Goal: Task Accomplishment & Management: Complete application form

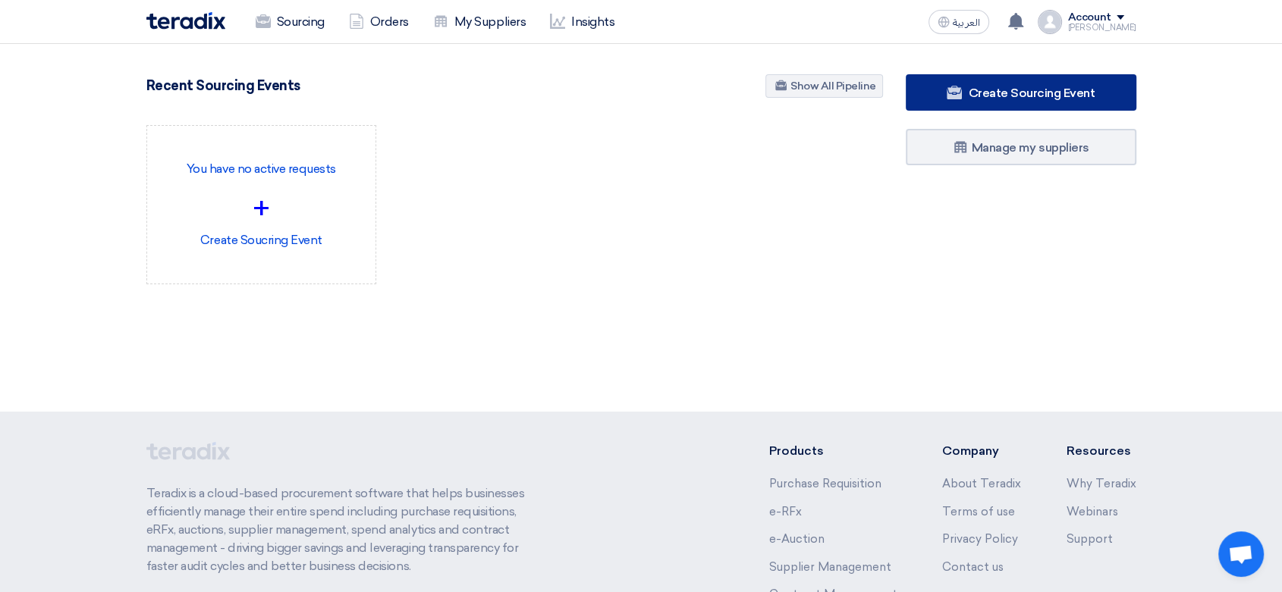
click at [1028, 86] on span "Create Sourcing Event" at bounding box center [1031, 93] width 127 height 14
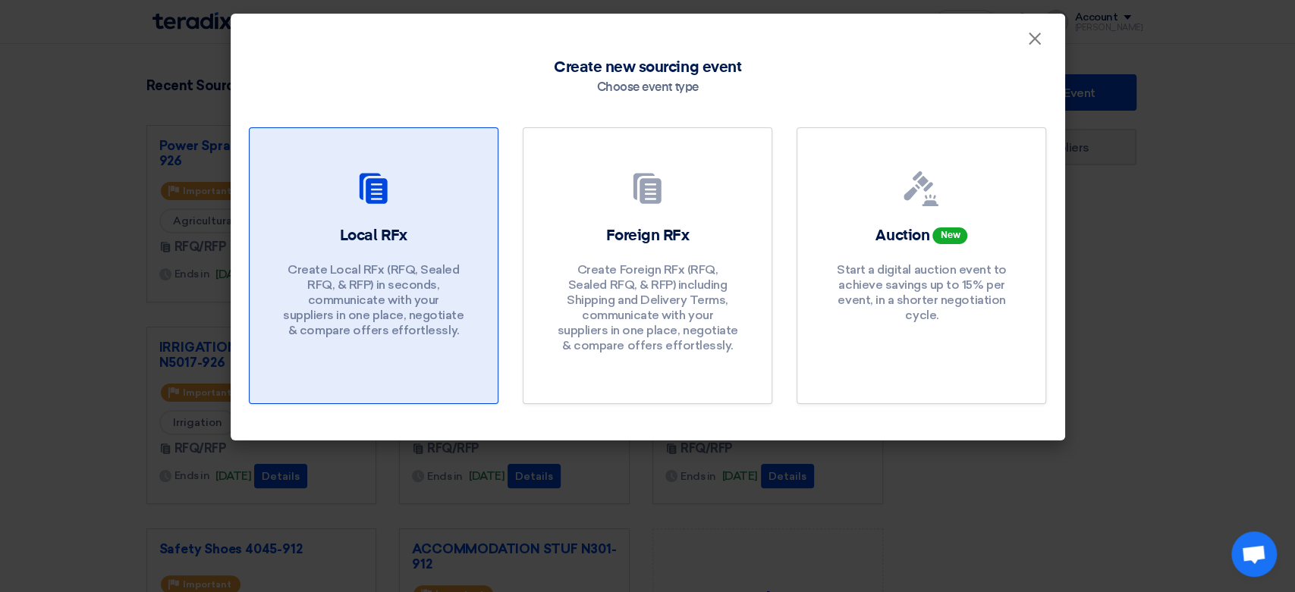
click at [442, 220] on link "Local RFx Create Local RFx (RFQ, Sealed RFQ, & RFP) in seconds, communicate wit…" at bounding box center [374, 265] width 250 height 277
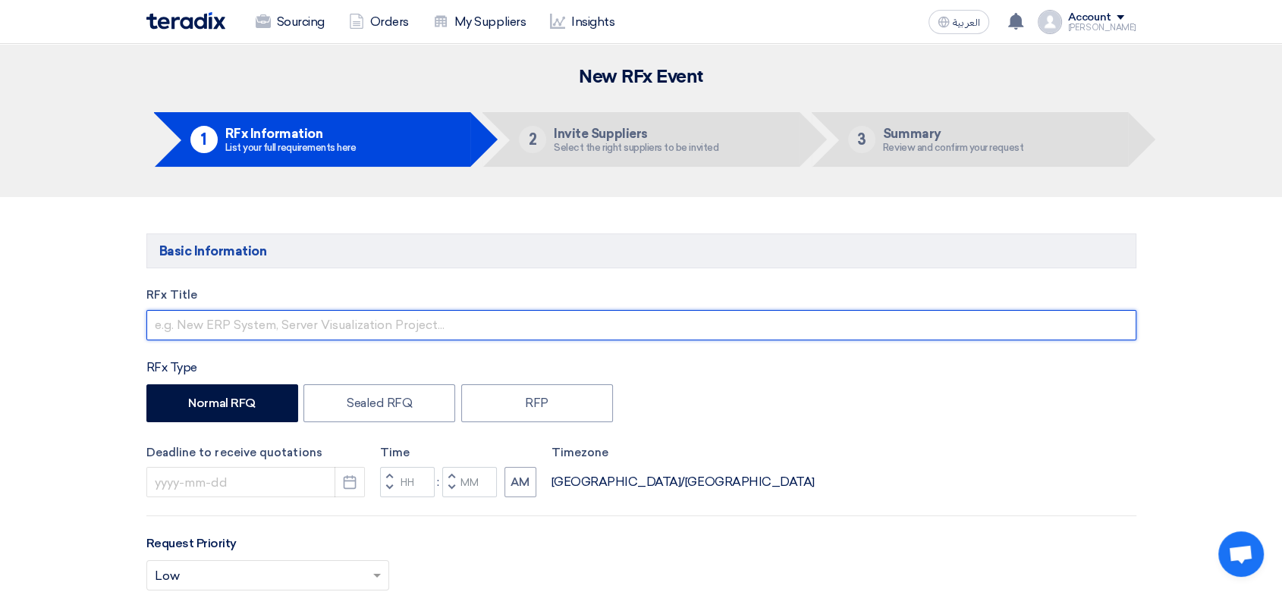
click at [349, 317] on input "text" at bounding box center [641, 325] width 990 height 30
type input "PALM TREE REMOVAL [STREET_ADDRESS]"
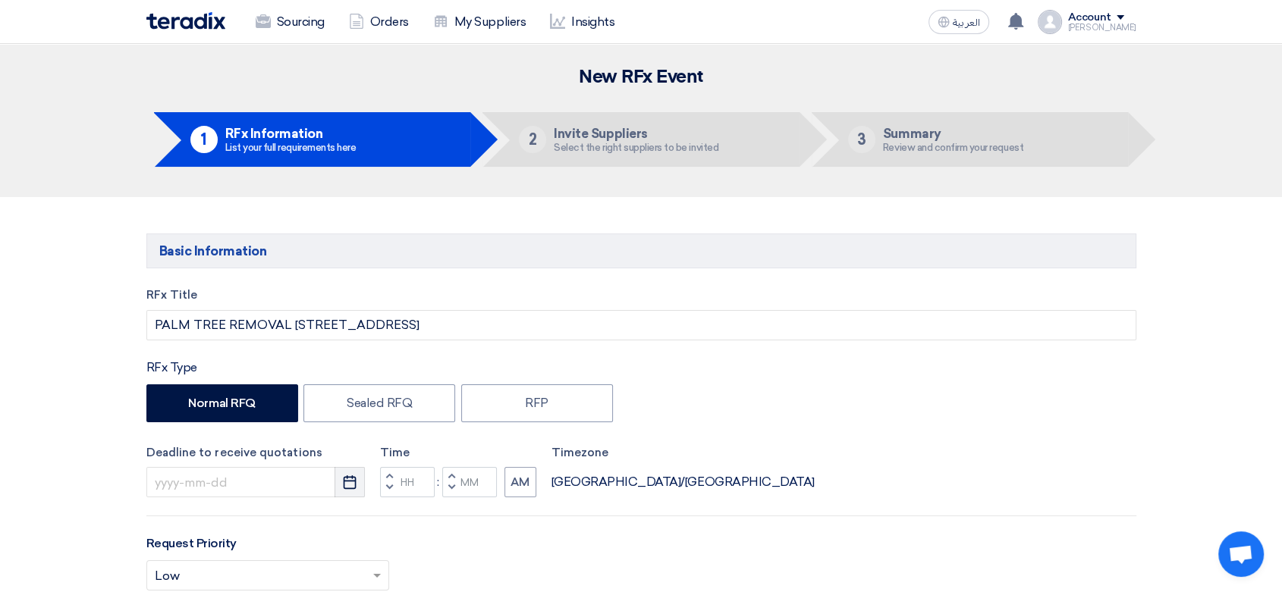
click at [352, 482] on use "button" at bounding box center [350, 483] width 13 height 14
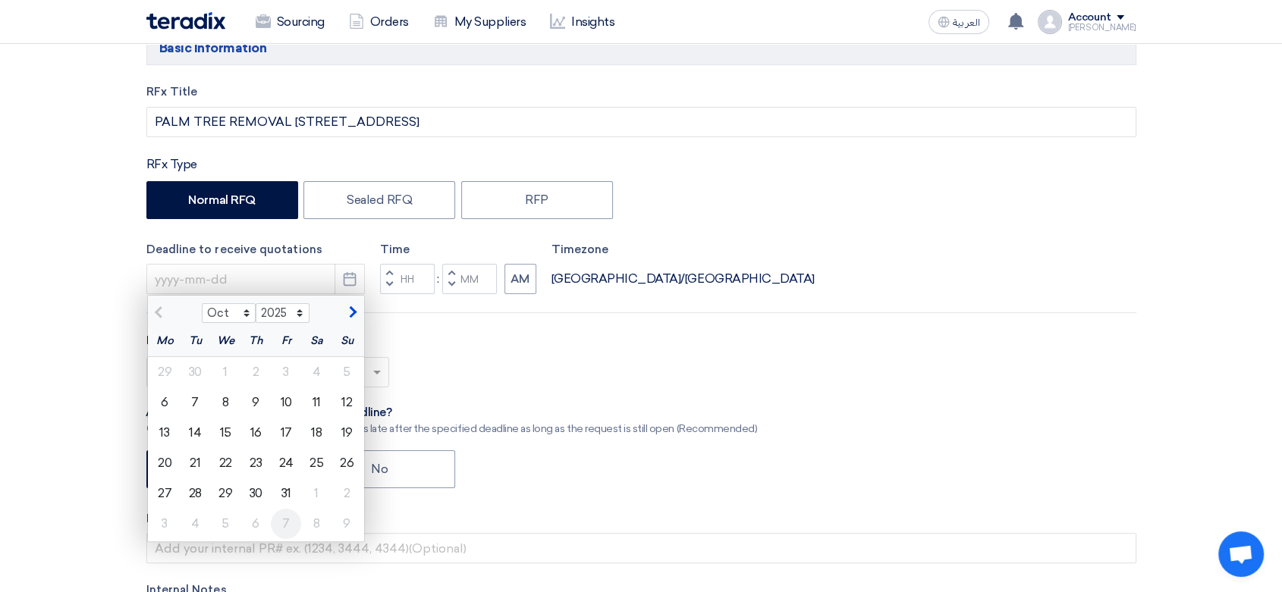
scroll to position [253, 0]
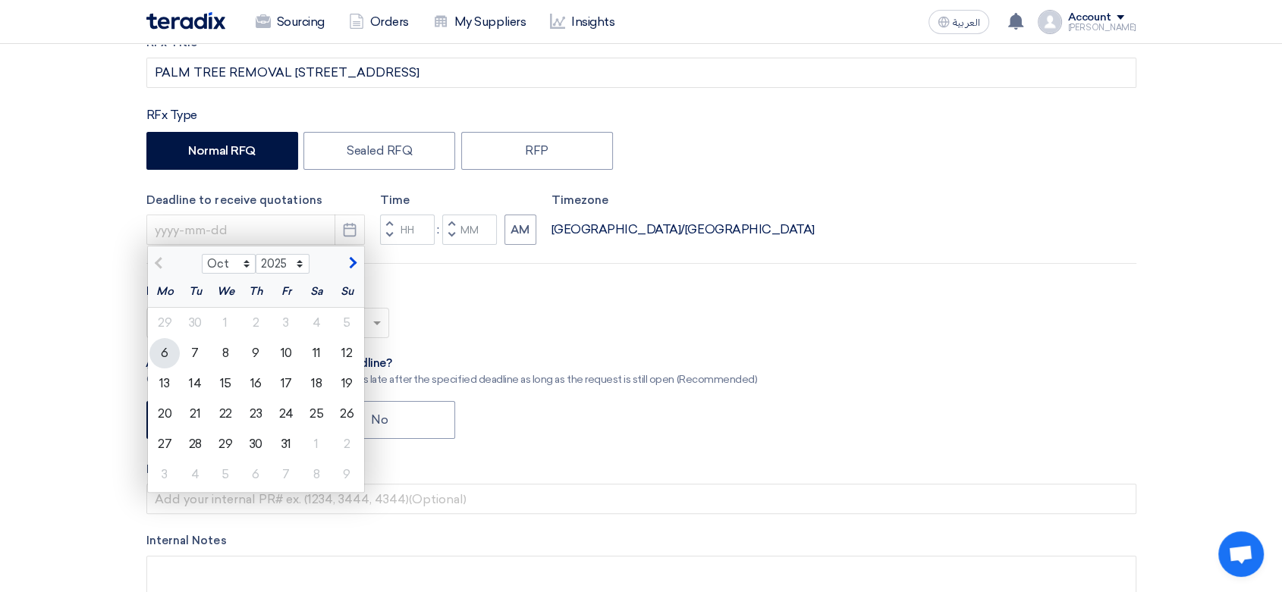
click at [164, 353] on div "6" at bounding box center [164, 353] width 30 height 30
type input "[DATE]"
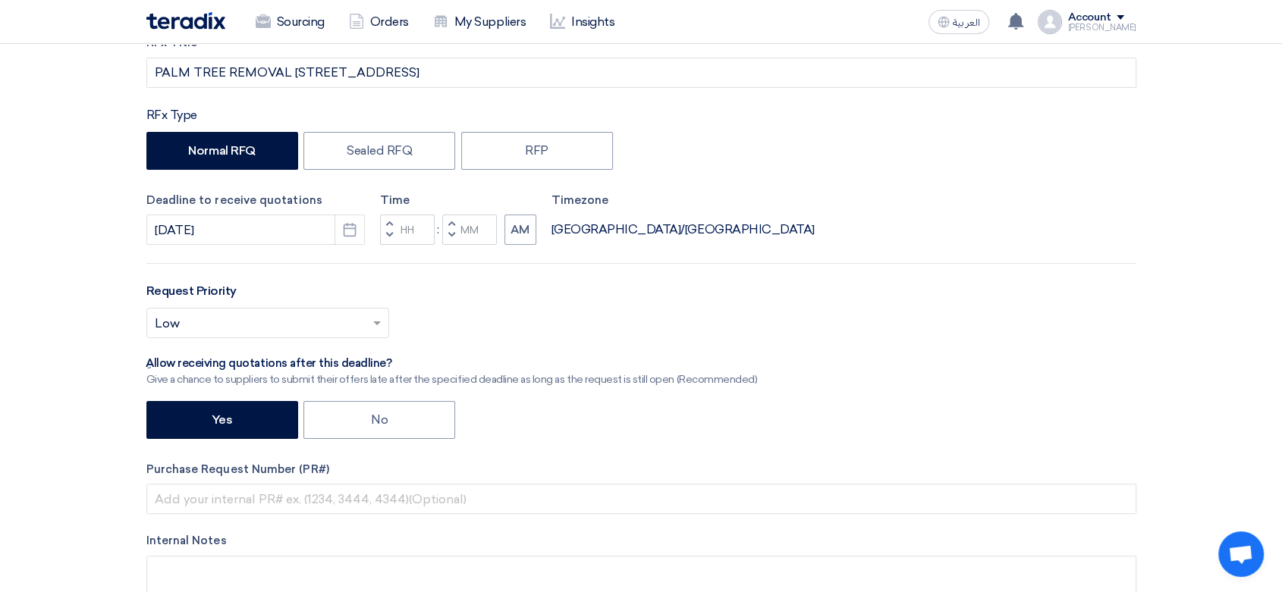
click at [389, 235] on span "button" at bounding box center [388, 235] width 5 height 9
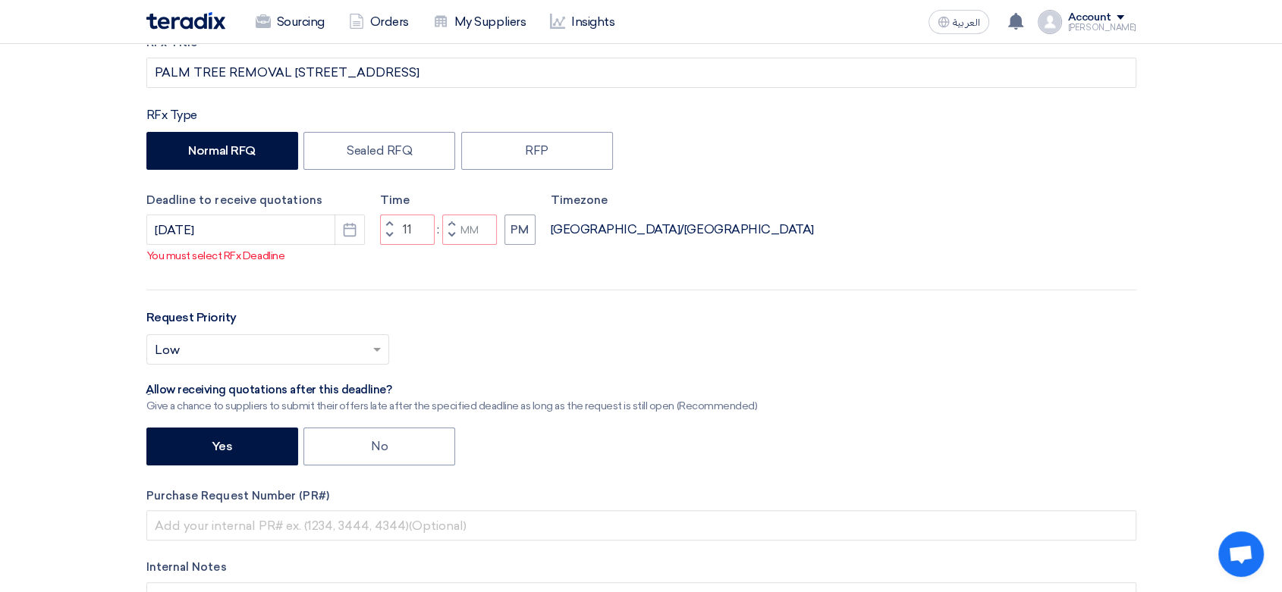
click at [388, 244] on button "Decrement hours" at bounding box center [389, 236] width 18 height 19
click at [389, 245] on button "Decrement hours" at bounding box center [389, 236] width 18 height 19
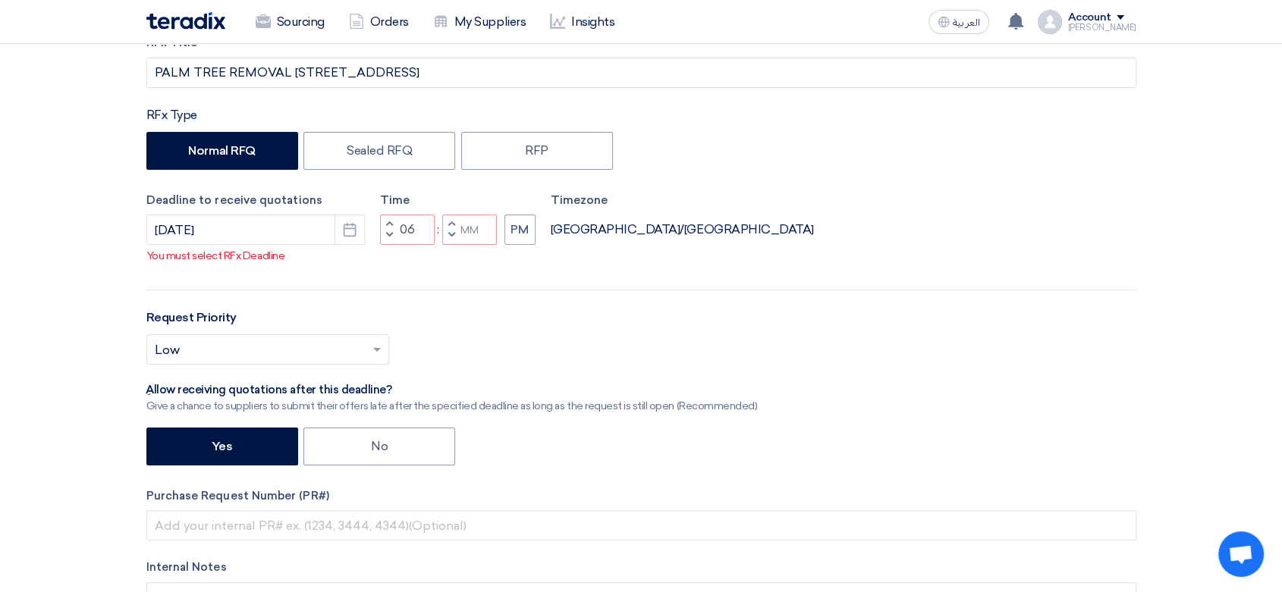
click at [389, 245] on button "Decrement hours" at bounding box center [389, 236] width 18 height 19
click at [451, 240] on span "button" at bounding box center [450, 235] width 5 height 9
type input "04"
type input "59"
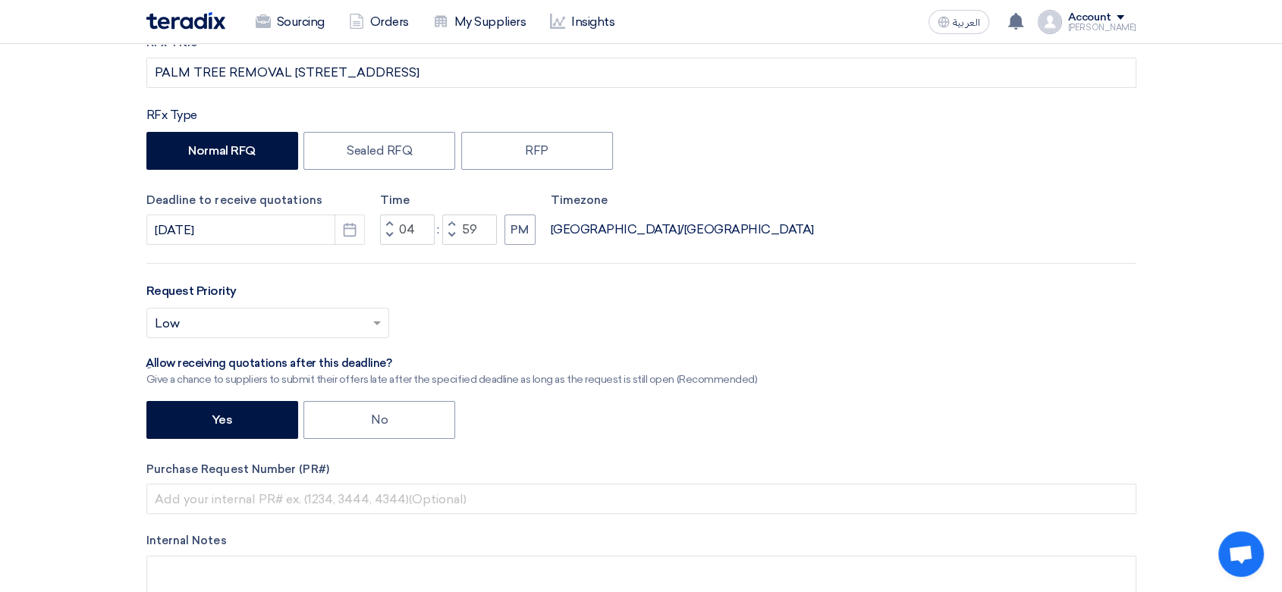
click at [448, 223] on span "button" at bounding box center [450, 223] width 5 height 9
type input "05"
type input "00"
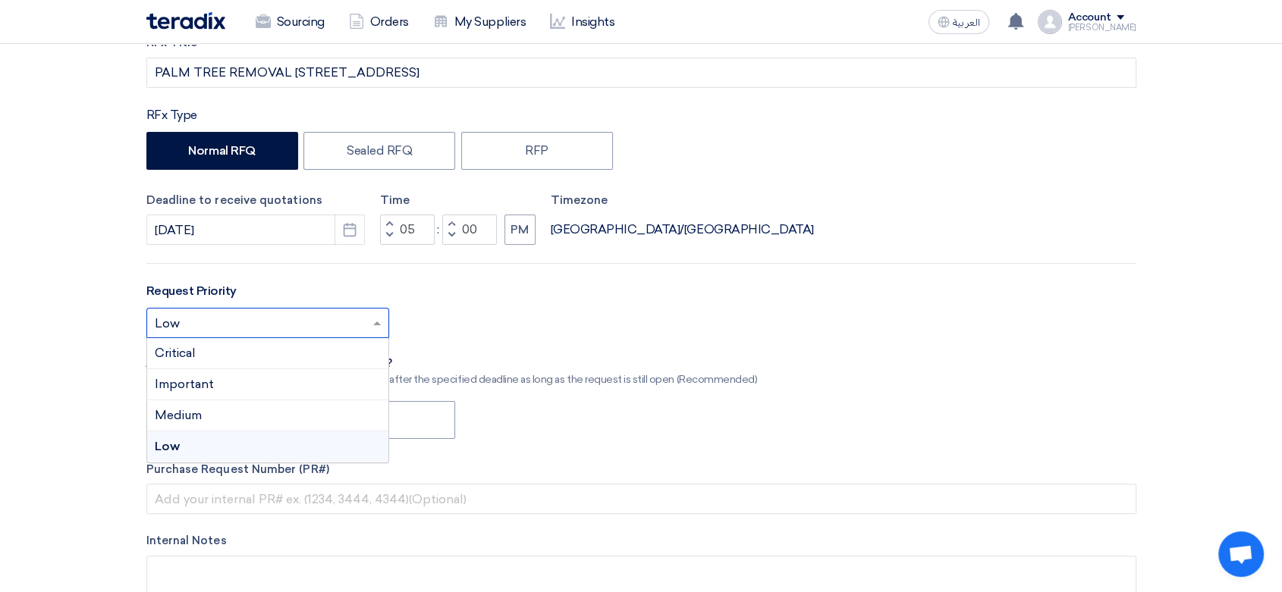
click at [273, 317] on input "text" at bounding box center [260, 324] width 211 height 25
click at [199, 385] on span "Important" at bounding box center [184, 384] width 59 height 14
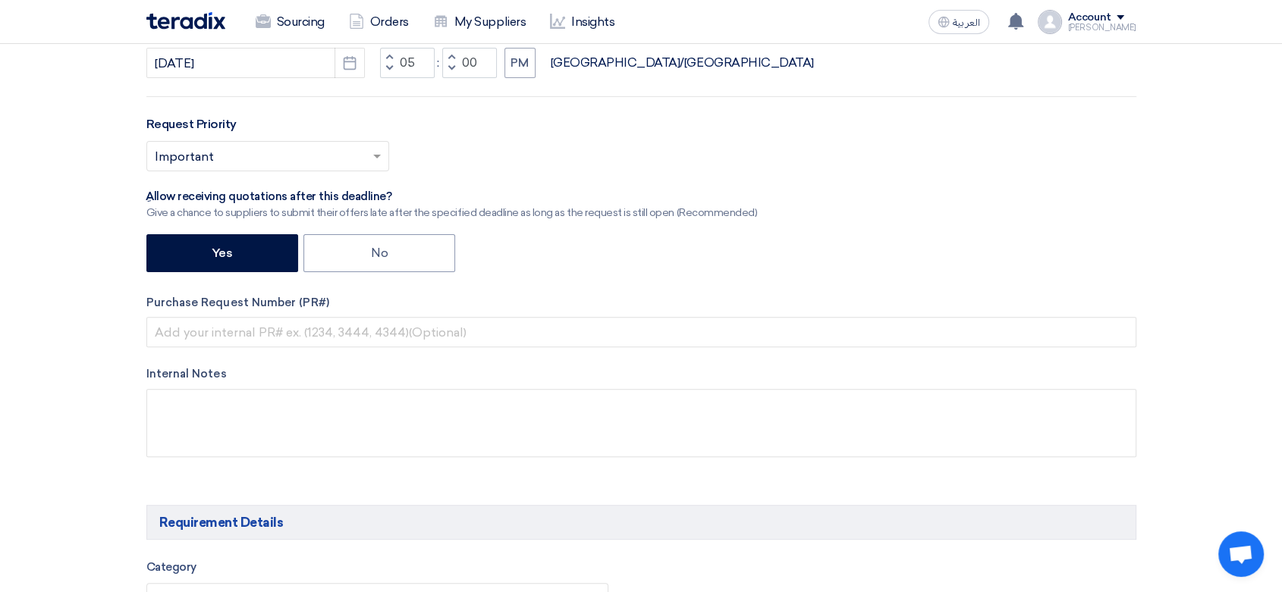
scroll to position [421, 0]
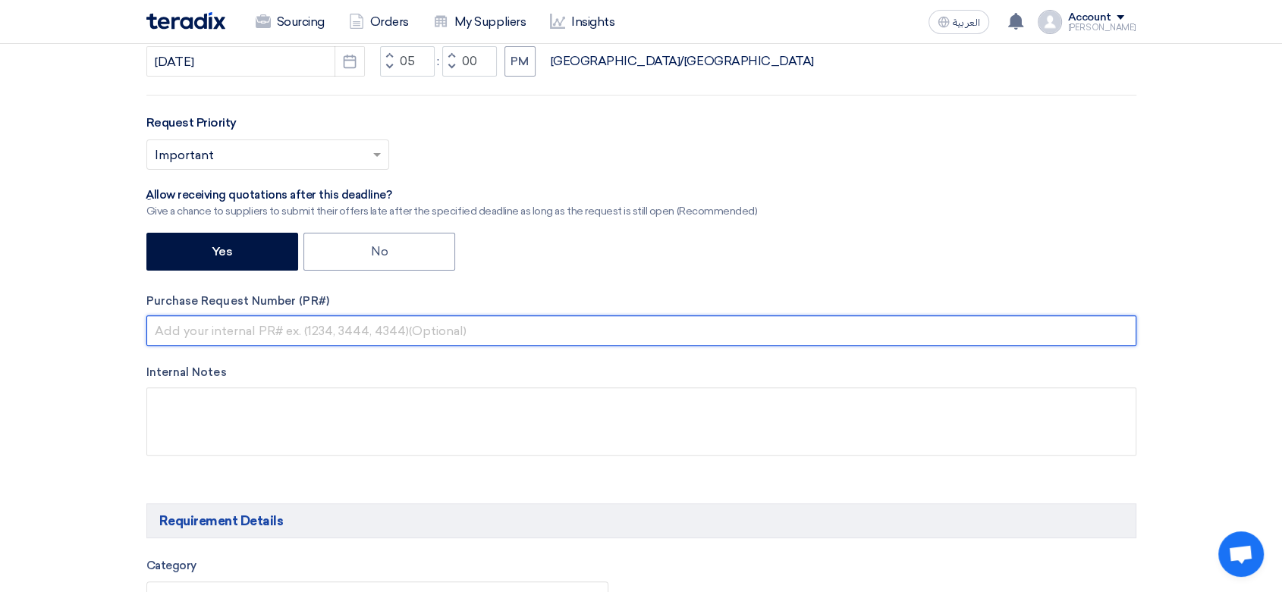
click at [225, 330] on input "text" at bounding box center [641, 331] width 990 height 30
paste input "8300010743"
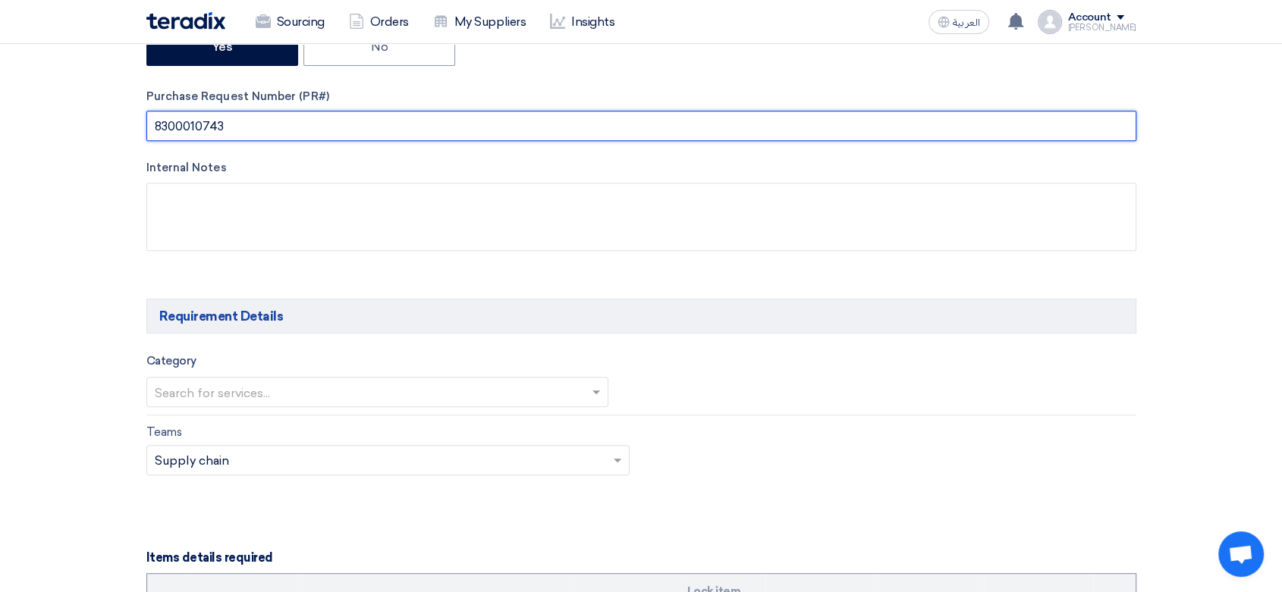
scroll to position [674, 0]
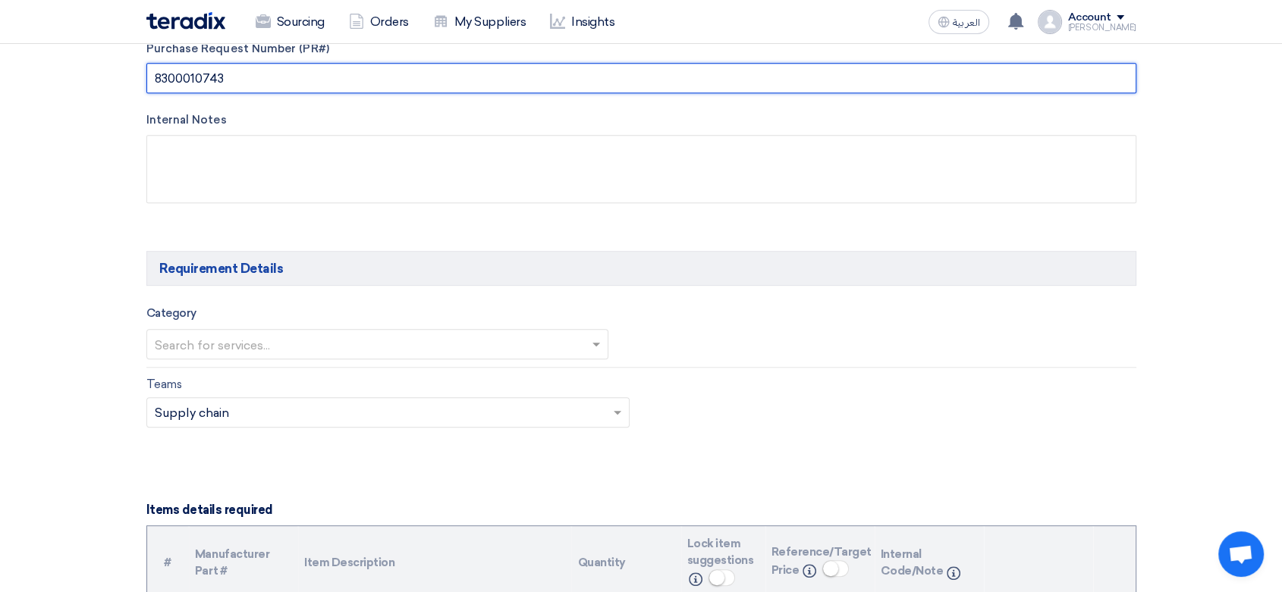
type input "8300010743"
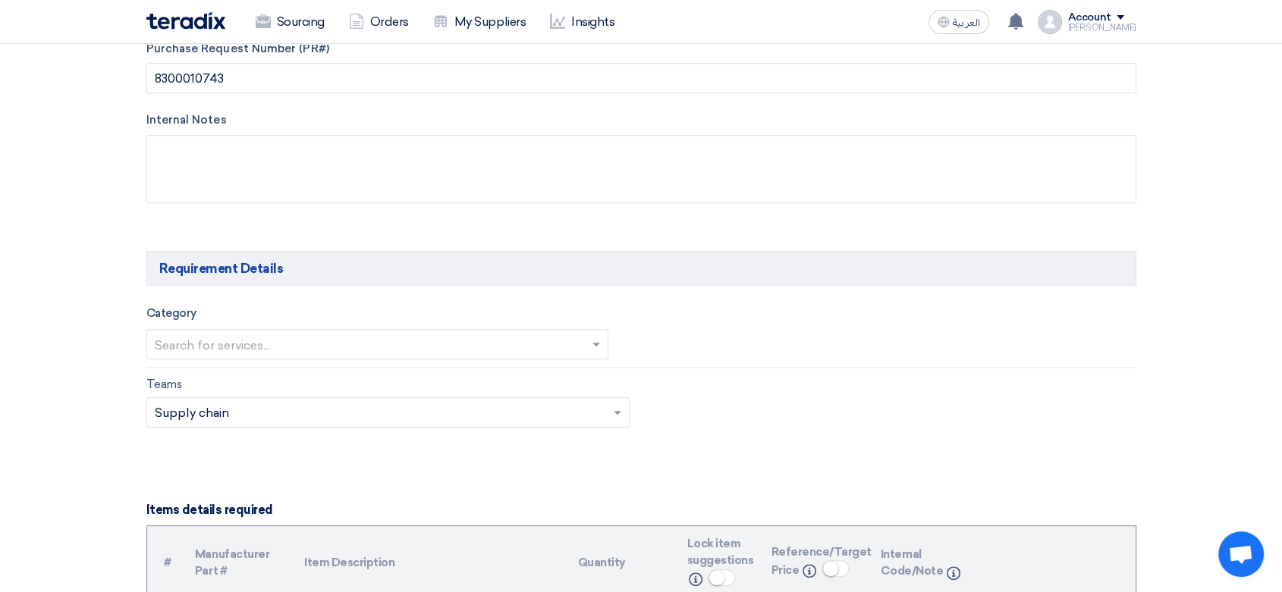
click at [235, 343] on input "text" at bounding box center [370, 346] width 431 height 25
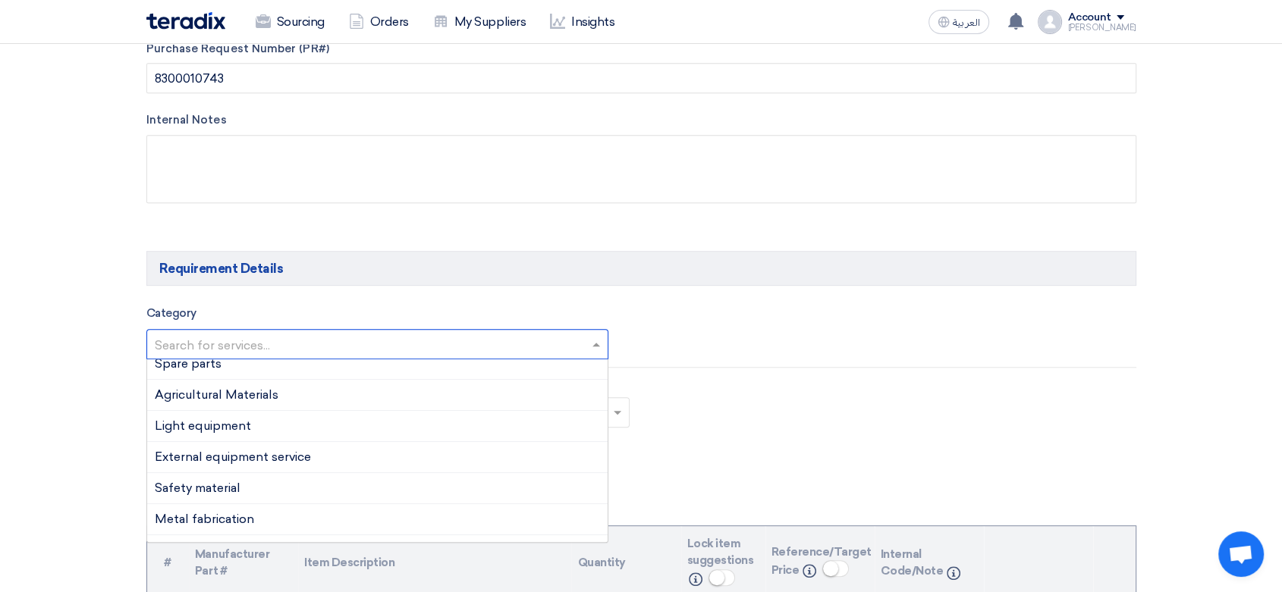
scroll to position [0, 0]
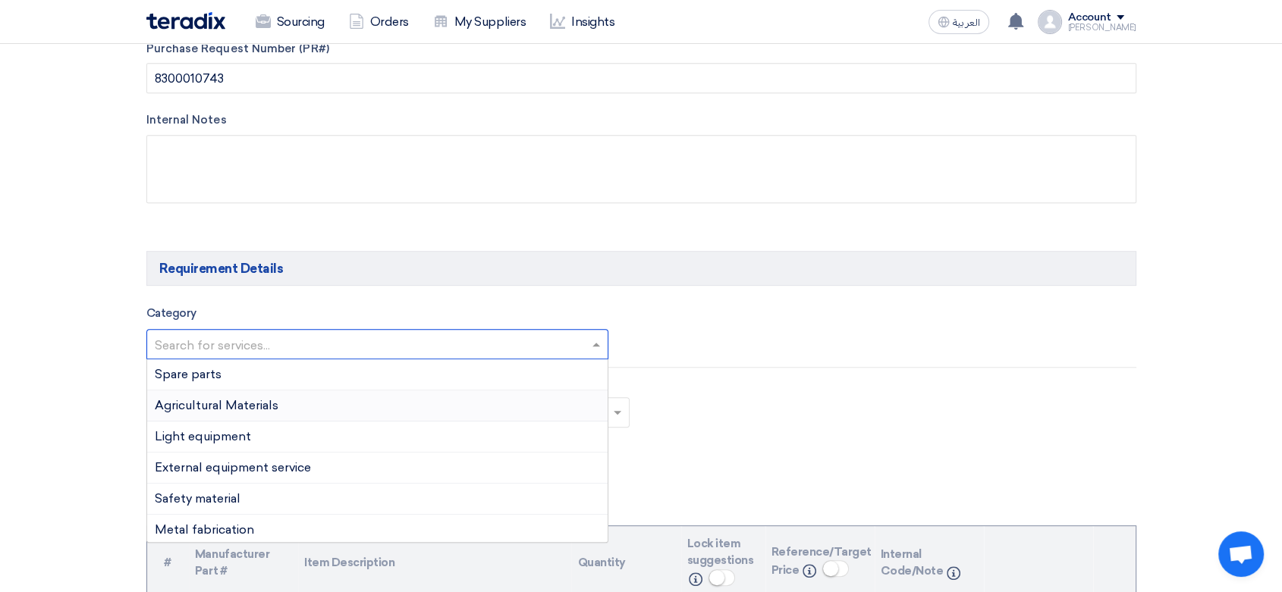
click at [243, 404] on span "Agricultural Materials" at bounding box center [217, 405] width 124 height 14
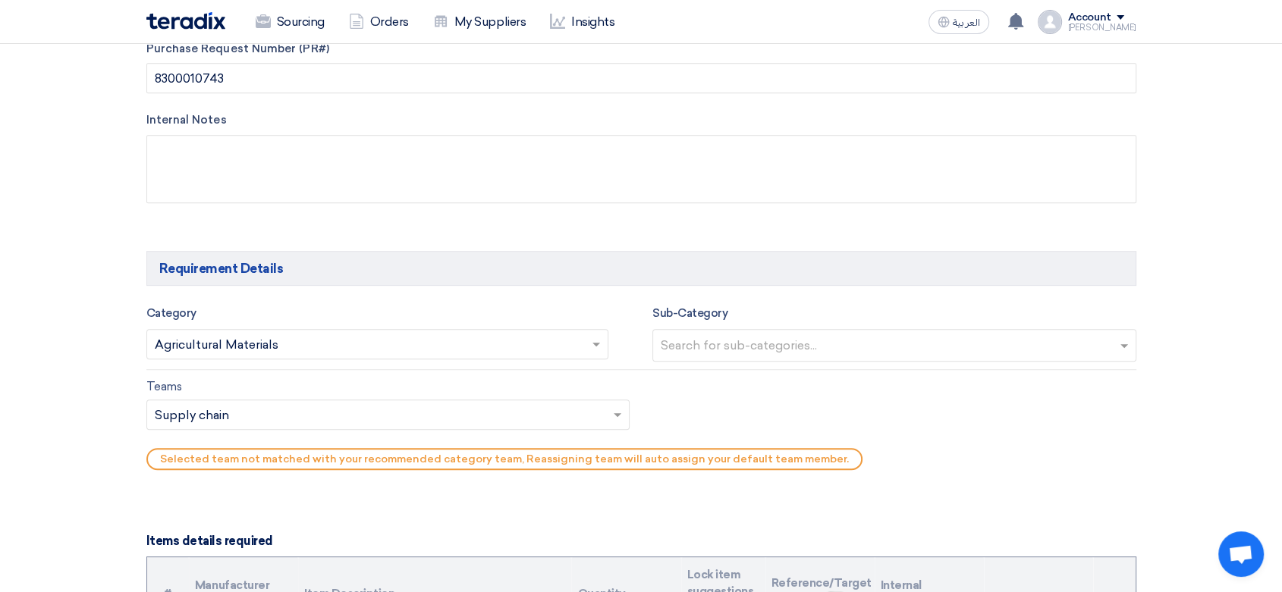
click at [725, 346] on input "text" at bounding box center [896, 346] width 471 height 25
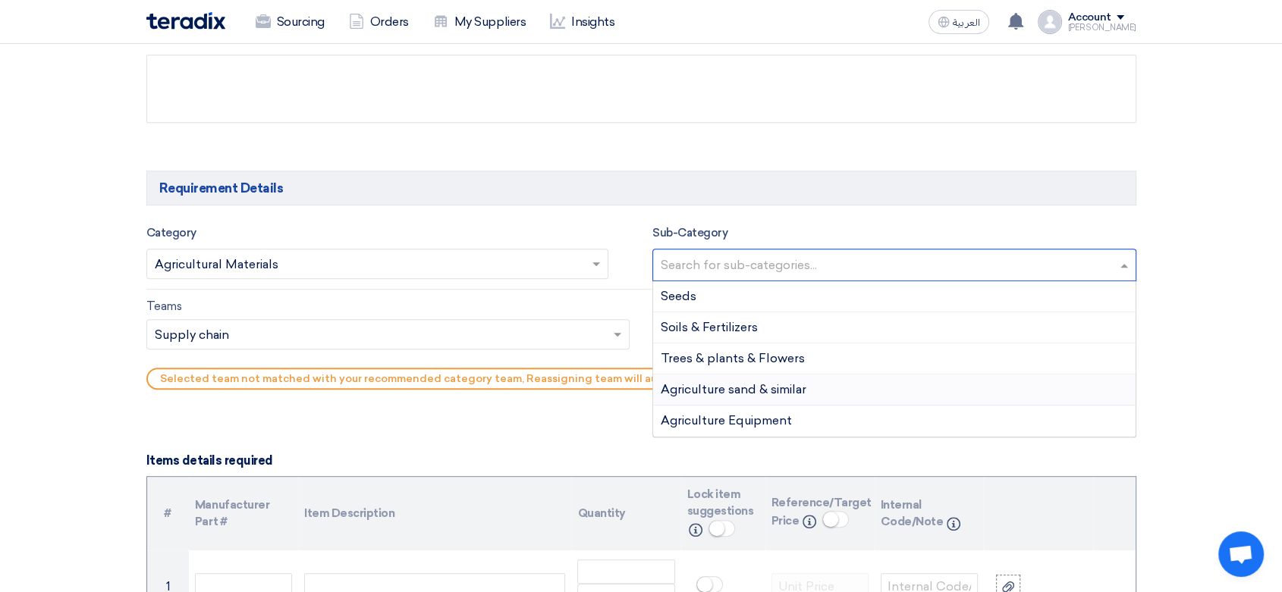
scroll to position [758, 0]
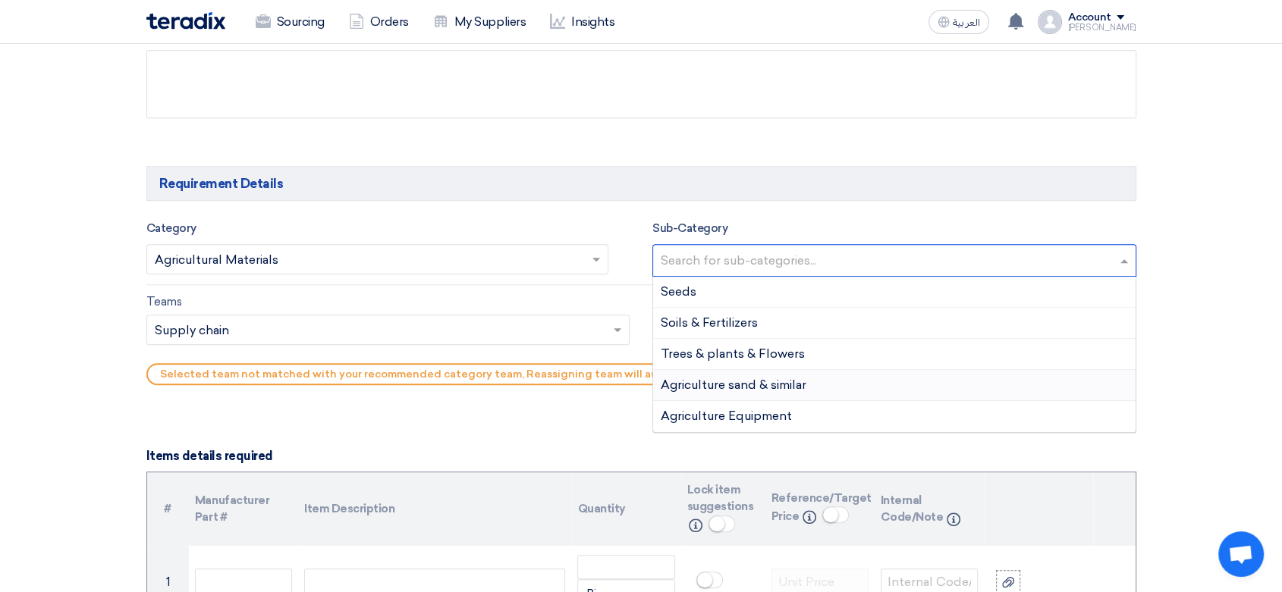
click at [438, 263] on input "text" at bounding box center [370, 261] width 431 height 25
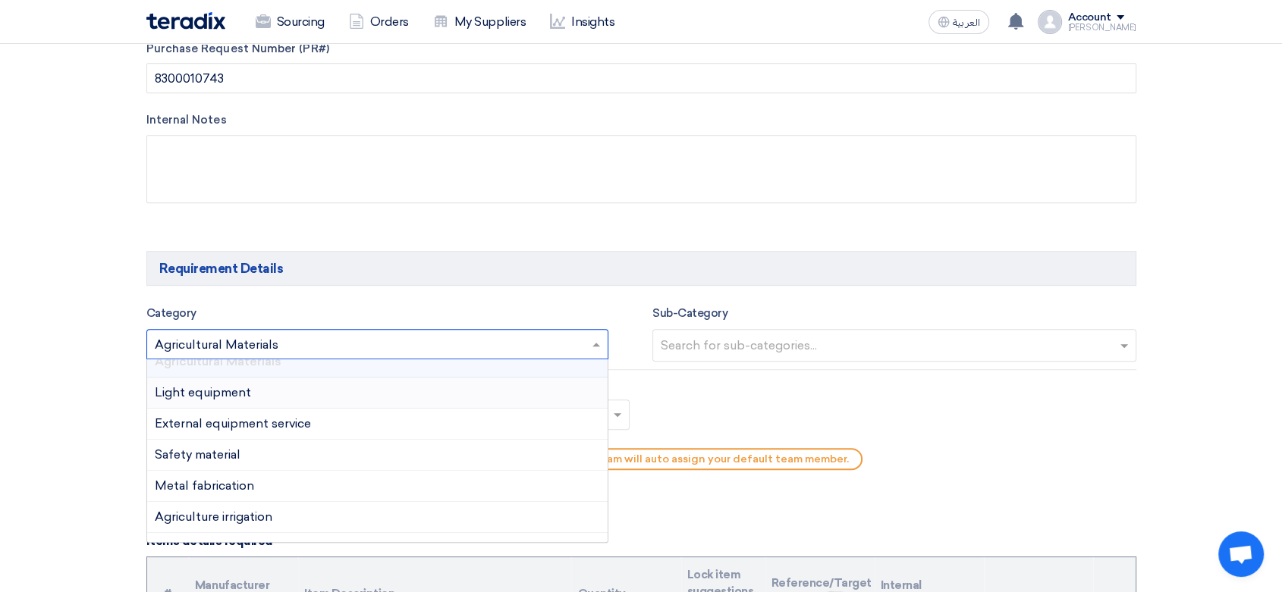
scroll to position [84, 0]
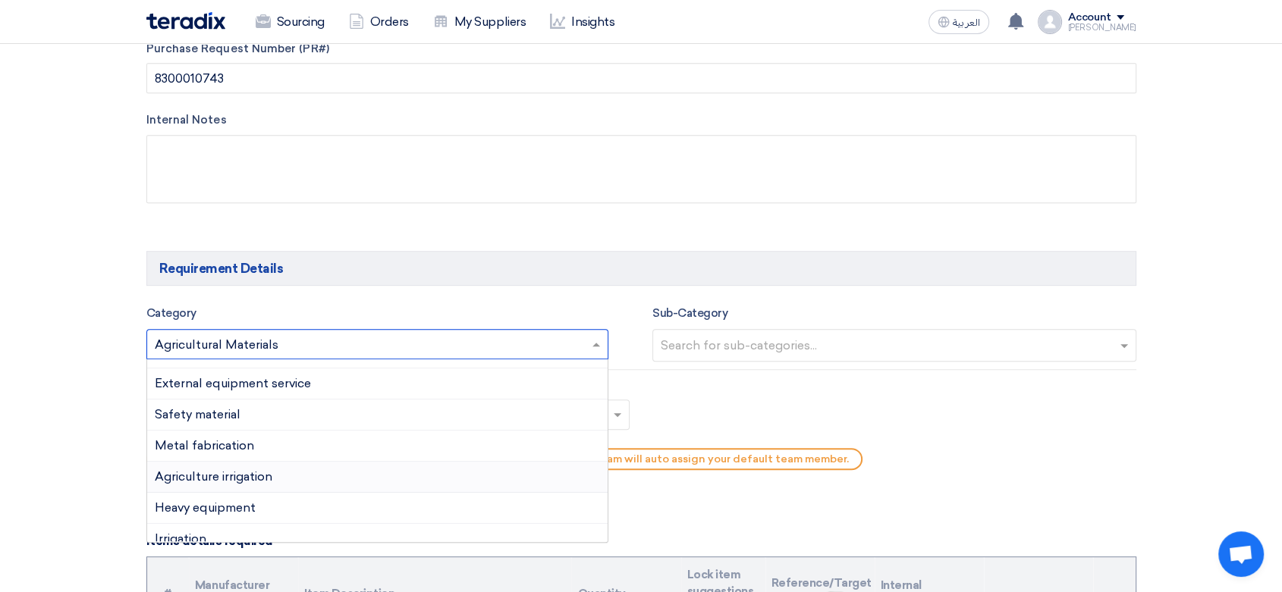
click at [304, 467] on div "Agriculture irrigation" at bounding box center [377, 477] width 461 height 31
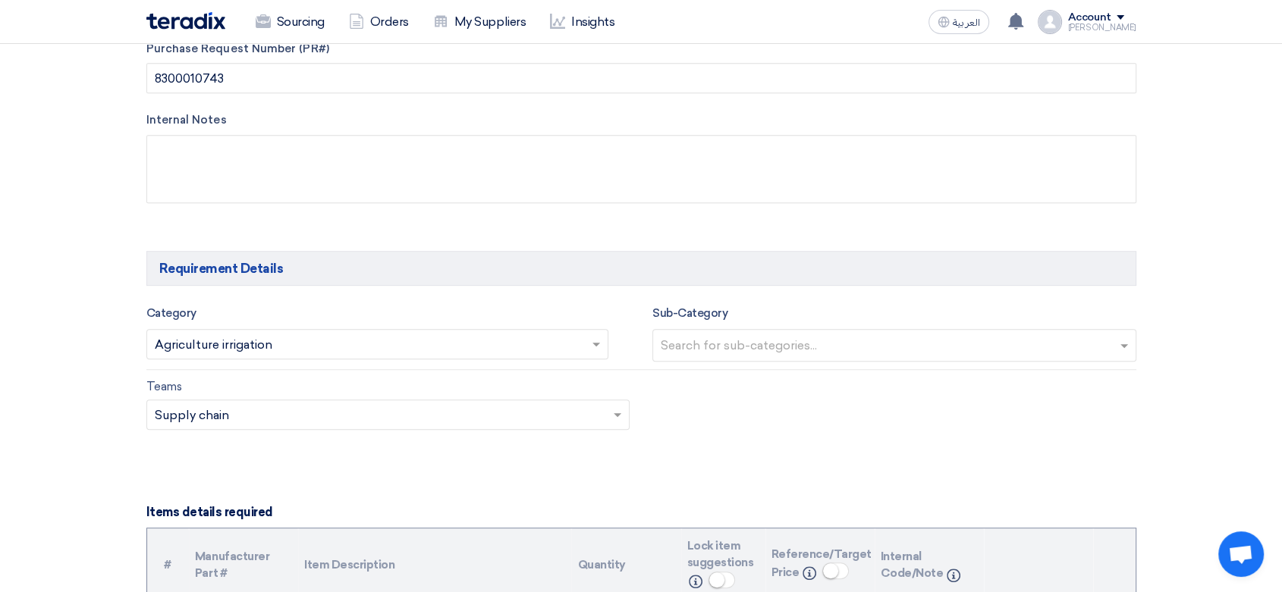
click at [730, 350] on input "text" at bounding box center [896, 346] width 471 height 25
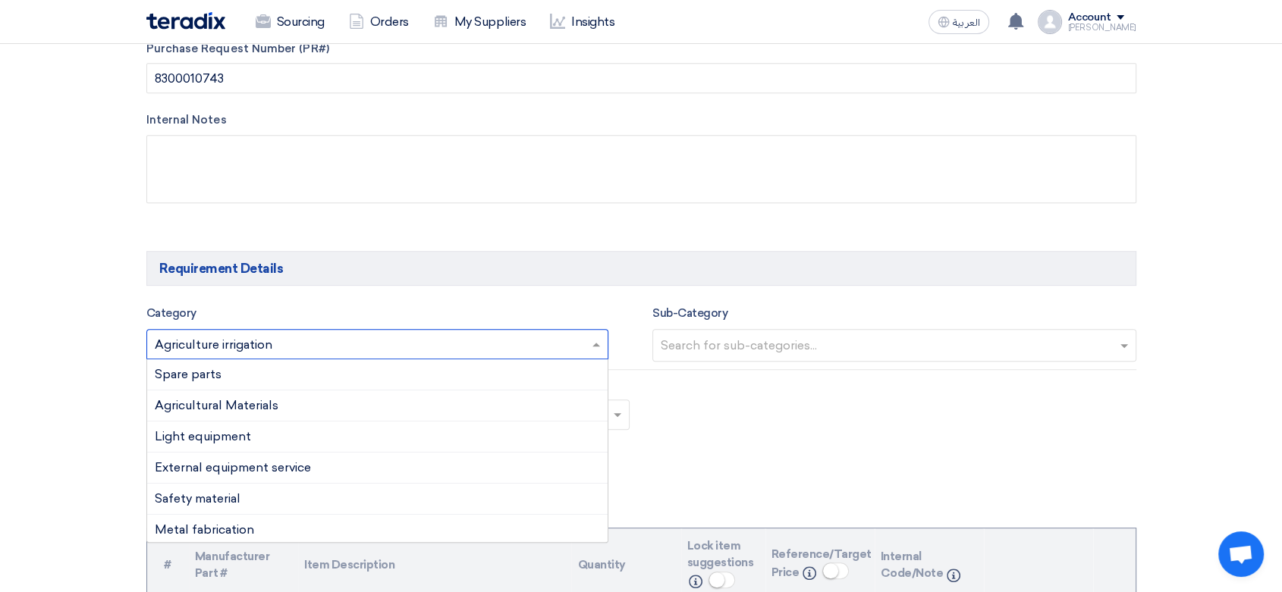
click at [506, 330] on div "Search for services... × Agriculture irrigation ×" at bounding box center [377, 344] width 463 height 30
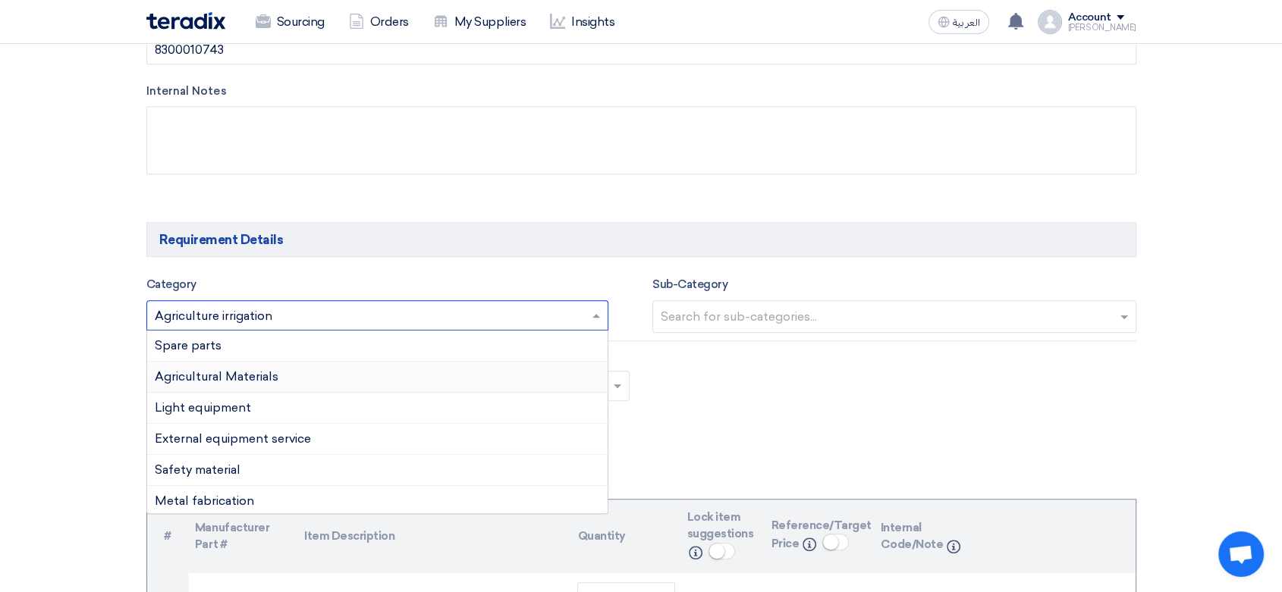
scroll to position [674, 0]
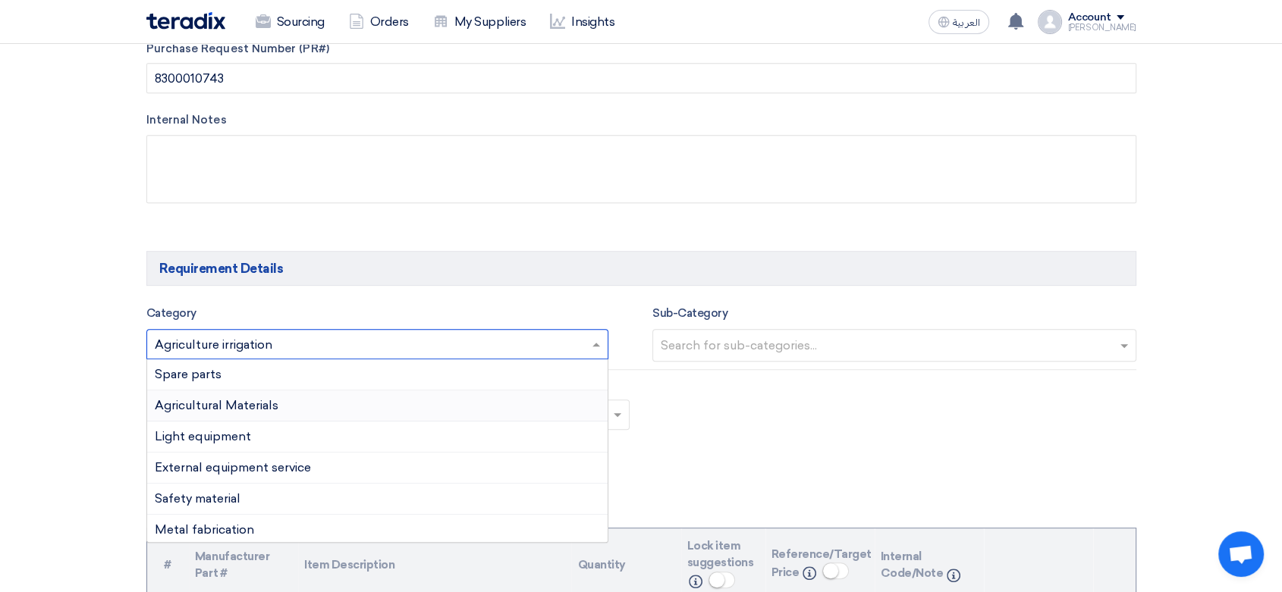
click at [281, 396] on div "Agricultural Materials" at bounding box center [377, 406] width 461 height 31
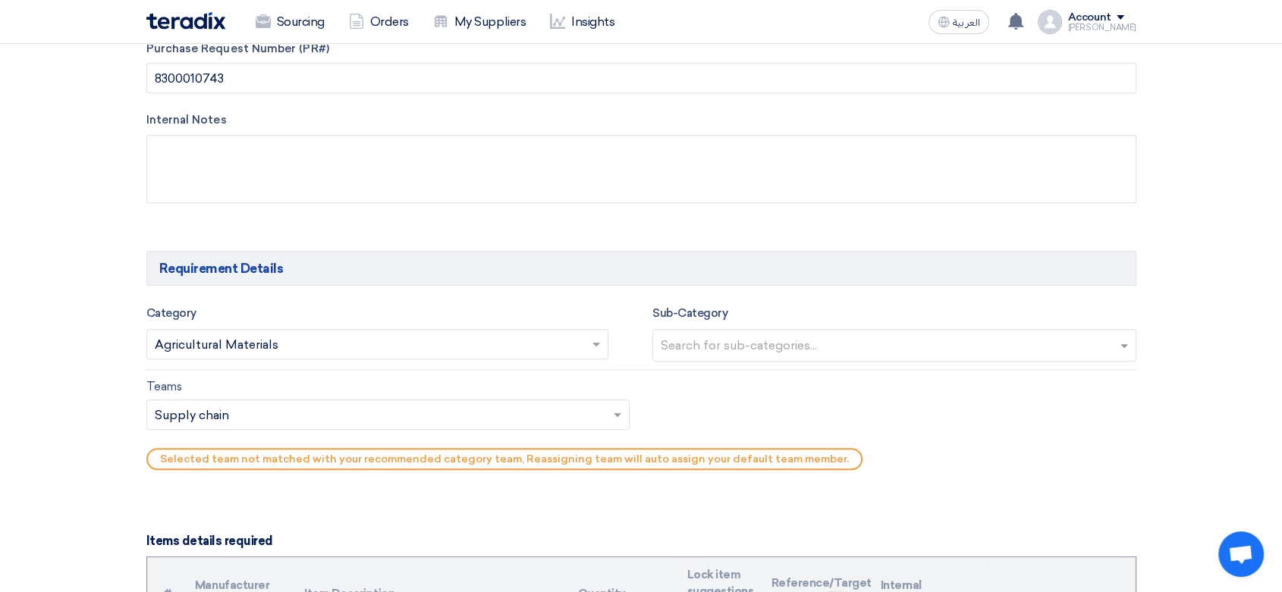
click at [724, 340] on input "text" at bounding box center [896, 346] width 471 height 25
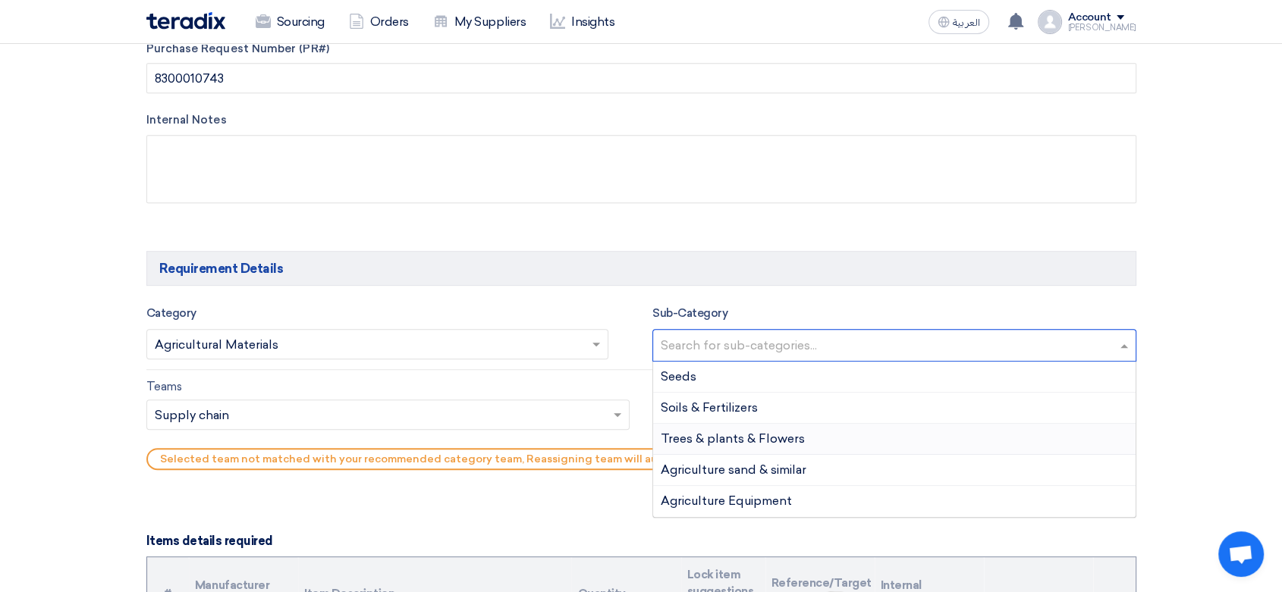
click at [799, 435] on span "Trees & plants & Flowers" at bounding box center [733, 439] width 144 height 14
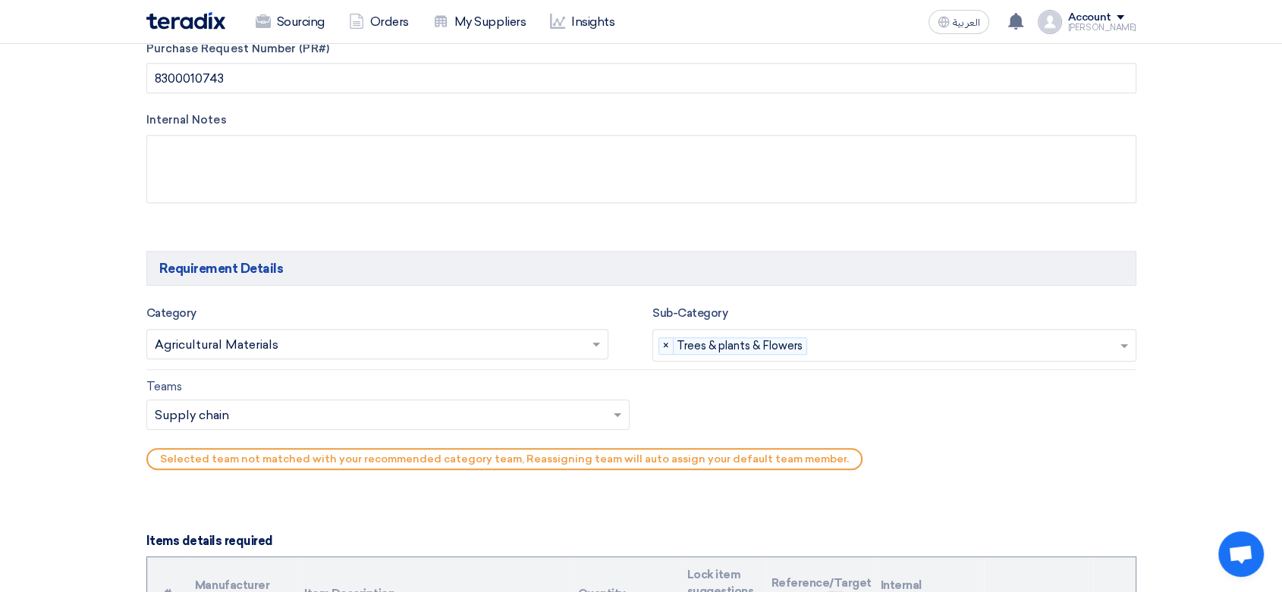
click at [860, 350] on input "text" at bounding box center [966, 346] width 306 height 25
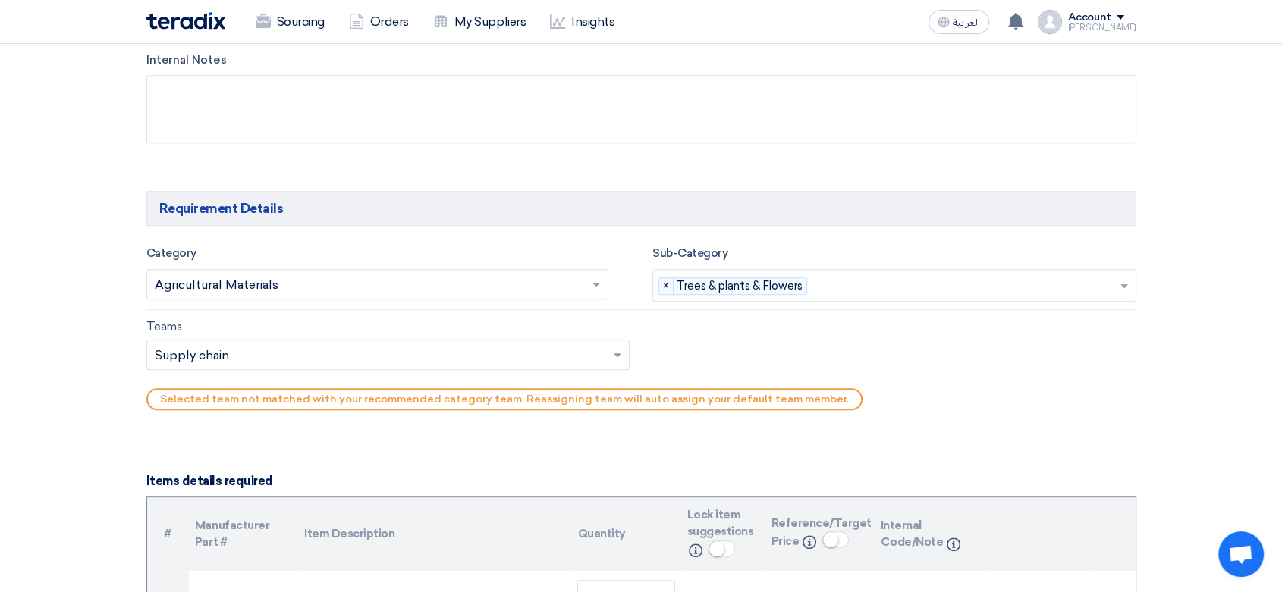
scroll to position [758, 0]
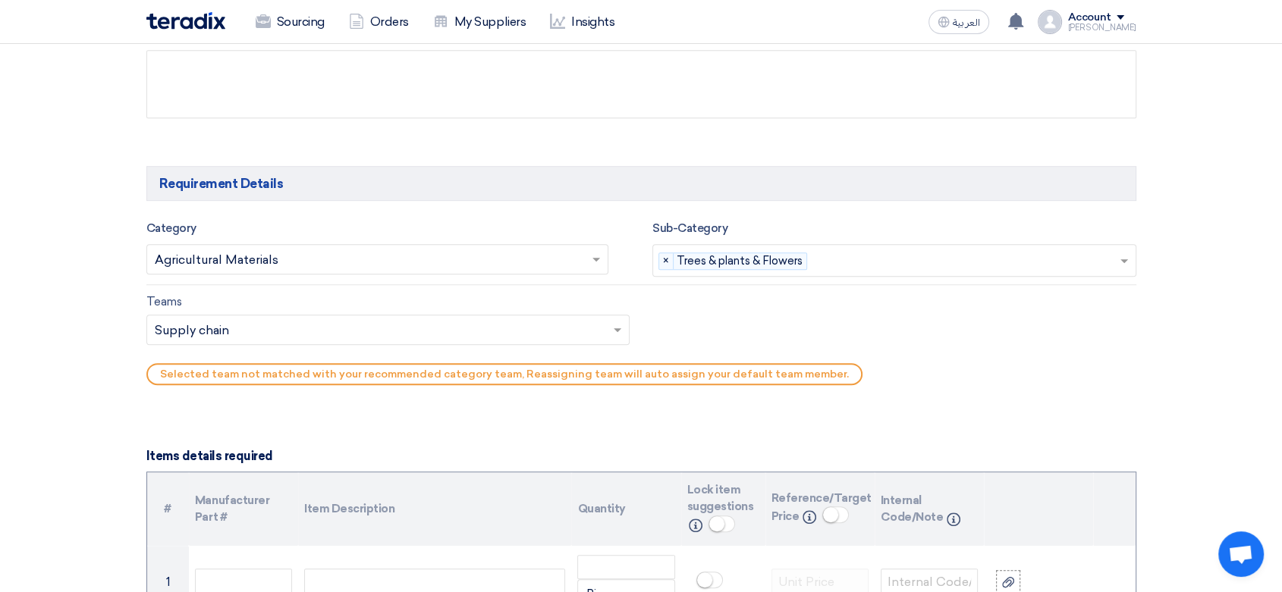
click at [355, 329] on input "text" at bounding box center [381, 331] width 452 height 25
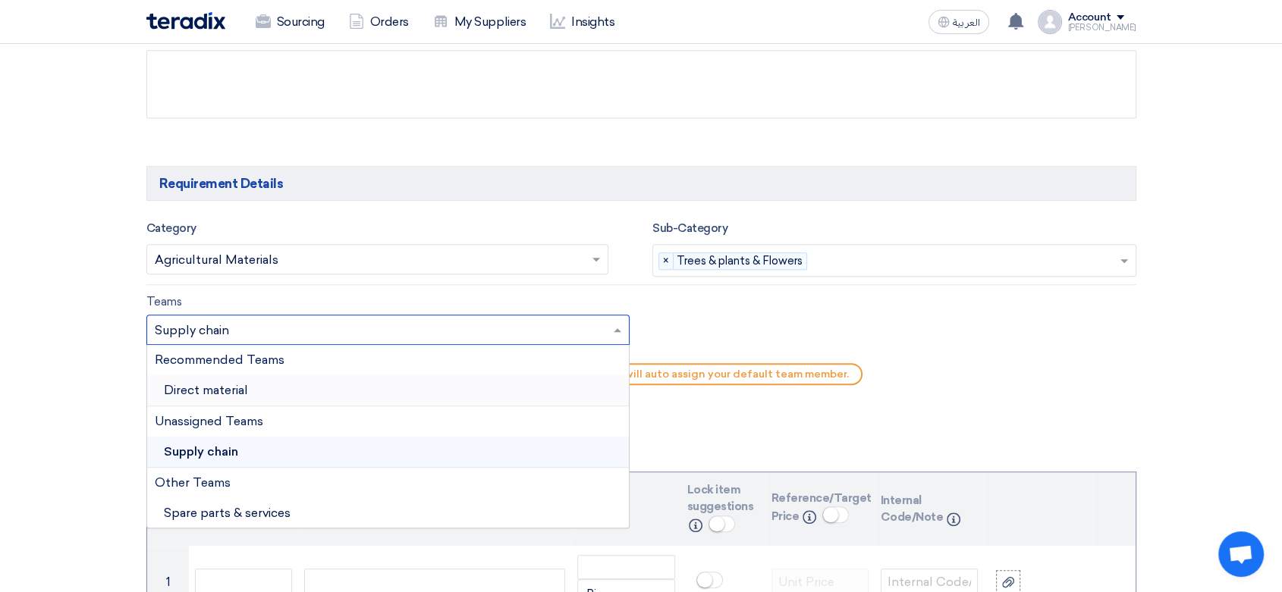
click at [262, 390] on div "Direct material" at bounding box center [388, 390] width 482 height 31
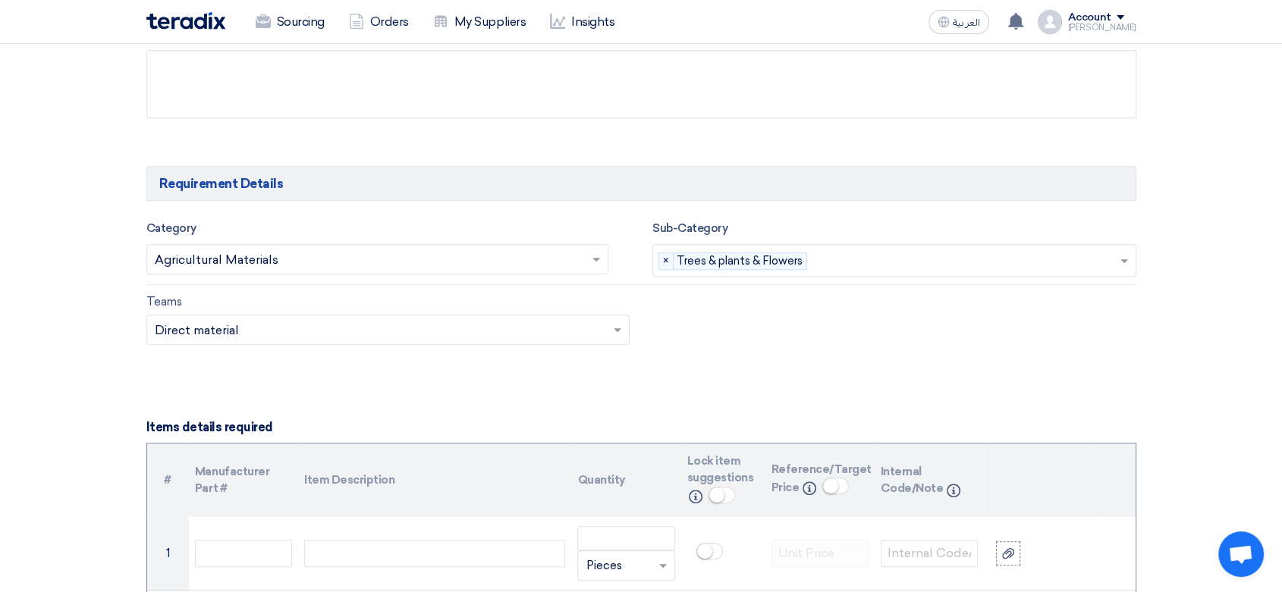
click at [317, 321] on input "text" at bounding box center [381, 331] width 452 height 25
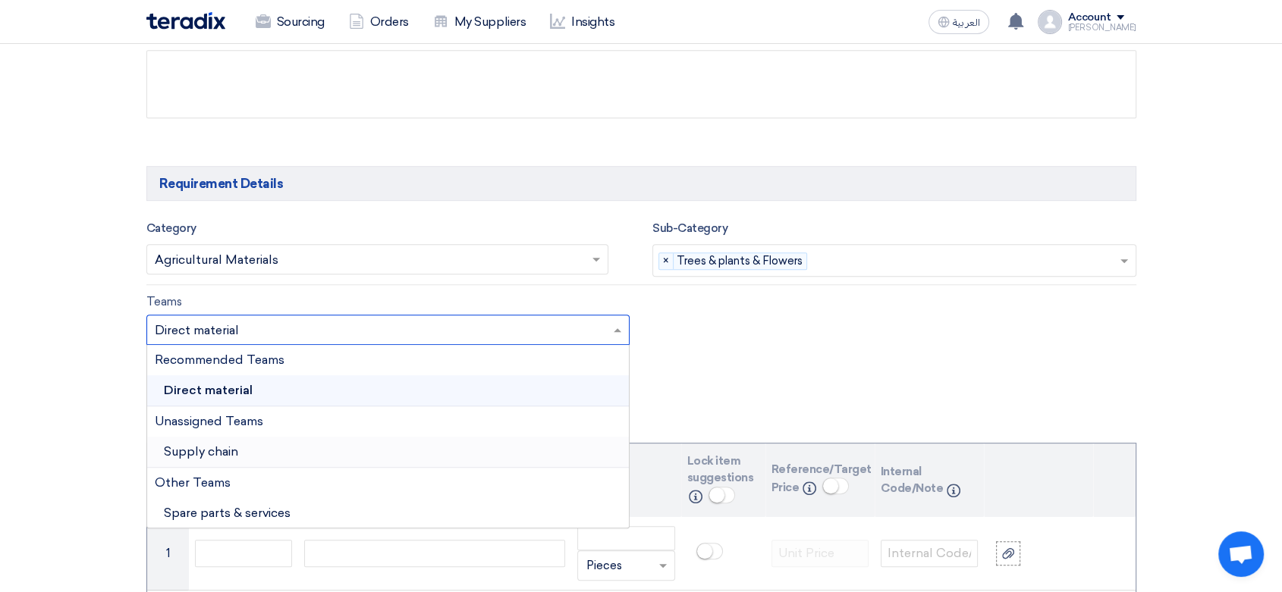
click at [257, 442] on div "Supply chain" at bounding box center [388, 452] width 482 height 31
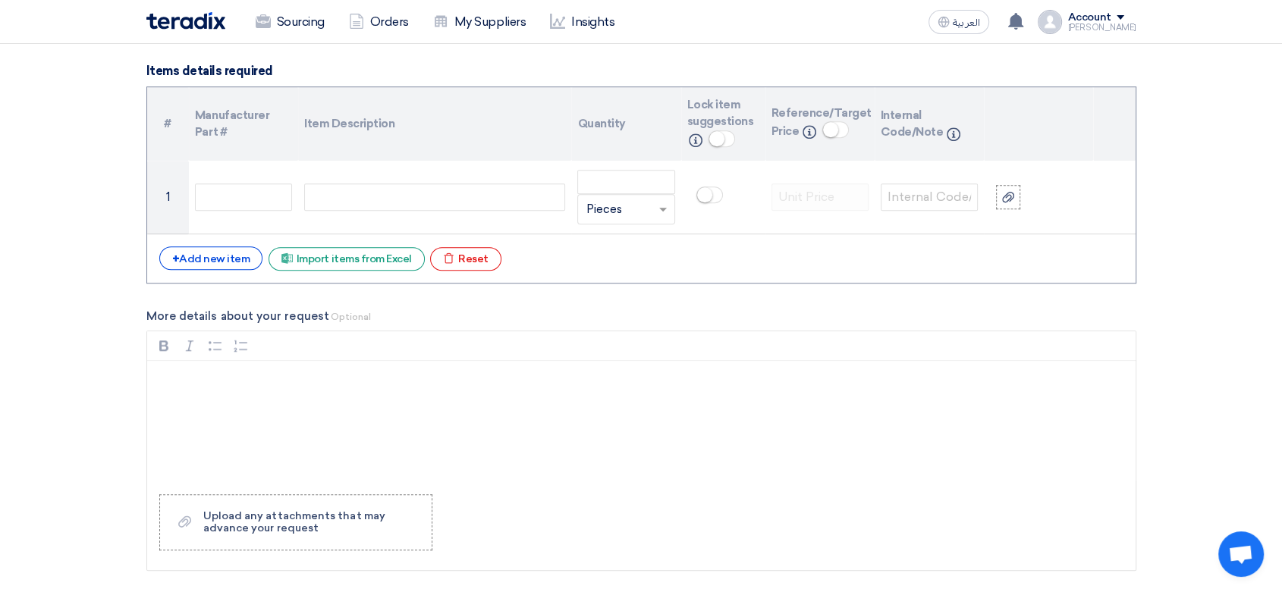
scroll to position [1179, 0]
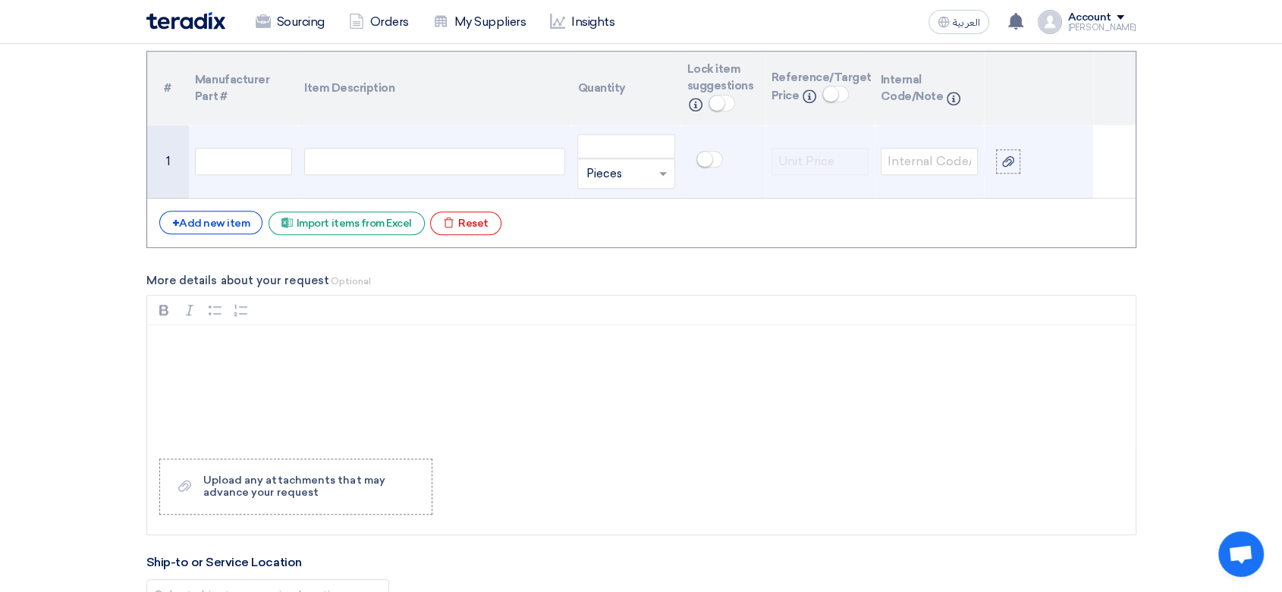
click at [392, 154] on div at bounding box center [434, 161] width 261 height 27
paste div
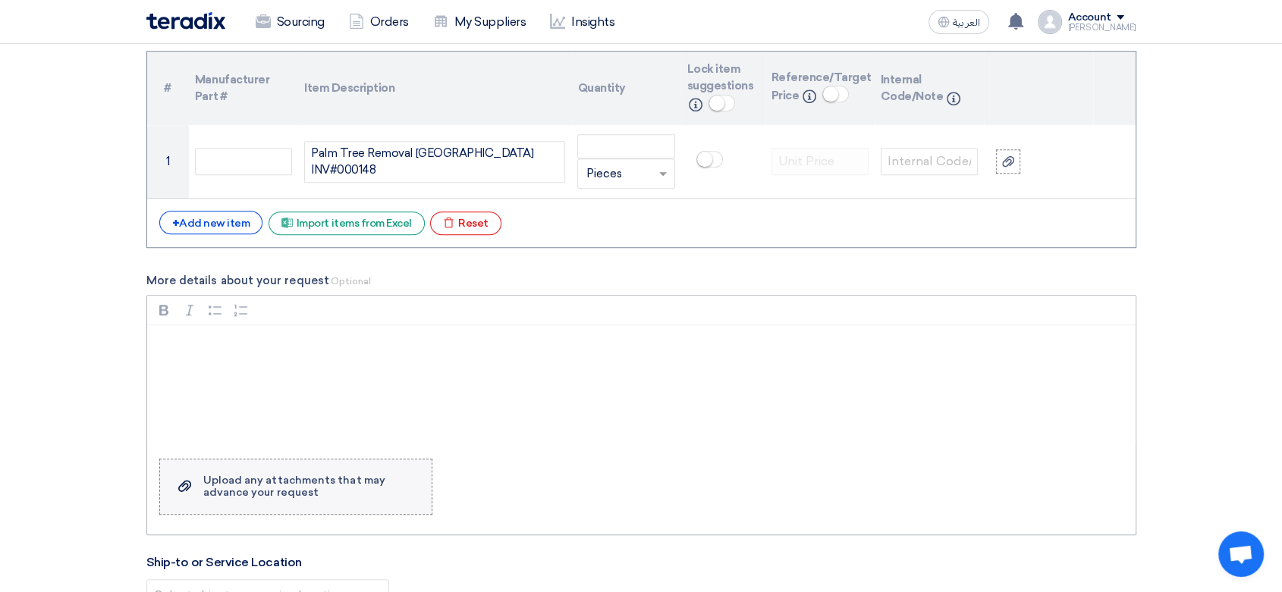
click at [249, 485] on div "Upload any attachments that may advance your request" at bounding box center [309, 487] width 213 height 24
click at [0, 0] on input "Upload a file Upload any attachments that may advance your request" at bounding box center [0, 0] width 0 height 0
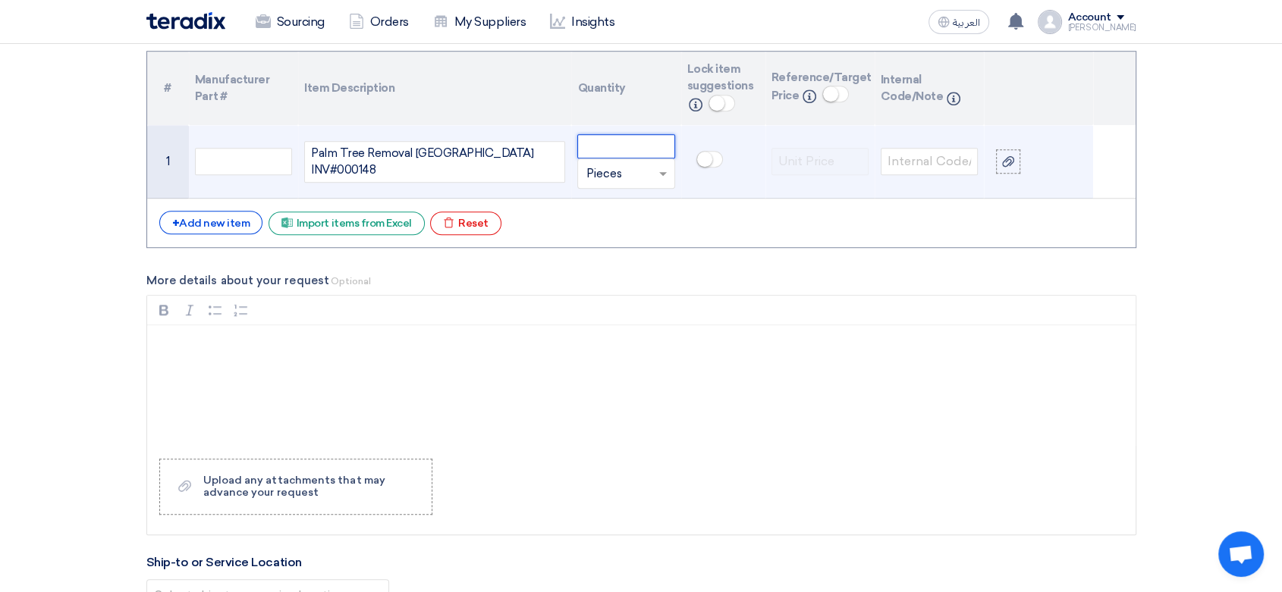
click at [619, 146] on input "number" at bounding box center [625, 146] width 97 height 24
type input "14"
click at [1003, 161] on use at bounding box center [1008, 161] width 12 height 11
click at [0, 0] on input "file" at bounding box center [0, 0] width 0 height 0
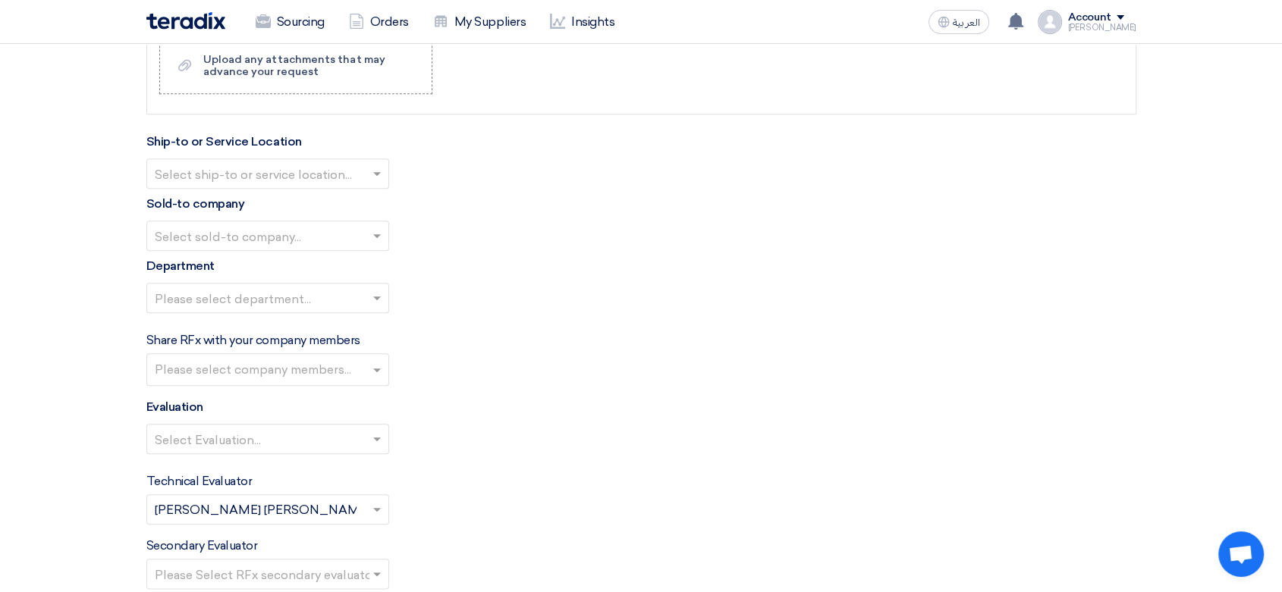
scroll to position [1601, 0]
click at [284, 174] on input "text" at bounding box center [260, 174] width 211 height 25
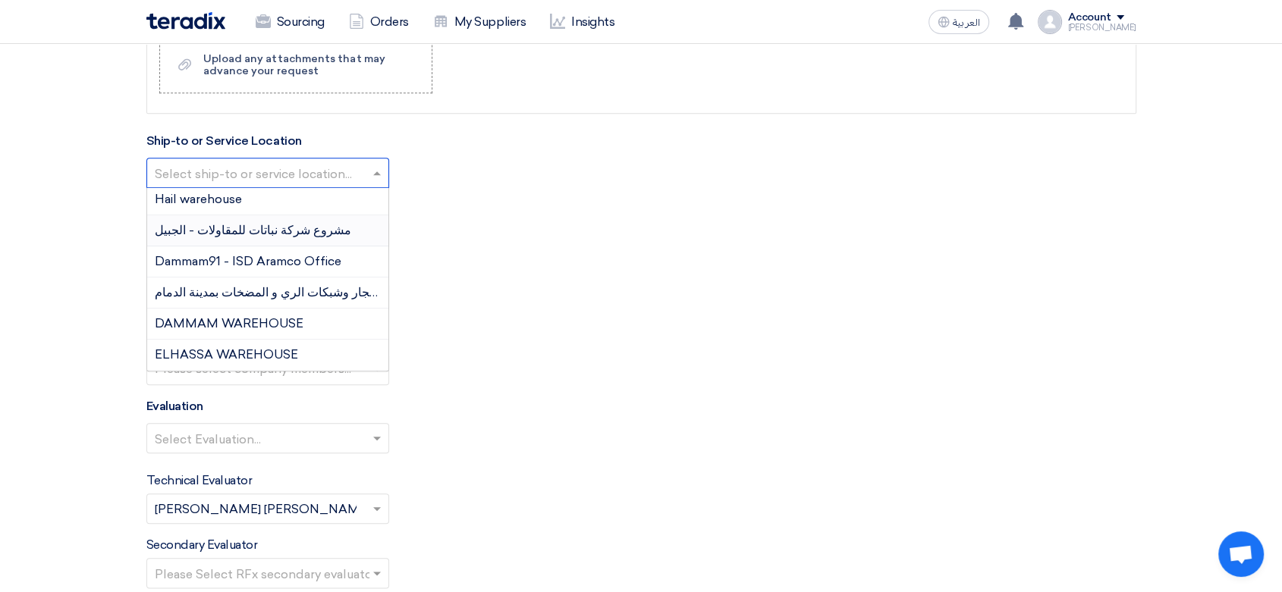
scroll to position [168, 0]
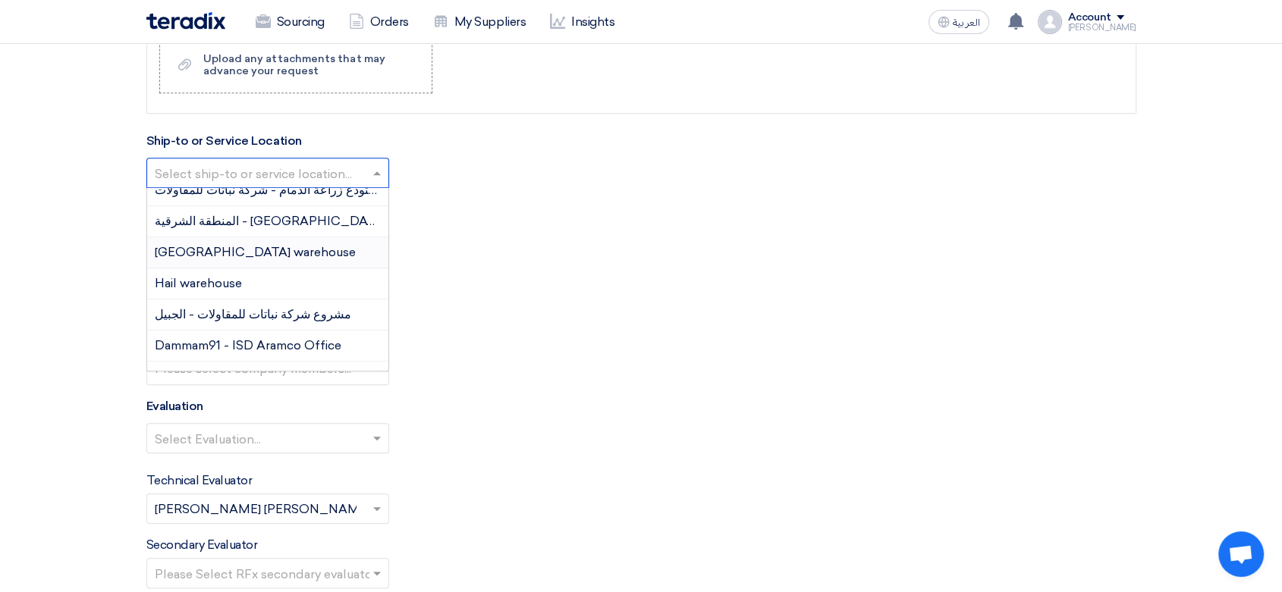
click at [237, 247] on span "[GEOGRAPHIC_DATA] warehouse" at bounding box center [255, 252] width 201 height 14
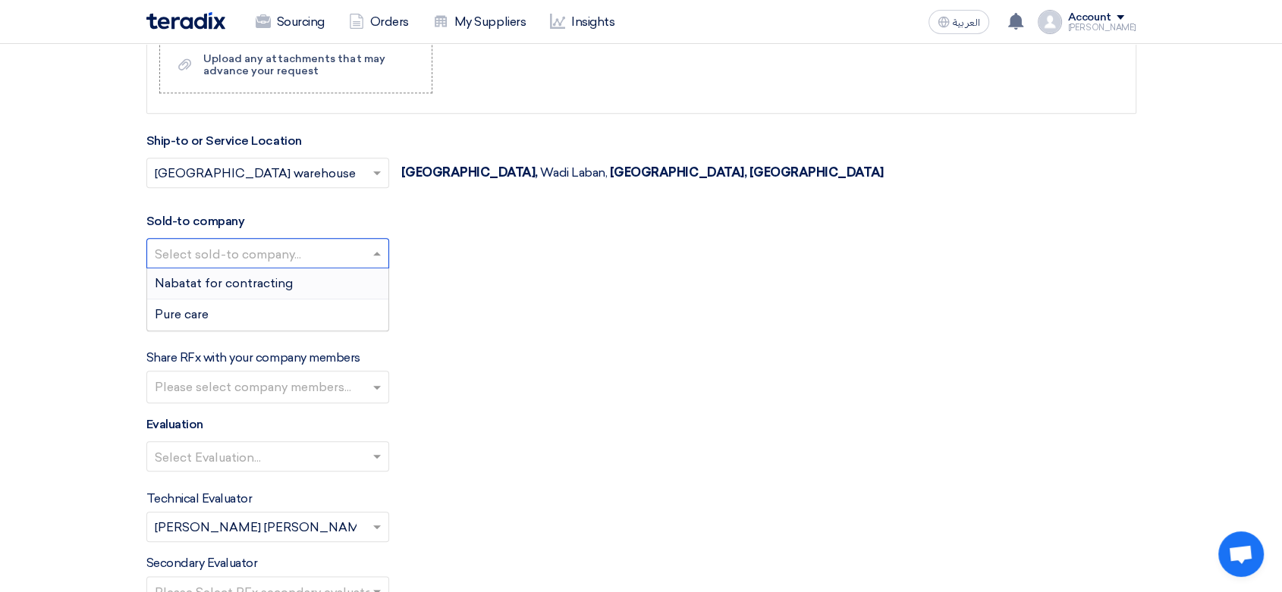
click at [251, 255] on input "text" at bounding box center [260, 255] width 211 height 25
click at [229, 283] on span "Nabatat for contracting" at bounding box center [224, 283] width 138 height 14
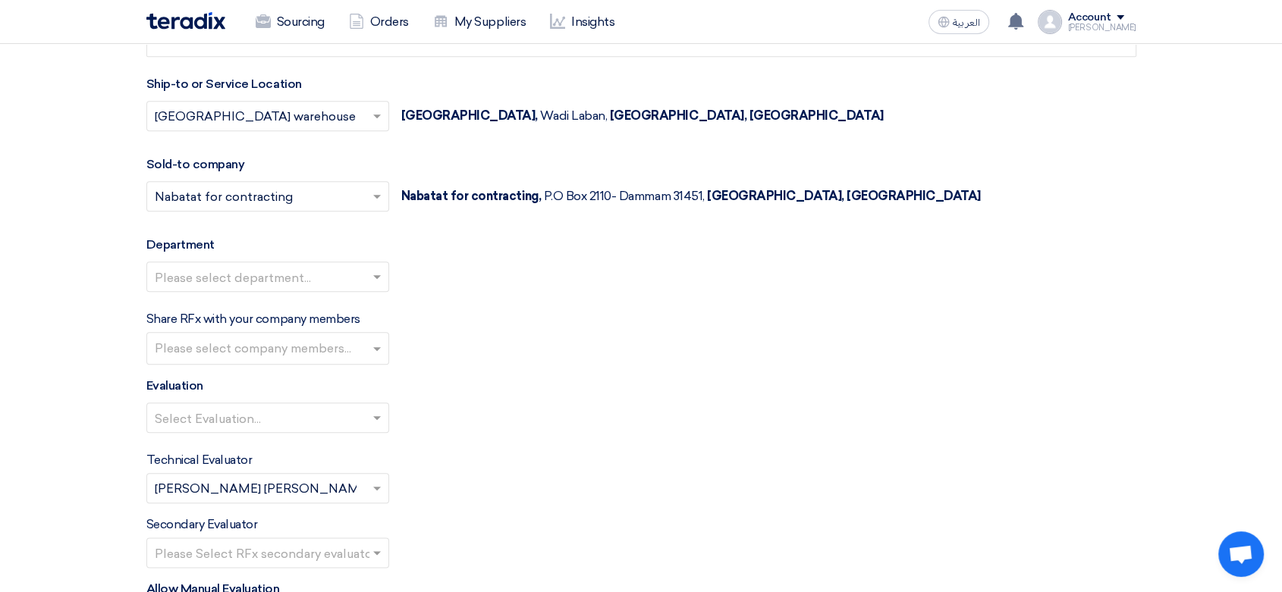
scroll to position [1685, 0]
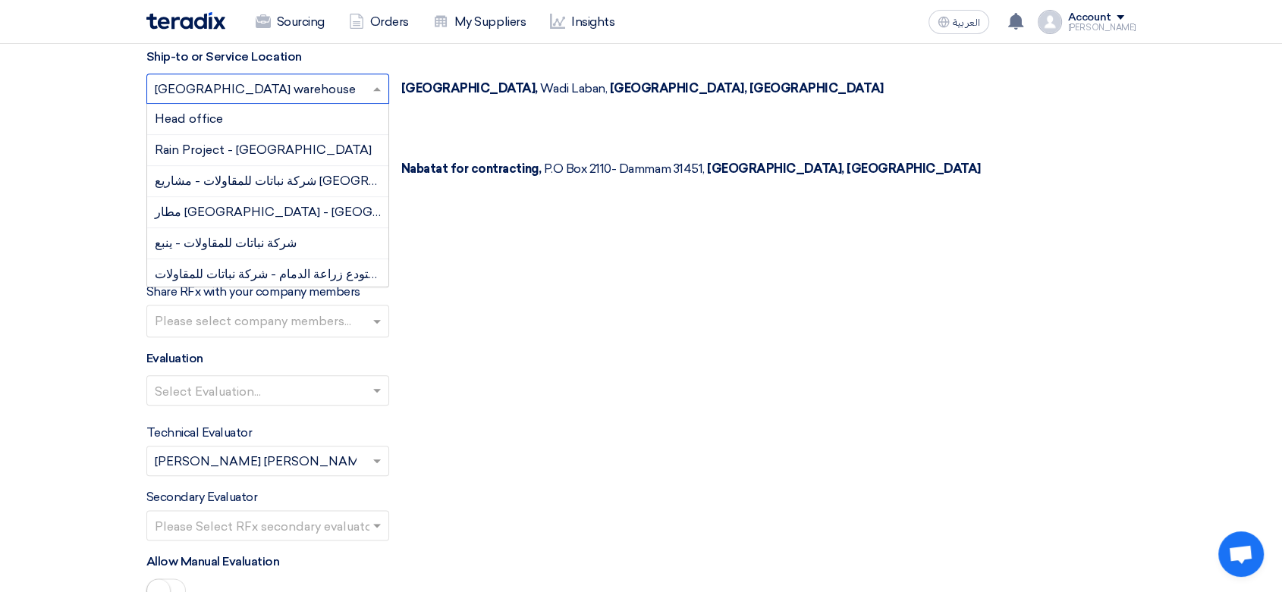
click at [281, 88] on input "text" at bounding box center [260, 90] width 211 height 25
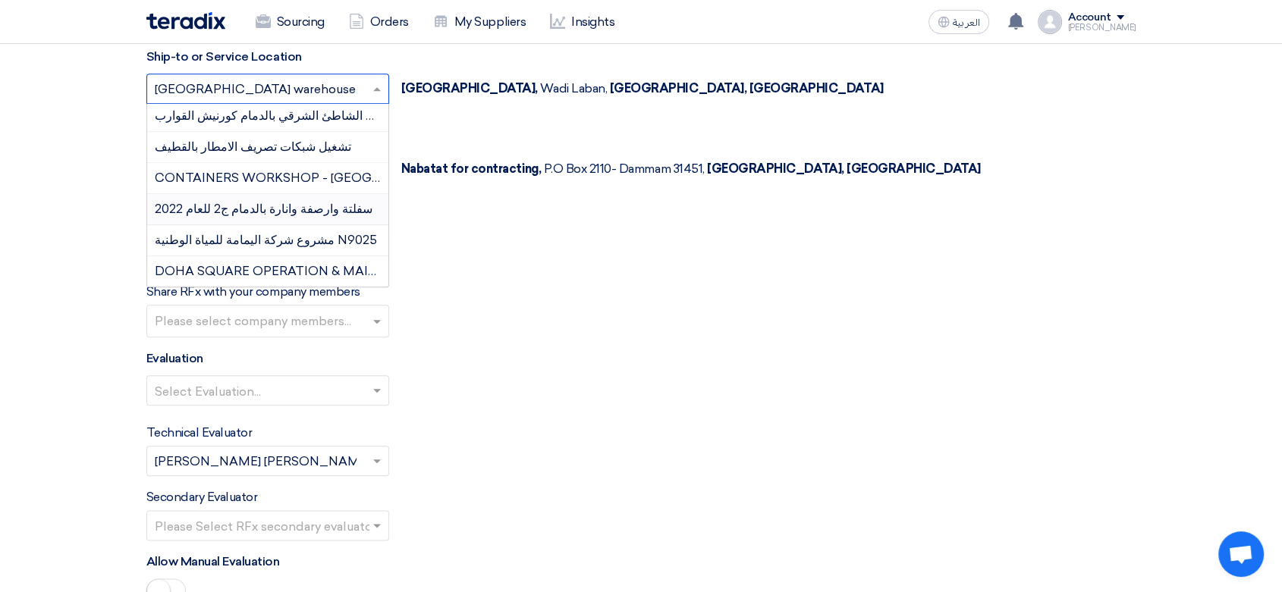
scroll to position [678, 0]
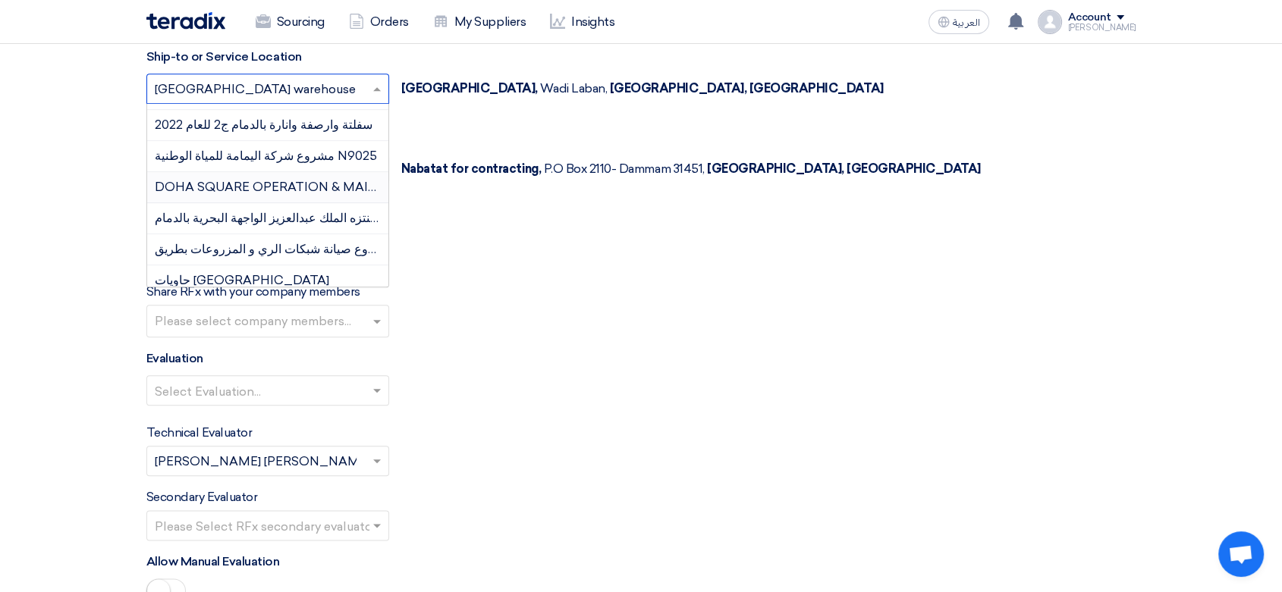
click at [261, 181] on span "DOHA SQUARE OPERATION & MAINTENANCE" at bounding box center [298, 187] width 286 height 14
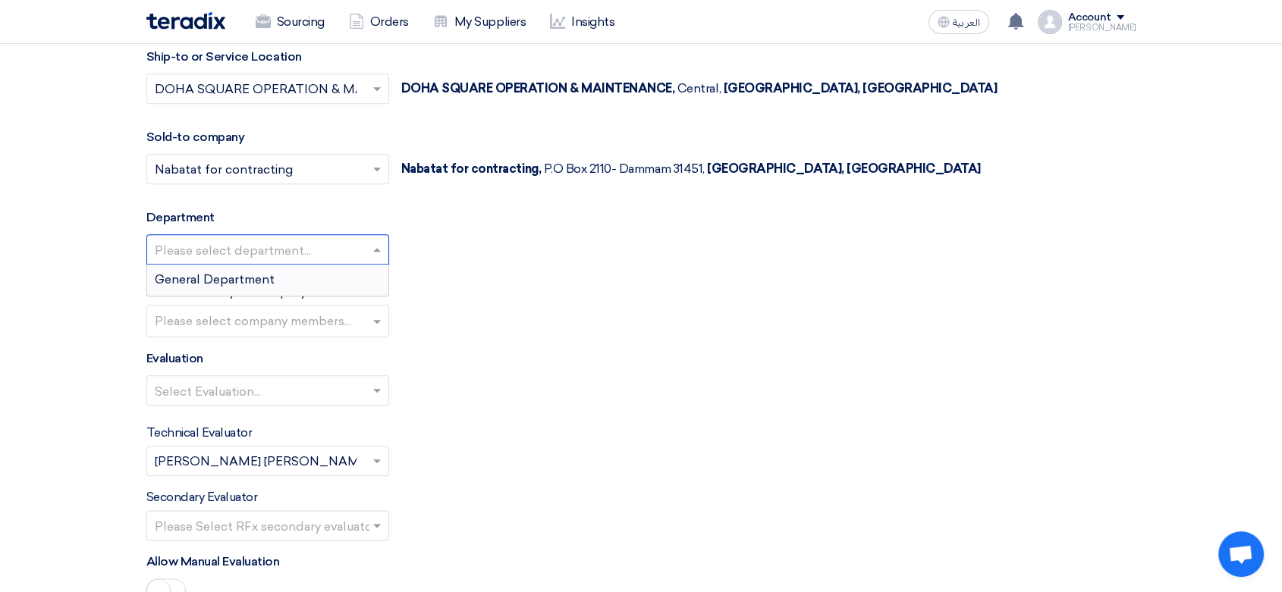
click at [261, 253] on input "text" at bounding box center [260, 251] width 211 height 25
click at [243, 278] on span "General Department" at bounding box center [215, 279] width 120 height 14
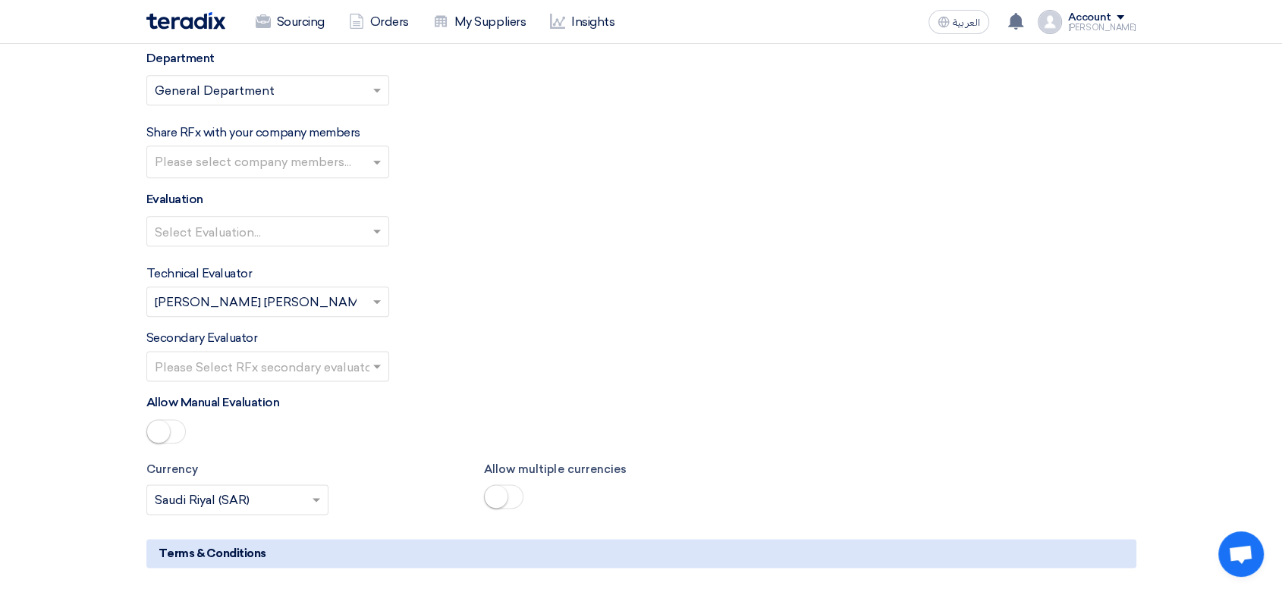
scroll to position [1854, 0]
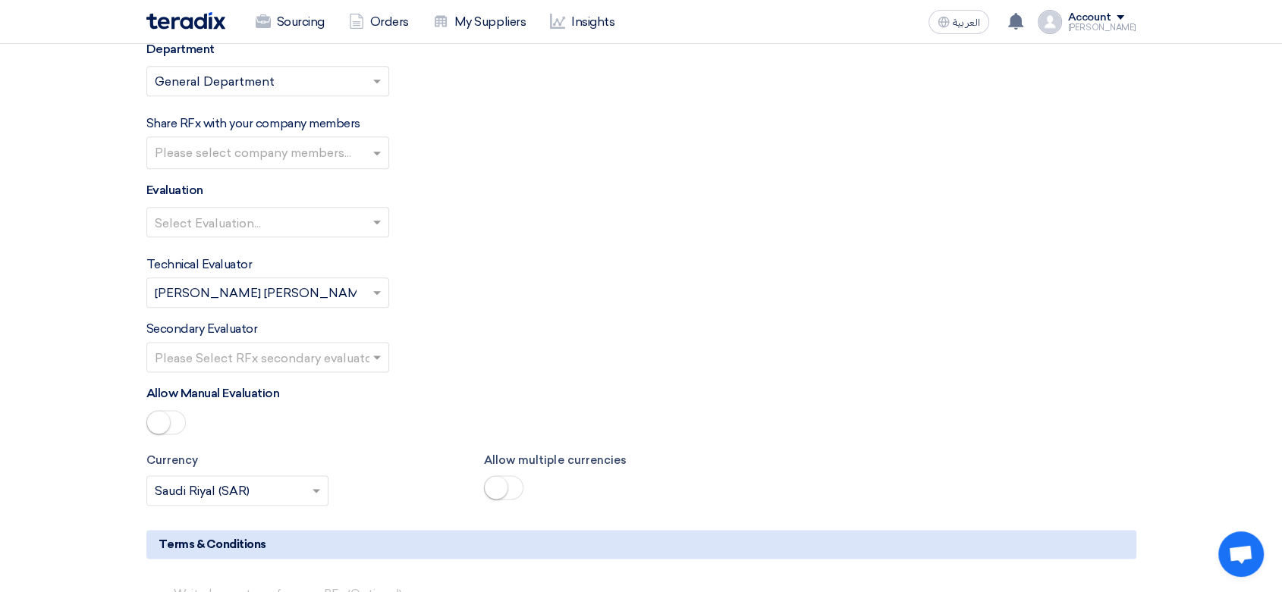
click at [257, 216] on input "text" at bounding box center [260, 224] width 211 height 25
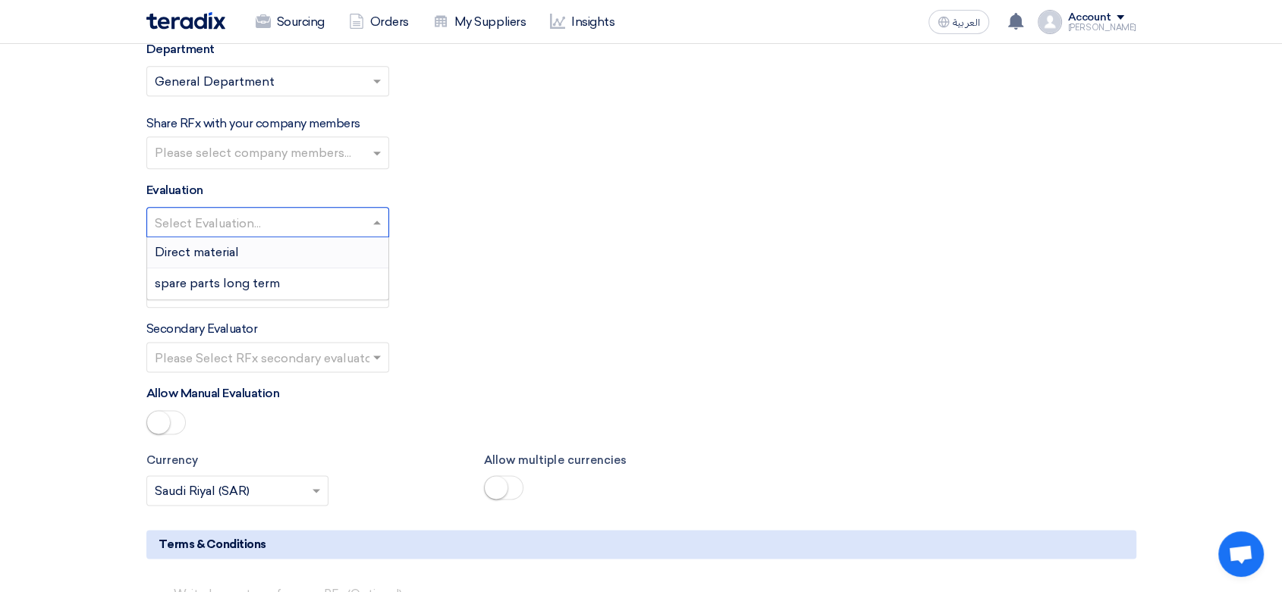
click at [238, 246] on span "Direct material" at bounding box center [197, 252] width 84 height 14
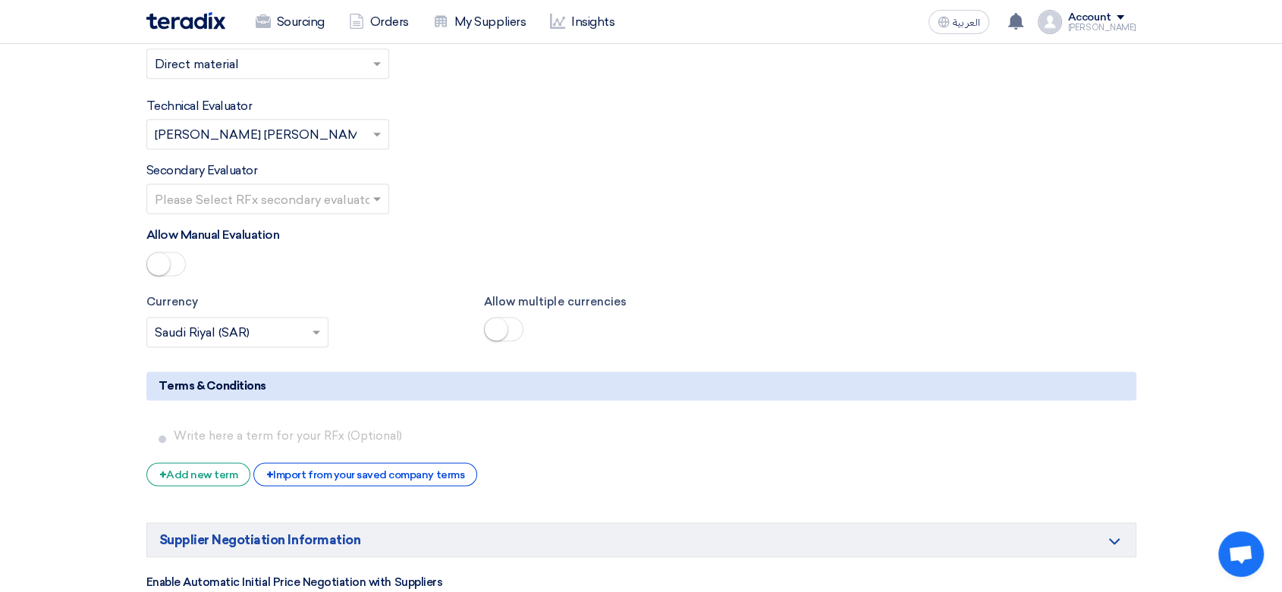
scroll to position [2022, 0]
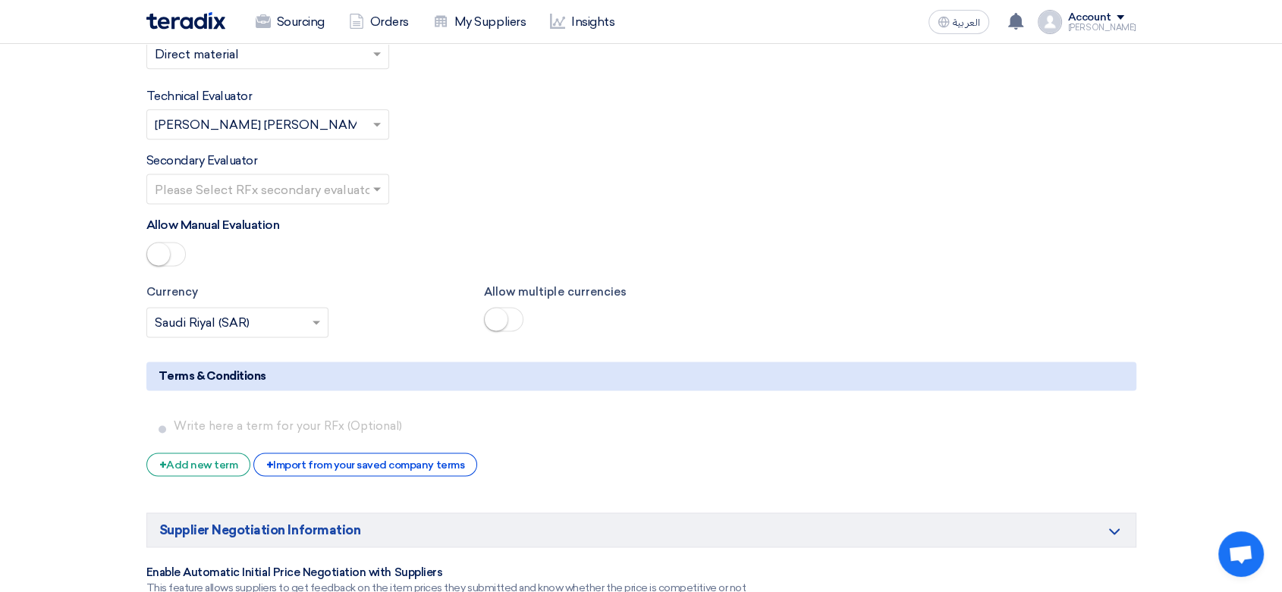
click at [270, 61] on input "text" at bounding box center [260, 55] width 211 height 25
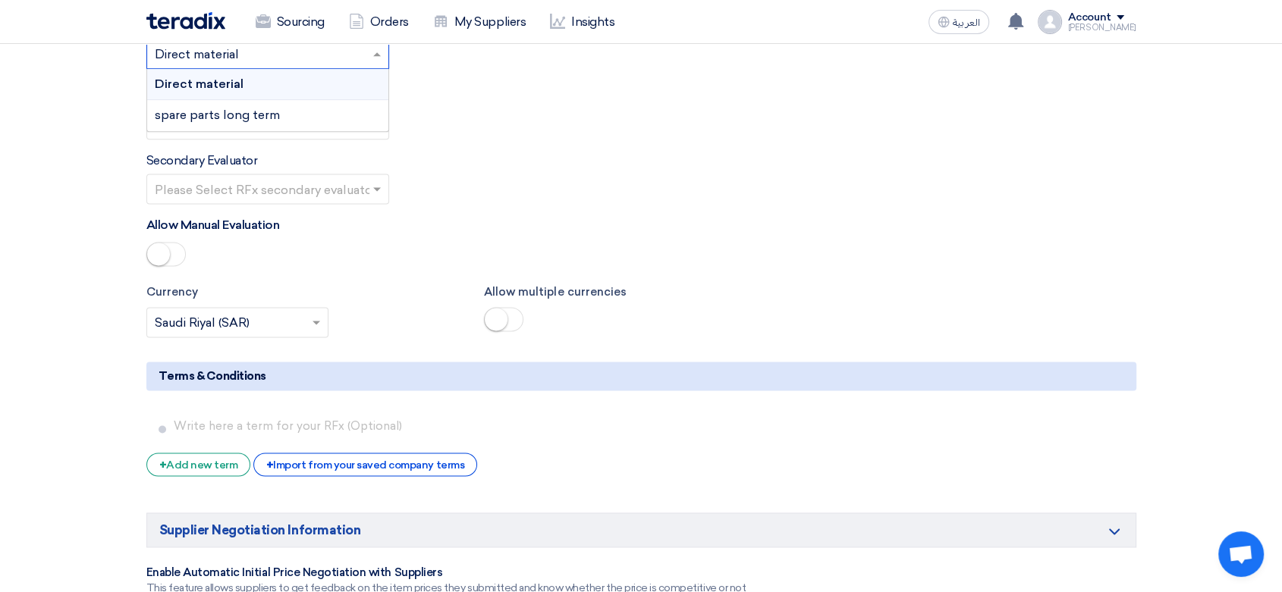
click at [231, 112] on span "spare parts long term" at bounding box center [217, 115] width 125 height 14
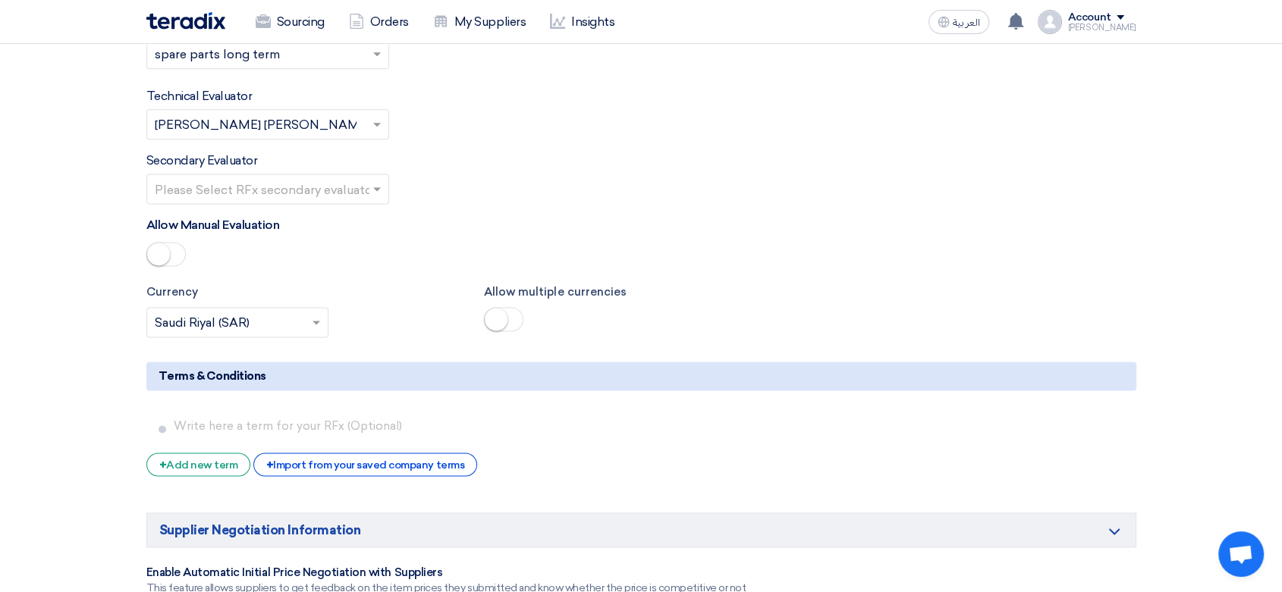
click at [307, 53] on input "text" at bounding box center [260, 55] width 211 height 25
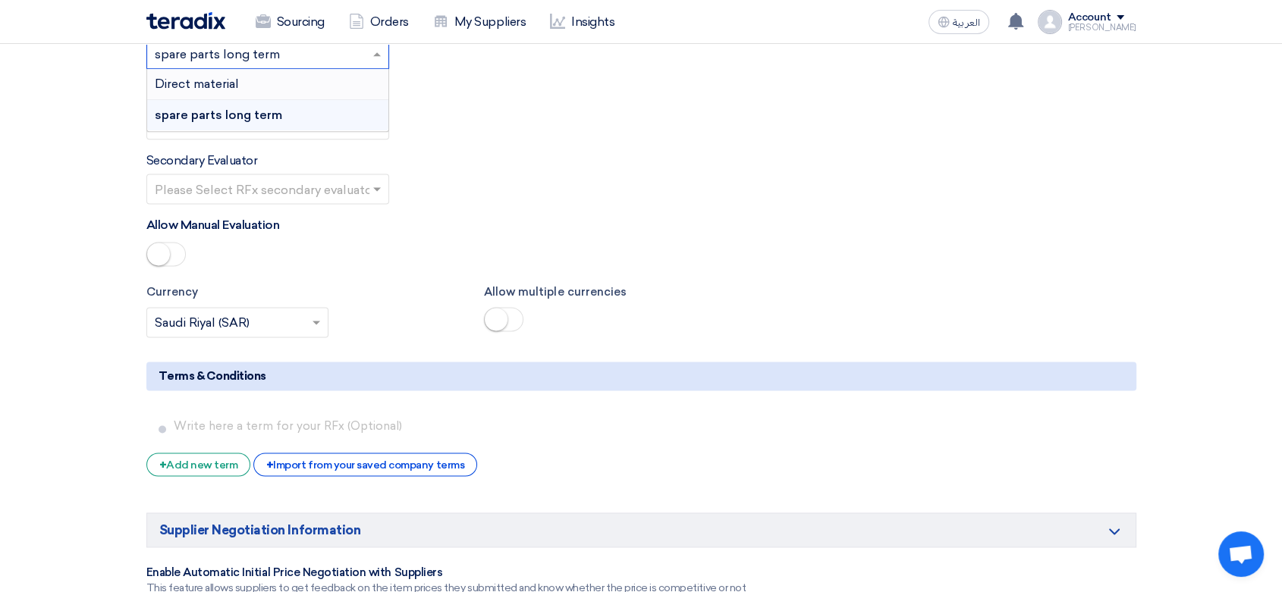
click at [273, 82] on div "Direct material" at bounding box center [267, 84] width 241 height 31
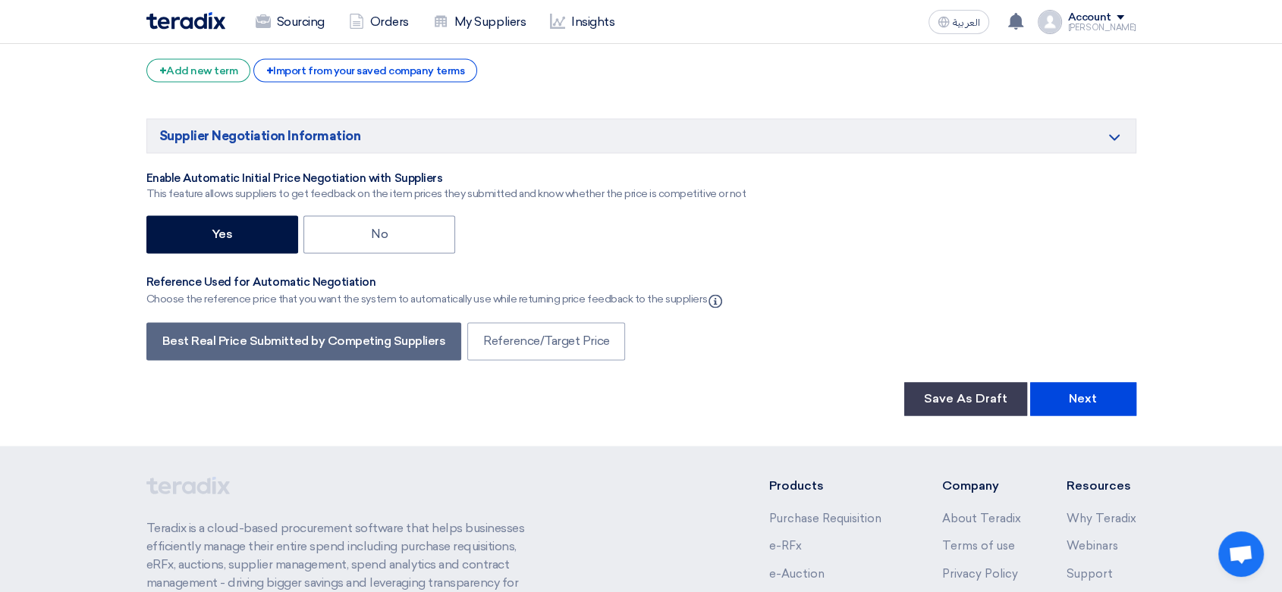
scroll to position [2444, 0]
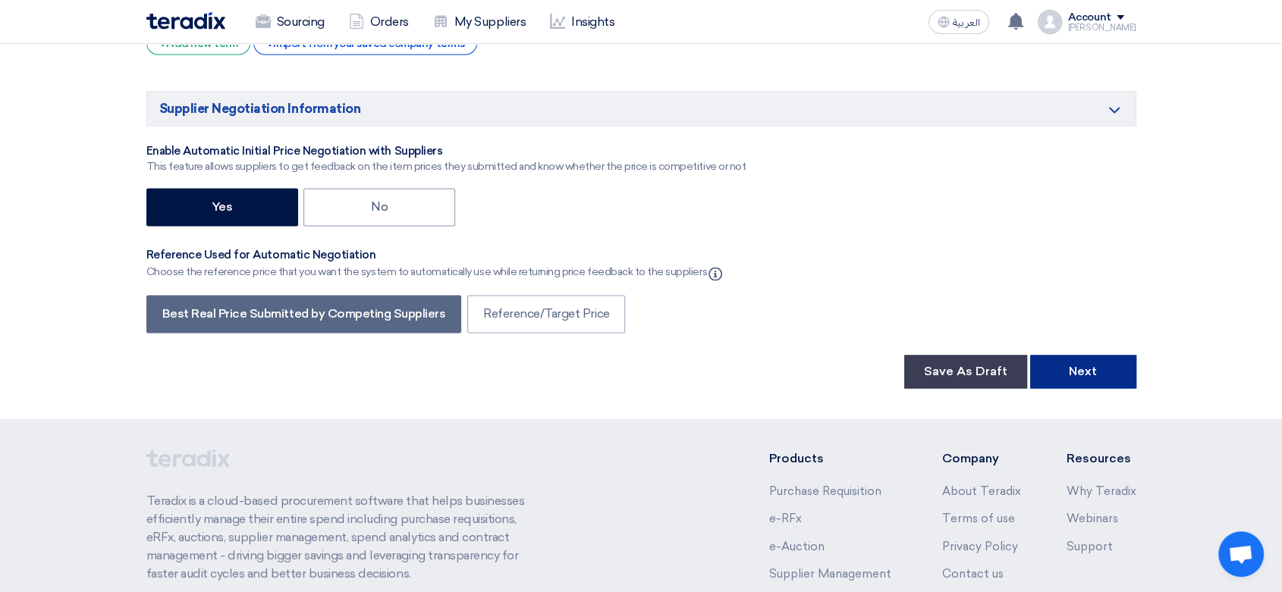
click at [1106, 374] on button "Next" at bounding box center [1083, 371] width 106 height 33
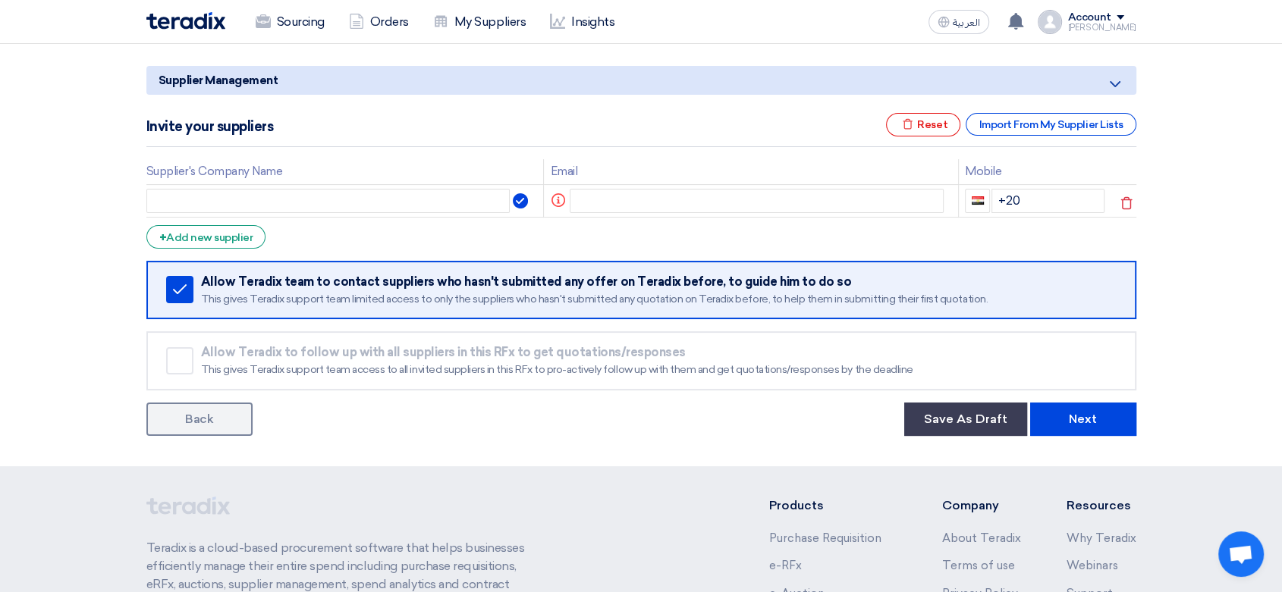
scroll to position [168, 0]
click at [1054, 124] on div "Import From My Supplier Lists" at bounding box center [1051, 123] width 170 height 23
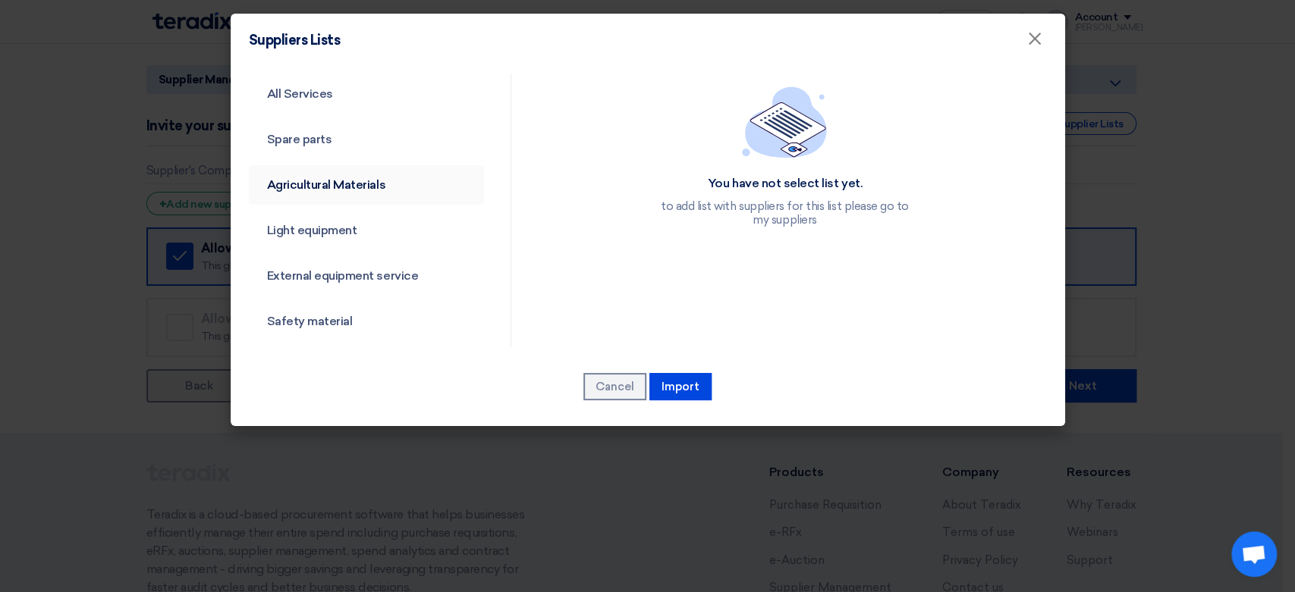
click at [306, 185] on link "Agricultural Materials" at bounding box center [367, 184] width 236 height 39
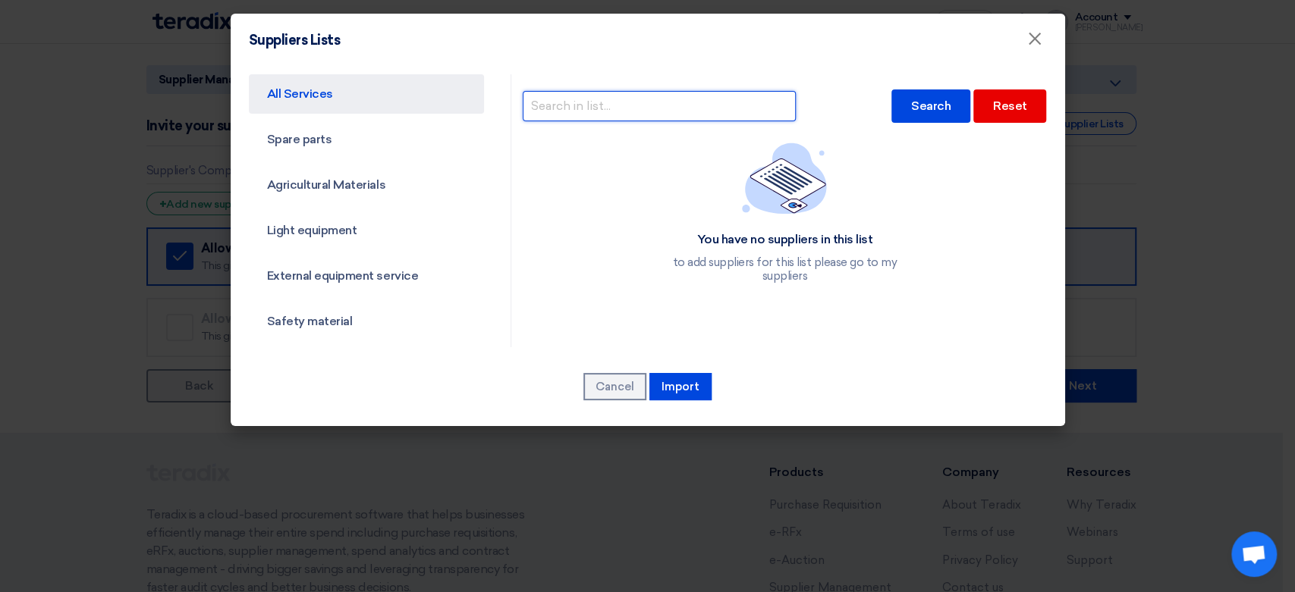
click at [678, 101] on input "text" at bounding box center [659, 106] width 273 height 30
type input "AGRICULTURE HOUSE"
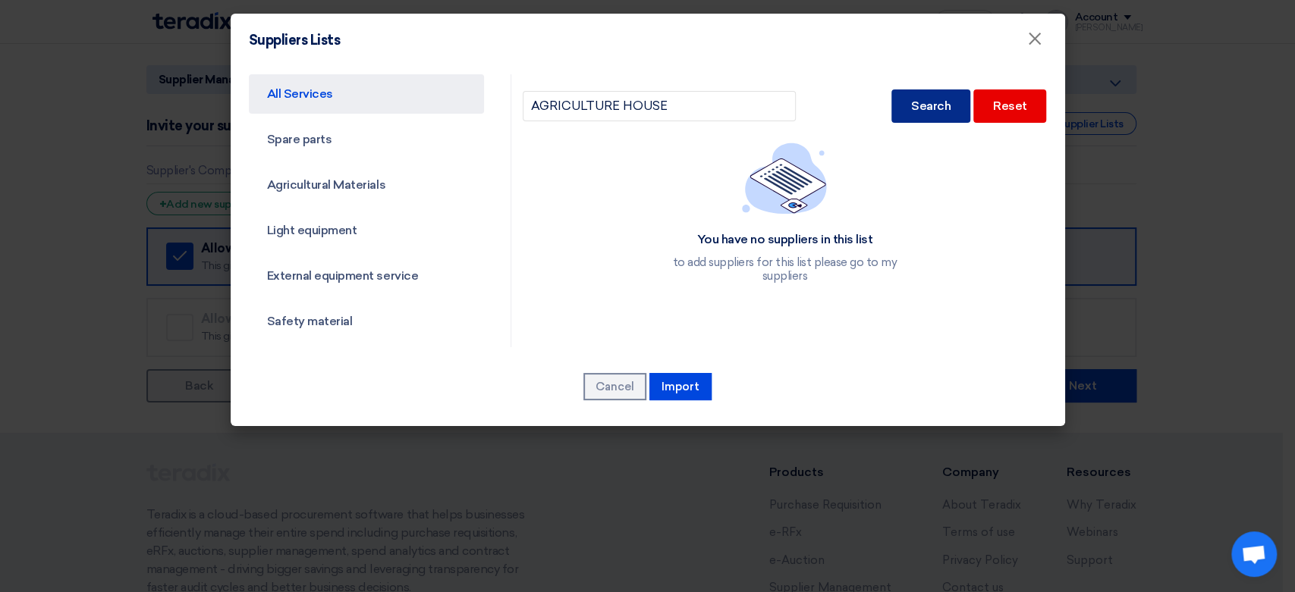
click at [937, 107] on div "Search" at bounding box center [930, 106] width 79 height 33
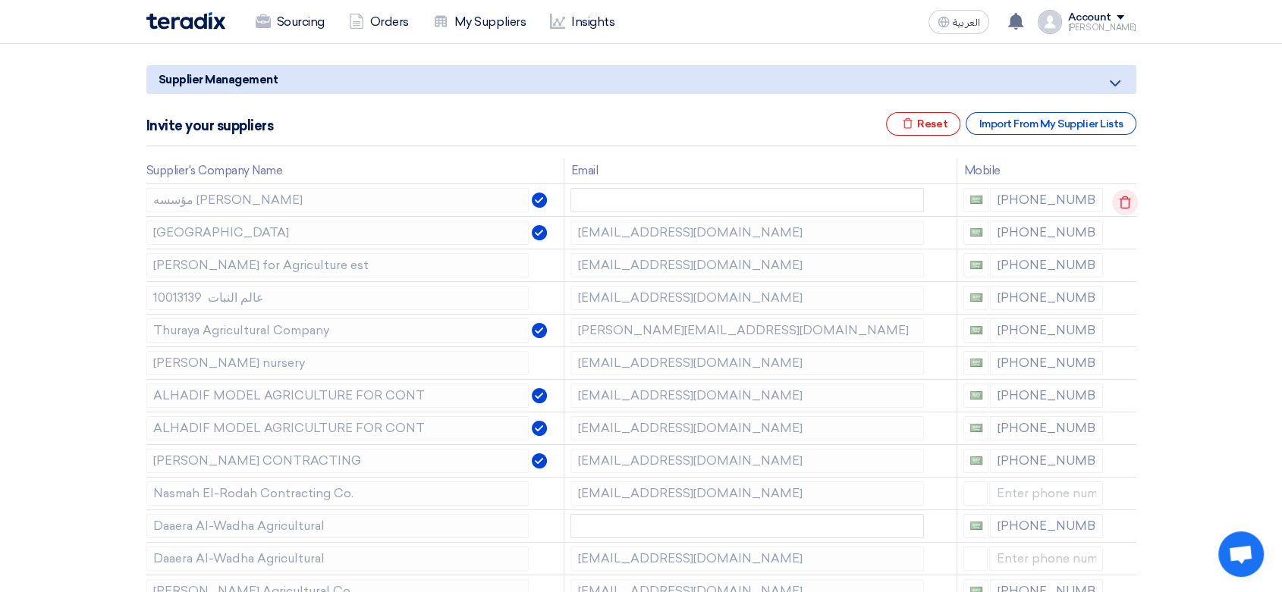
click at [1123, 194] on icon at bounding box center [1125, 203] width 26 height 26
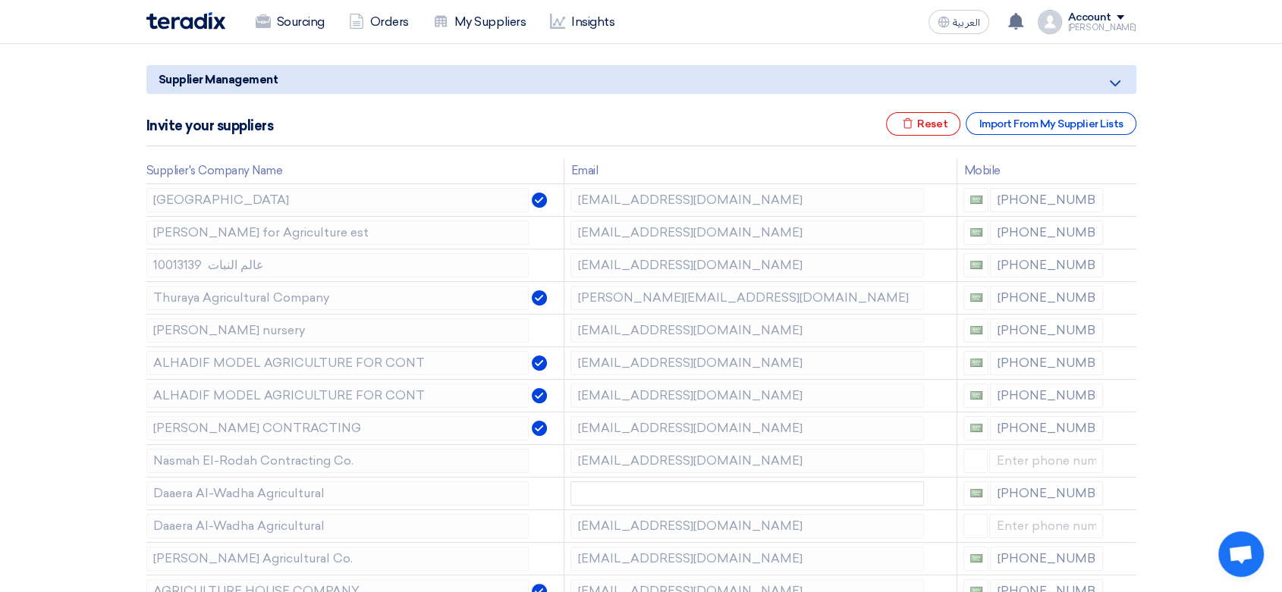
click at [0, 0] on icon at bounding box center [0, 0] width 0 height 0
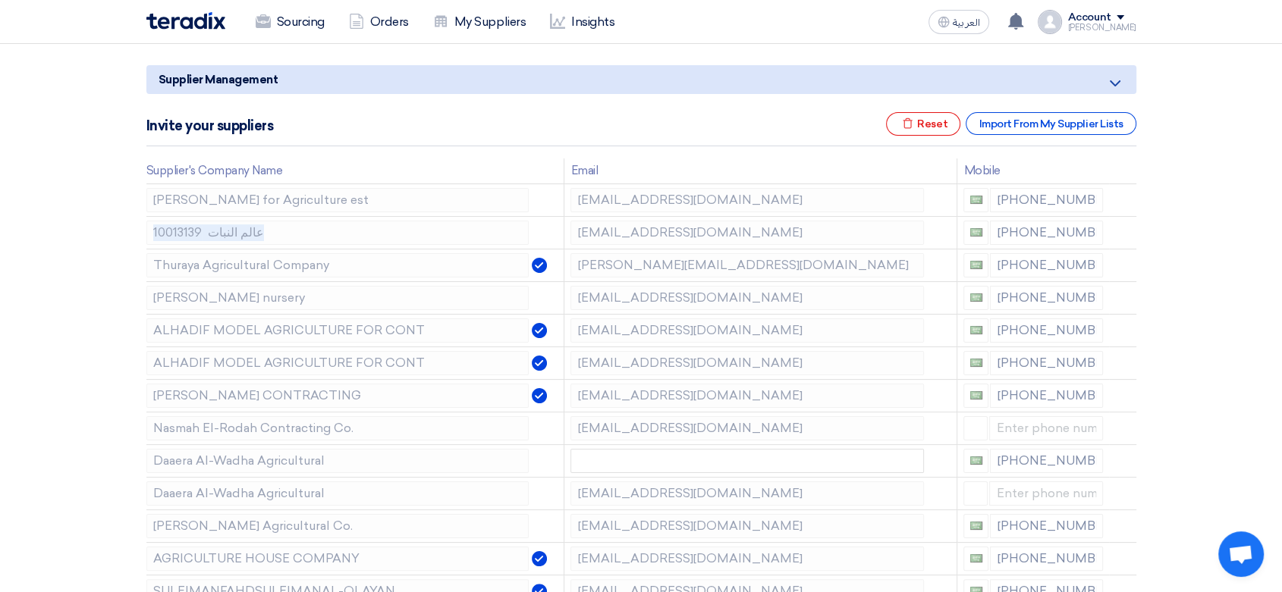
click at [0, 0] on icon at bounding box center [0, 0] width 0 height 0
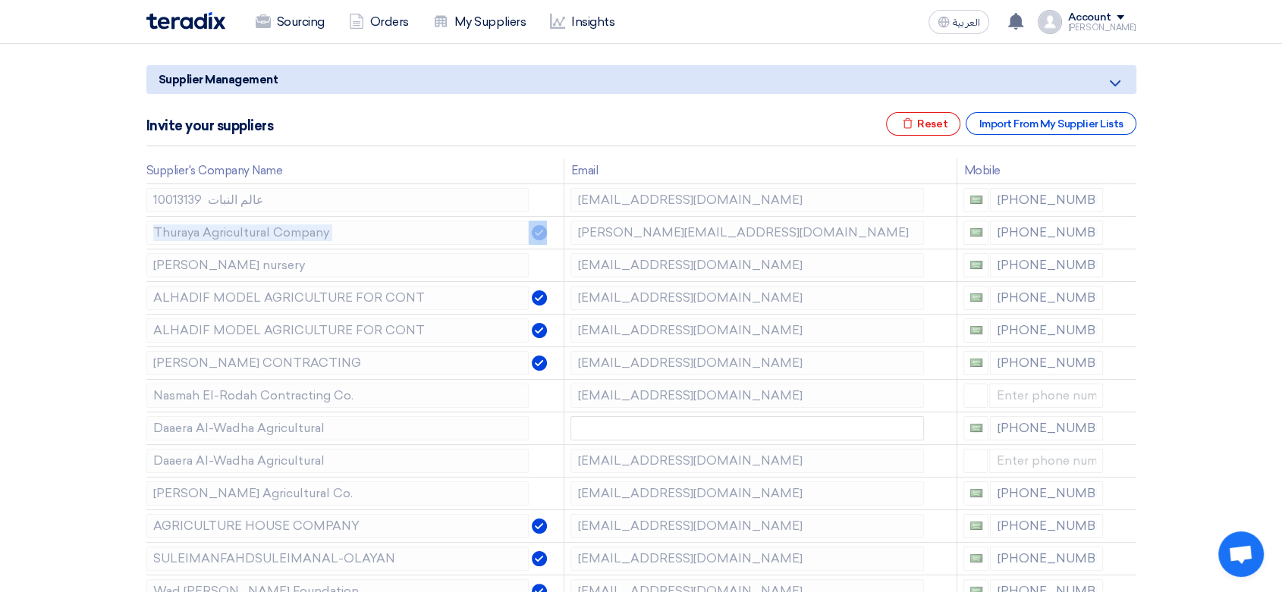
click at [0, 0] on icon at bounding box center [0, 0] width 0 height 0
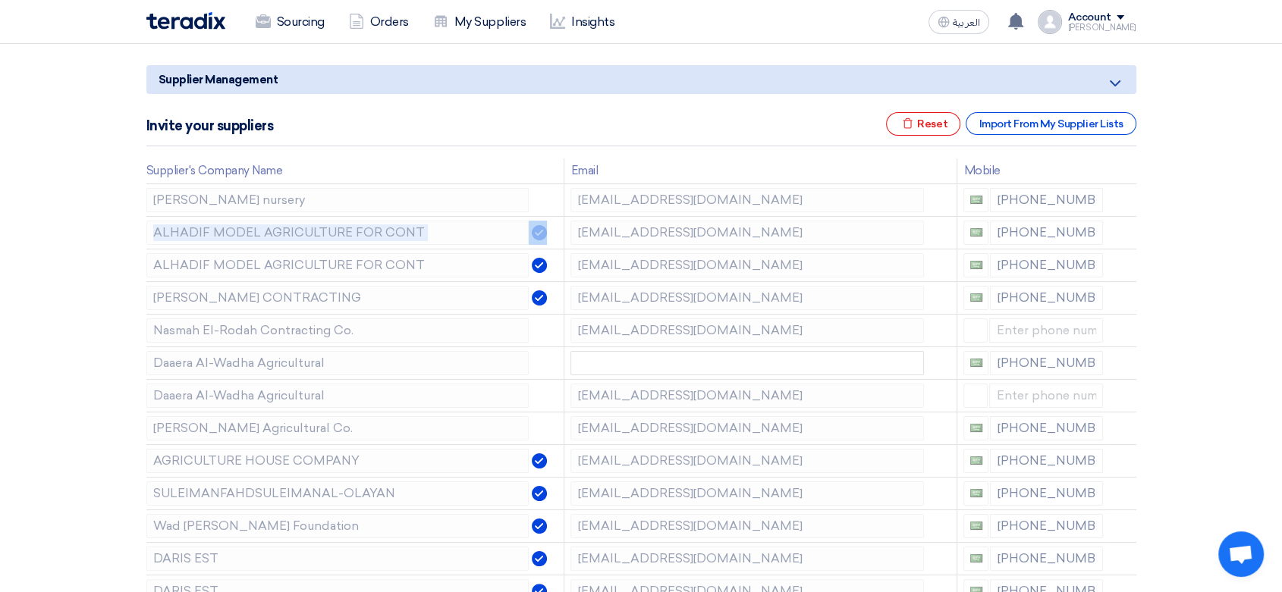
click at [0, 0] on icon at bounding box center [0, 0] width 0 height 0
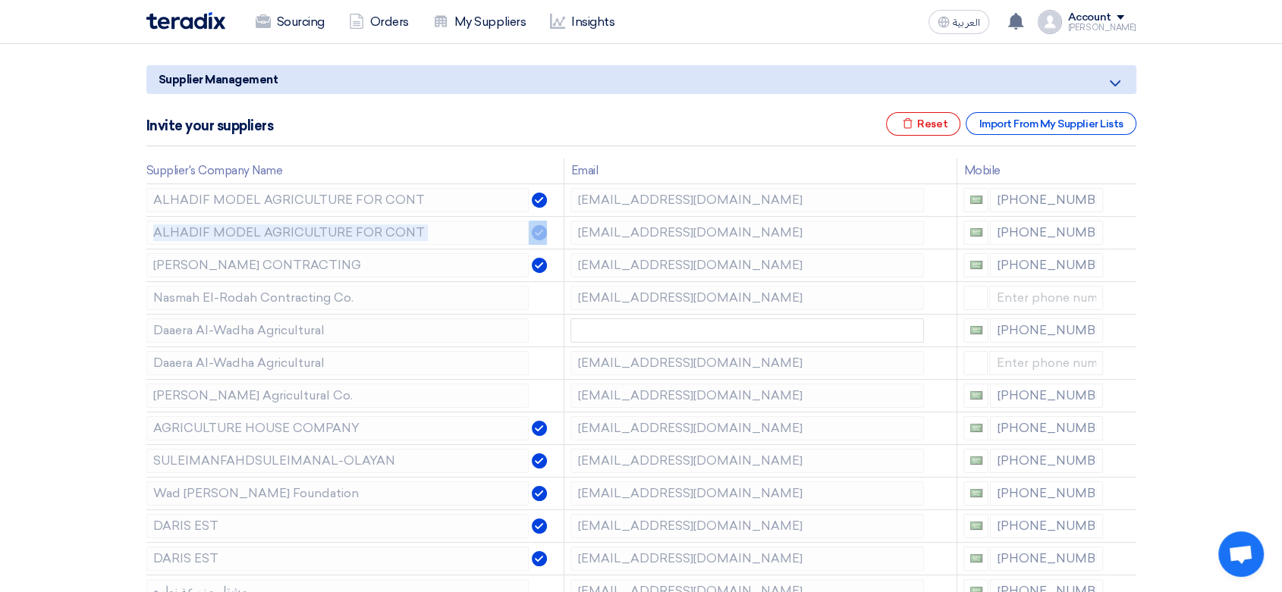
click at [0, 0] on icon at bounding box center [0, 0] width 0 height 0
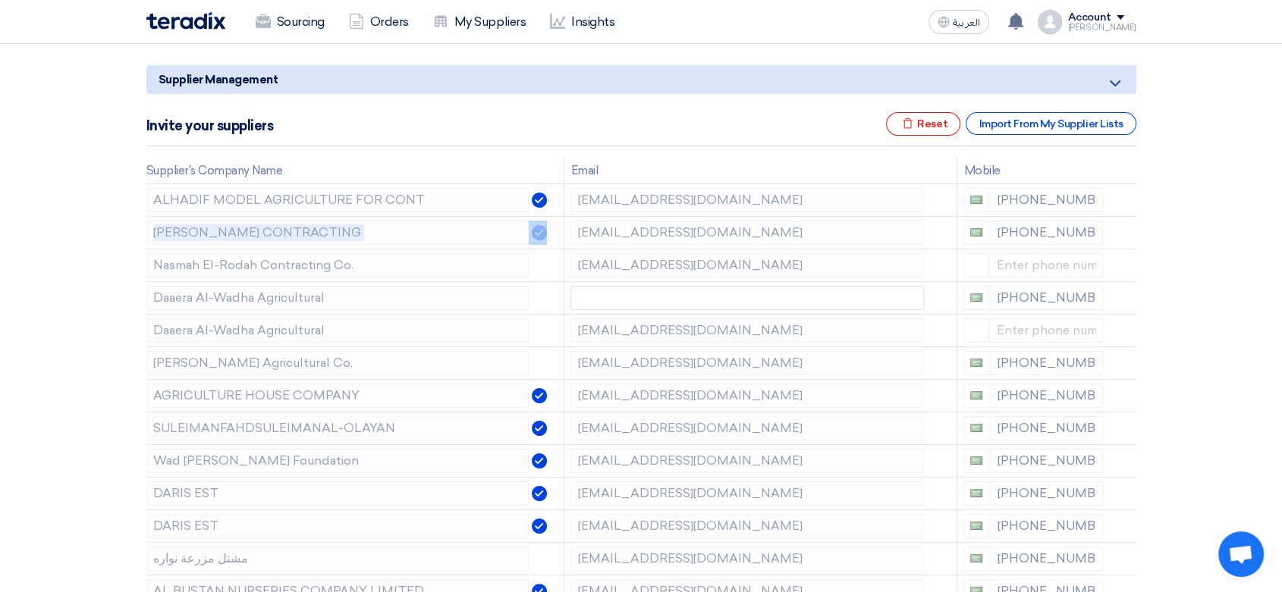
click at [0, 0] on icon at bounding box center [0, 0] width 0 height 0
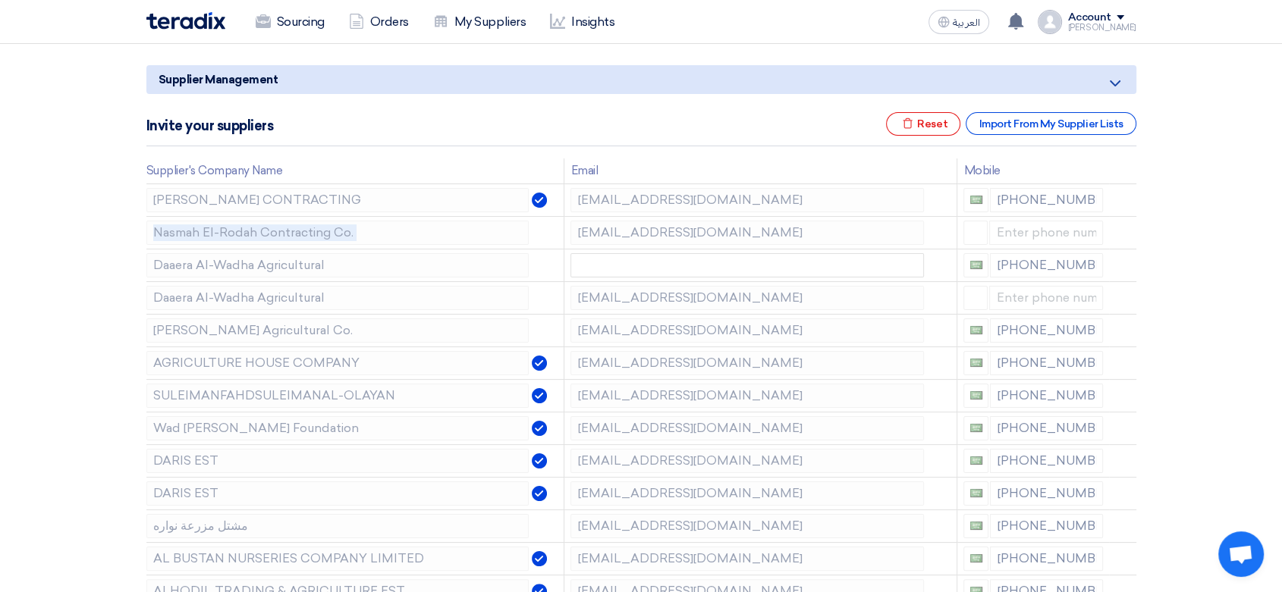
click at [0, 0] on icon at bounding box center [0, 0] width 0 height 0
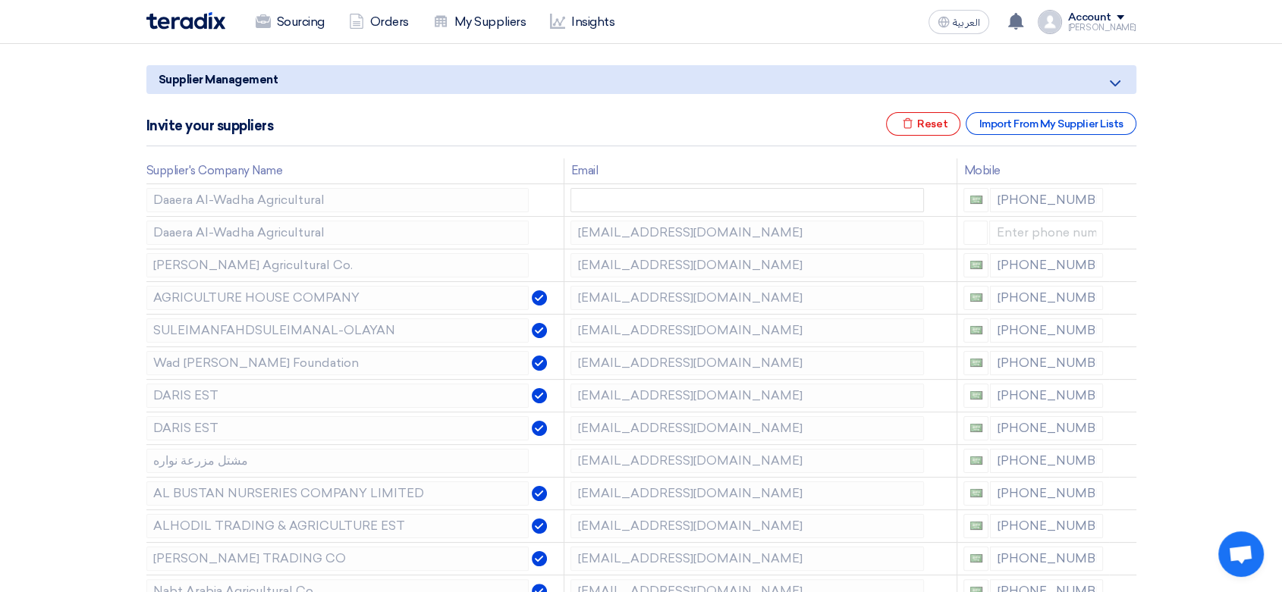
click at [0, 0] on icon at bounding box center [0, 0] width 0 height 0
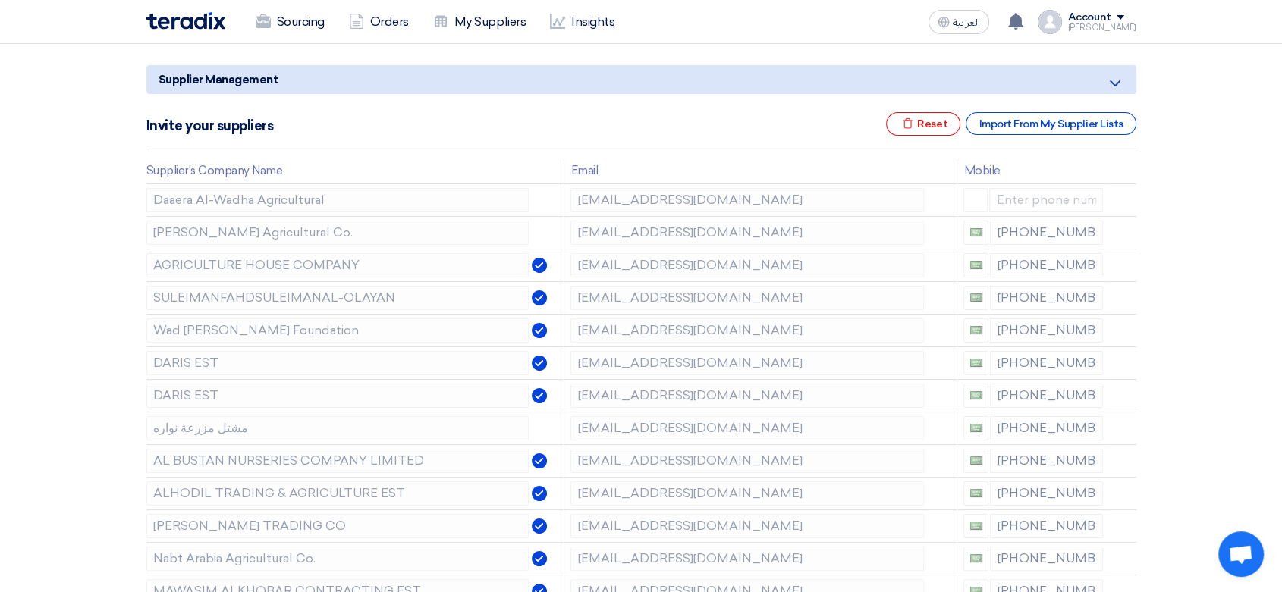
click at [0, 0] on icon at bounding box center [0, 0] width 0 height 0
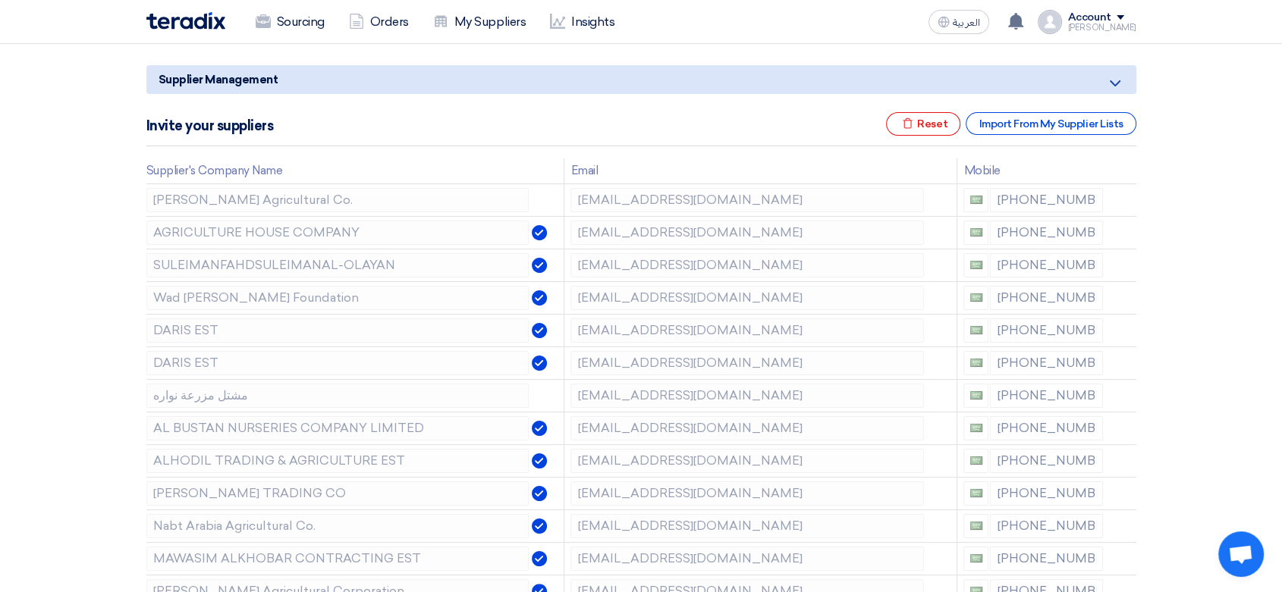
click at [0, 0] on icon at bounding box center [0, 0] width 0 height 0
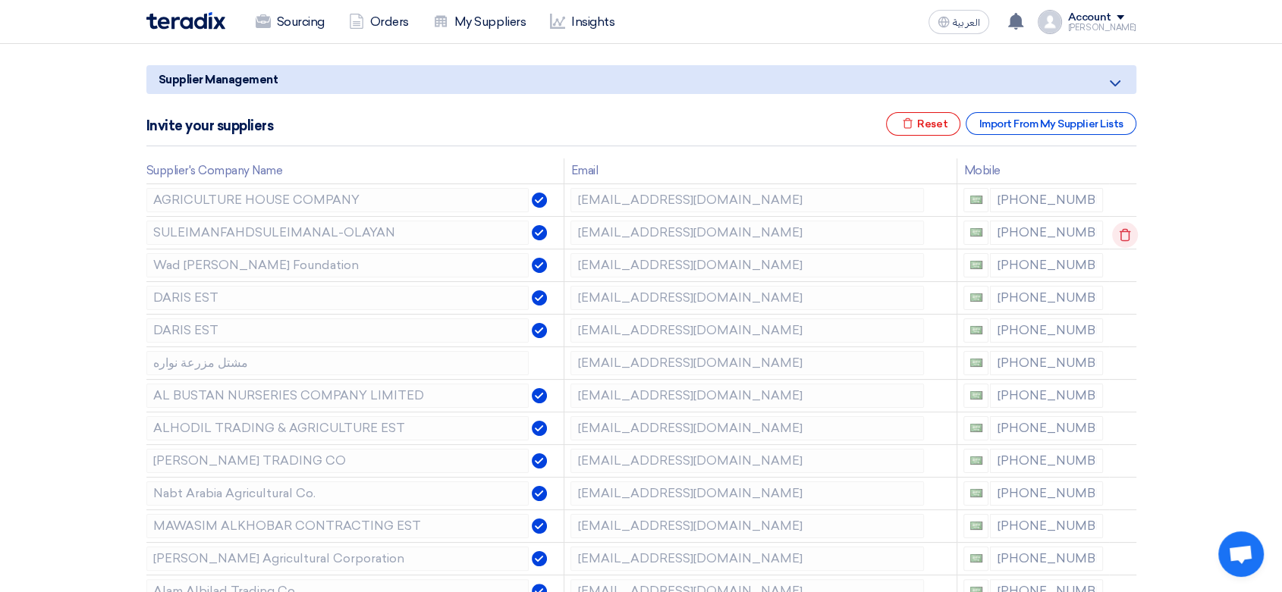
click at [1123, 236] on icon at bounding box center [1125, 235] width 26 height 26
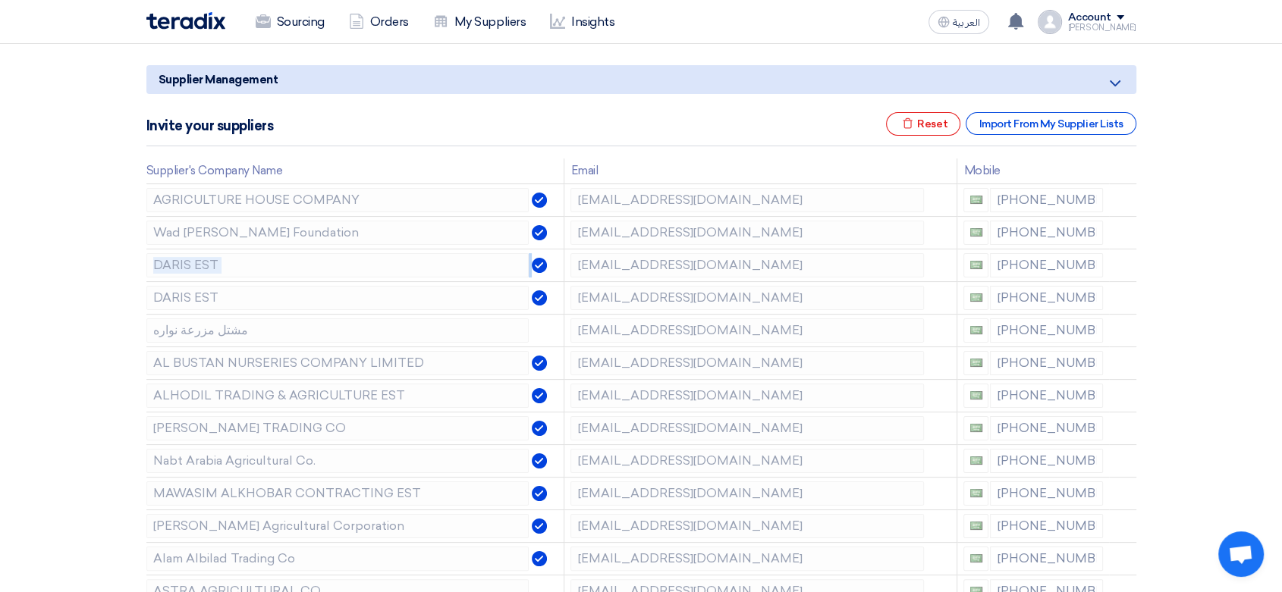
click at [0, 0] on icon at bounding box center [0, 0] width 0 height 0
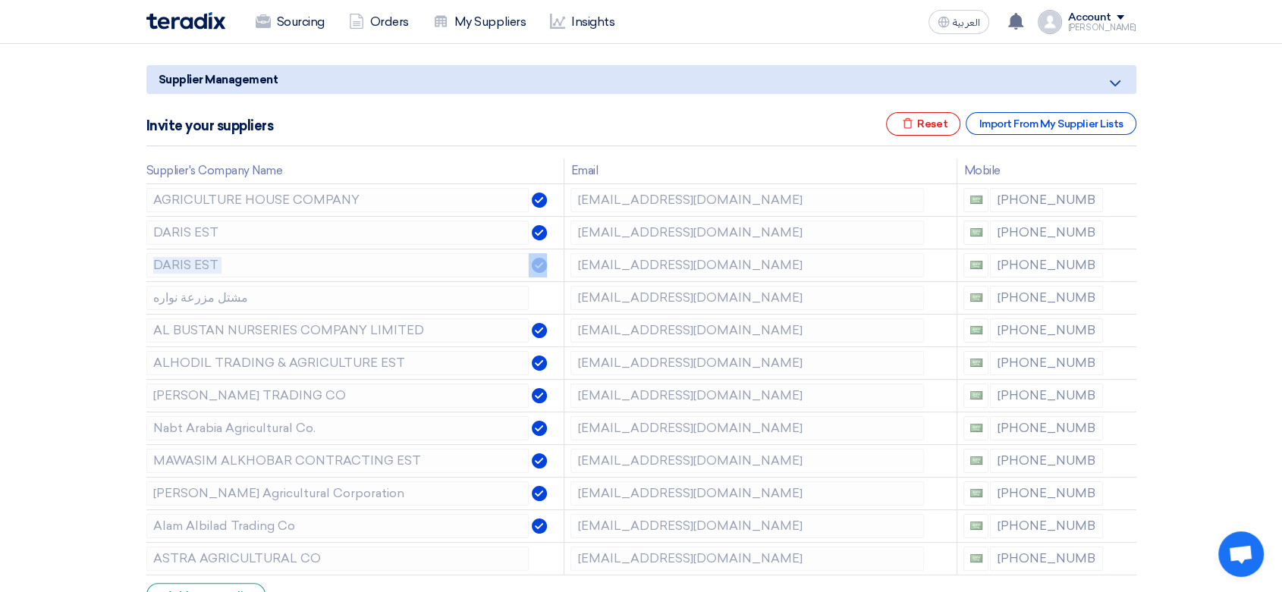
click at [0, 0] on icon at bounding box center [0, 0] width 0 height 0
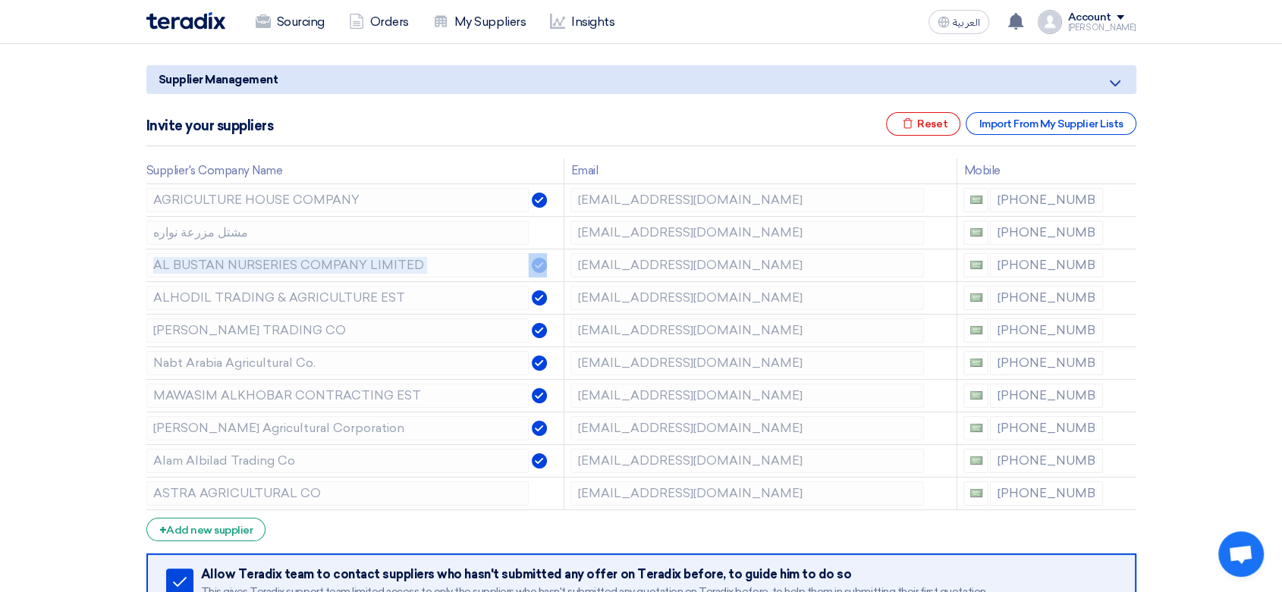
click at [0, 0] on icon at bounding box center [0, 0] width 0 height 0
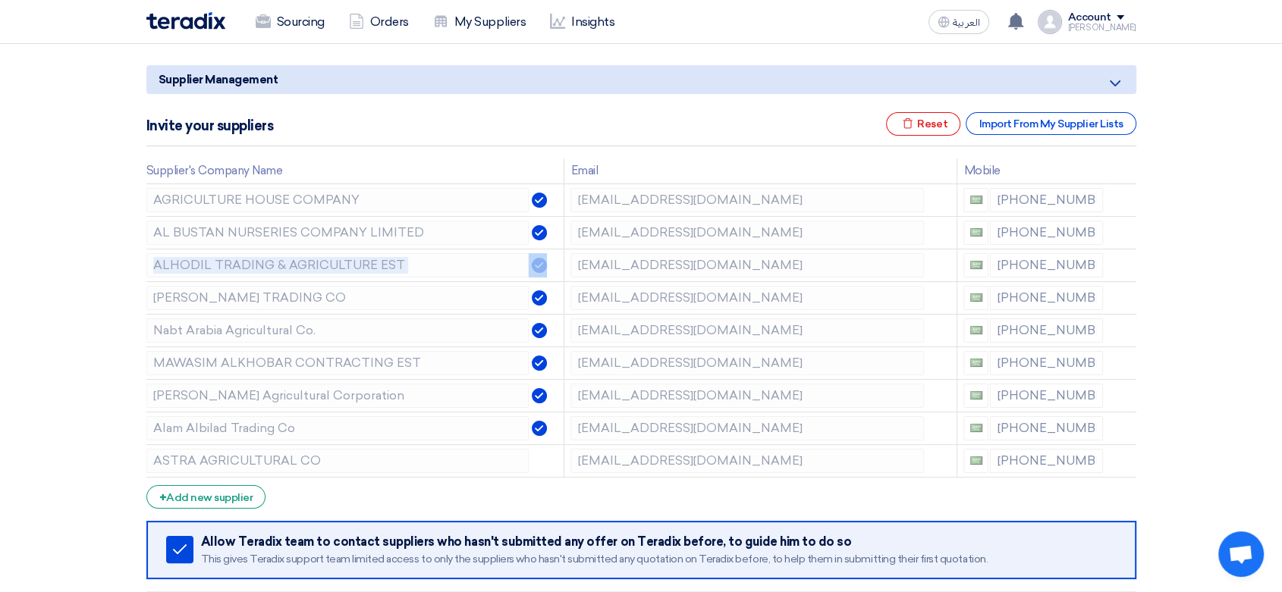
click at [0, 0] on icon at bounding box center [0, 0] width 0 height 0
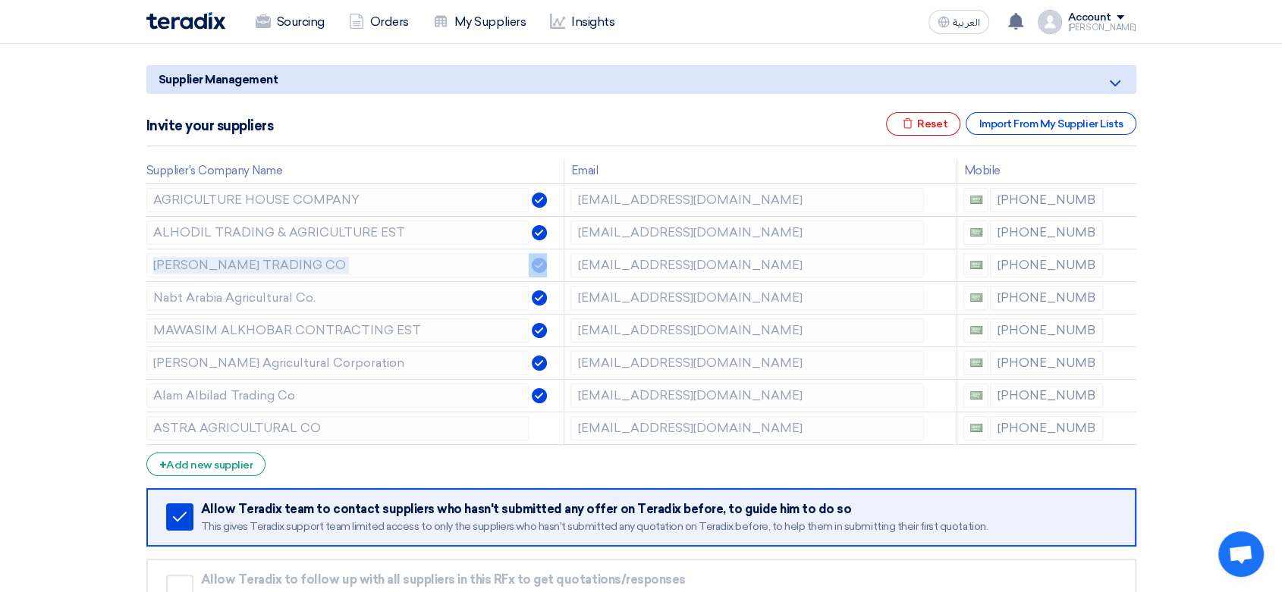
click at [0, 0] on icon at bounding box center [0, 0] width 0 height 0
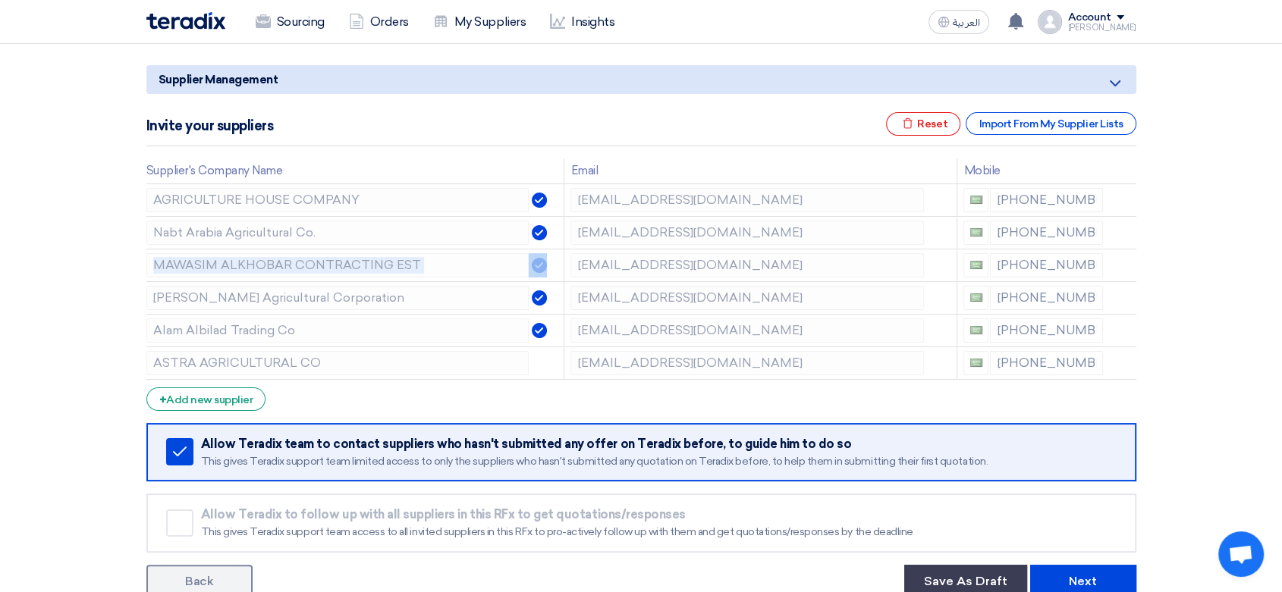
click at [0, 0] on icon at bounding box center [0, 0] width 0 height 0
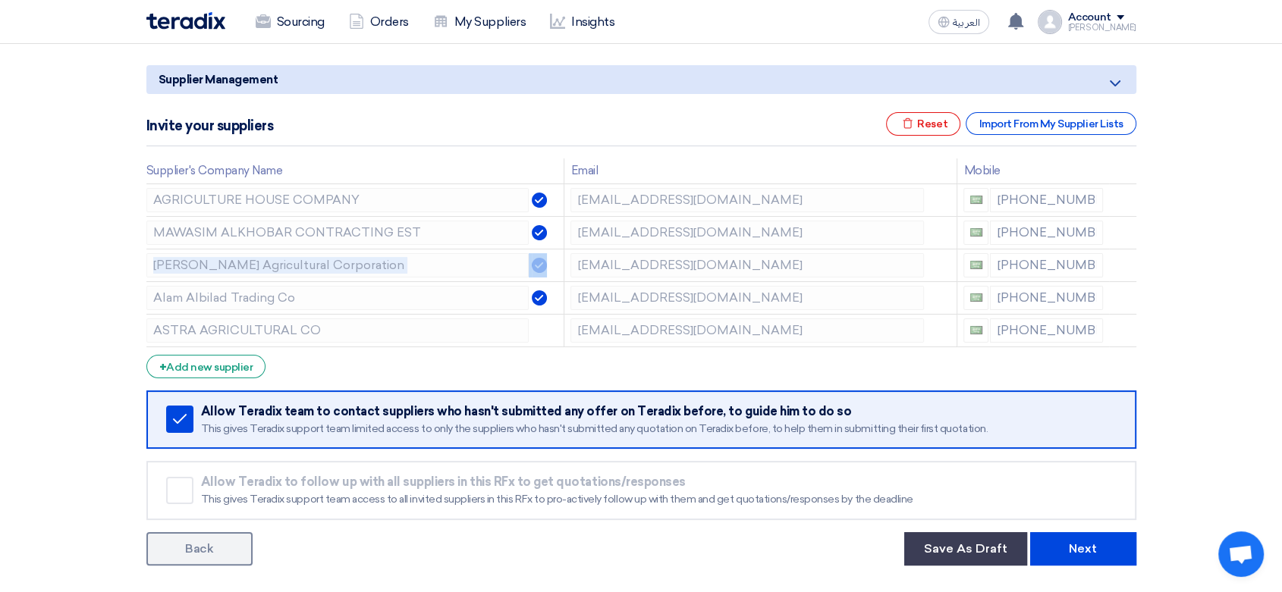
click at [0, 0] on icon at bounding box center [0, 0] width 0 height 0
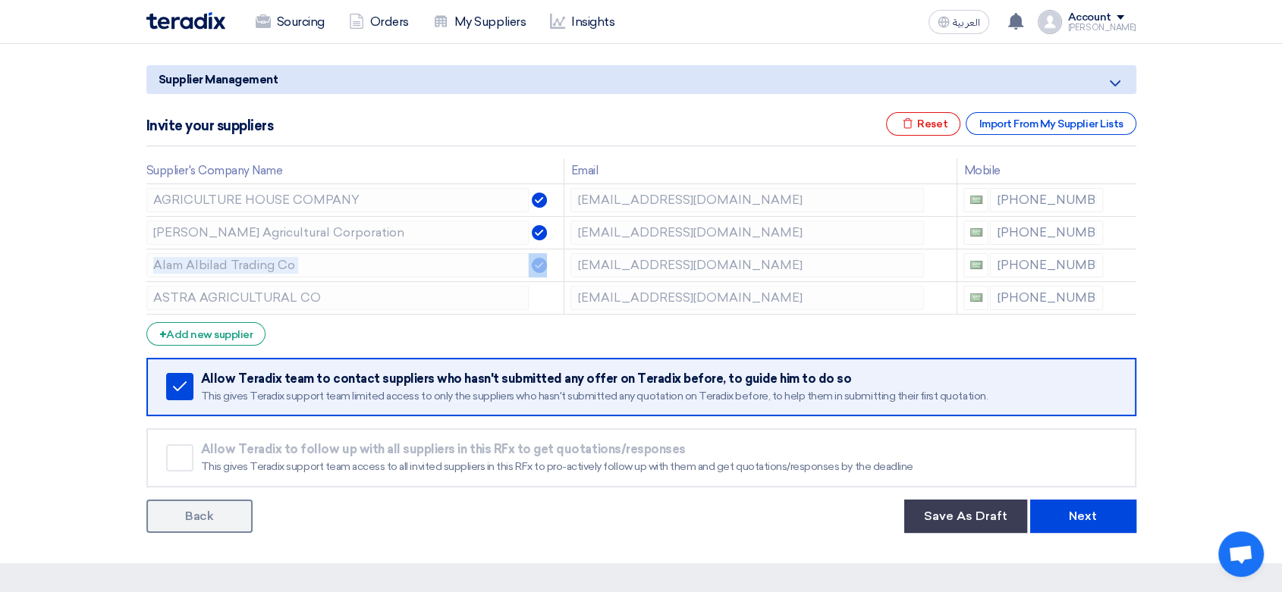
click at [0, 0] on icon at bounding box center [0, 0] width 0 height 0
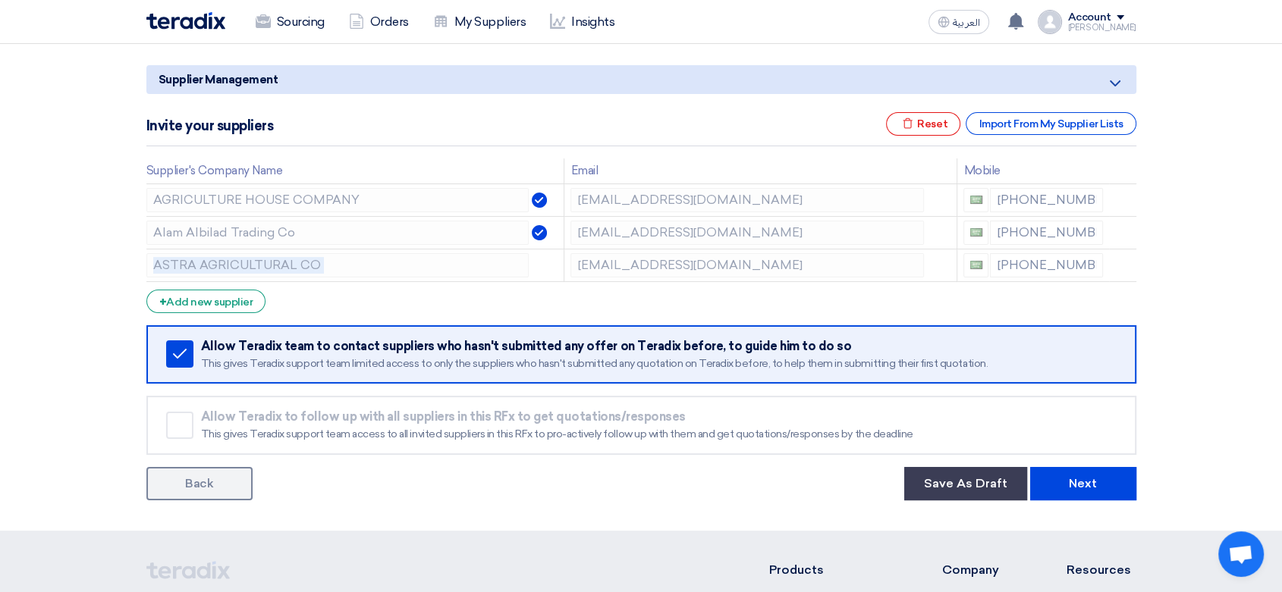
click at [0, 0] on icon at bounding box center [0, 0] width 0 height 0
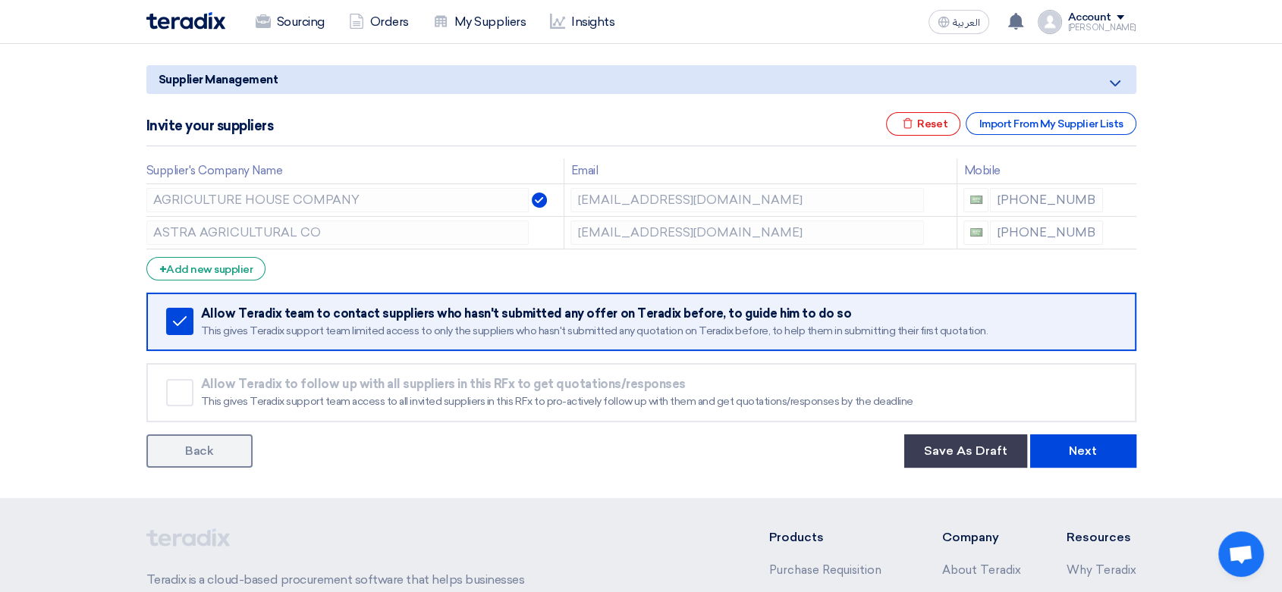
click at [0, 0] on icon at bounding box center [0, 0] width 0 height 0
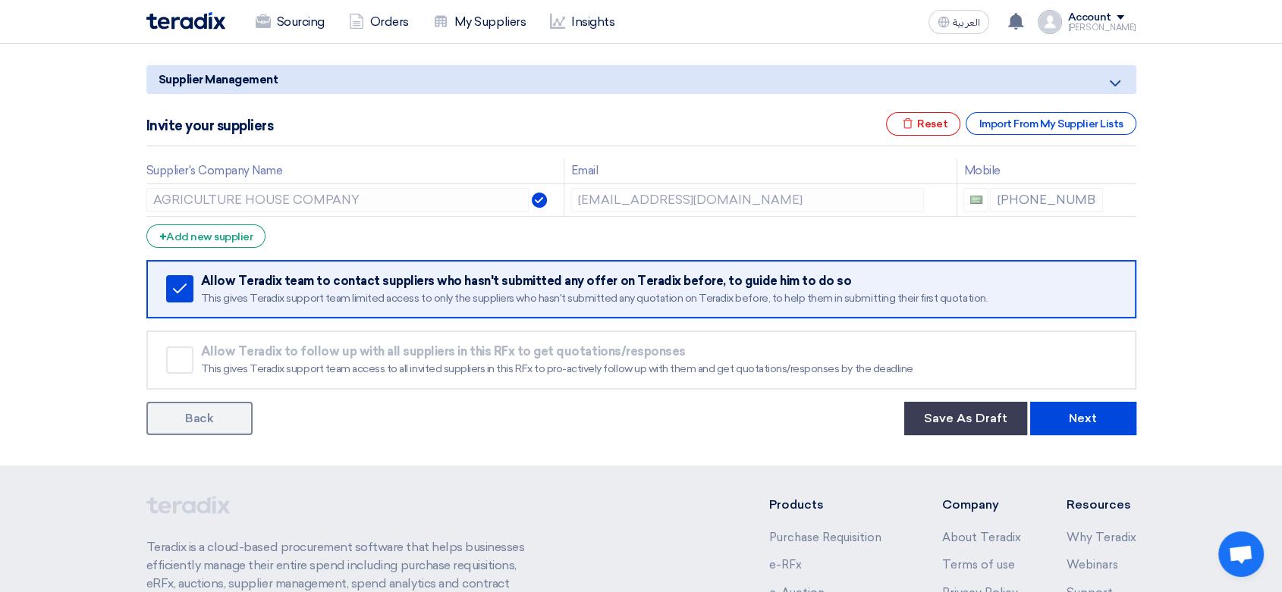
click at [171, 280] on icon "Remove service" at bounding box center [180, 289] width 18 height 18
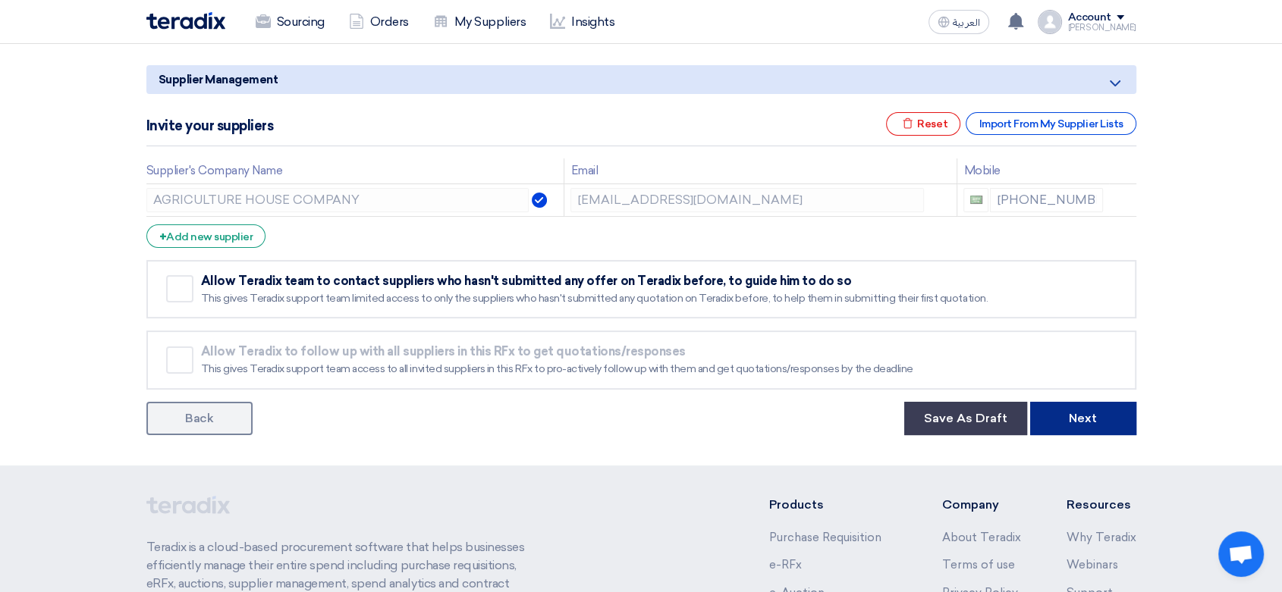
click at [1081, 413] on button "Next" at bounding box center [1083, 418] width 106 height 33
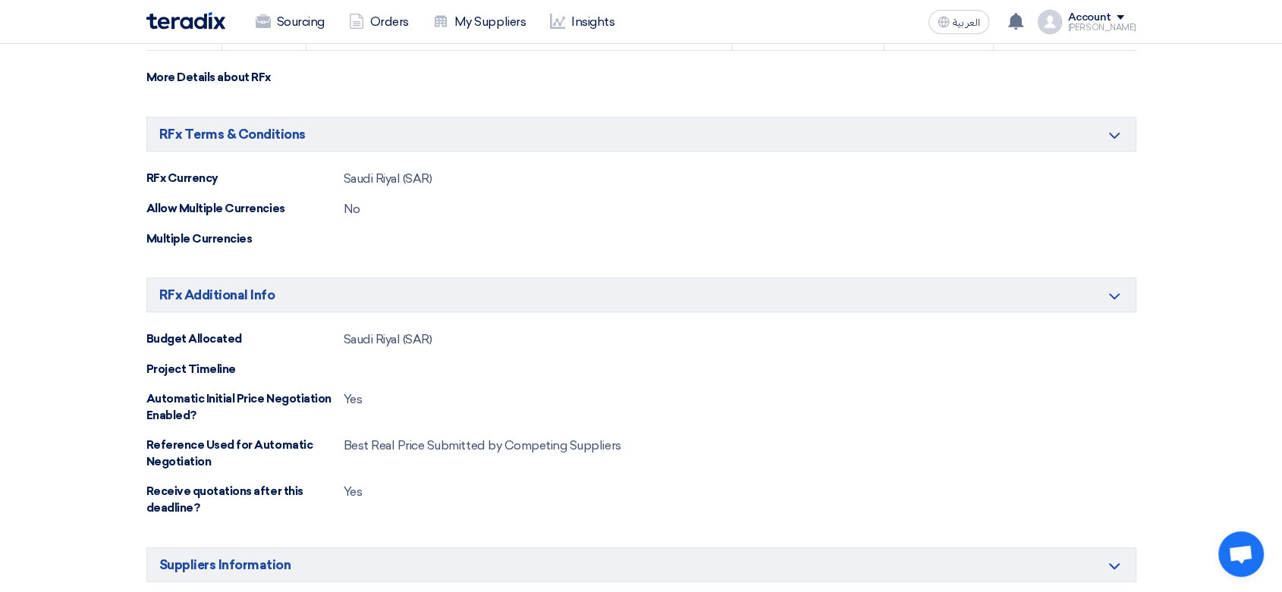
scroll to position [1005, 0]
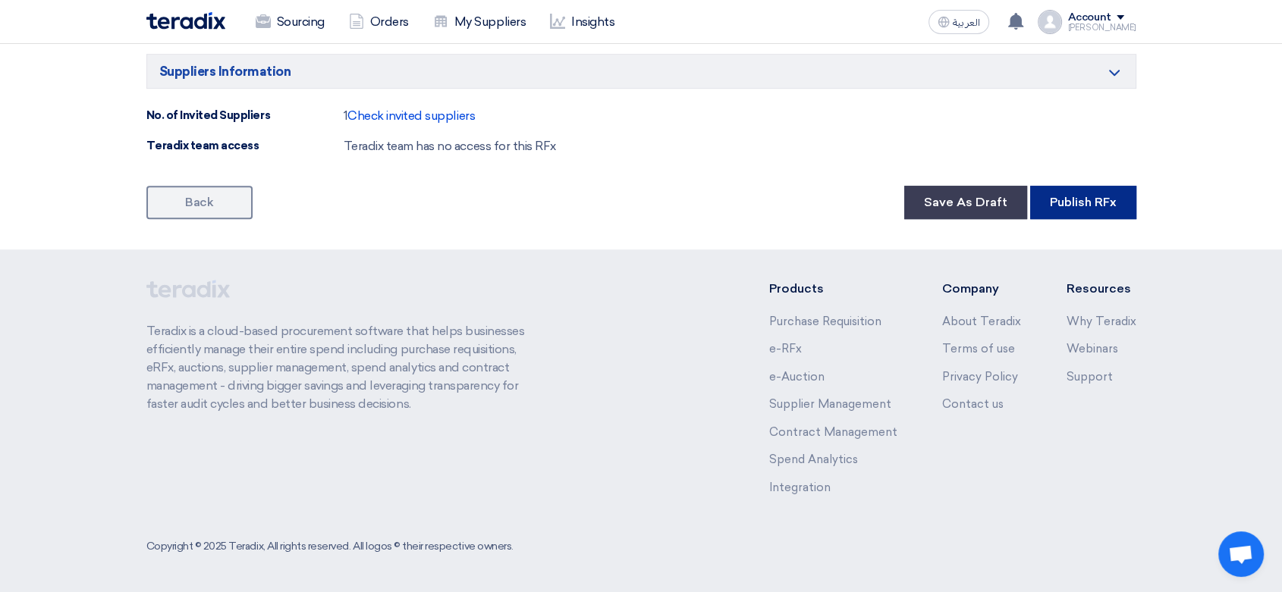
click at [1080, 203] on button "Publish RFx" at bounding box center [1083, 202] width 106 height 33
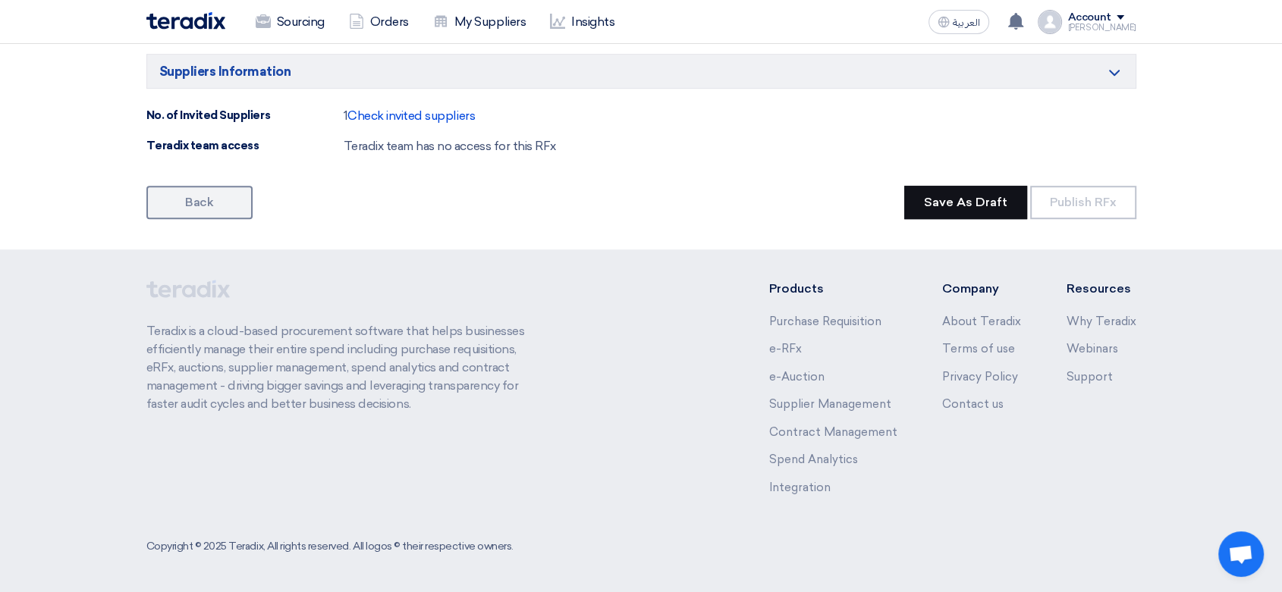
click at [981, 209] on button "Save As Draft" at bounding box center [965, 202] width 123 height 33
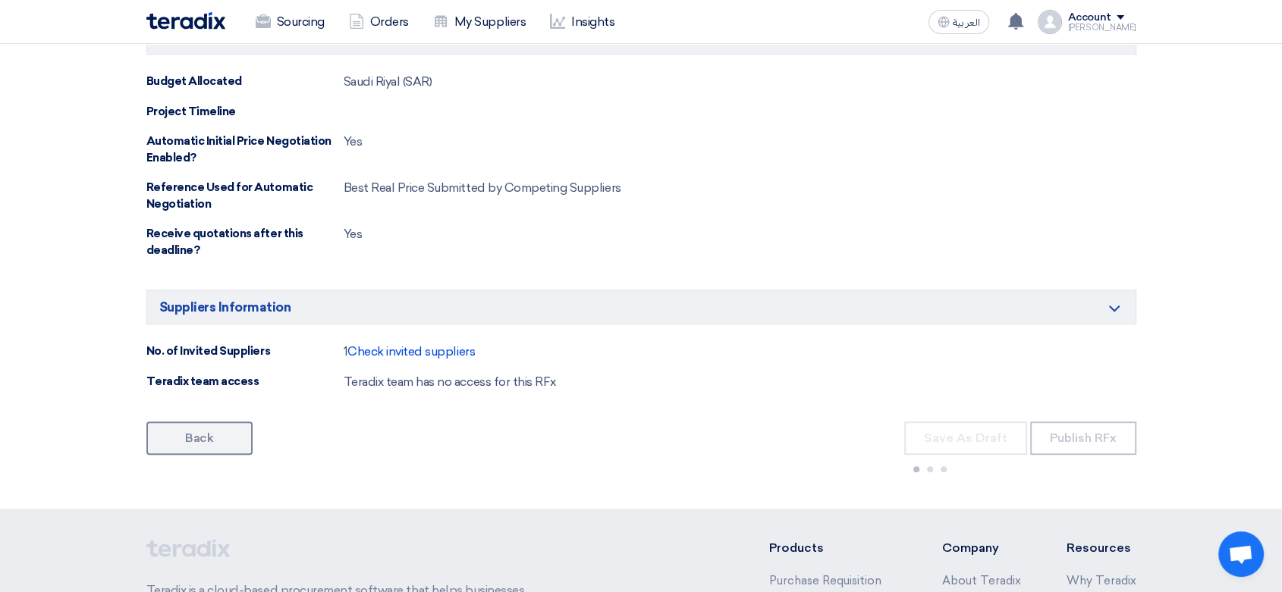
scroll to position [752, 0]
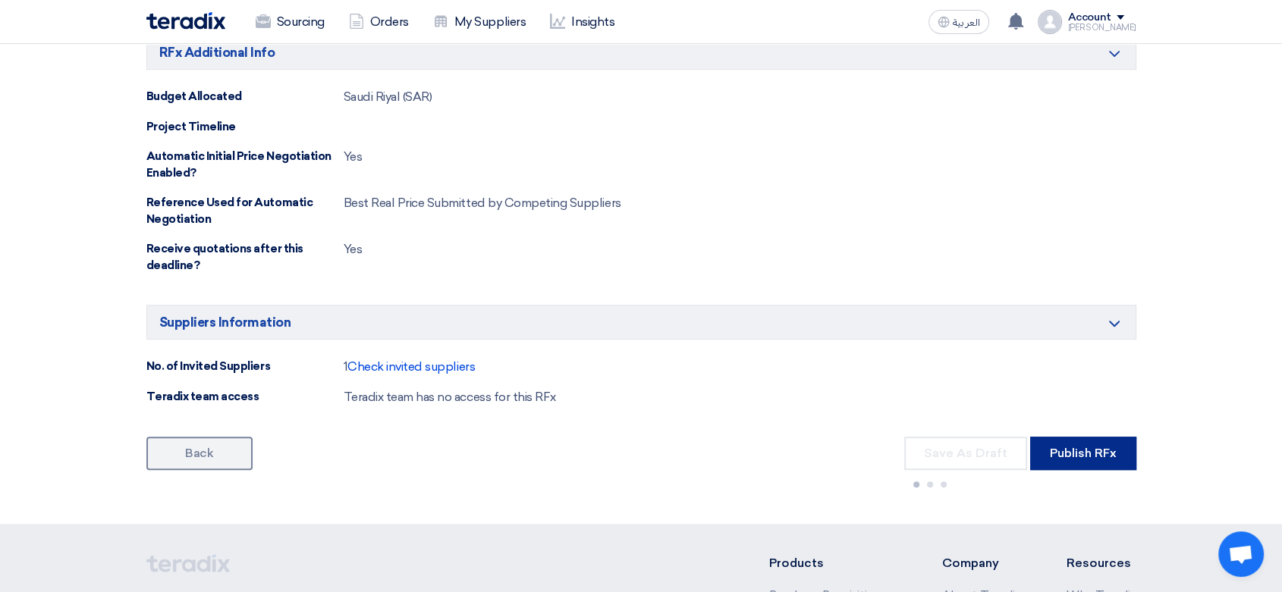
click at [1091, 456] on button "Publish RFx" at bounding box center [1083, 453] width 106 height 33
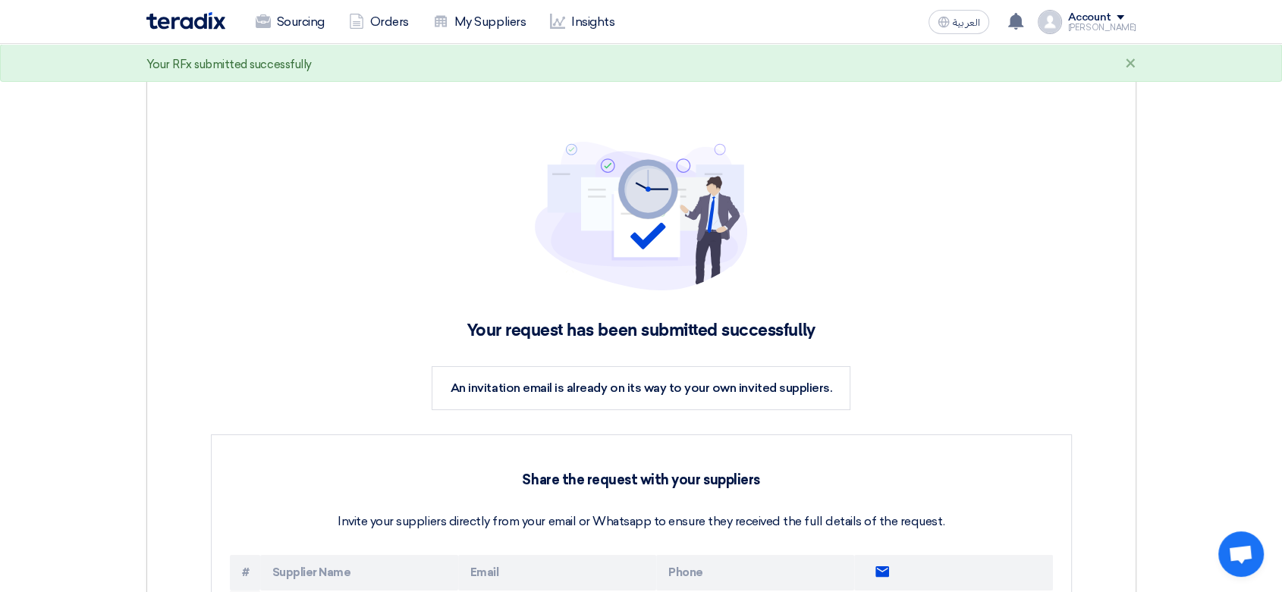
click at [210, 21] on img at bounding box center [185, 20] width 79 height 17
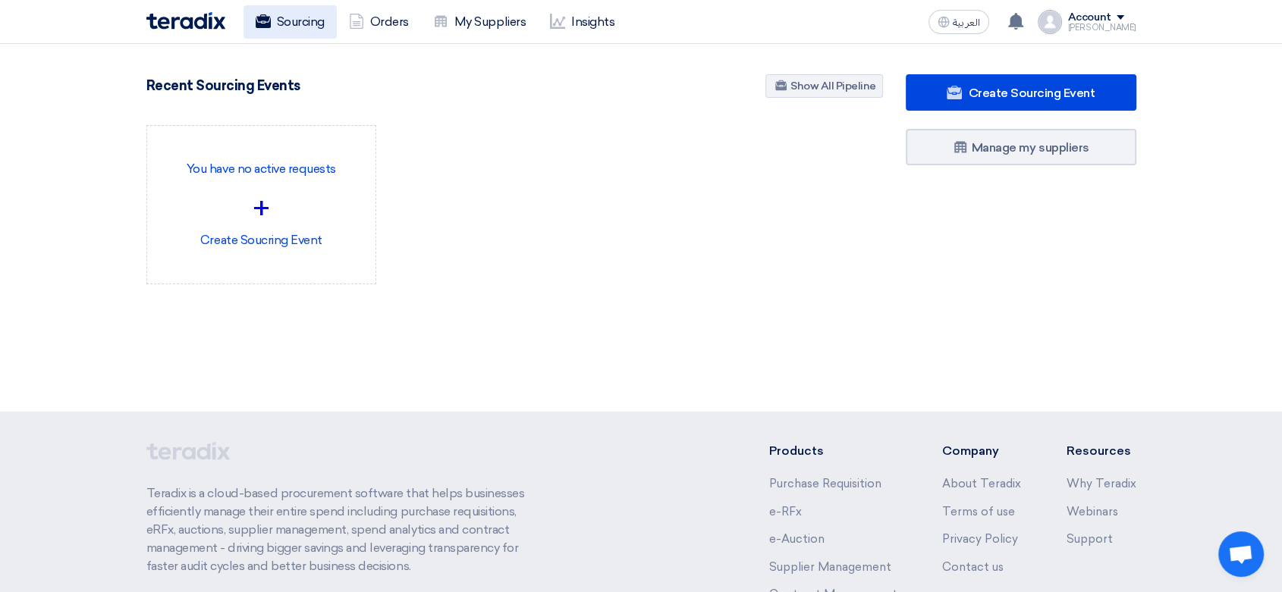
click at [293, 30] on link "Sourcing" at bounding box center [289, 21] width 93 height 33
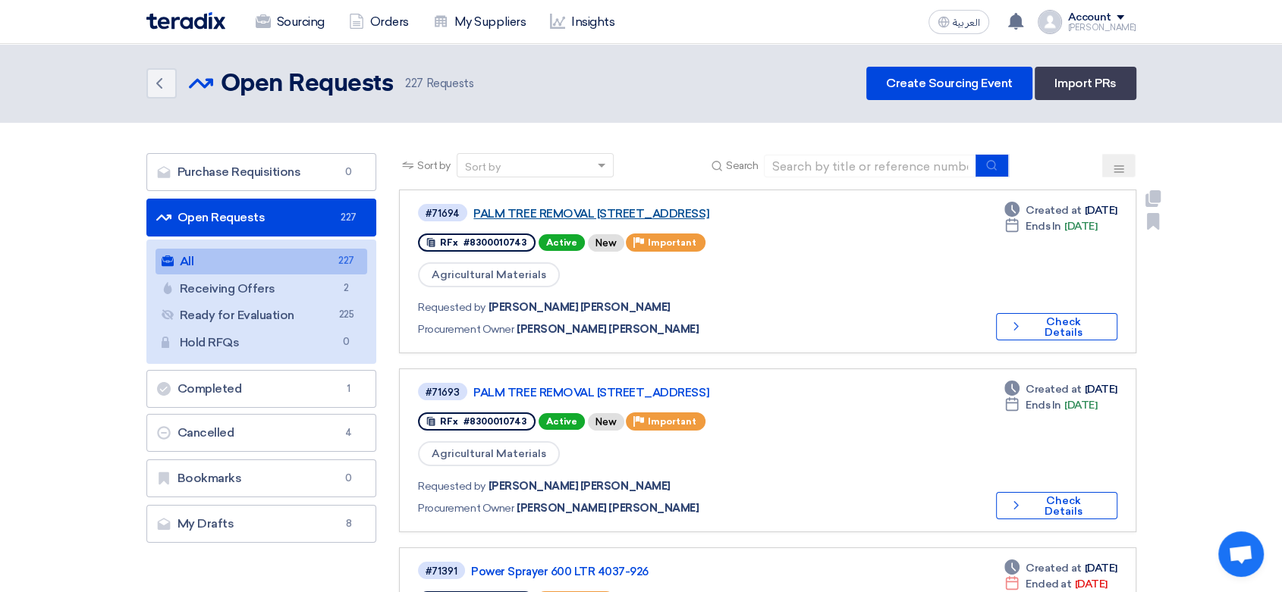
click at [645, 217] on link "PALM TREE REMOVAL [STREET_ADDRESS]" at bounding box center [662, 214] width 379 height 14
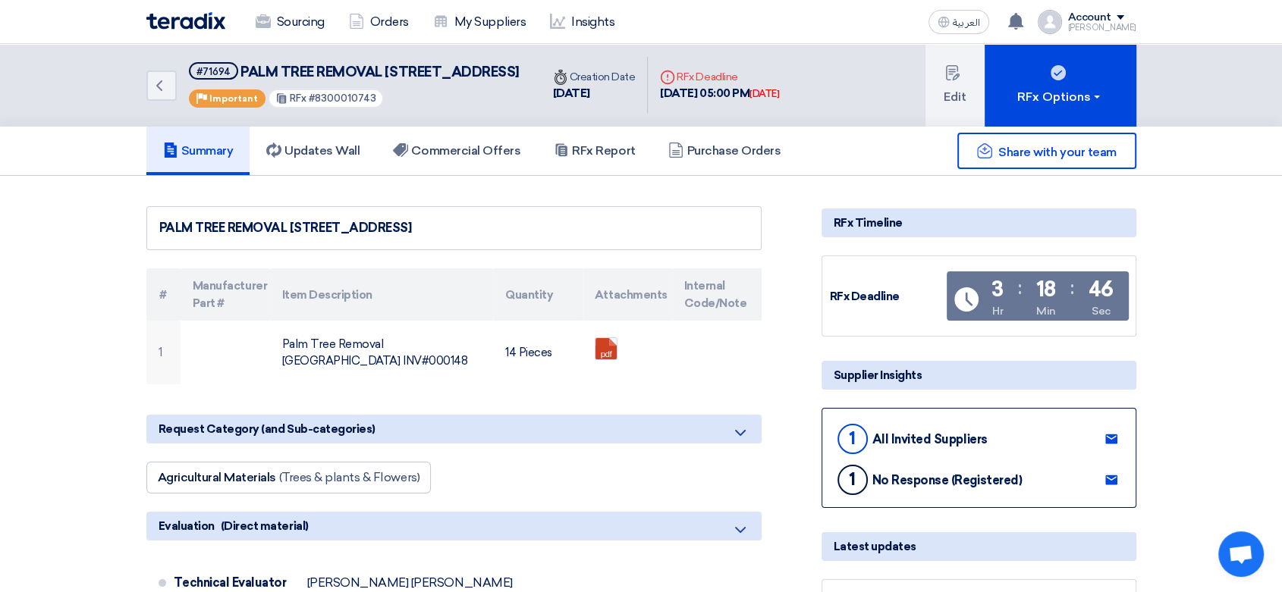
drag, startPoint x: 245, startPoint y: 91, endPoint x: 239, endPoint y: 74, distance: 18.5
click at [239, 74] on h5 "#71694 [STREET_ADDRESS]" at bounding box center [354, 71] width 331 height 19
copy span "PALM TREE REMOVAL [STREET_ADDRESS]"
click at [214, 17] on img at bounding box center [185, 20] width 79 height 17
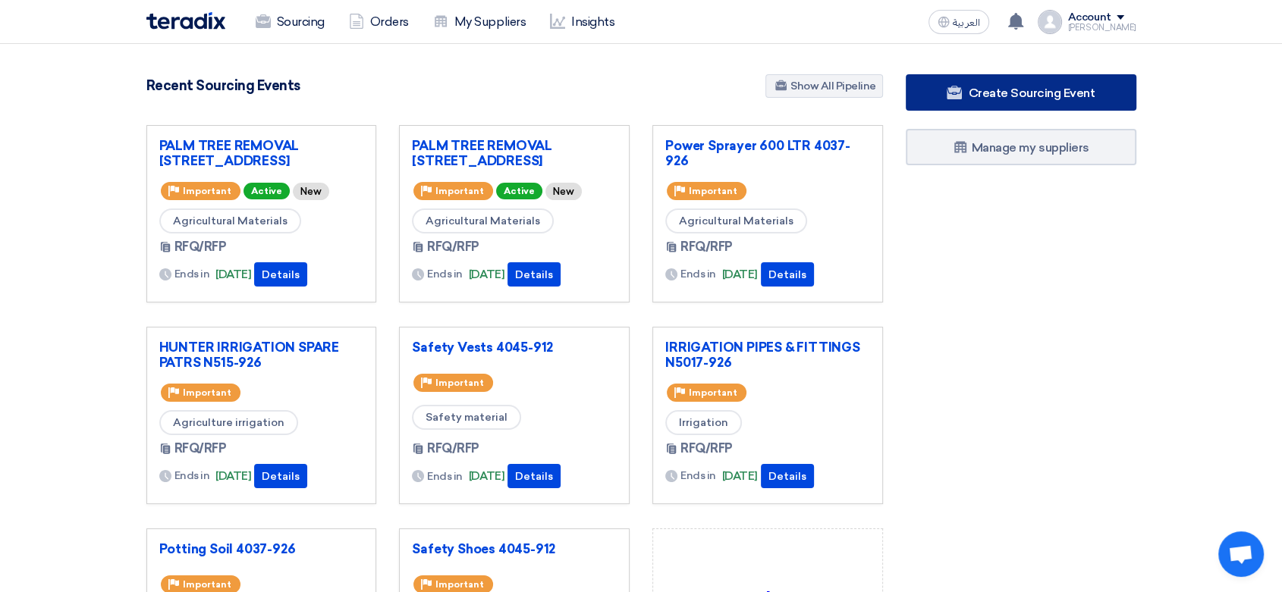
click at [946, 82] on link "Create Sourcing Event" at bounding box center [1021, 92] width 231 height 36
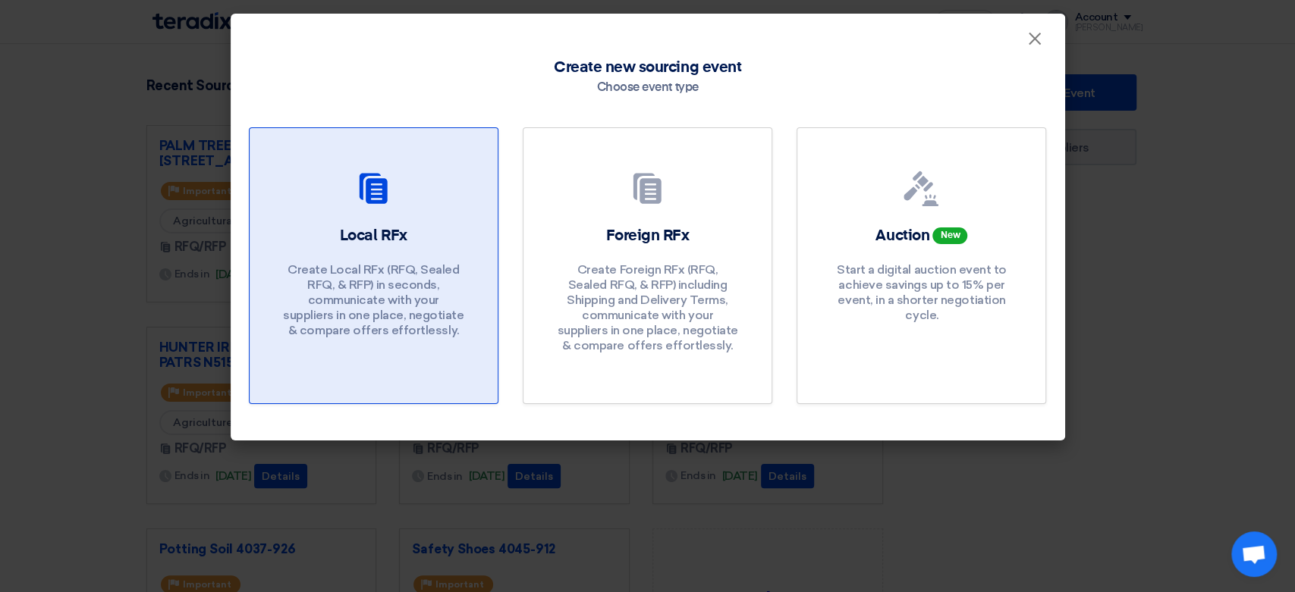
click at [388, 218] on link "Local RFx Create Local RFx (RFQ, Sealed RFQ, & RFP) in seconds, communicate wit…" at bounding box center [374, 265] width 250 height 277
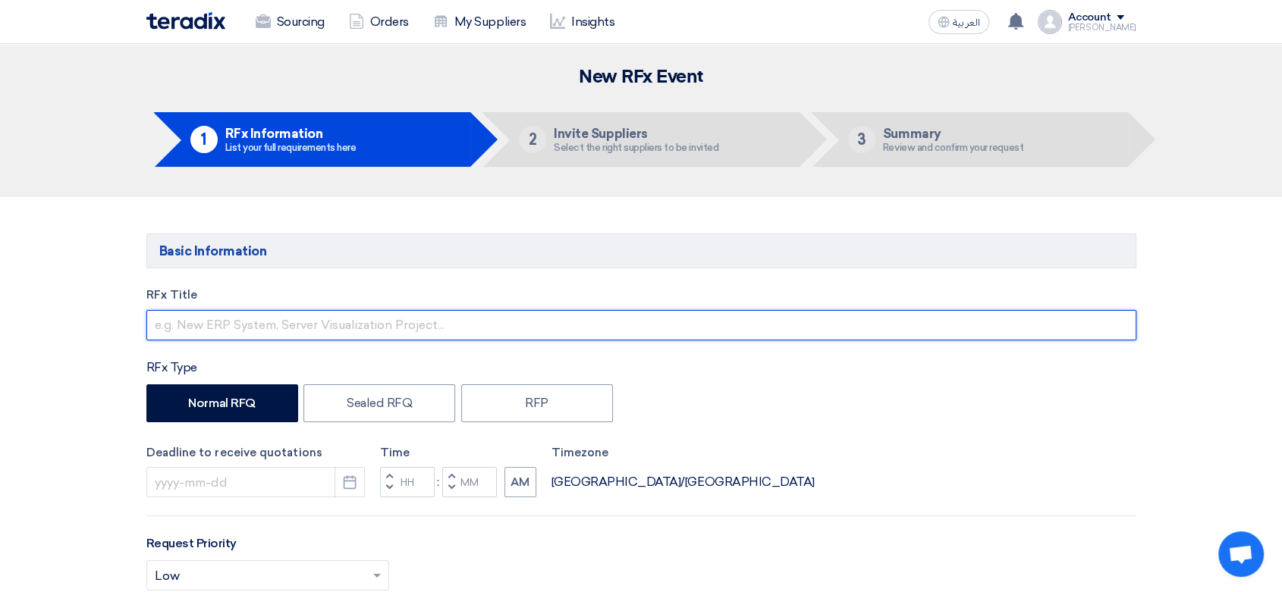
click at [247, 322] on input "text" at bounding box center [641, 325] width 990 height 30
paste input "PALM TREE REMOVAL [STREET_ADDRESS]"
type input "PALM TREE REMOVAL [STREET_ADDRESS]"
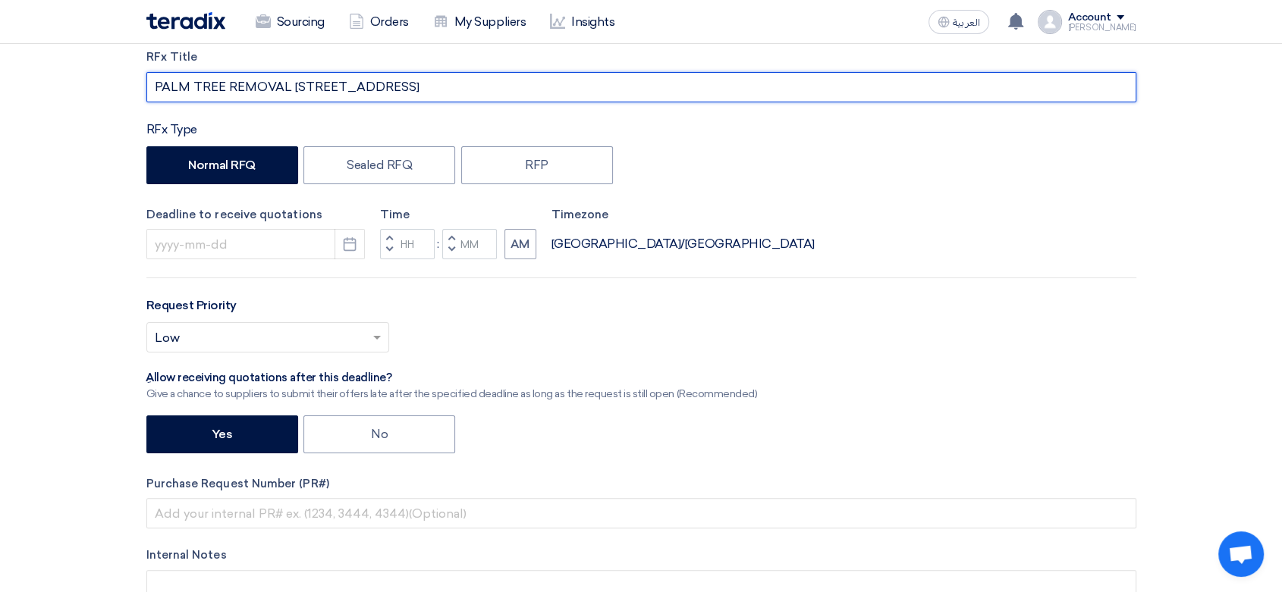
scroll to position [253, 0]
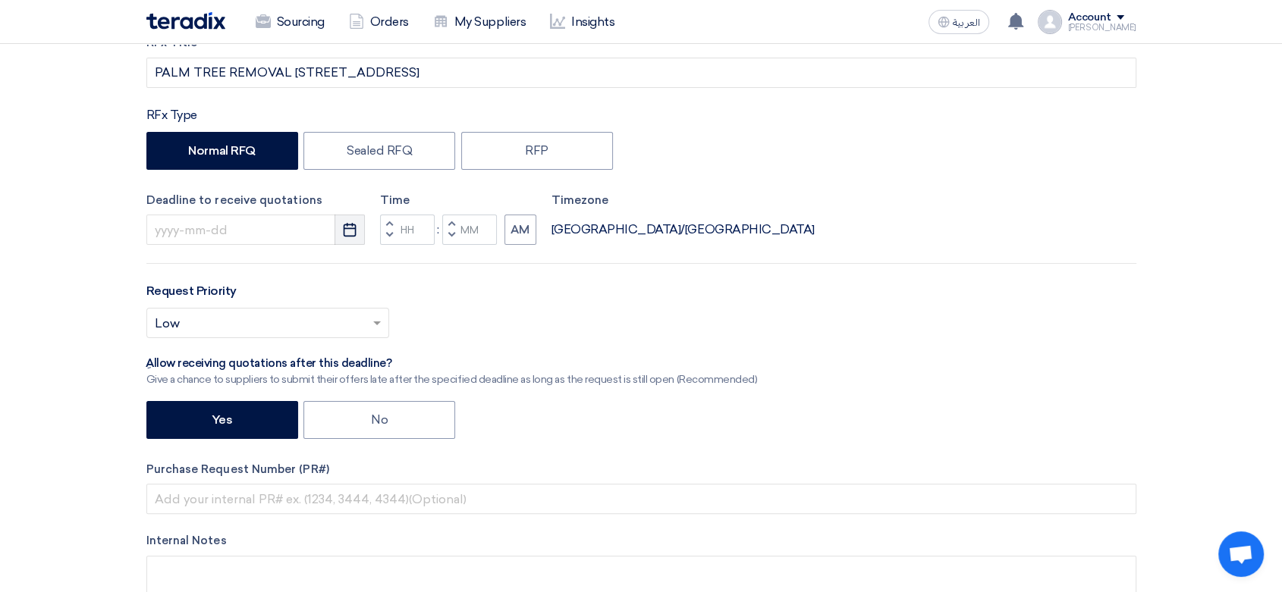
click at [344, 234] on icon "Pick a date" at bounding box center [349, 229] width 15 height 15
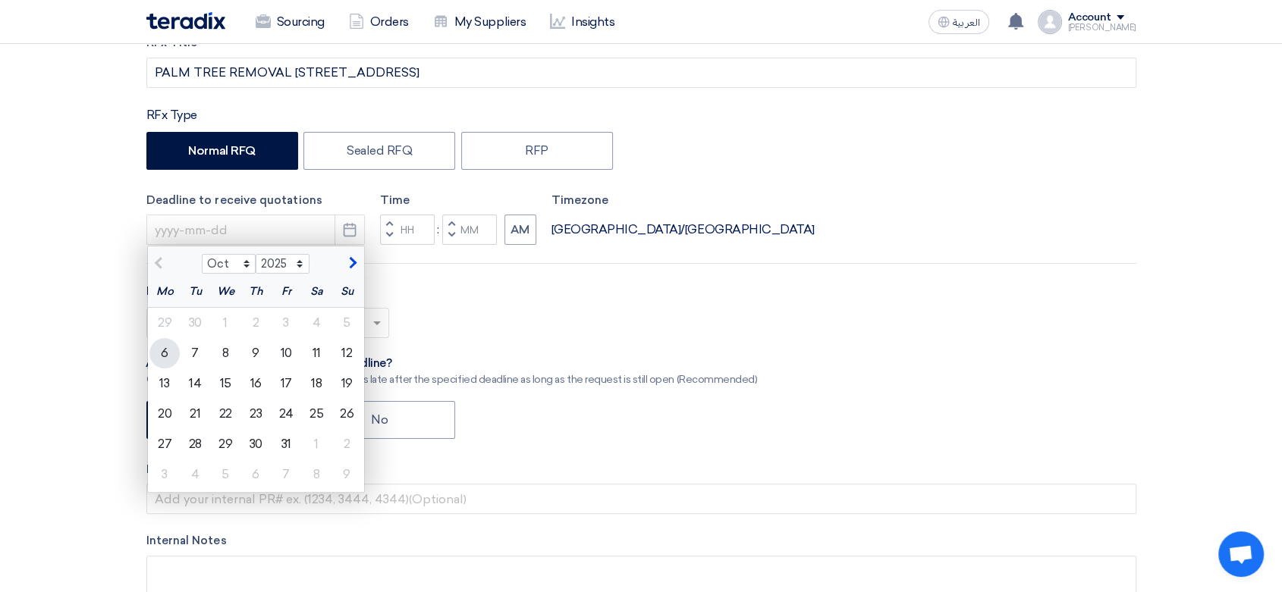
click at [155, 350] on div "6" at bounding box center [164, 353] width 30 height 30
type input "[DATE]"
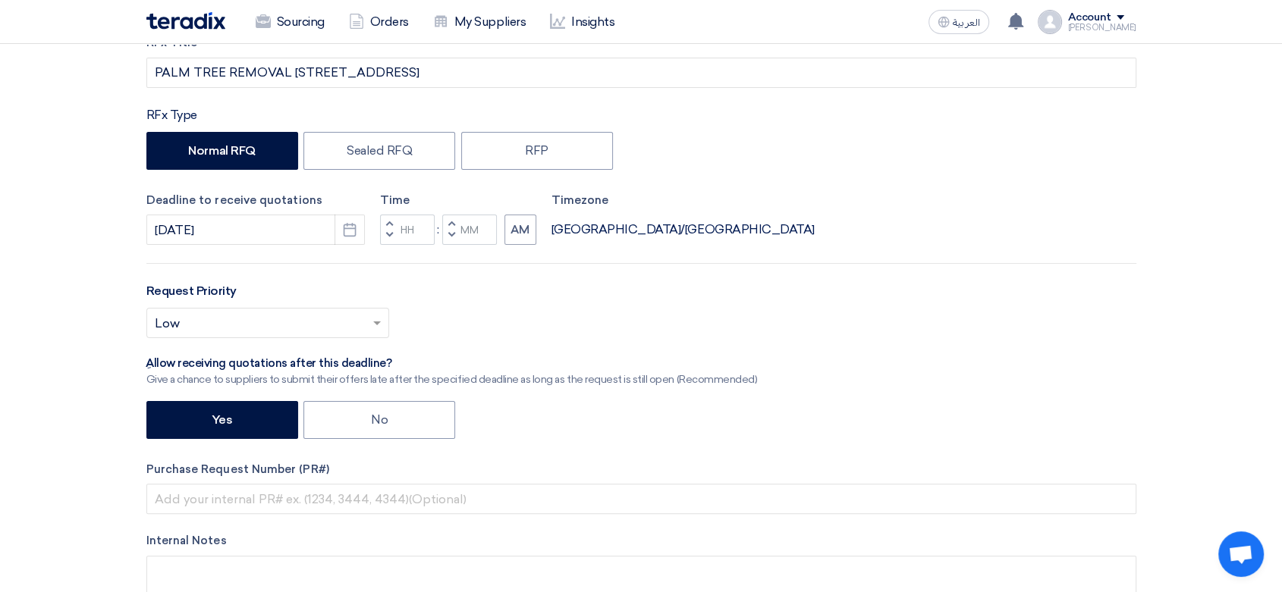
click at [393, 237] on button "Decrement hours" at bounding box center [389, 236] width 18 height 19
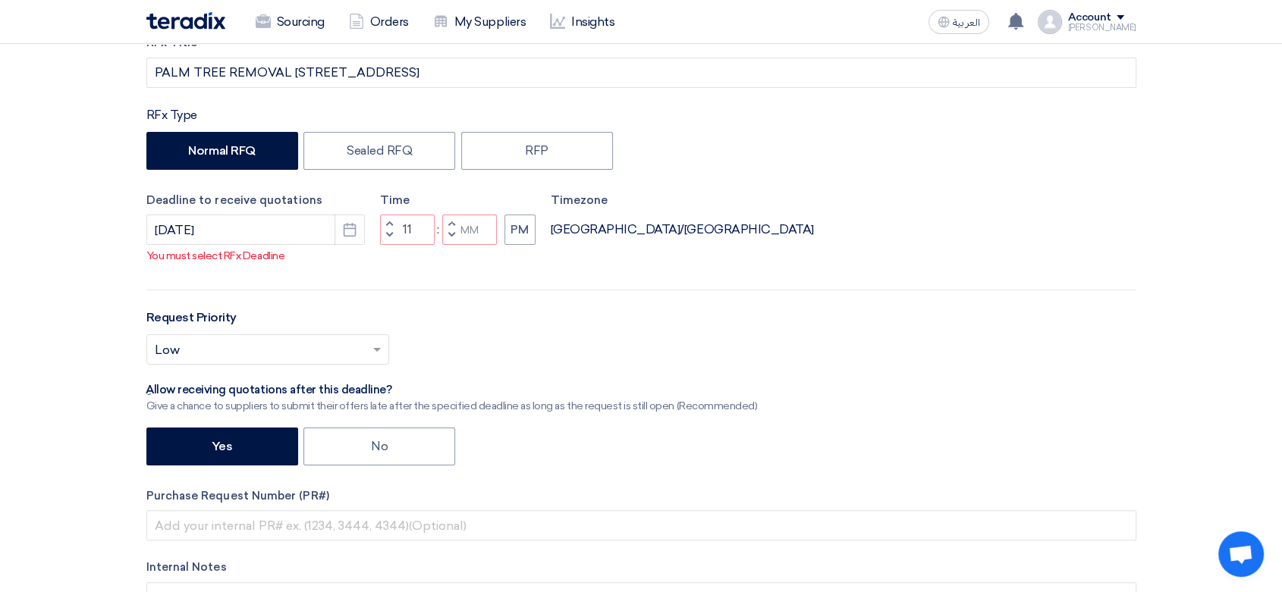
click at [388, 224] on div "Time Increment hours 11 Decrement hours : Increment minutes Decrement minutes PM" at bounding box center [457, 219] width 155 height 54
click at [391, 244] on button "Decrement hours" at bounding box center [389, 236] width 18 height 19
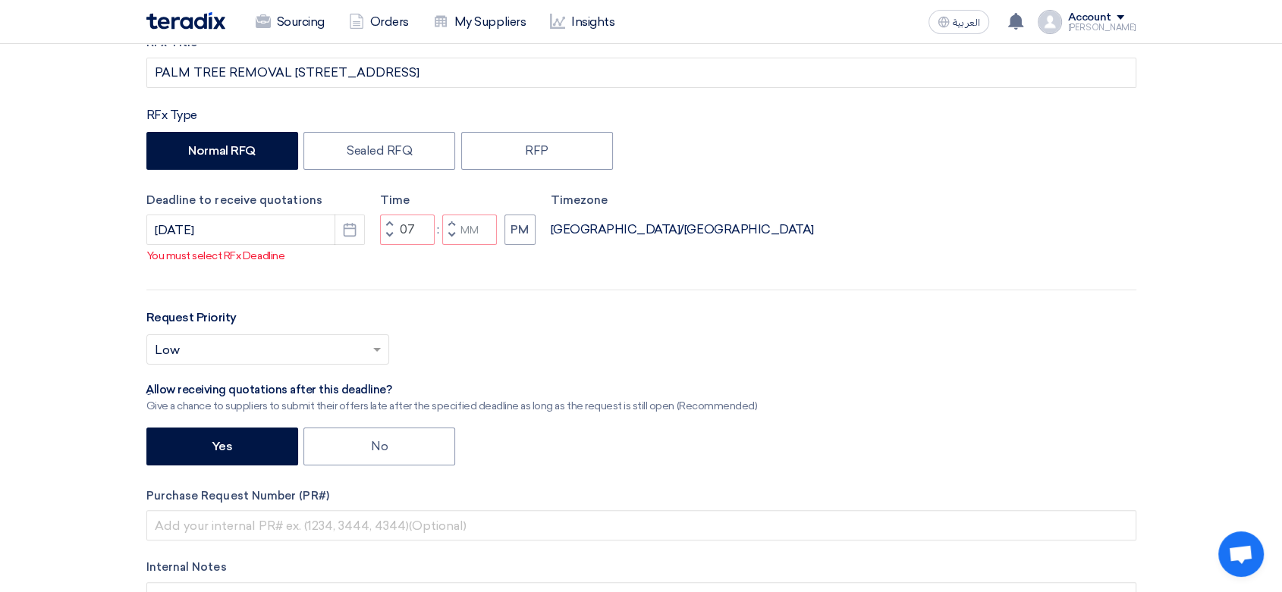
click at [391, 244] on button "Decrement hours" at bounding box center [389, 236] width 18 height 19
click at [388, 228] on span "button" at bounding box center [388, 223] width 5 height 9
click at [392, 246] on button "Decrement hours" at bounding box center [389, 236] width 18 height 19
click at [391, 240] on span "button" at bounding box center [388, 235] width 5 height 9
click at [449, 240] on span "button" at bounding box center [450, 235] width 5 height 9
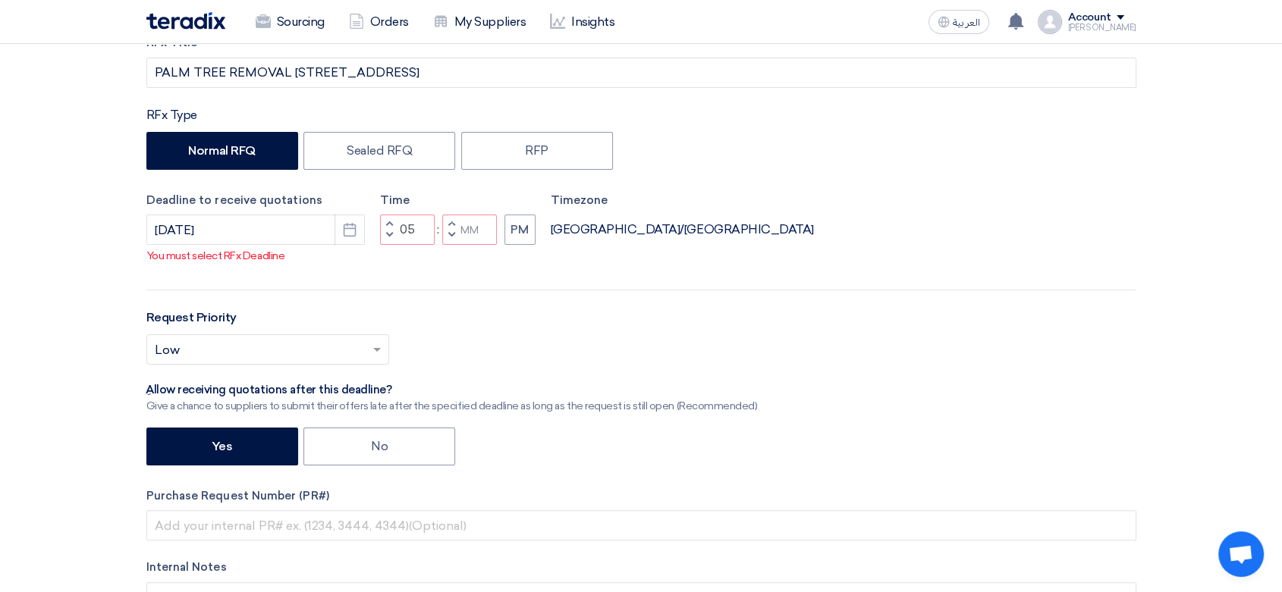
type input "04"
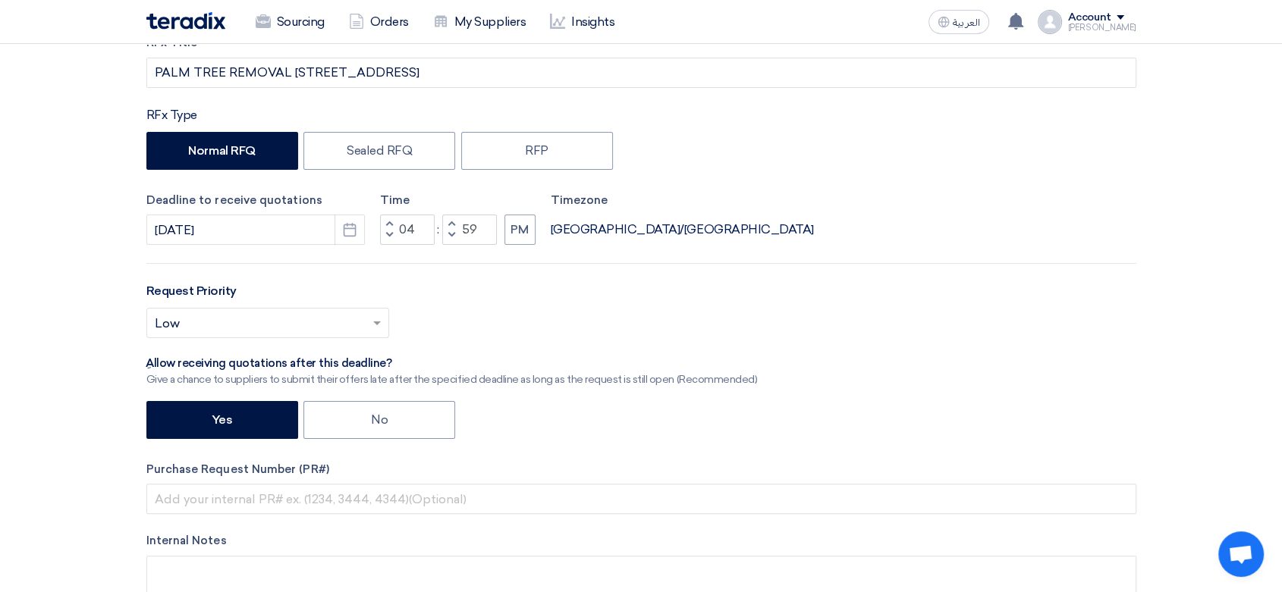
click at [449, 241] on button "Decrement minutes" at bounding box center [451, 236] width 18 height 19
type input "58"
click at [258, 313] on input "text" at bounding box center [260, 324] width 211 height 25
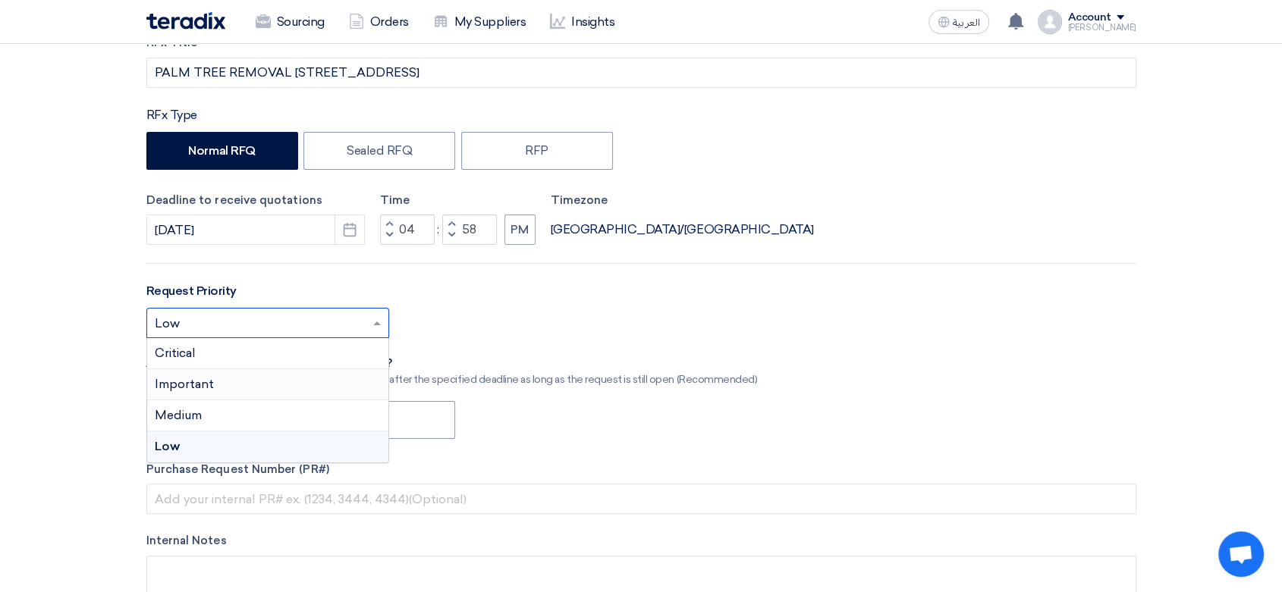
click at [221, 383] on div "Important" at bounding box center [267, 384] width 241 height 31
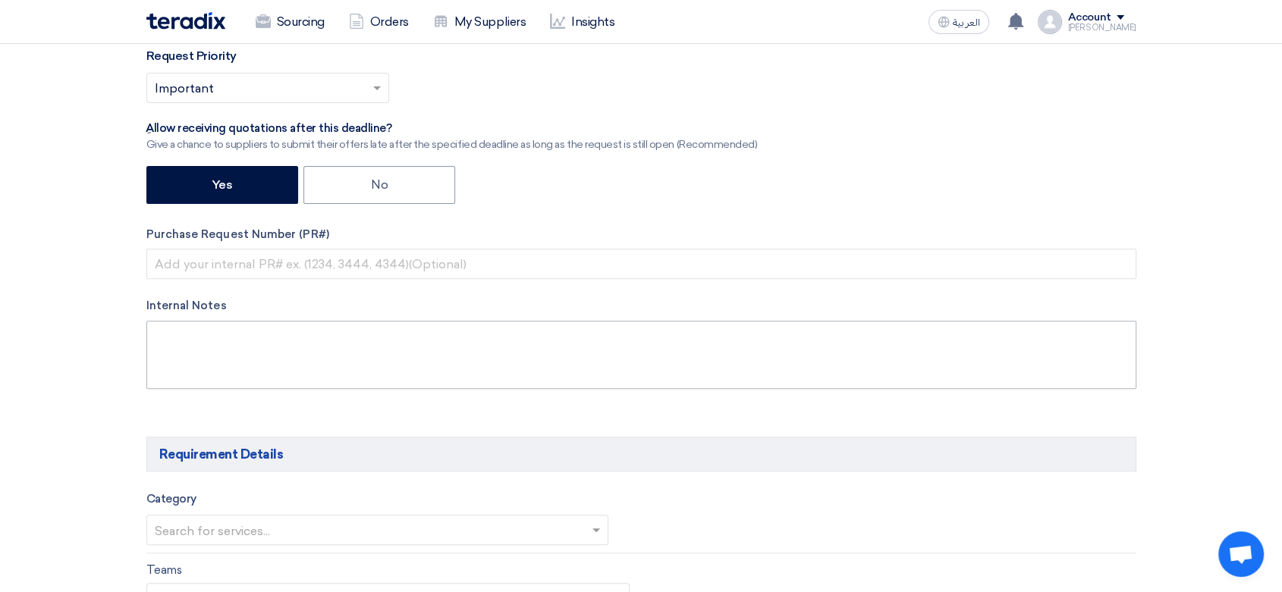
scroll to position [505, 0]
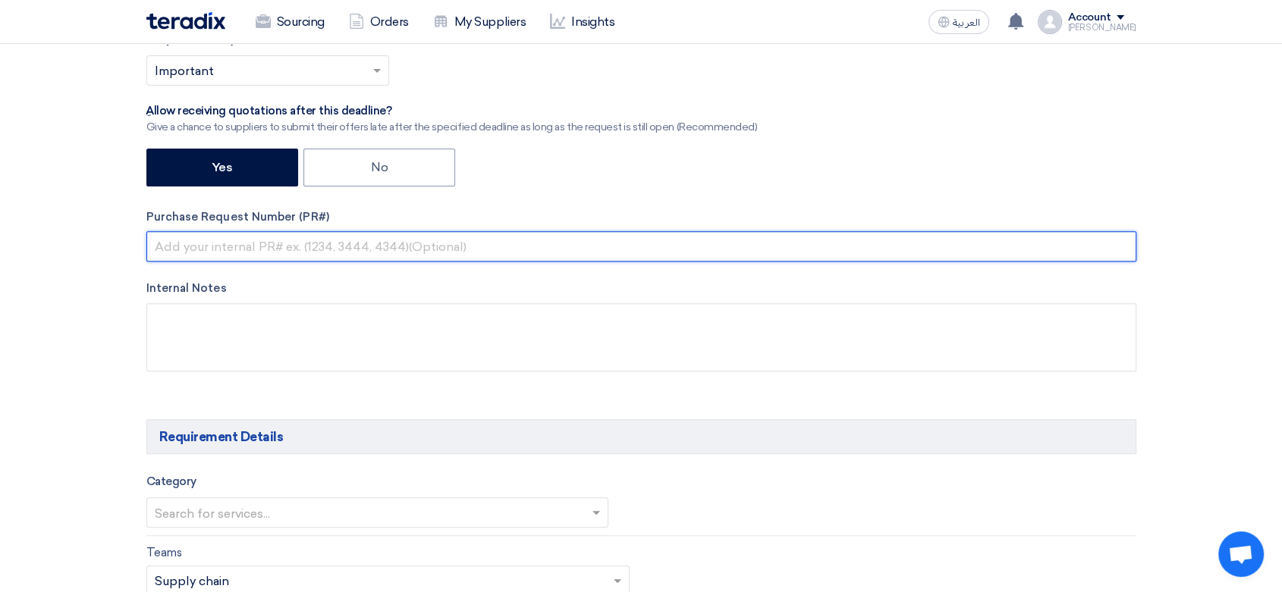
click at [253, 245] on input "text" at bounding box center [641, 246] width 990 height 30
paste input "8300010742"
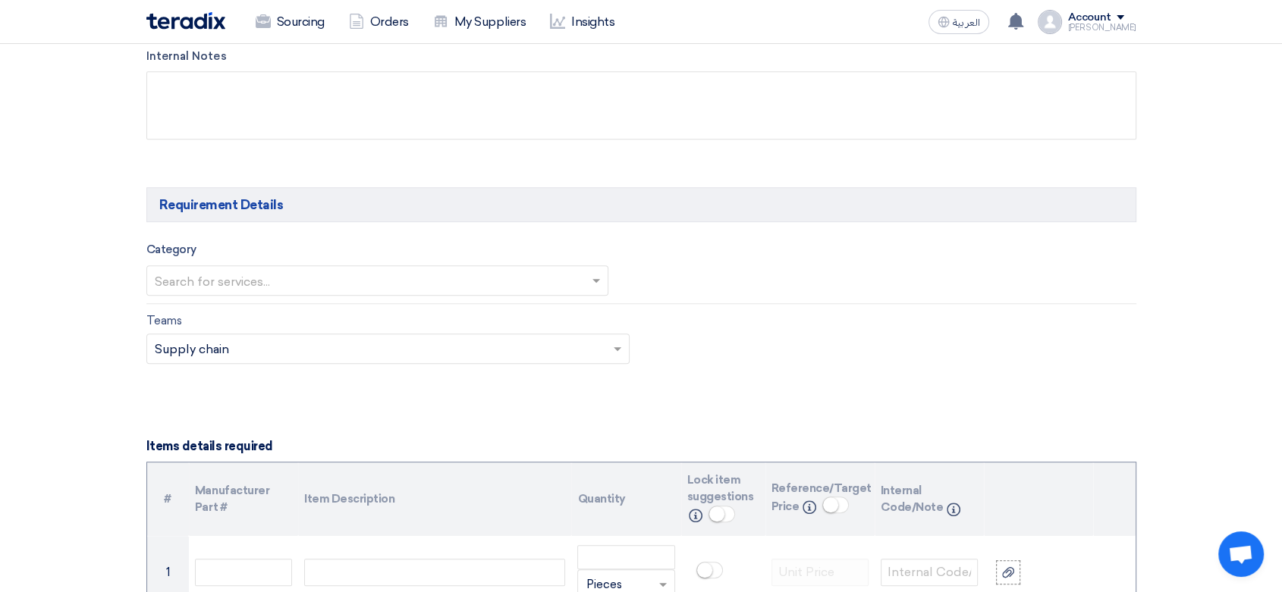
scroll to position [758, 0]
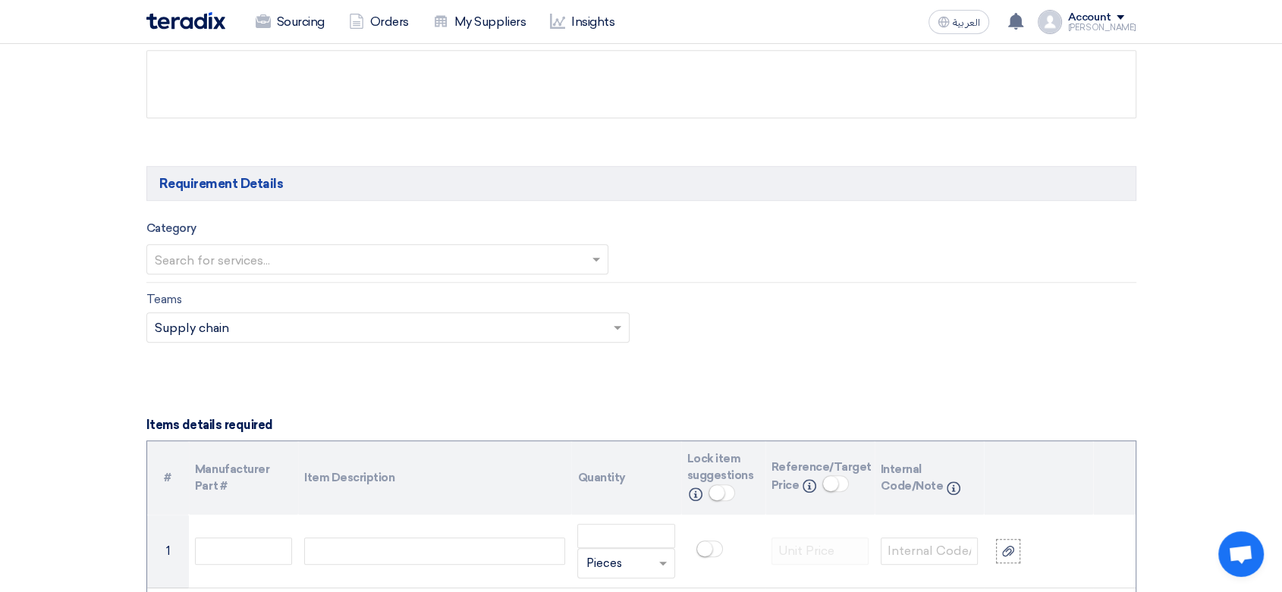
type input "8300010742"
click at [247, 263] on input "text" at bounding box center [370, 261] width 431 height 25
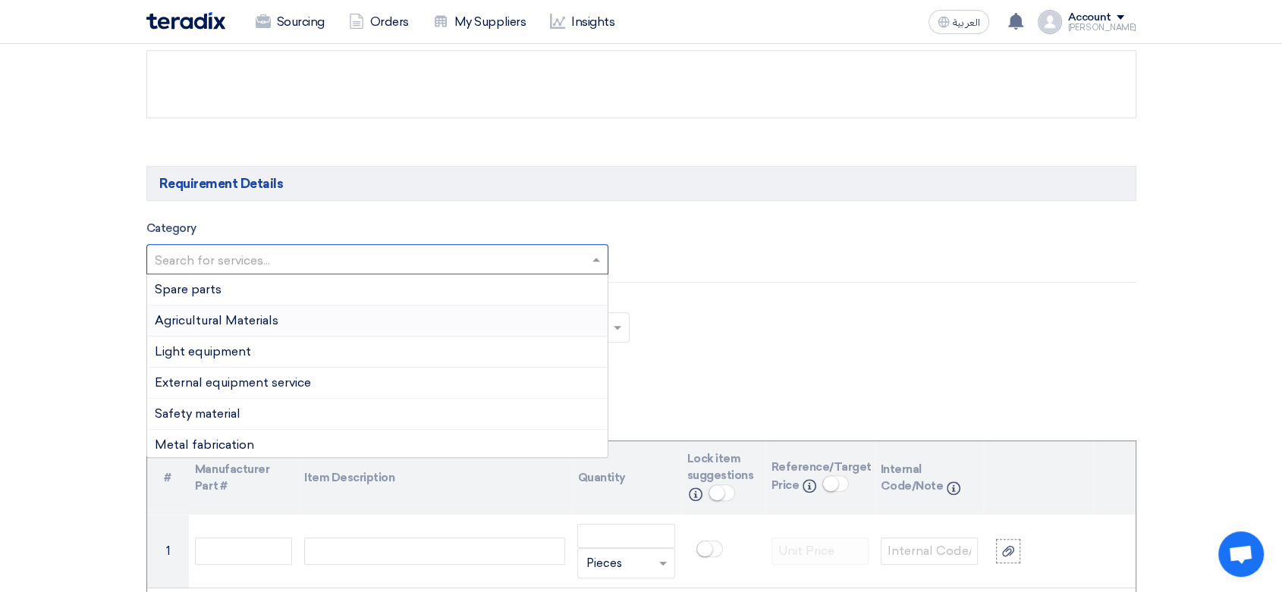
click at [249, 322] on span "Agricultural Materials" at bounding box center [217, 320] width 124 height 14
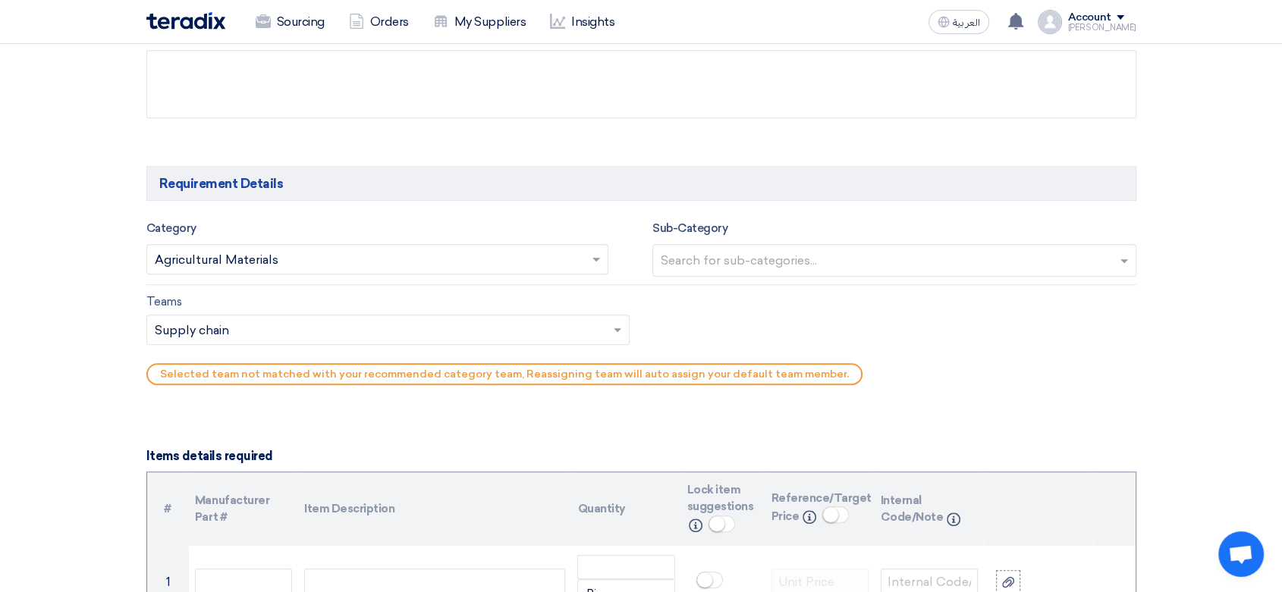
click at [263, 295] on div "Teams Teams.. × Supply chain ×" at bounding box center [388, 319] width 484 height 52
click at [262, 331] on input "text" at bounding box center [381, 331] width 452 height 25
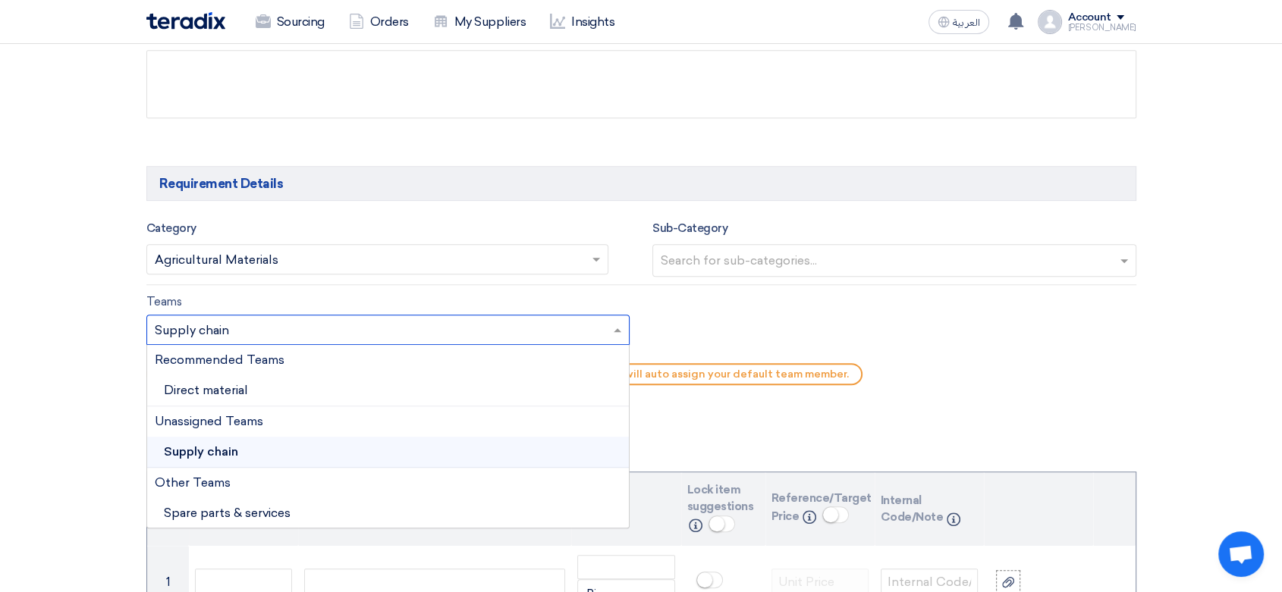
click at [262, 331] on input "text" at bounding box center [381, 331] width 452 height 25
click at [786, 255] on input "text" at bounding box center [896, 262] width 471 height 25
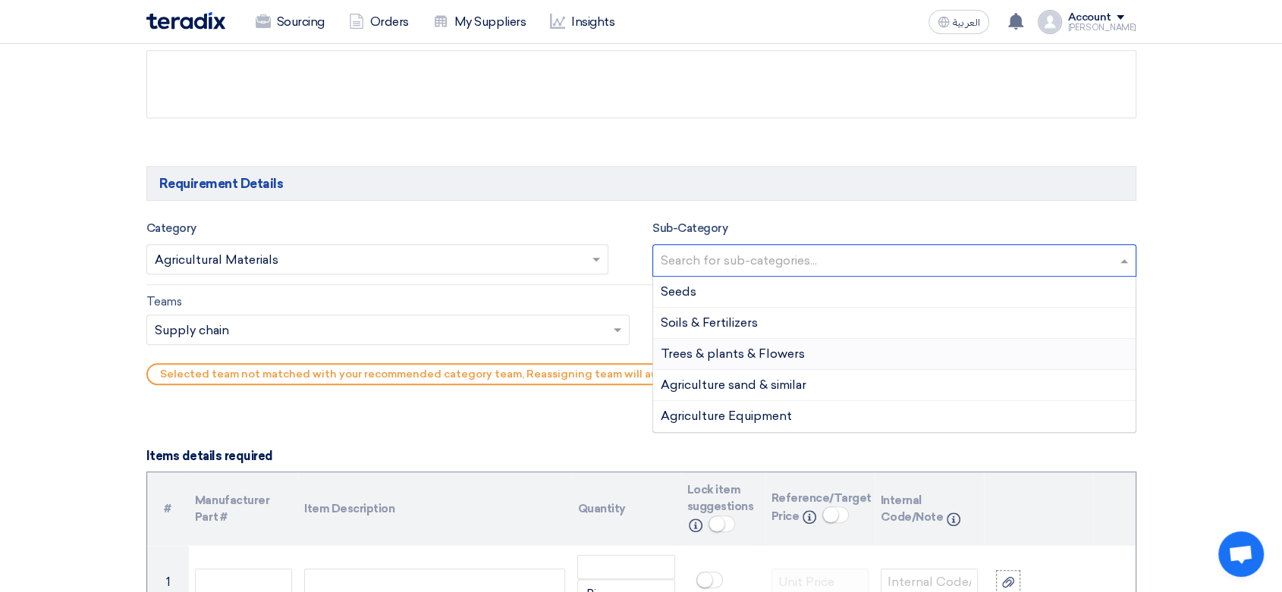
click at [734, 353] on span "Trees & plants & Flowers" at bounding box center [733, 354] width 144 height 14
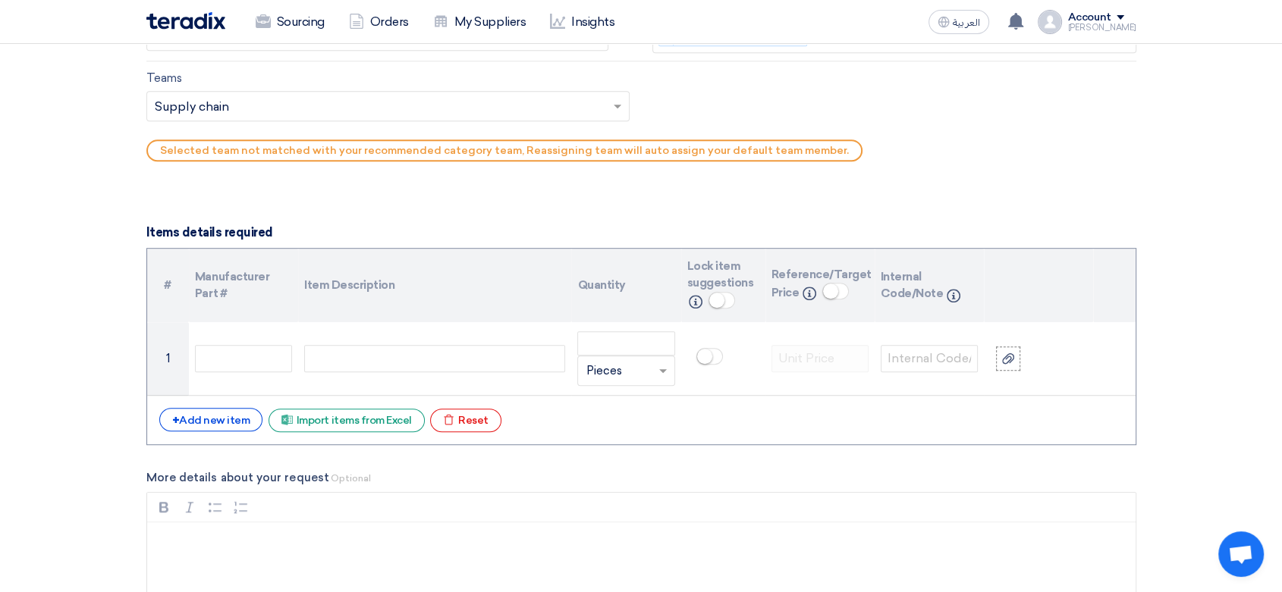
scroll to position [1095, 0]
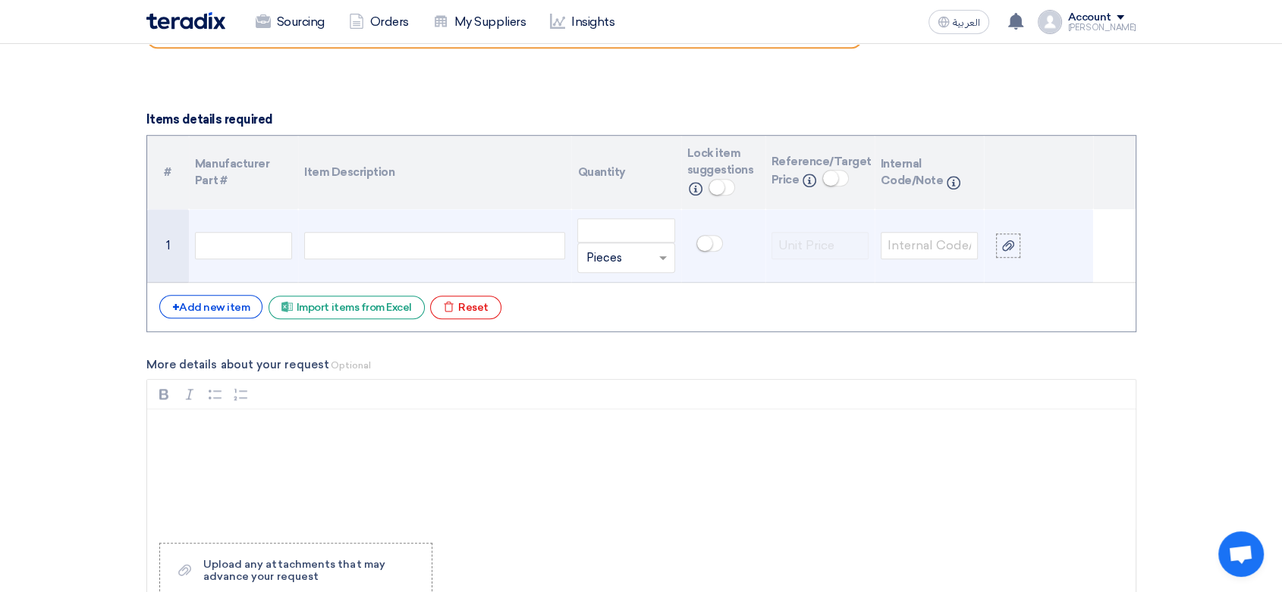
click at [321, 244] on div at bounding box center [434, 245] width 261 height 27
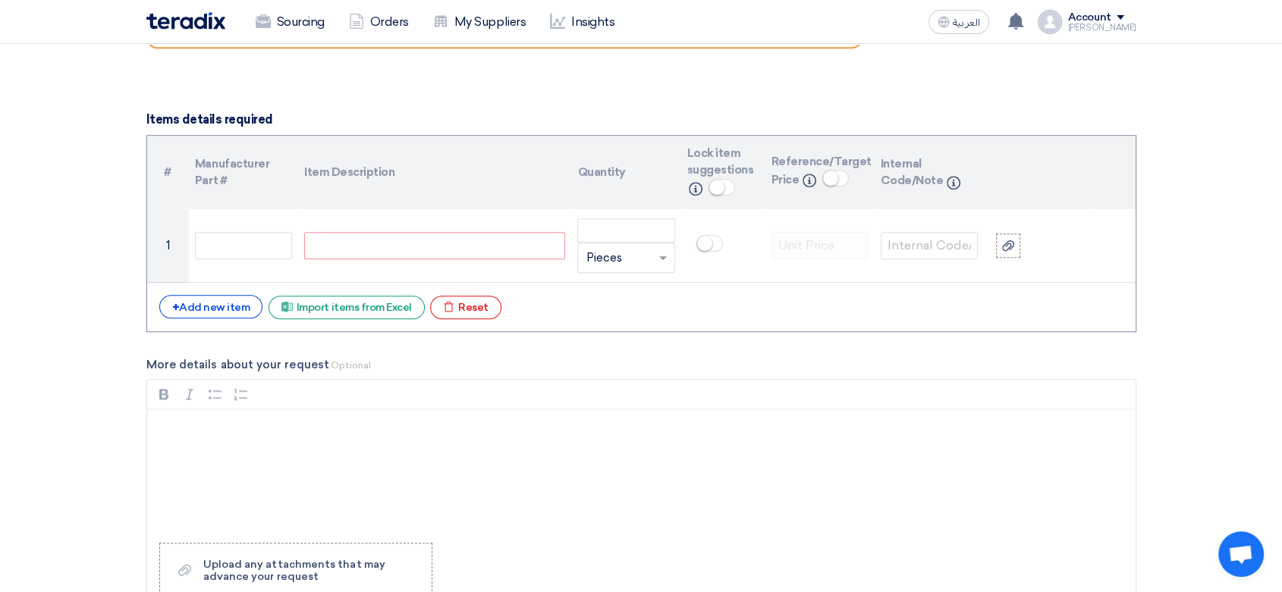
click at [380, 319] on div "# Manufacturer Part # Item Description Quantity Lock item suggestions Info Refe…" at bounding box center [641, 233] width 990 height 197
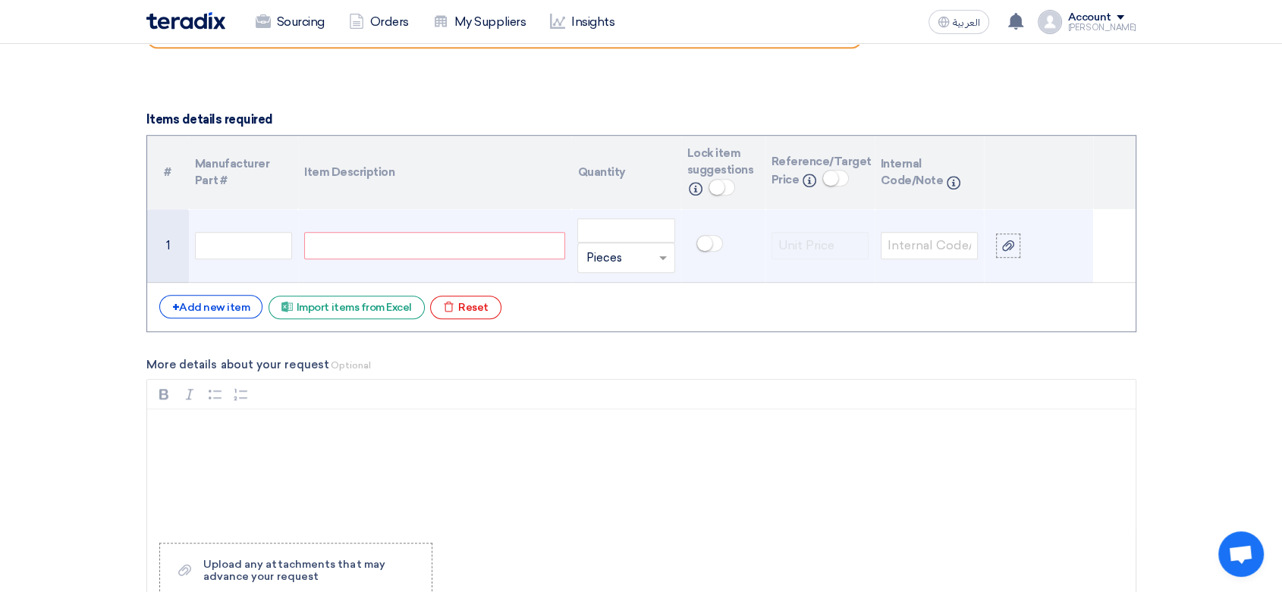
click at [410, 241] on div at bounding box center [434, 245] width 261 height 27
paste div
click at [1013, 247] on icon at bounding box center [1008, 246] width 12 height 12
click at [0, 0] on input "file" at bounding box center [0, 0] width 0 height 0
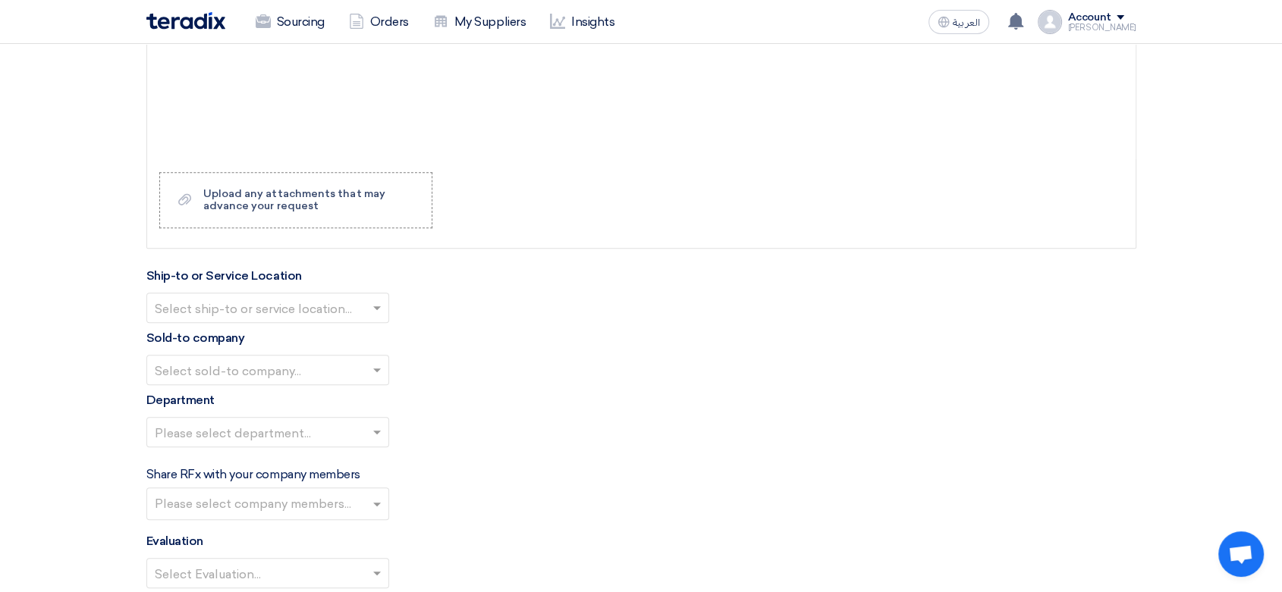
scroll to position [1517, 0]
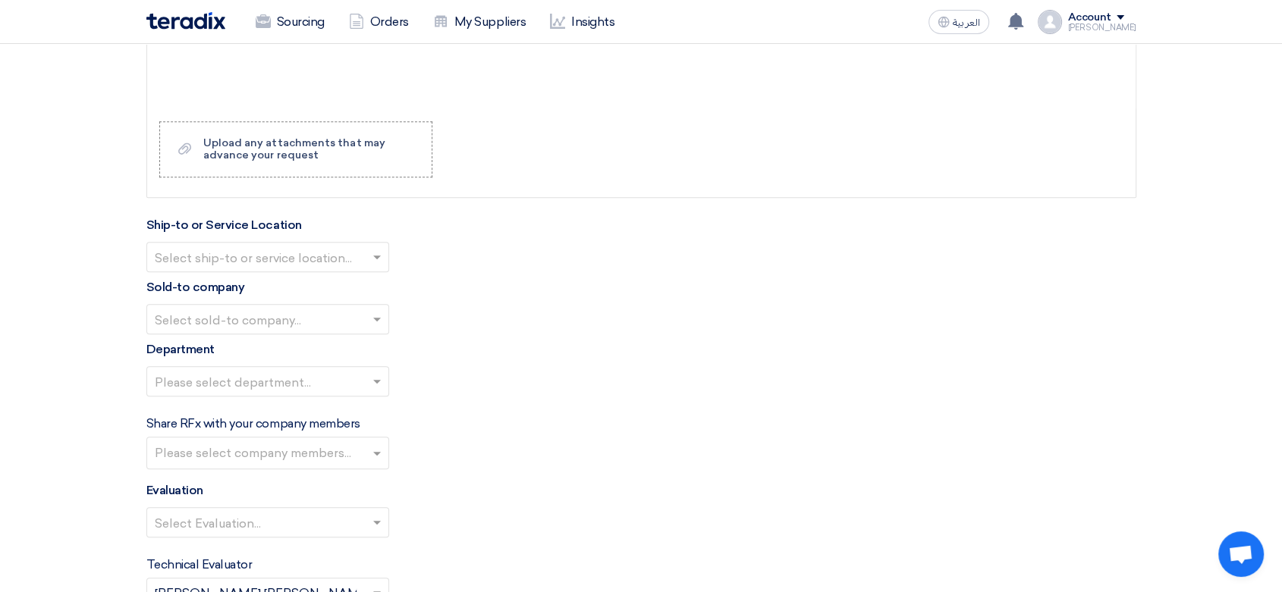
click at [287, 262] on input "text" at bounding box center [260, 259] width 211 height 25
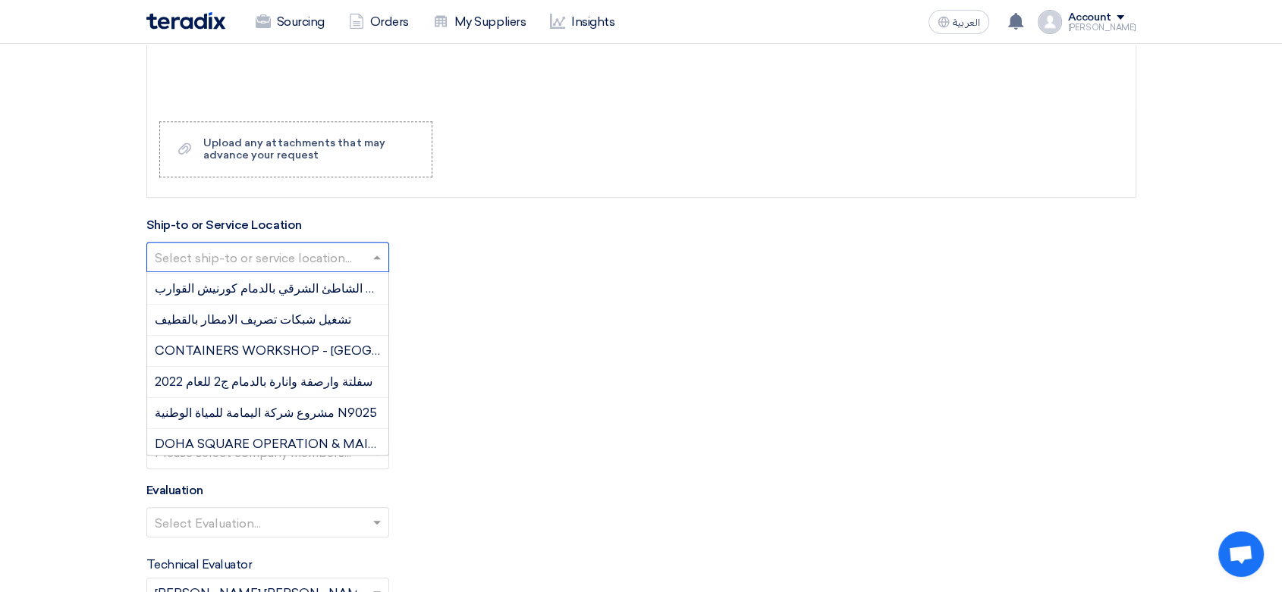
scroll to position [674, 0]
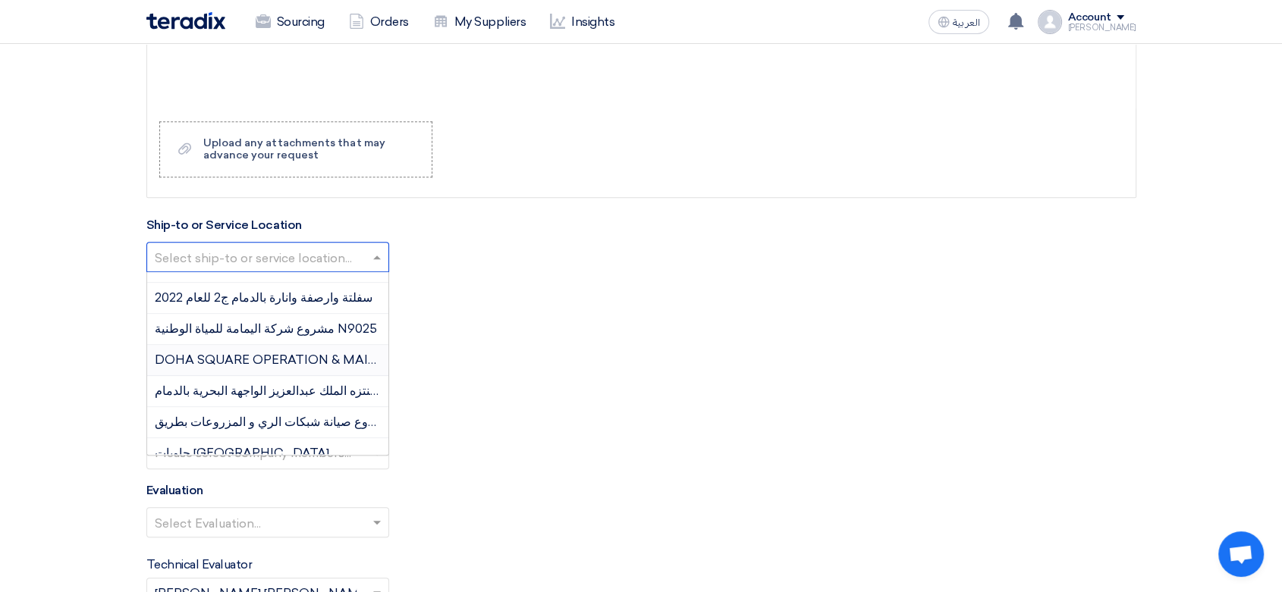
click at [259, 353] on span "DOHA SQUARE OPERATION & MAINTENANCE" at bounding box center [298, 360] width 286 height 14
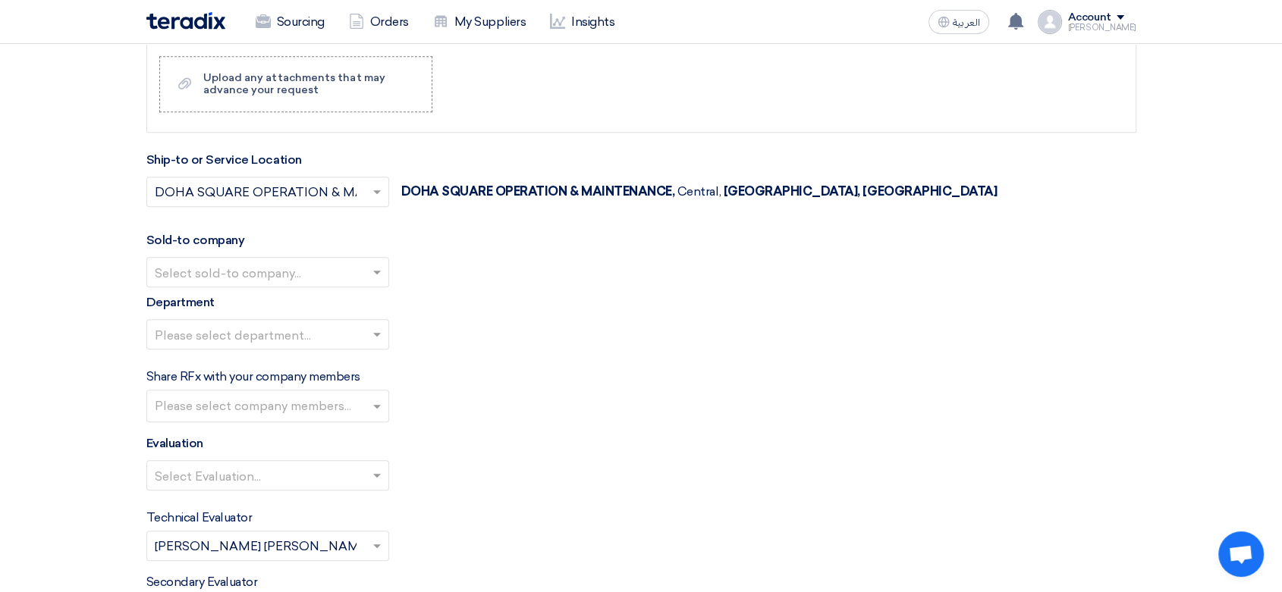
scroll to position [1685, 0]
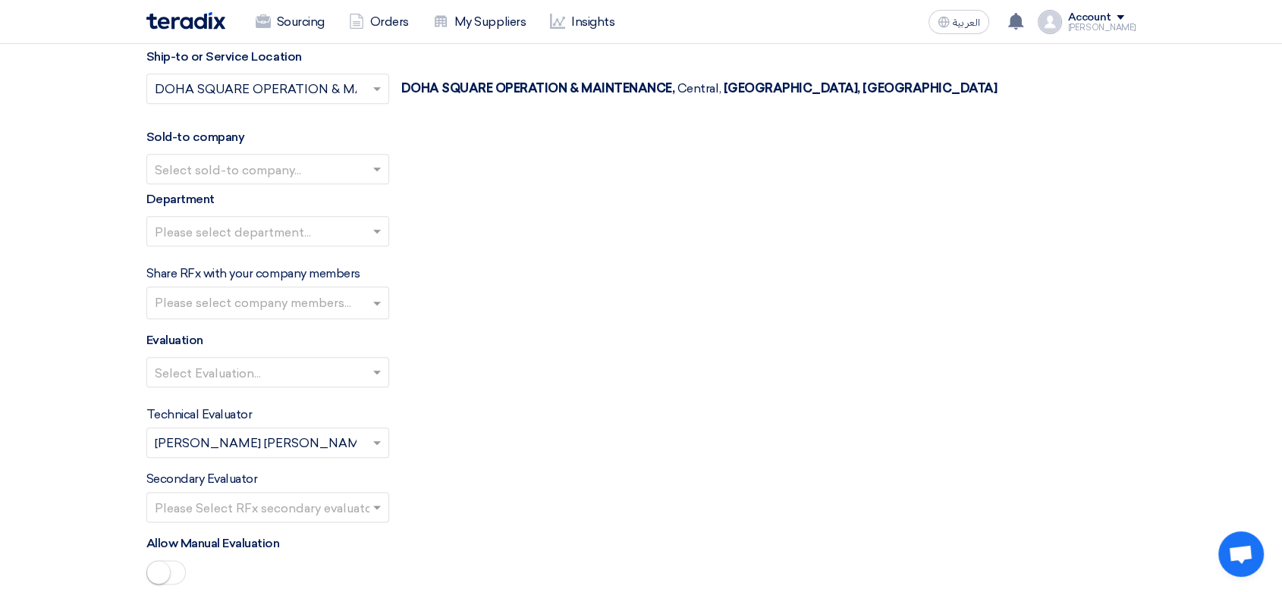
click at [274, 160] on input "text" at bounding box center [260, 171] width 211 height 25
click at [249, 194] on span "Nabatat for contracting" at bounding box center [224, 199] width 138 height 14
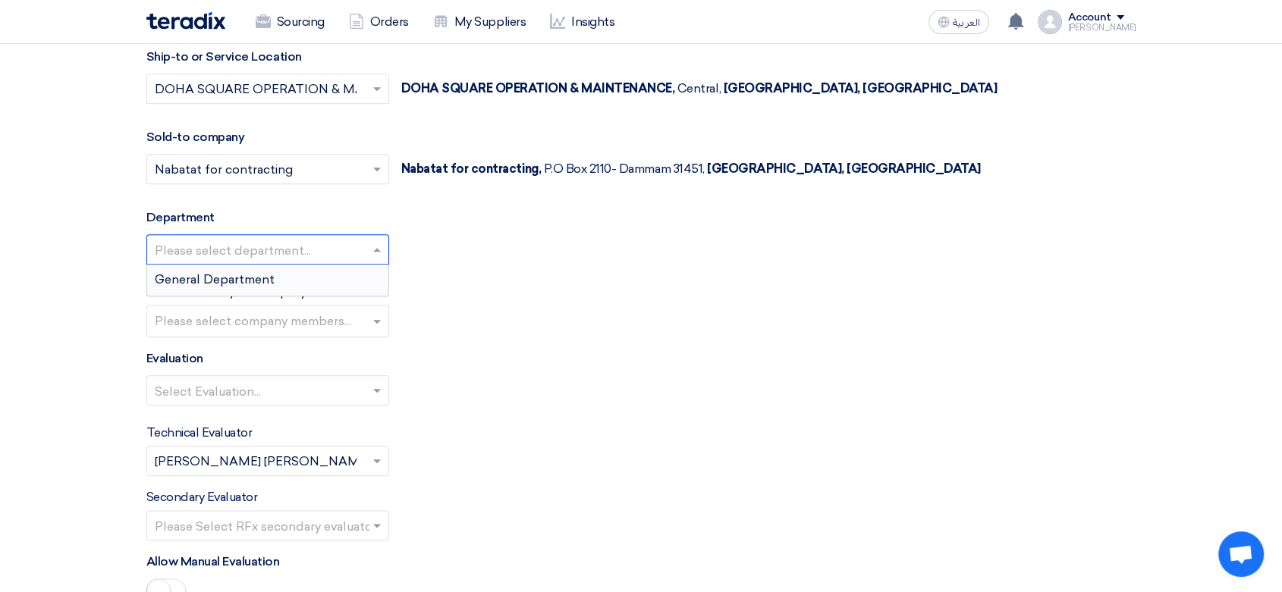
click at [252, 250] on input "text" at bounding box center [260, 251] width 211 height 25
click at [243, 284] on span "General Department" at bounding box center [215, 279] width 120 height 14
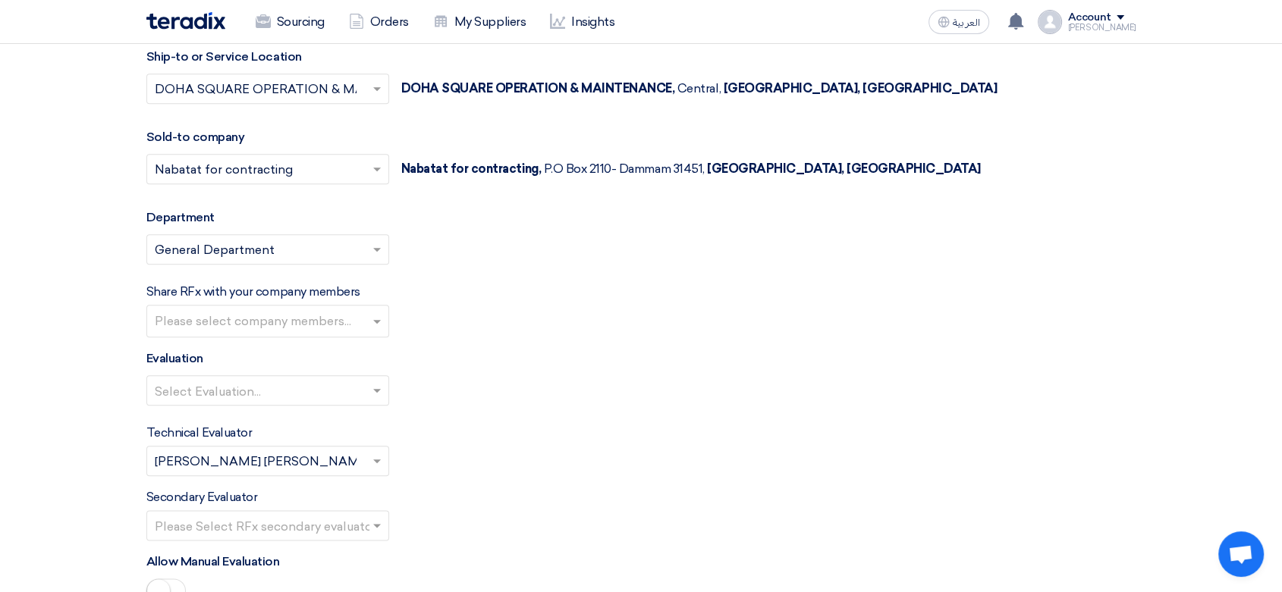
scroll to position [1854, 0]
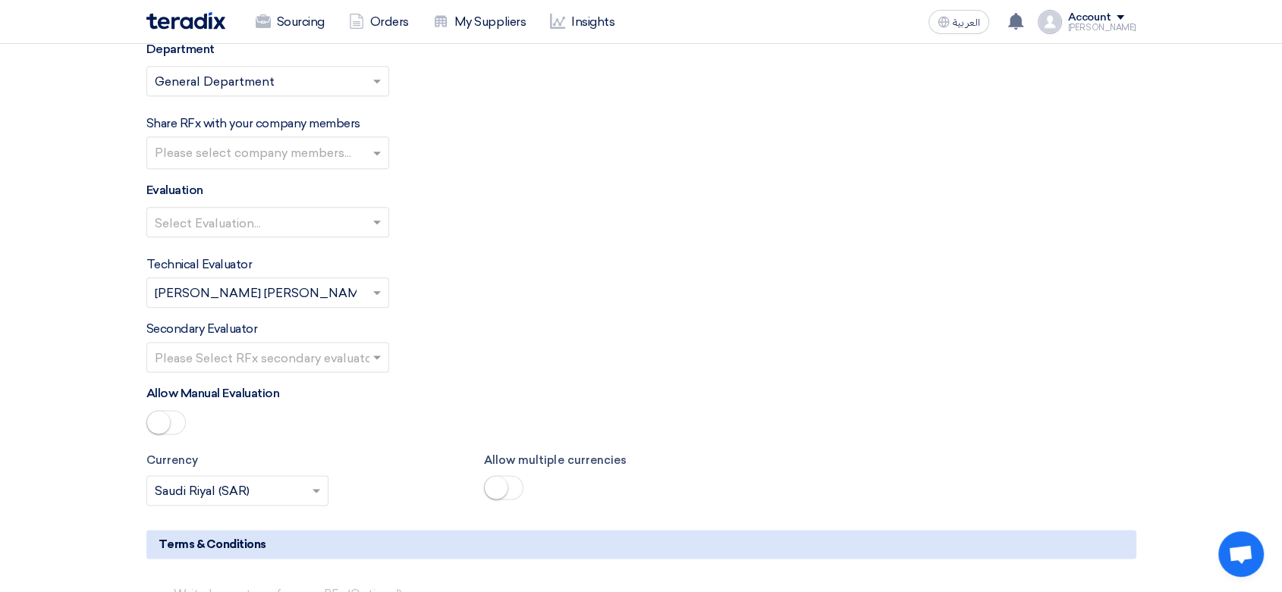
click at [233, 222] on input "text" at bounding box center [260, 224] width 211 height 25
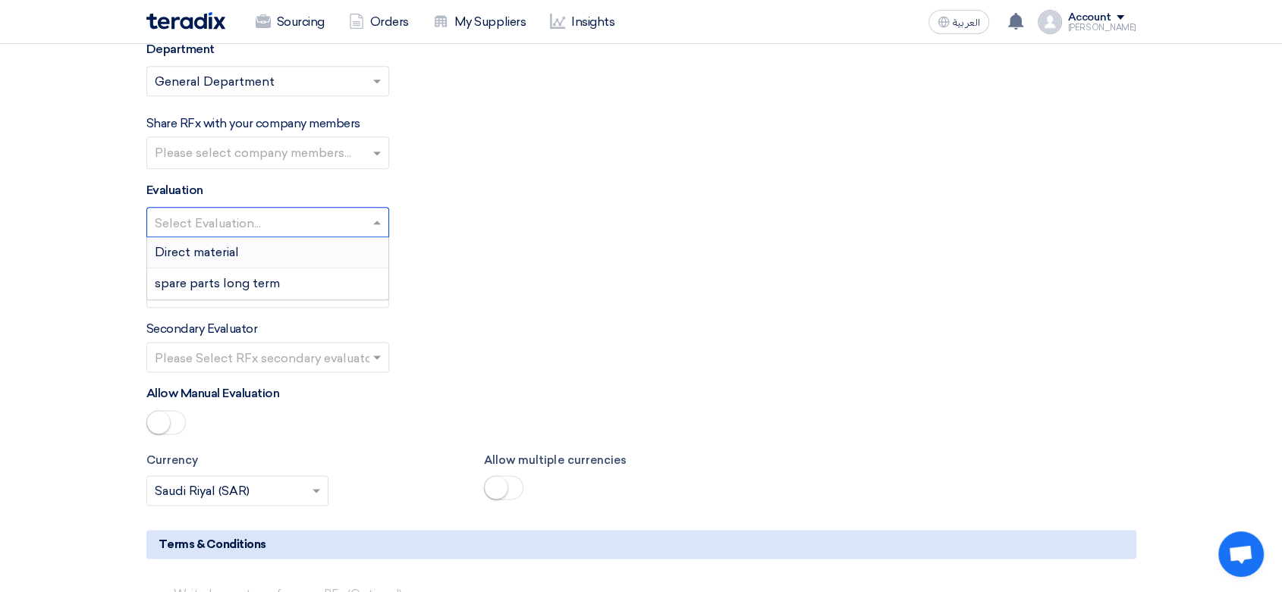
click at [214, 248] on span "Direct material" at bounding box center [197, 252] width 84 height 14
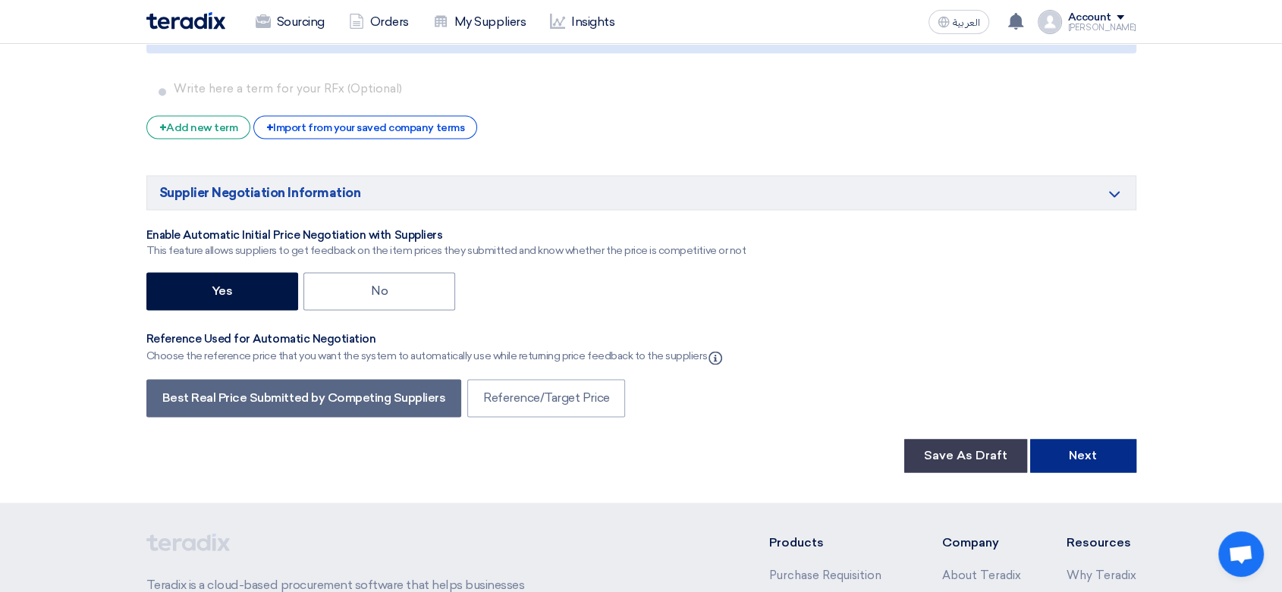
click at [1100, 456] on button "Next" at bounding box center [1083, 455] width 106 height 33
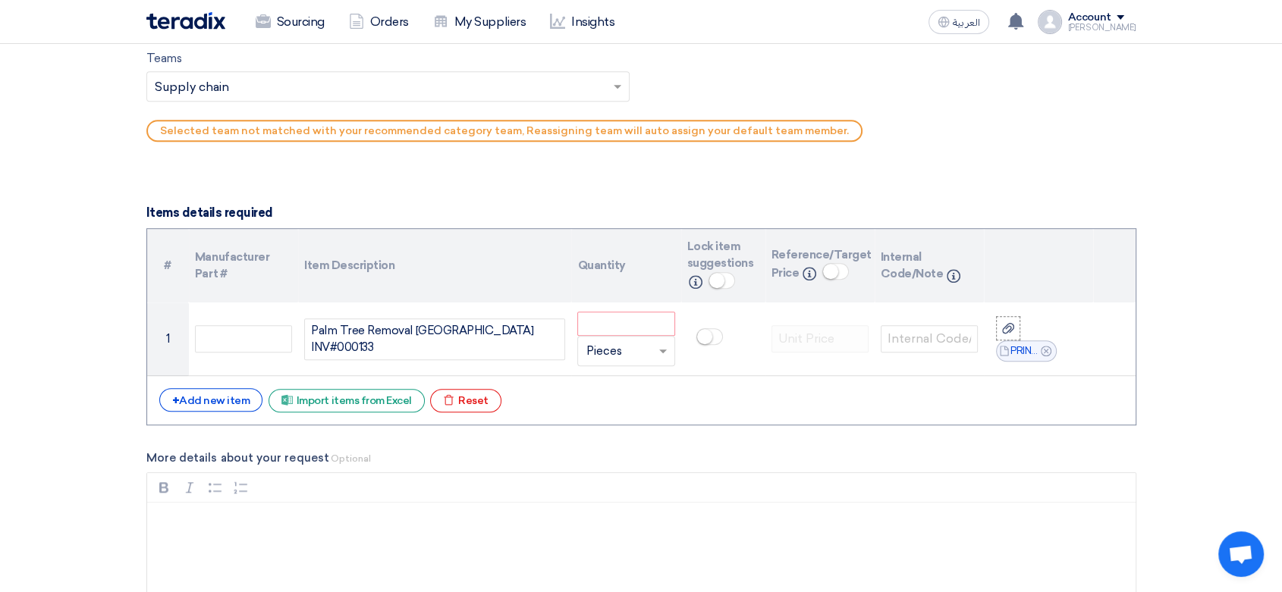
scroll to position [1011, 0]
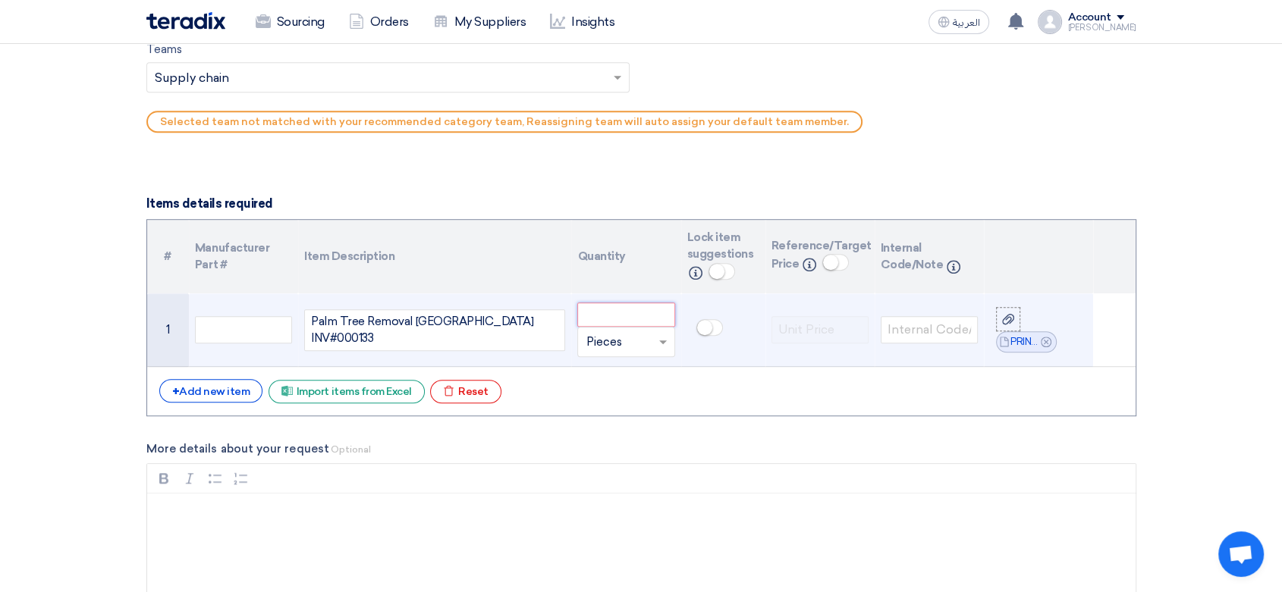
click at [599, 305] on input "number" at bounding box center [625, 315] width 97 height 24
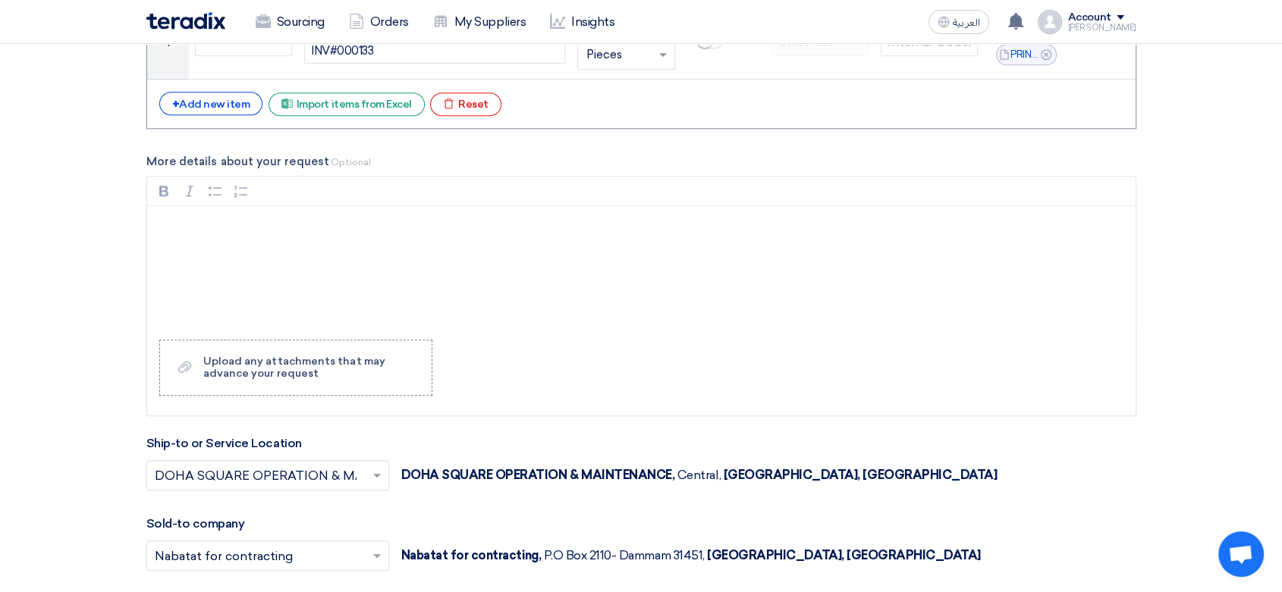
scroll to position [1348, 0]
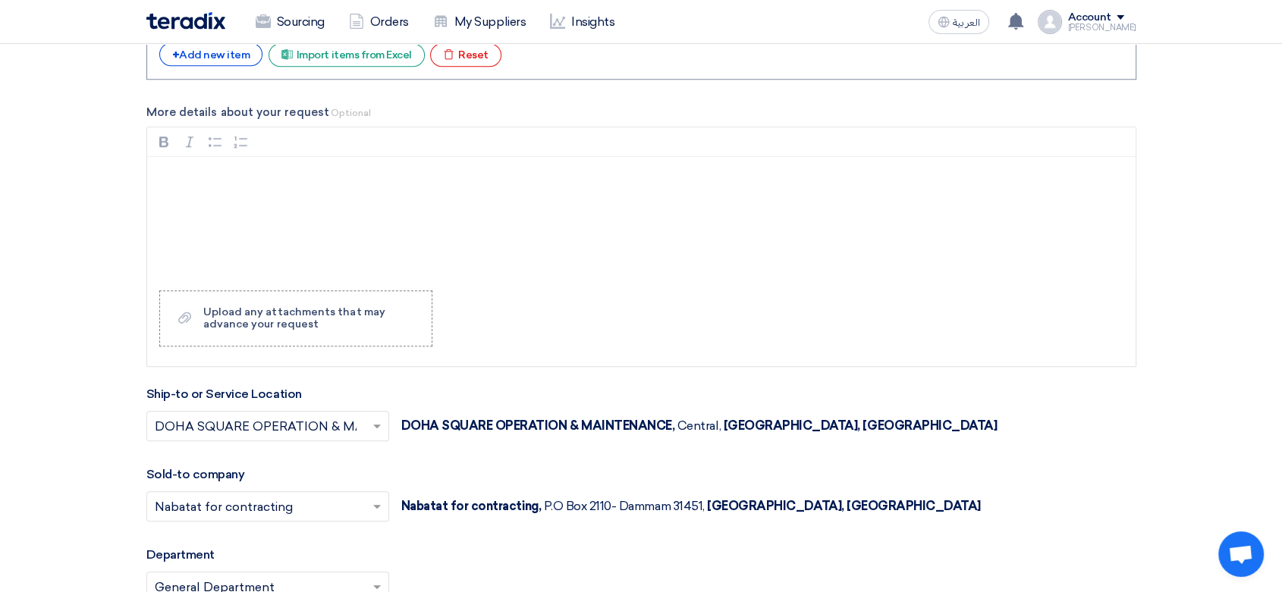
type input "19"
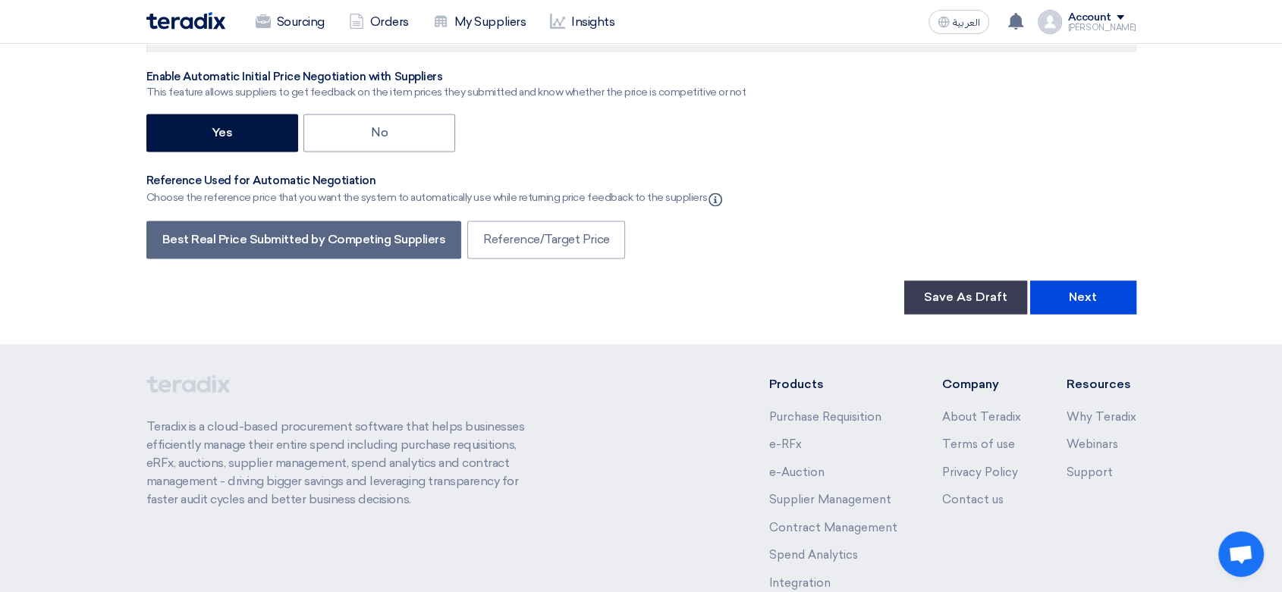
scroll to position [2609, 0]
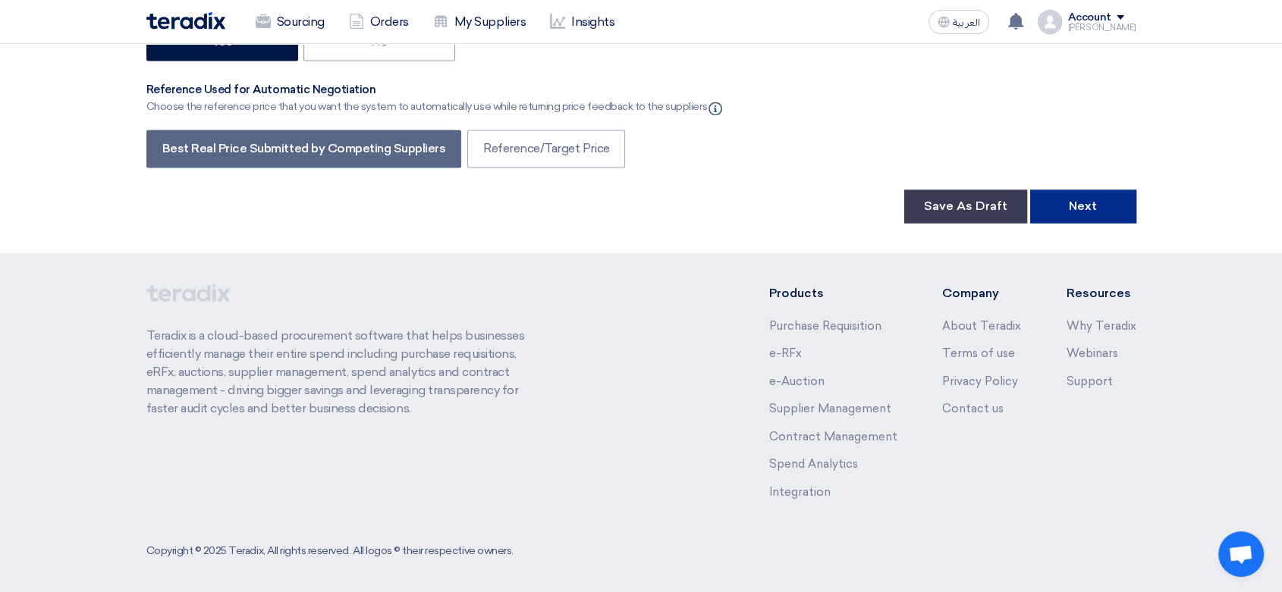
click at [1070, 211] on button "Next" at bounding box center [1083, 206] width 106 height 33
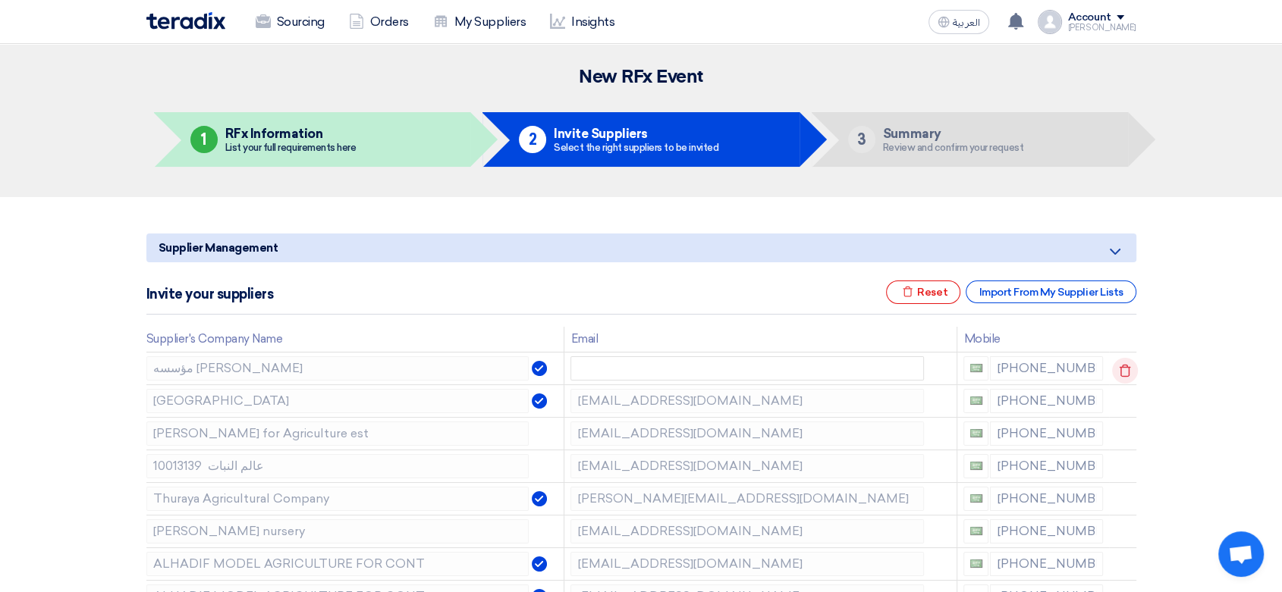
click at [1117, 371] on icon at bounding box center [1125, 371] width 26 height 26
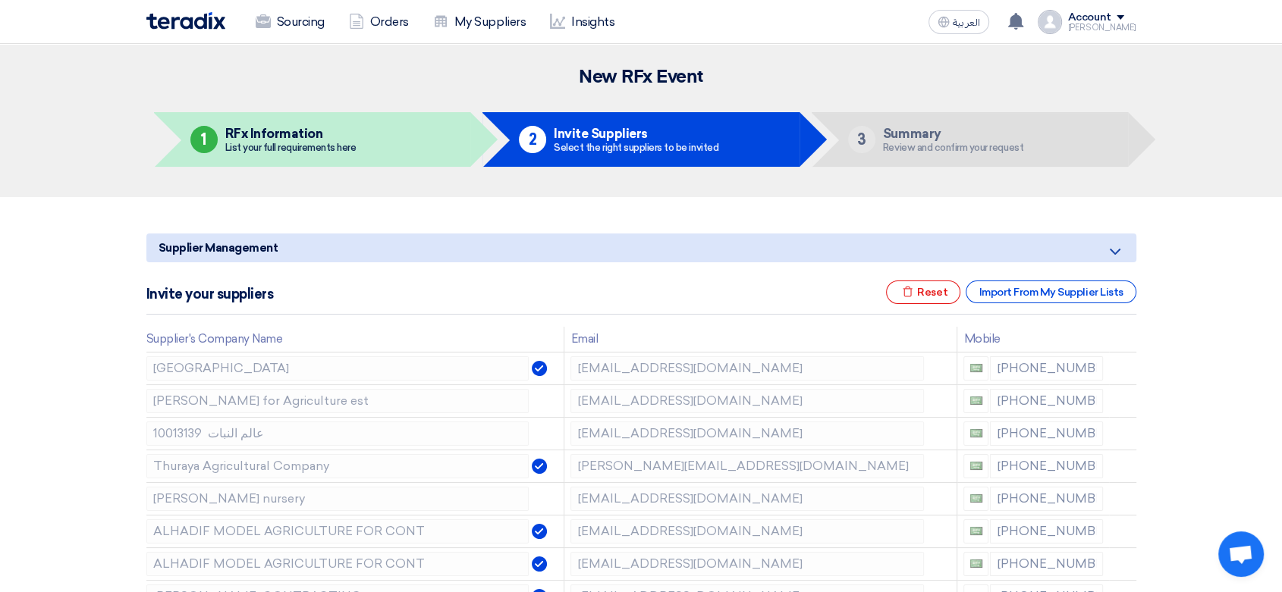
click at [0, 0] on icon at bounding box center [0, 0] width 0 height 0
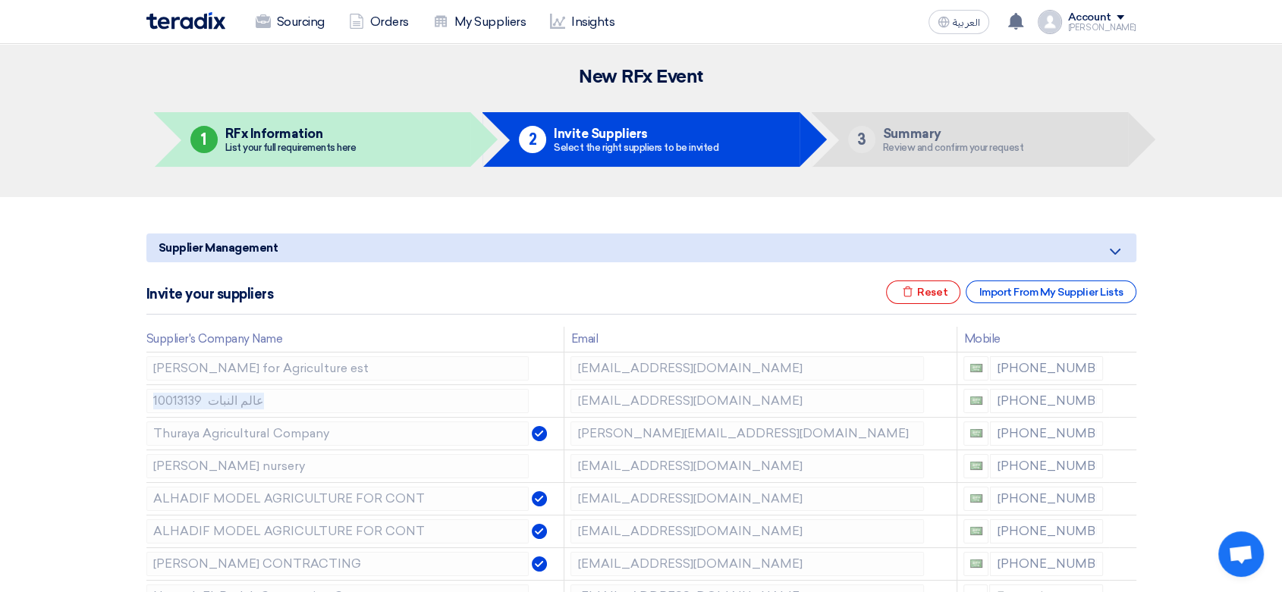
click at [0, 0] on icon at bounding box center [0, 0] width 0 height 0
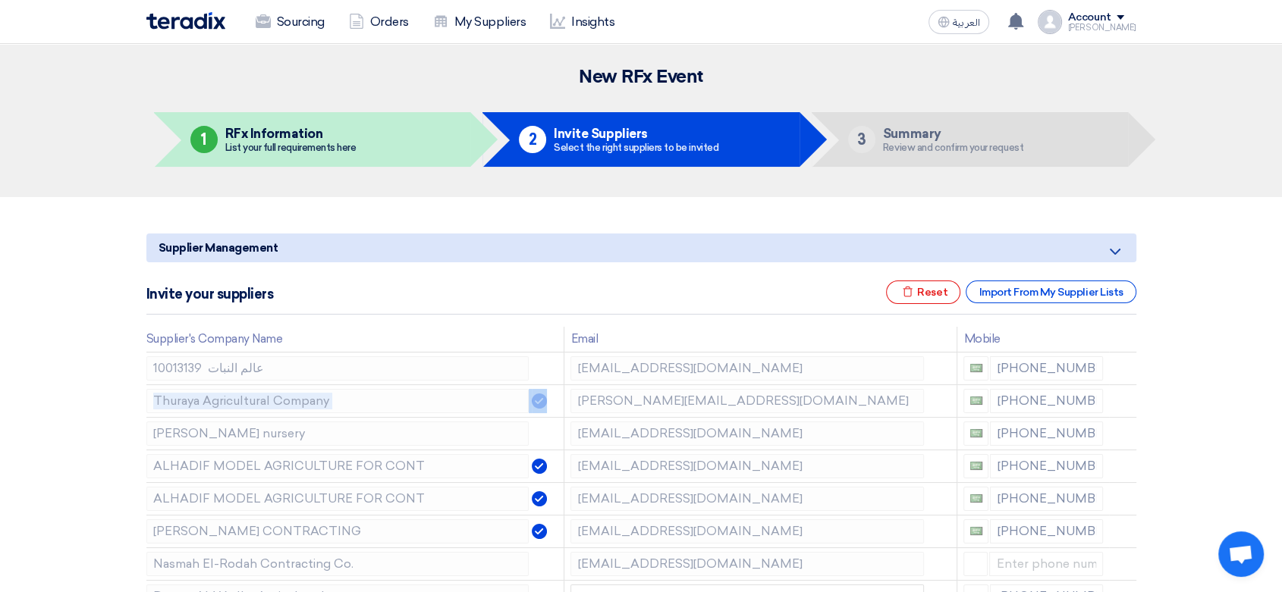
click at [0, 0] on icon at bounding box center [0, 0] width 0 height 0
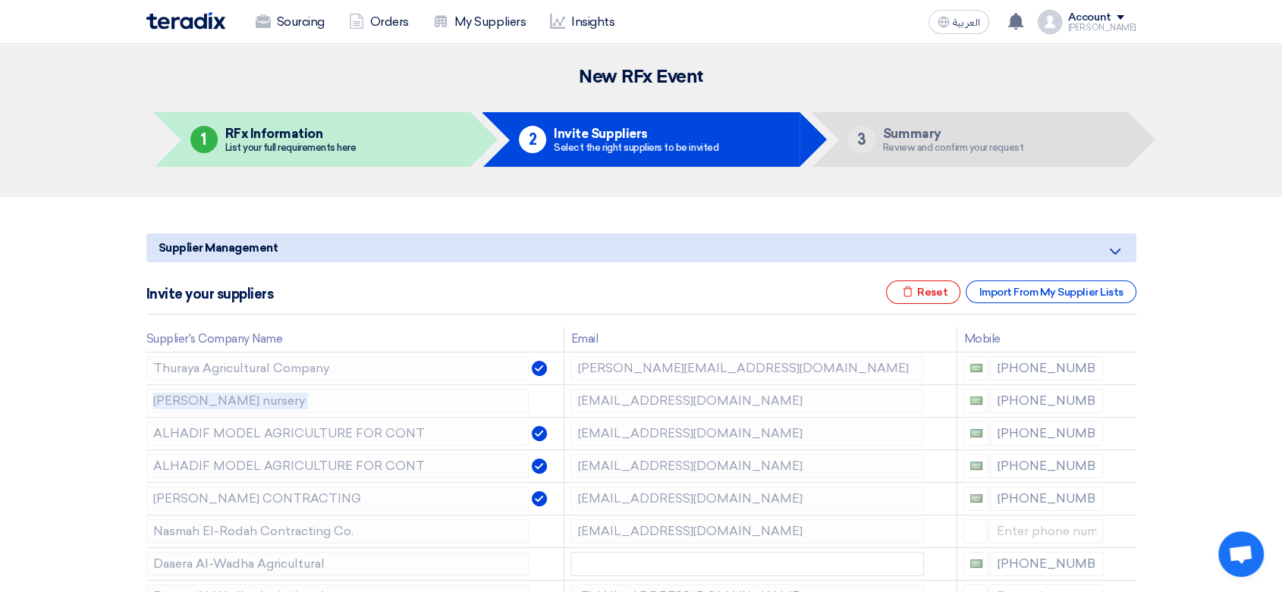
click at [0, 0] on icon at bounding box center [0, 0] width 0 height 0
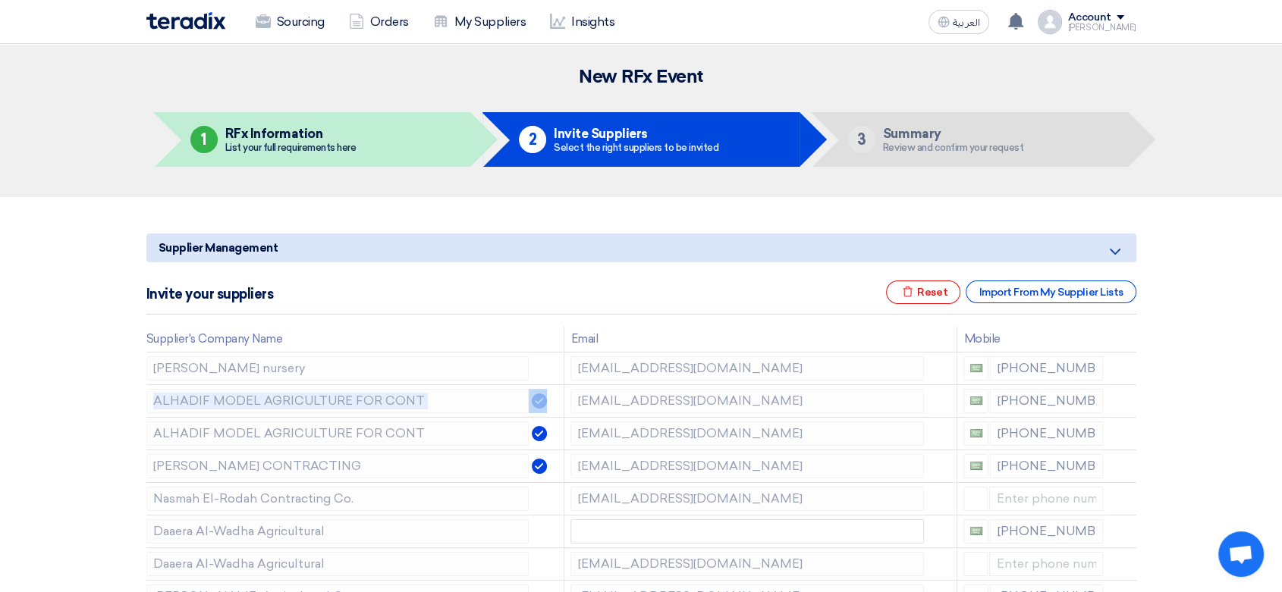
click at [0, 0] on icon at bounding box center [0, 0] width 0 height 0
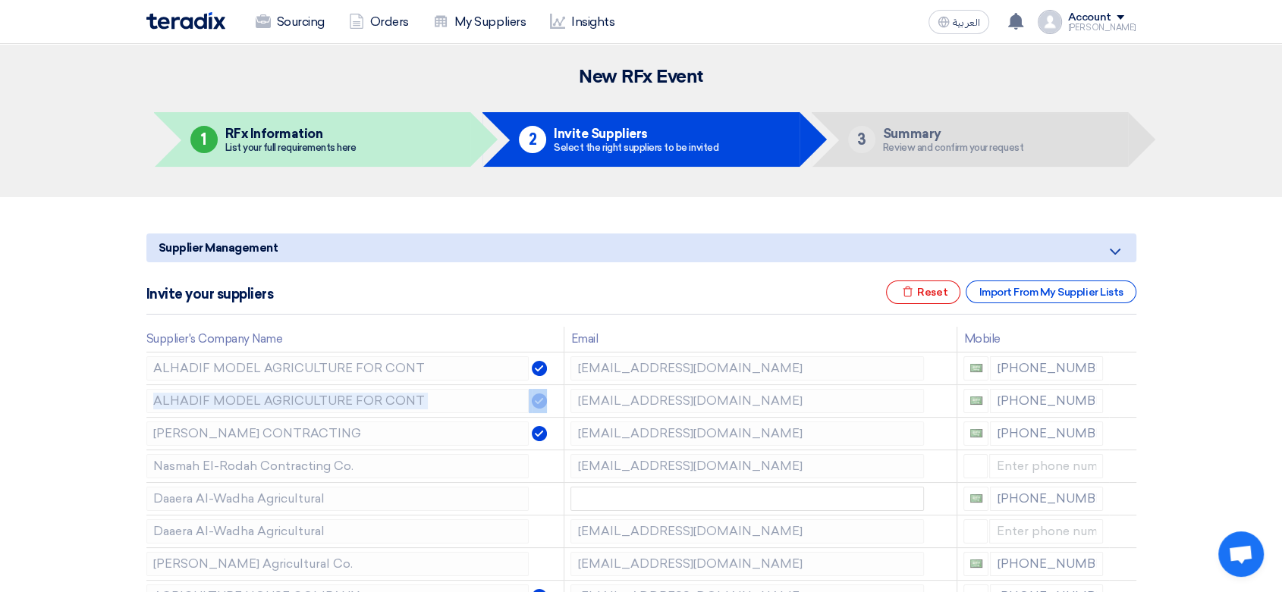
click at [0, 0] on icon at bounding box center [0, 0] width 0 height 0
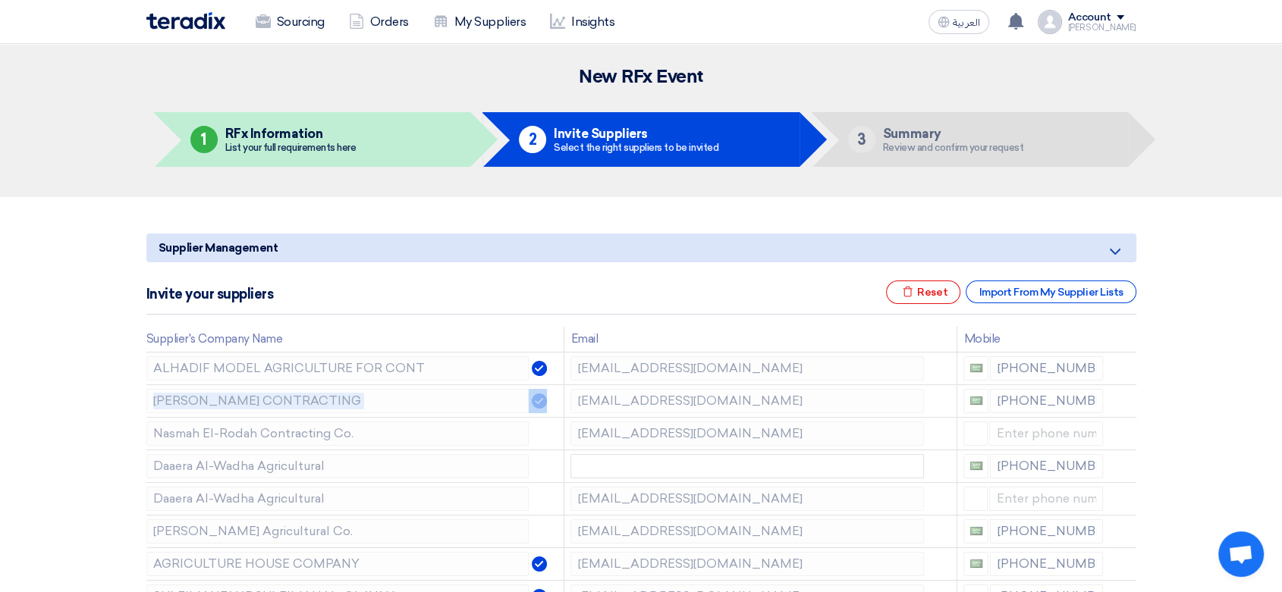
click at [0, 0] on icon at bounding box center [0, 0] width 0 height 0
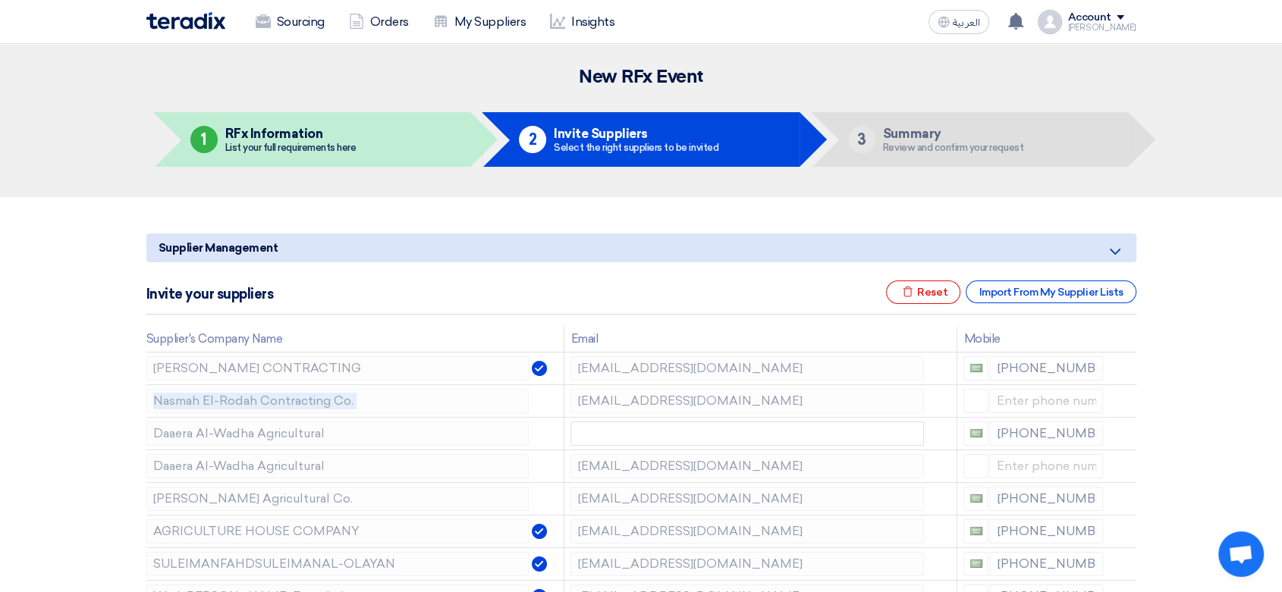
click at [0, 0] on icon at bounding box center [0, 0] width 0 height 0
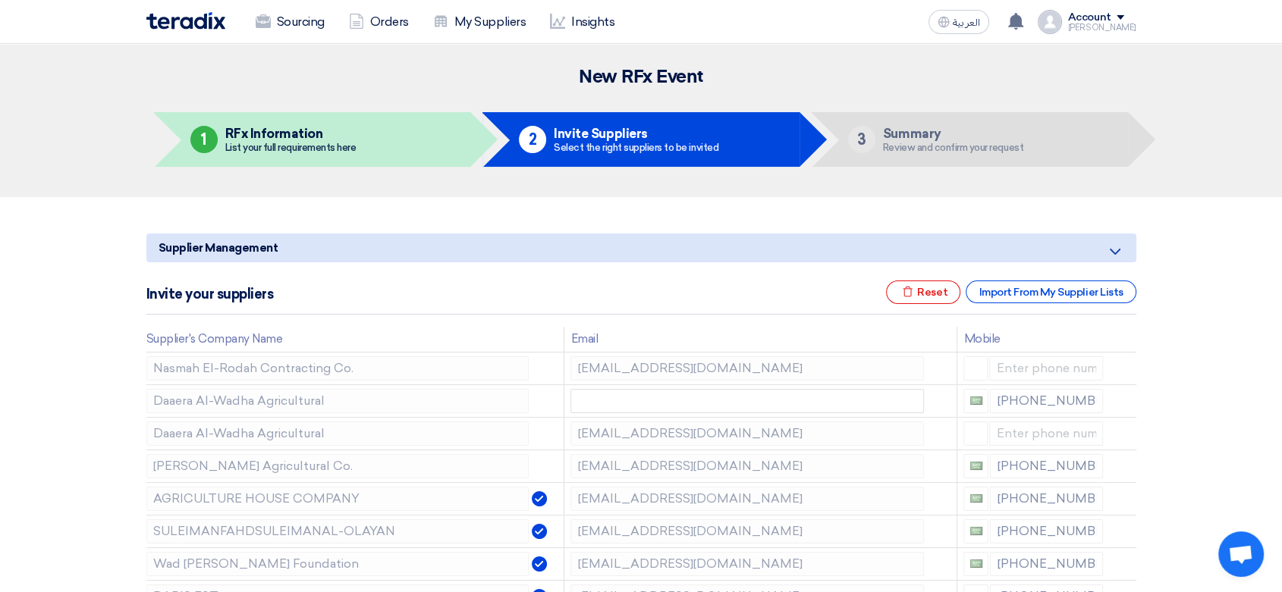
click at [0, 0] on icon at bounding box center [0, 0] width 0 height 0
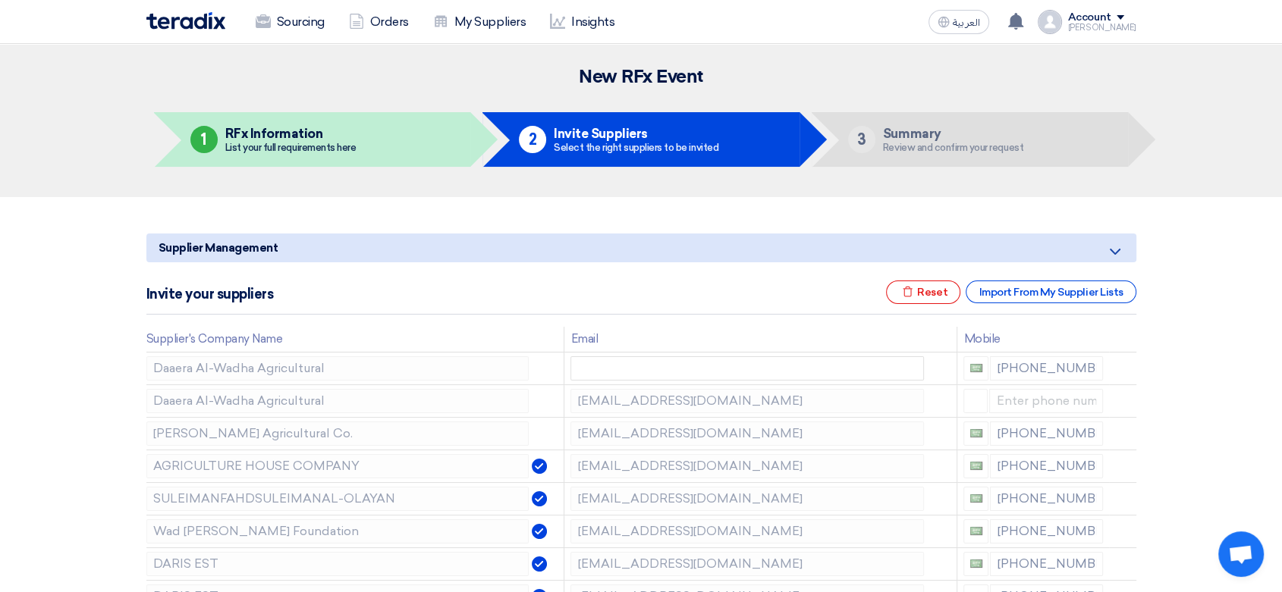
click at [0, 0] on icon at bounding box center [0, 0] width 0 height 0
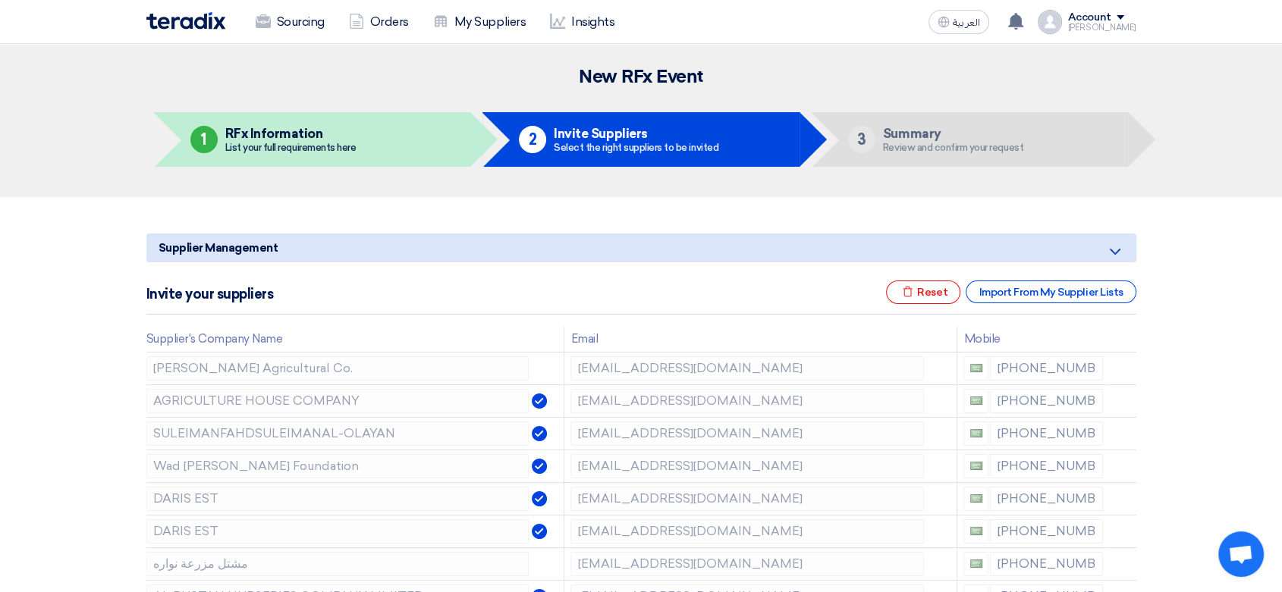
click at [0, 0] on icon at bounding box center [0, 0] width 0 height 0
click at [1125, 408] on use at bounding box center [1124, 403] width 11 height 13
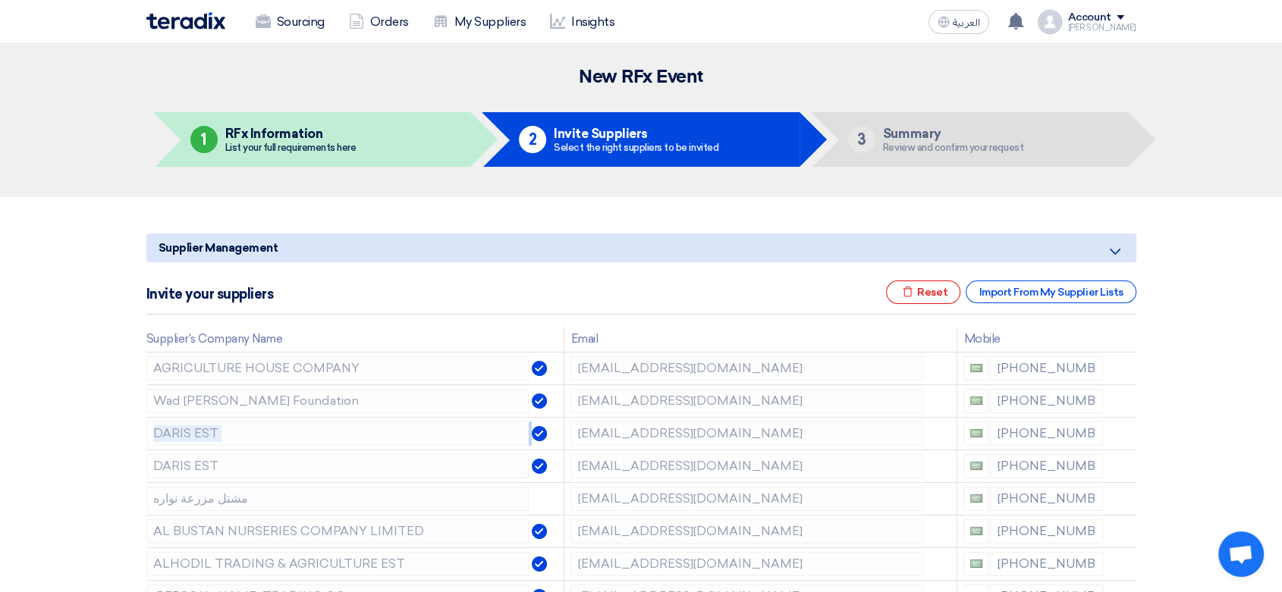
click at [0, 0] on use at bounding box center [0, 0] width 0 height 0
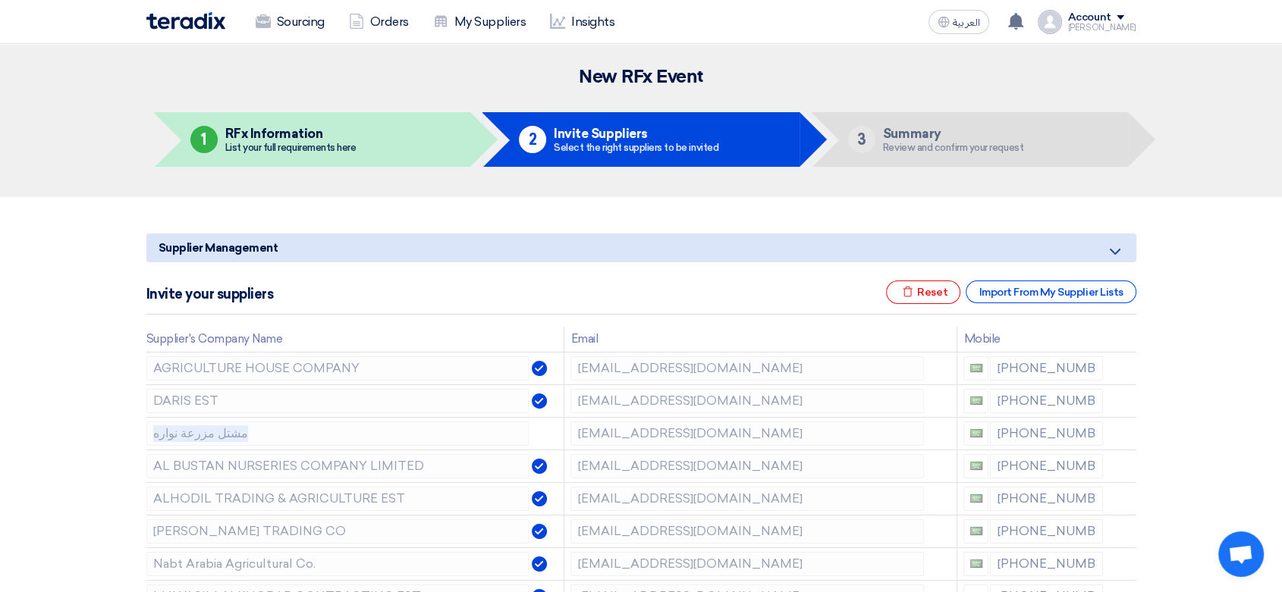
click at [0, 0] on use at bounding box center [0, 0] width 0 height 0
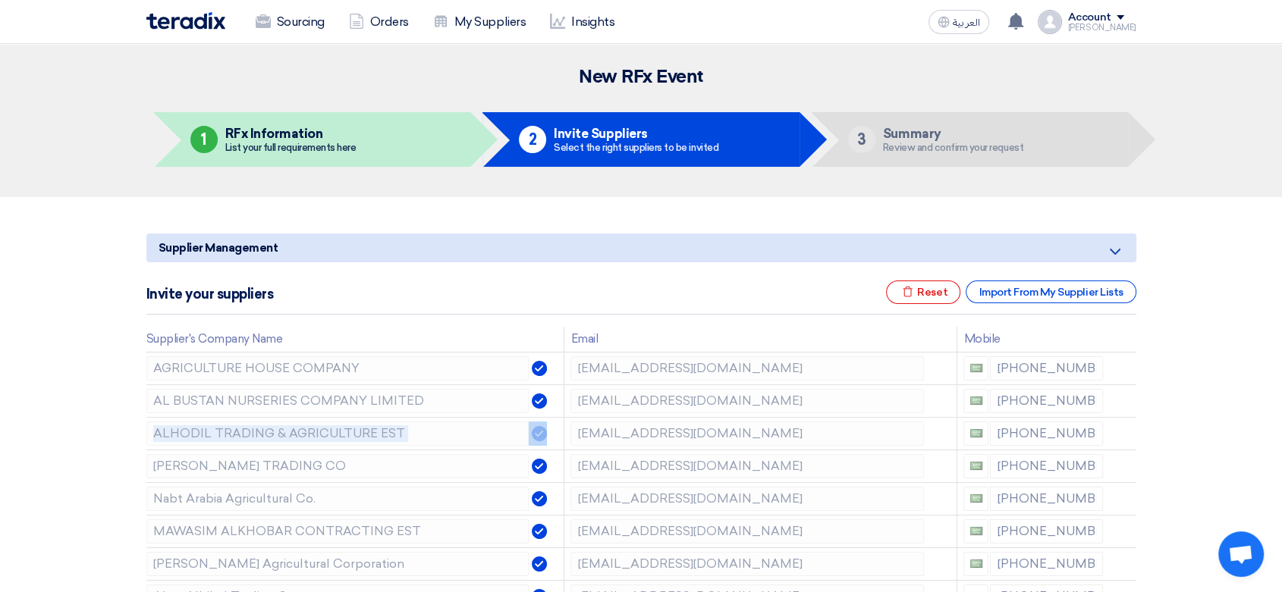
click at [0, 0] on use at bounding box center [0, 0] width 0 height 0
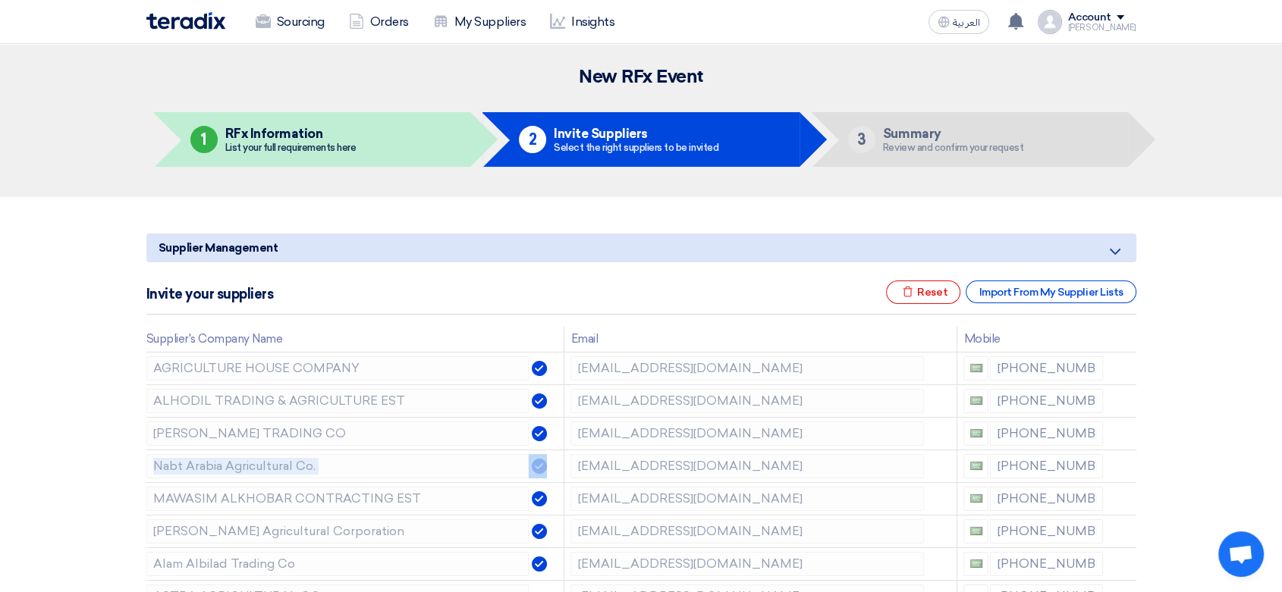
click at [0, 0] on use at bounding box center [0, 0] width 0 height 0
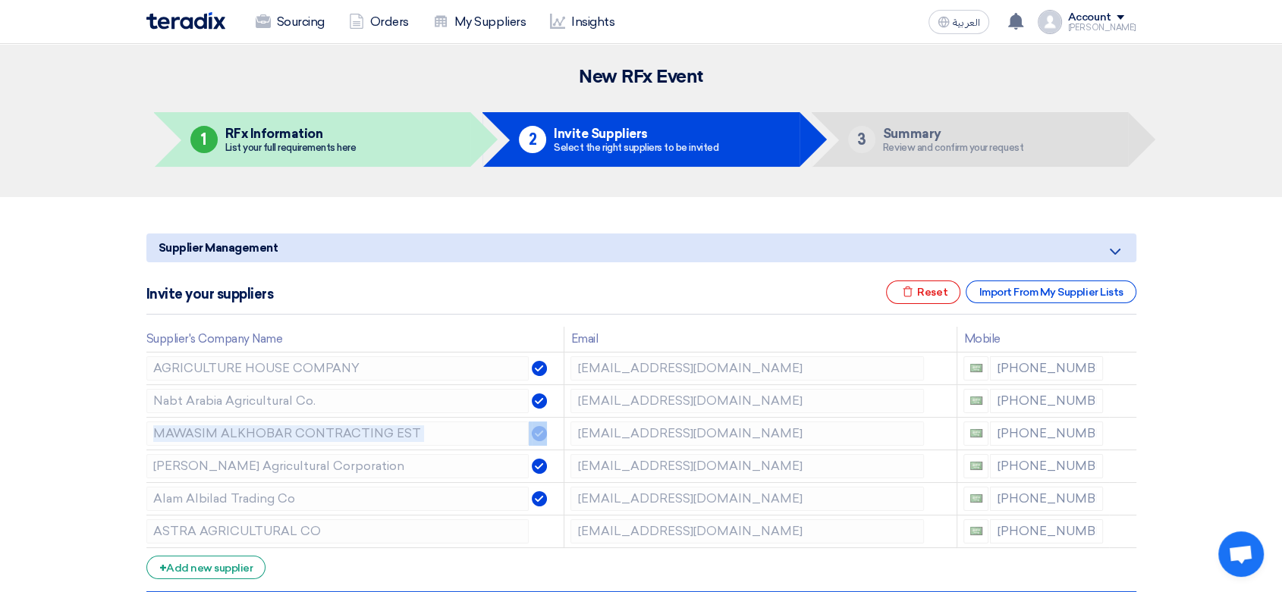
click at [0, 0] on use at bounding box center [0, 0] width 0 height 0
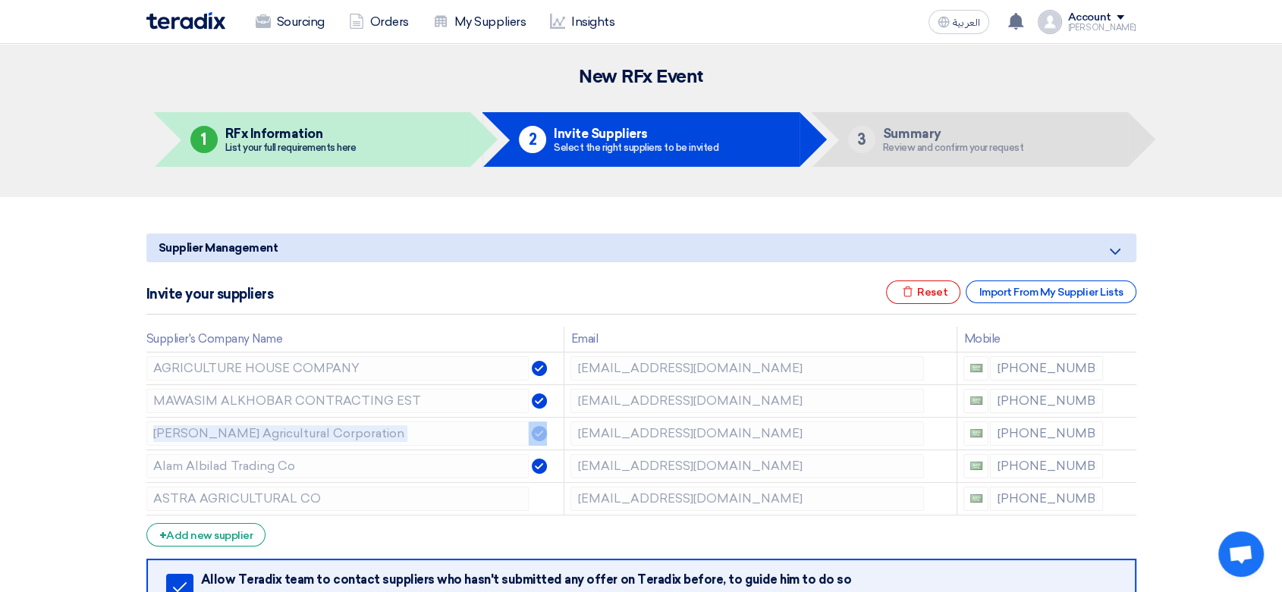
click at [0, 0] on use at bounding box center [0, 0] width 0 height 0
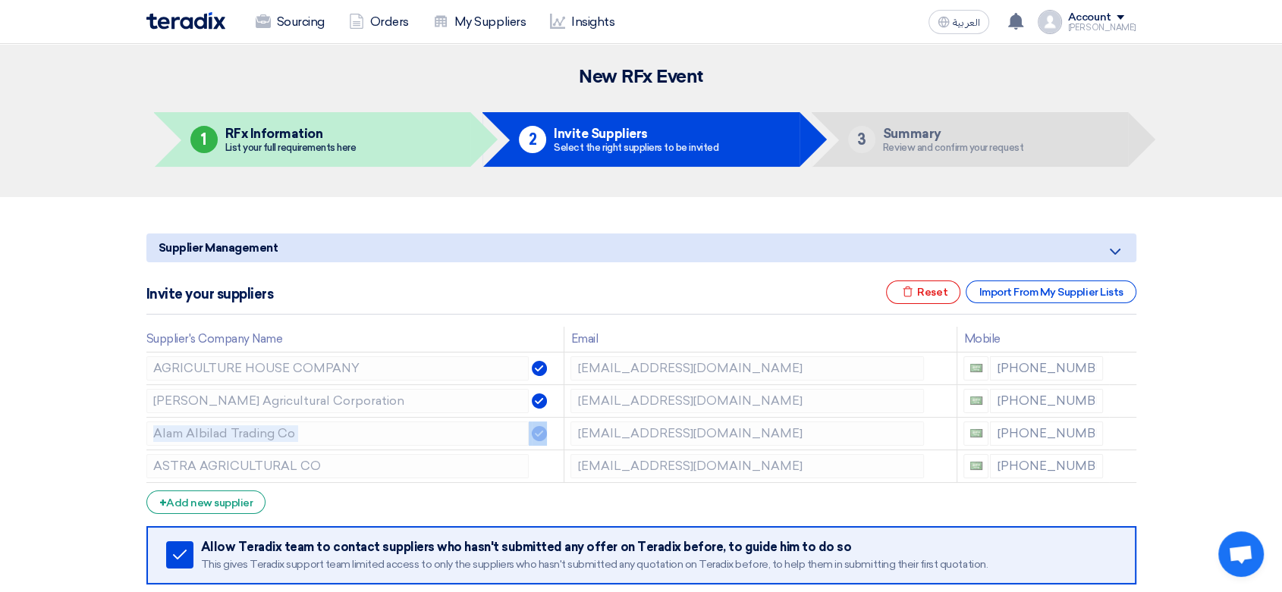
click at [0, 0] on use at bounding box center [0, 0] width 0 height 0
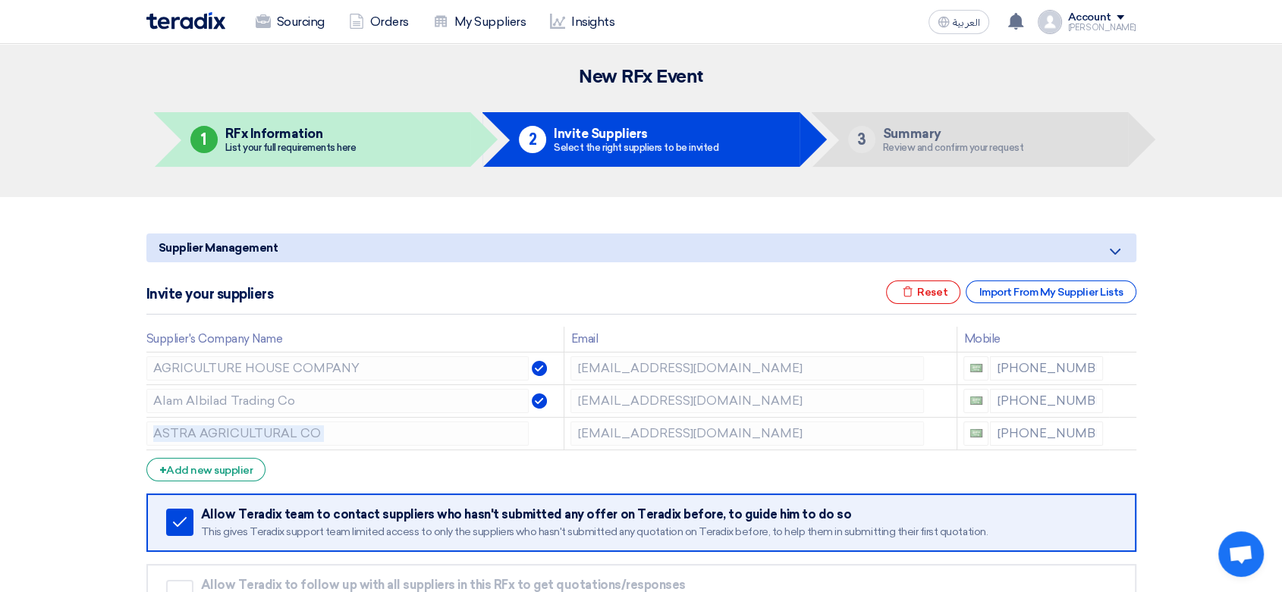
click at [0, 0] on use at bounding box center [0, 0] width 0 height 0
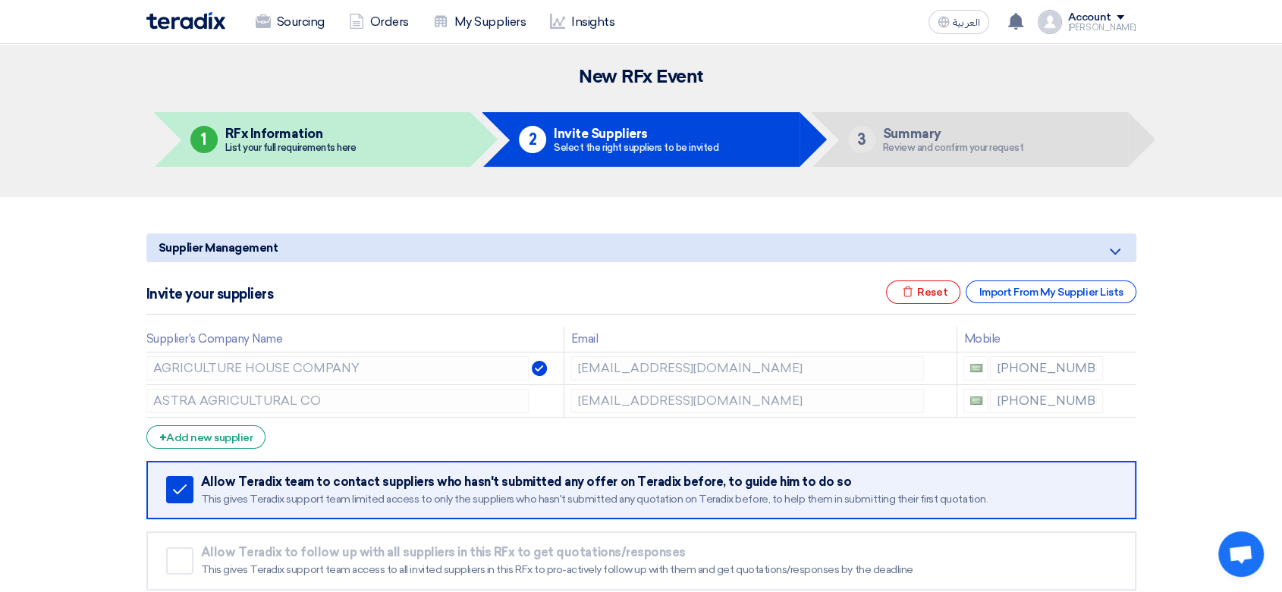
click at [0, 0] on use at bounding box center [0, 0] width 0 height 0
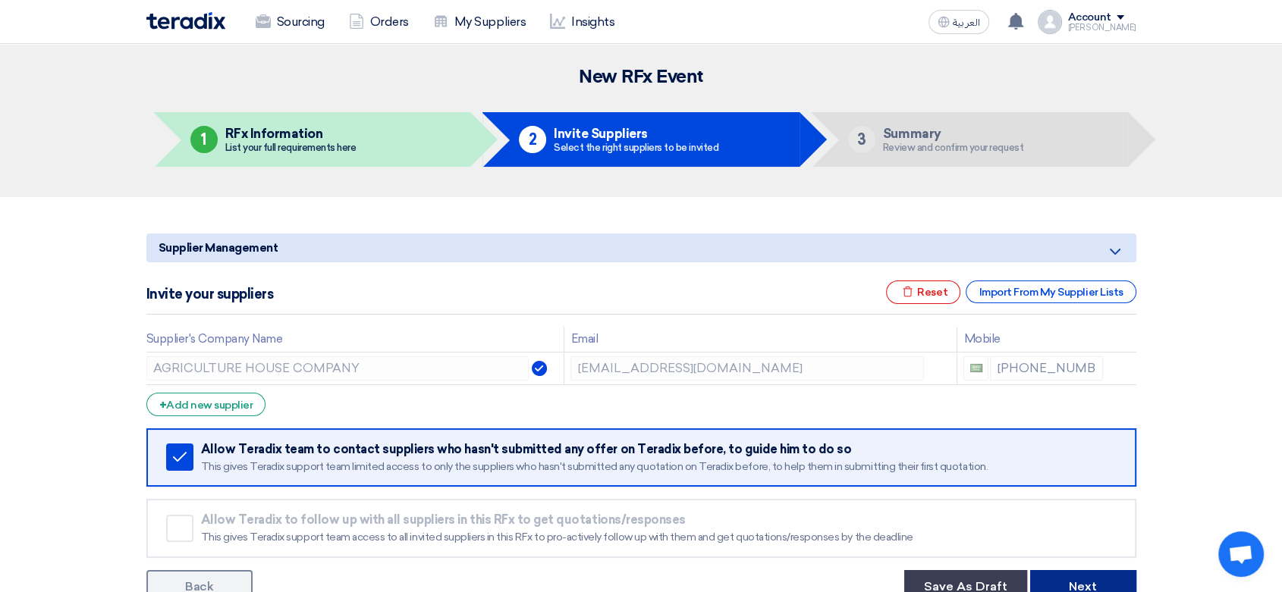
click at [1079, 574] on button "Next" at bounding box center [1083, 586] width 106 height 33
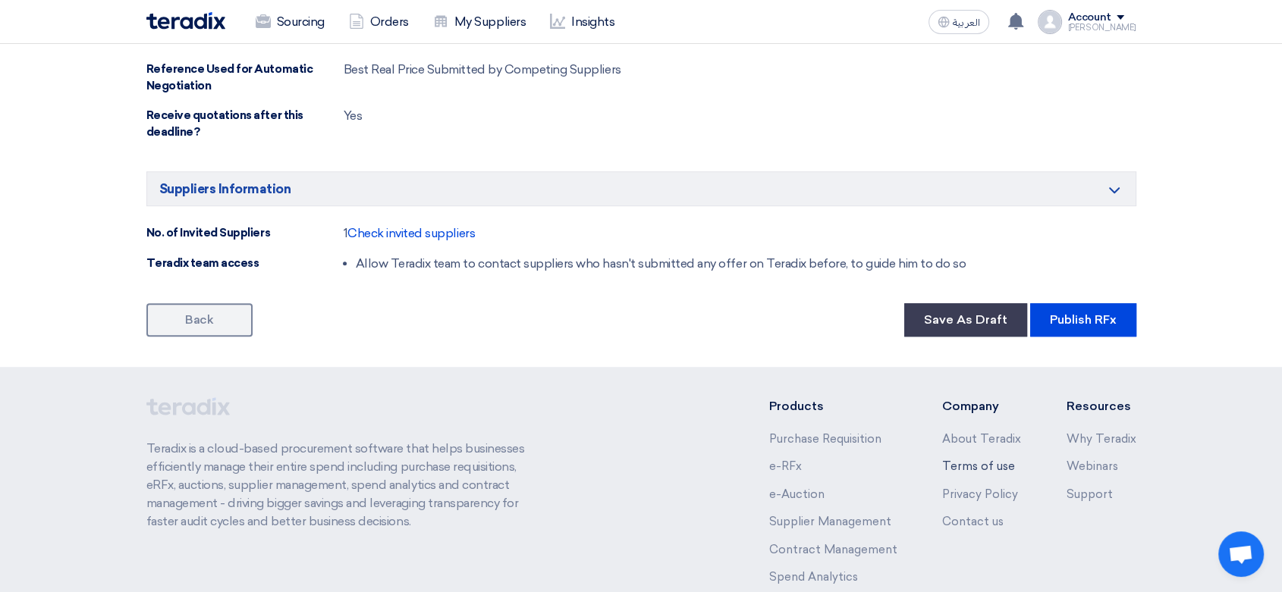
scroll to position [1005, 0]
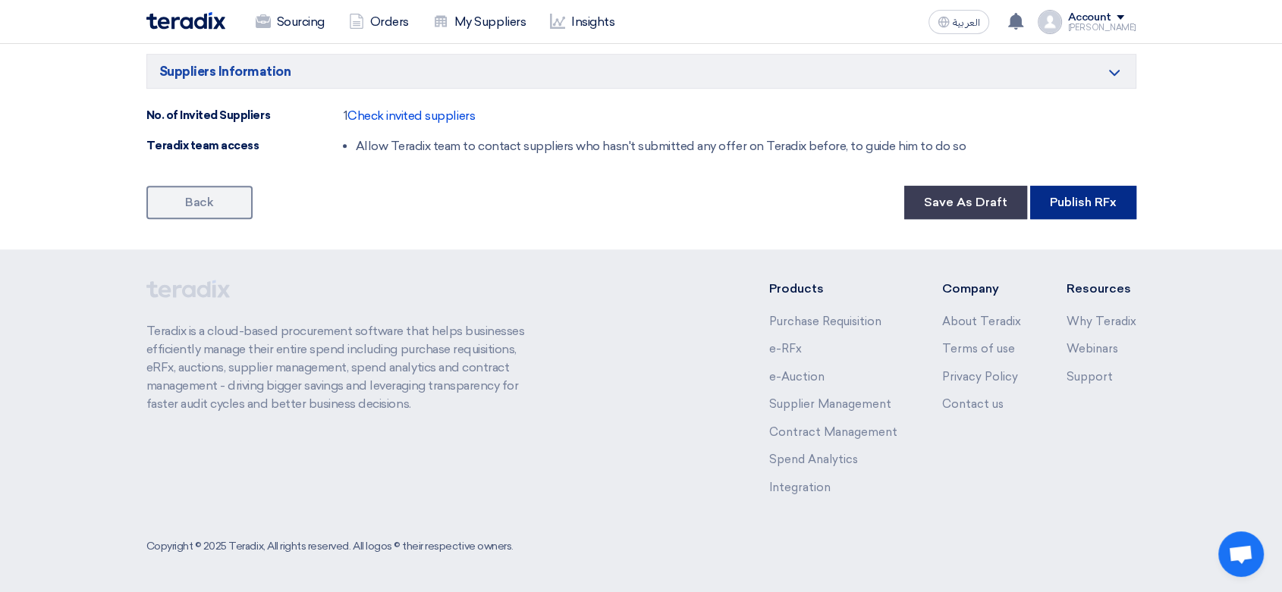
click at [1062, 202] on button "Publish RFx" at bounding box center [1083, 202] width 106 height 33
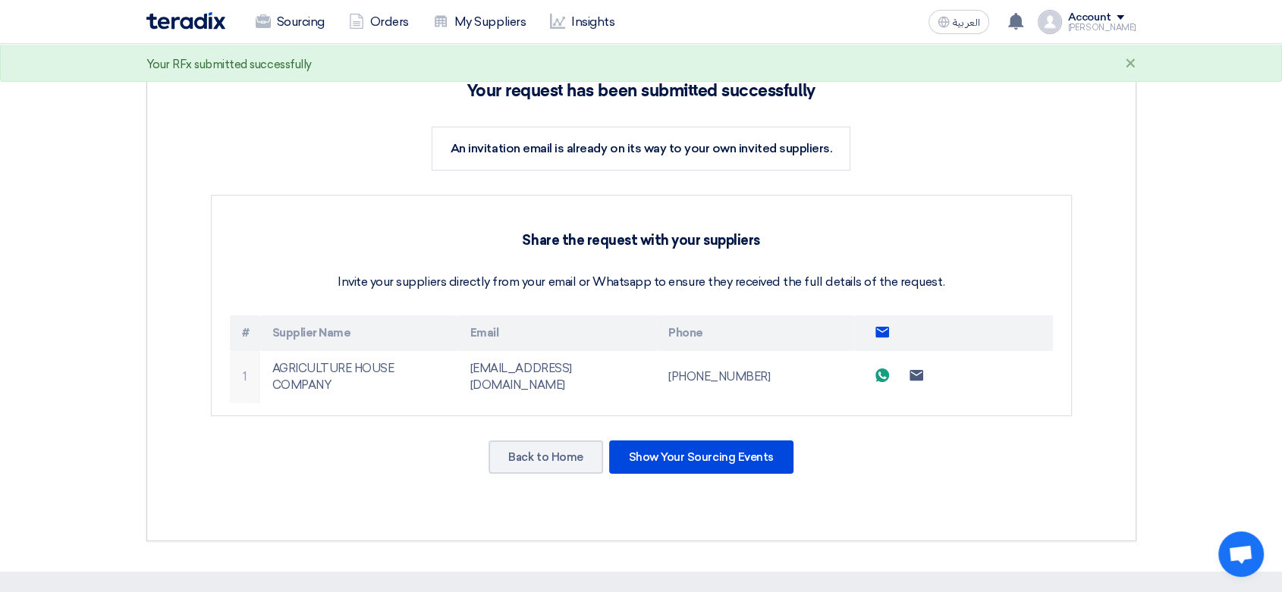
scroll to position [561, 0]
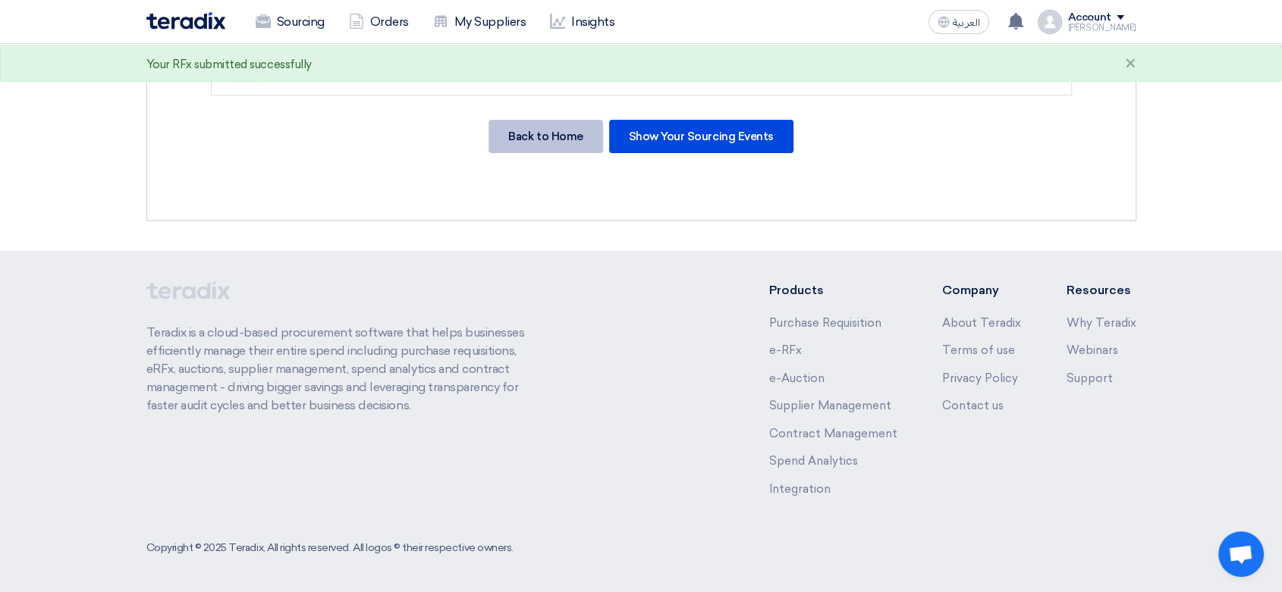
click at [573, 137] on div "Back to Home" at bounding box center [545, 136] width 114 height 33
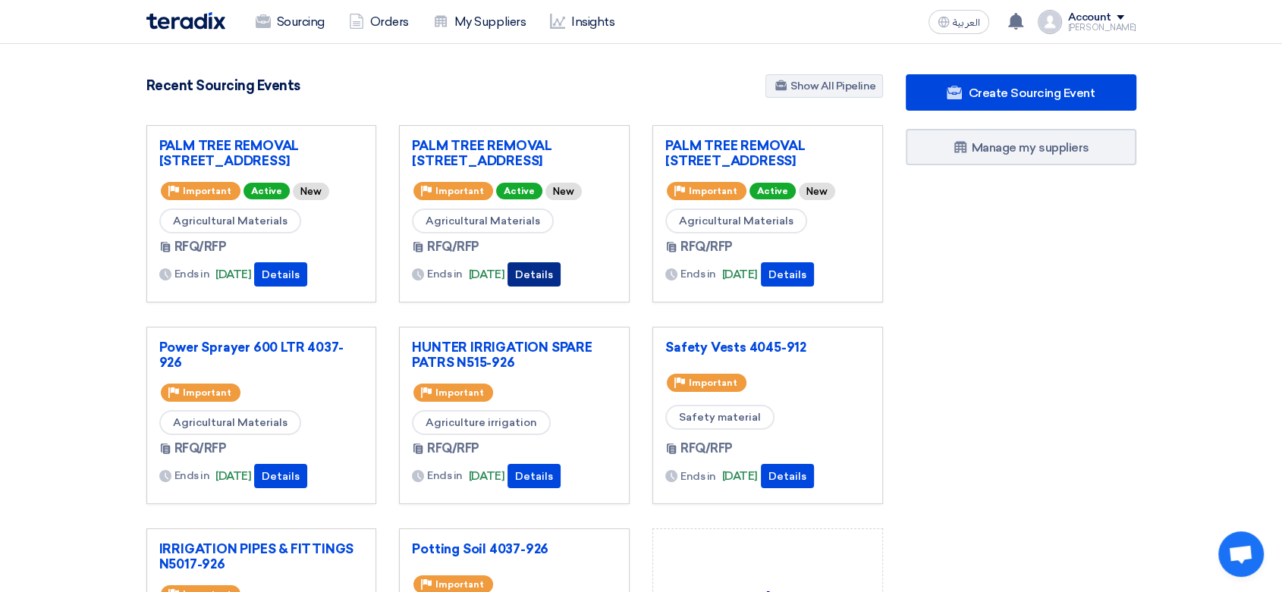
click at [559, 270] on button "Details" at bounding box center [533, 274] width 53 height 24
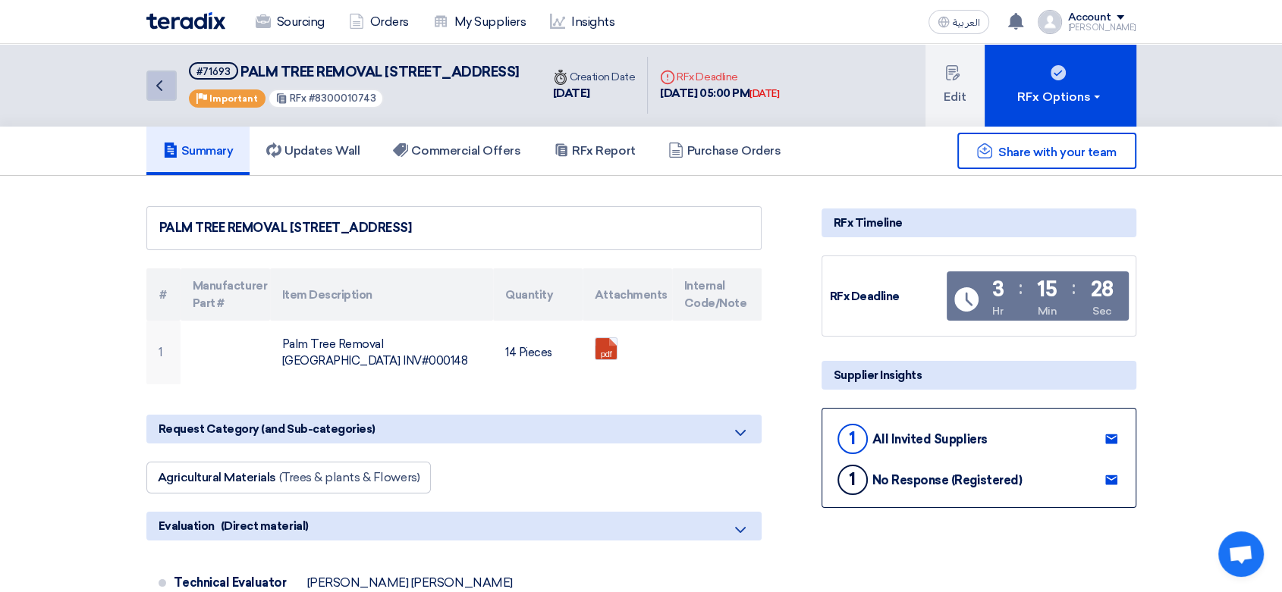
click at [154, 93] on icon "Back" at bounding box center [159, 86] width 18 height 18
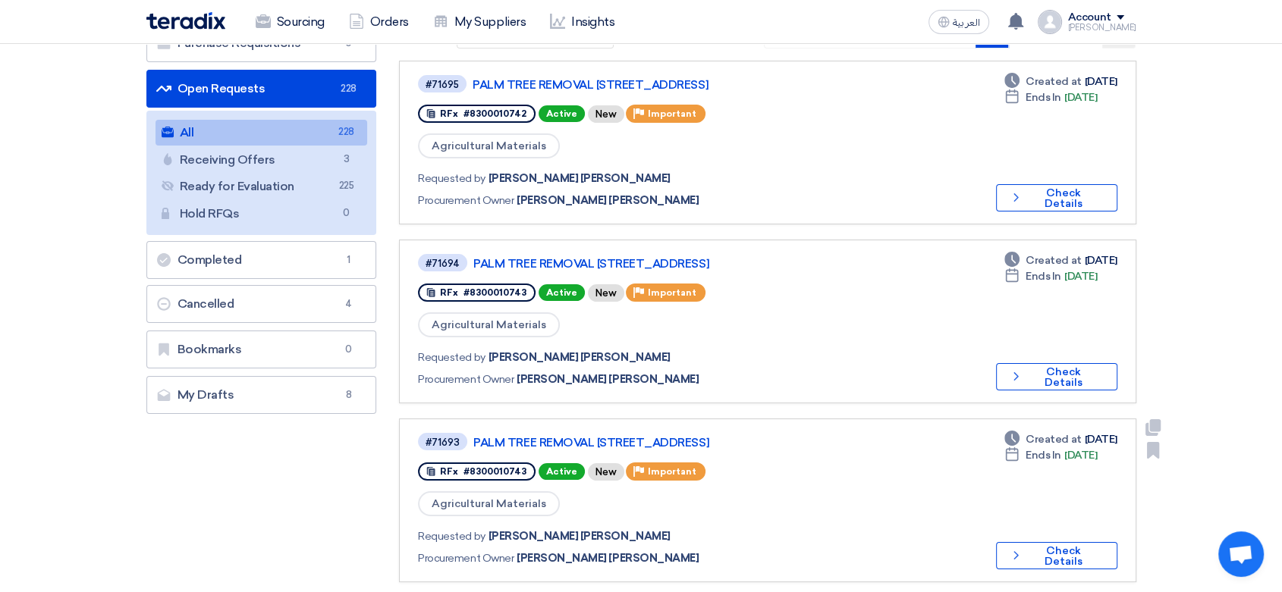
scroll to position [168, 0]
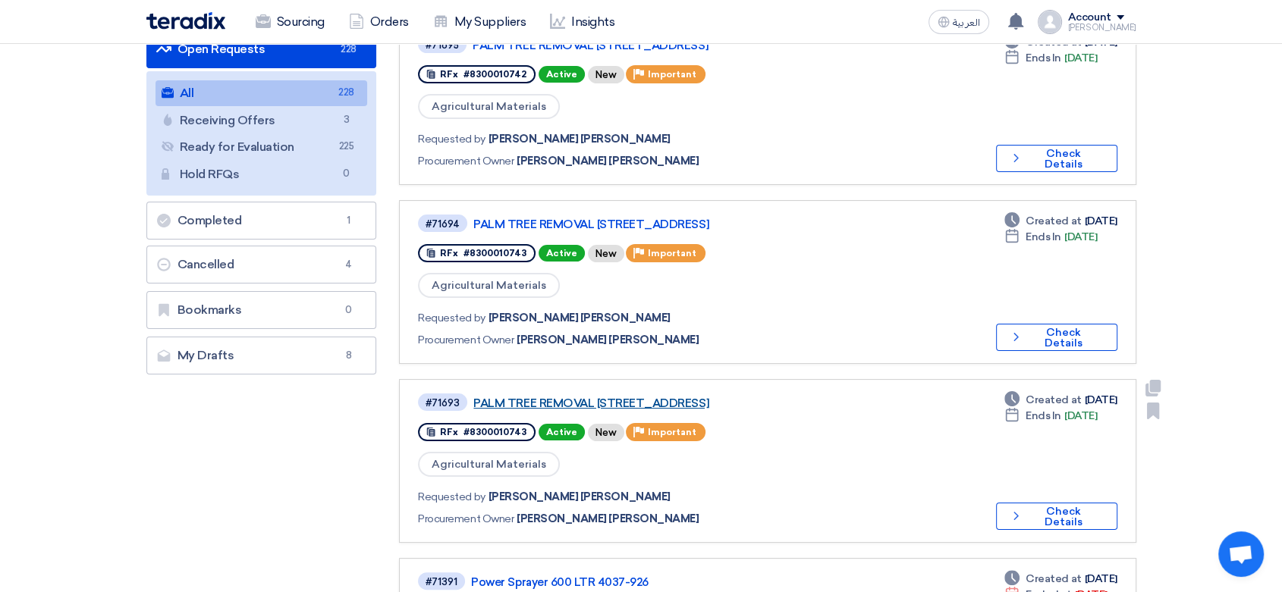
click at [652, 397] on link "PALM TREE REMOVAL [STREET_ADDRESS]" at bounding box center [662, 404] width 379 height 14
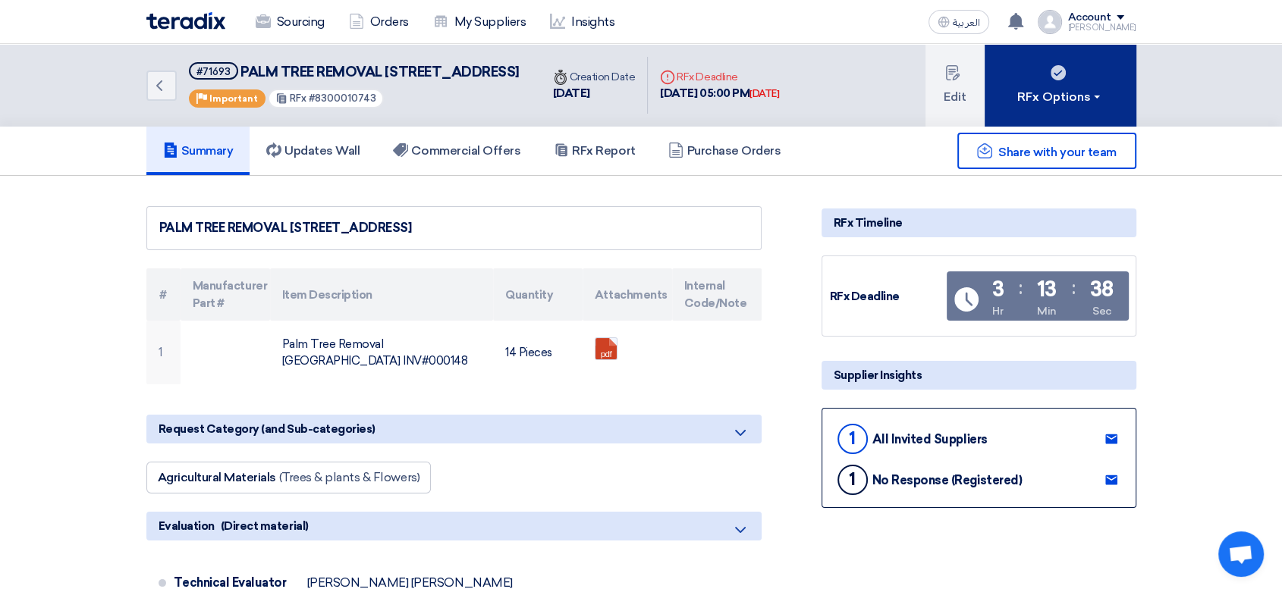
click at [1092, 99] on div "RFx Options" at bounding box center [1060, 97] width 86 height 18
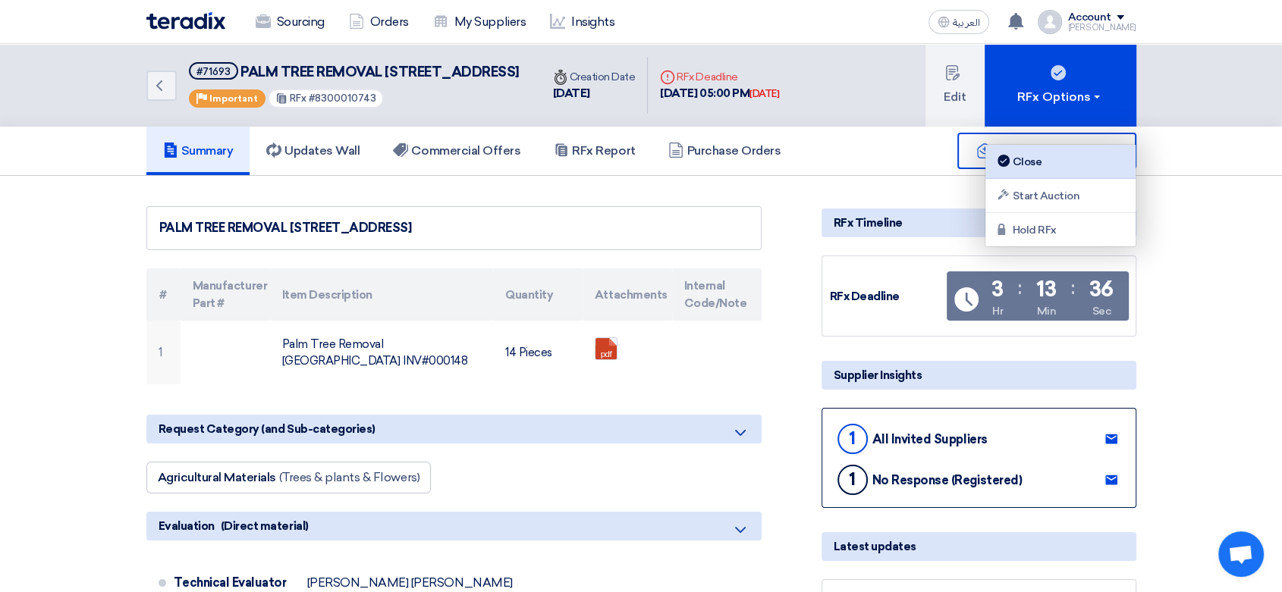
click at [1035, 158] on div "Close" at bounding box center [1060, 161] width 132 height 18
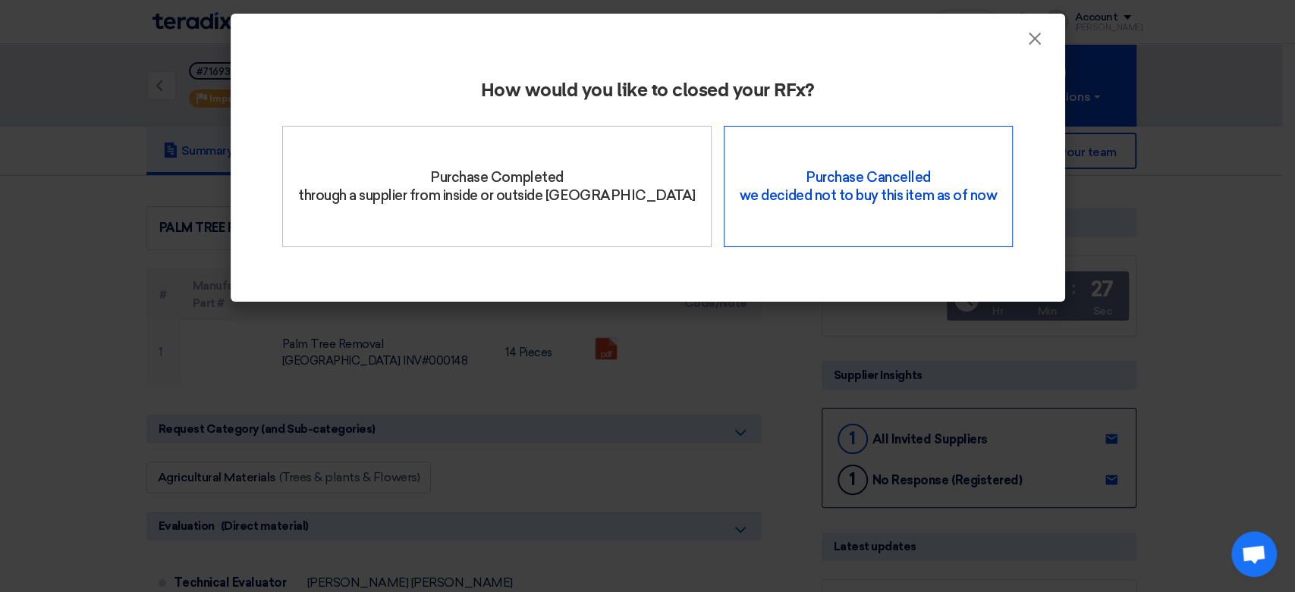
click at [925, 201] on div "Purchase Cancelled we decided not to buy this item as of now" at bounding box center [868, 186] width 289 height 121
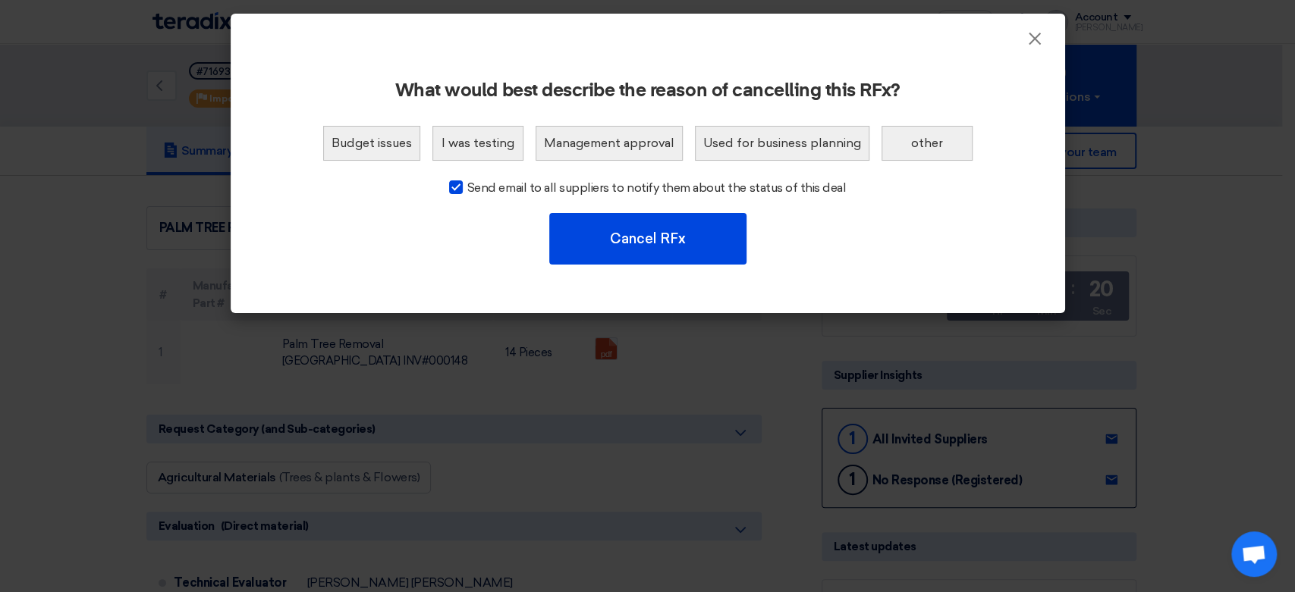
click at [459, 185] on div at bounding box center [456, 188] width 14 height 14
click at [467, 185] on input "Send email to all suppliers to notify them about the status of this deal" at bounding box center [472, 184] width 10 height 10
checkbox input "false"
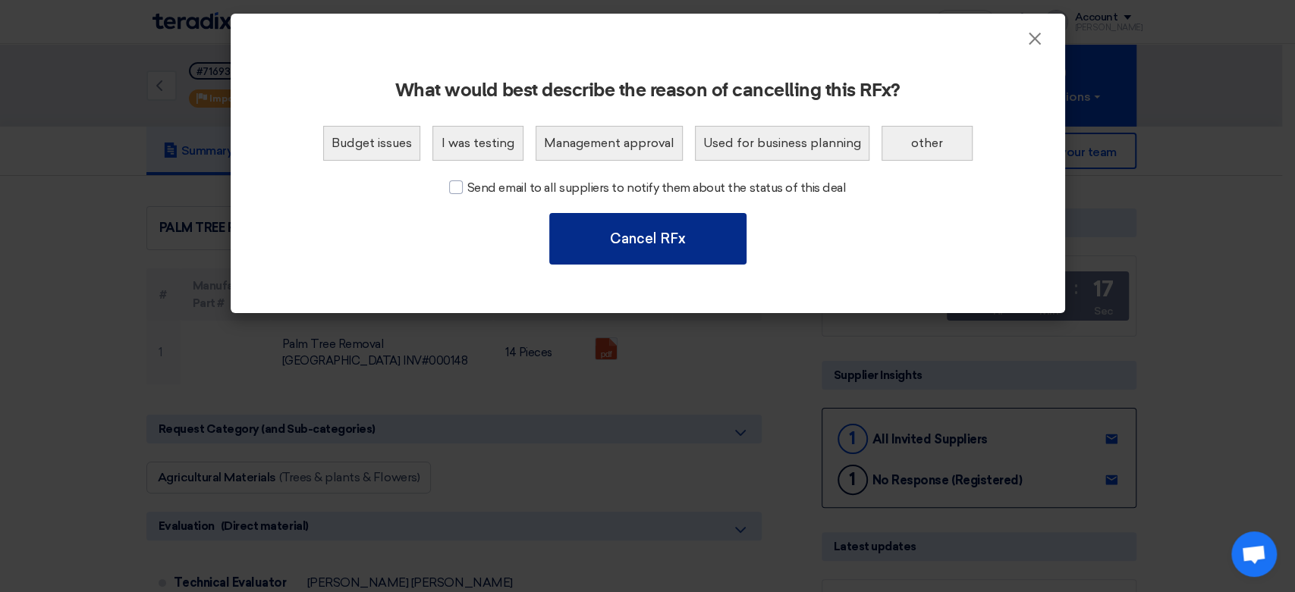
click at [714, 250] on button "Cancel RFx" at bounding box center [647, 239] width 197 height 52
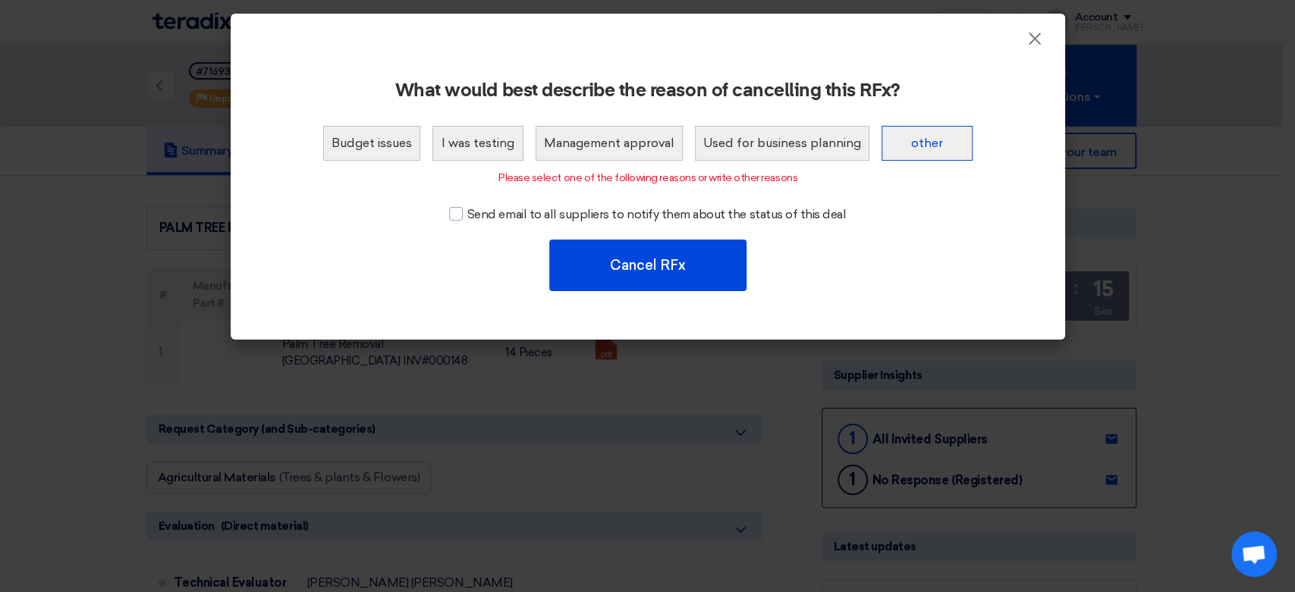
click at [940, 141] on button "other" at bounding box center [926, 143] width 91 height 35
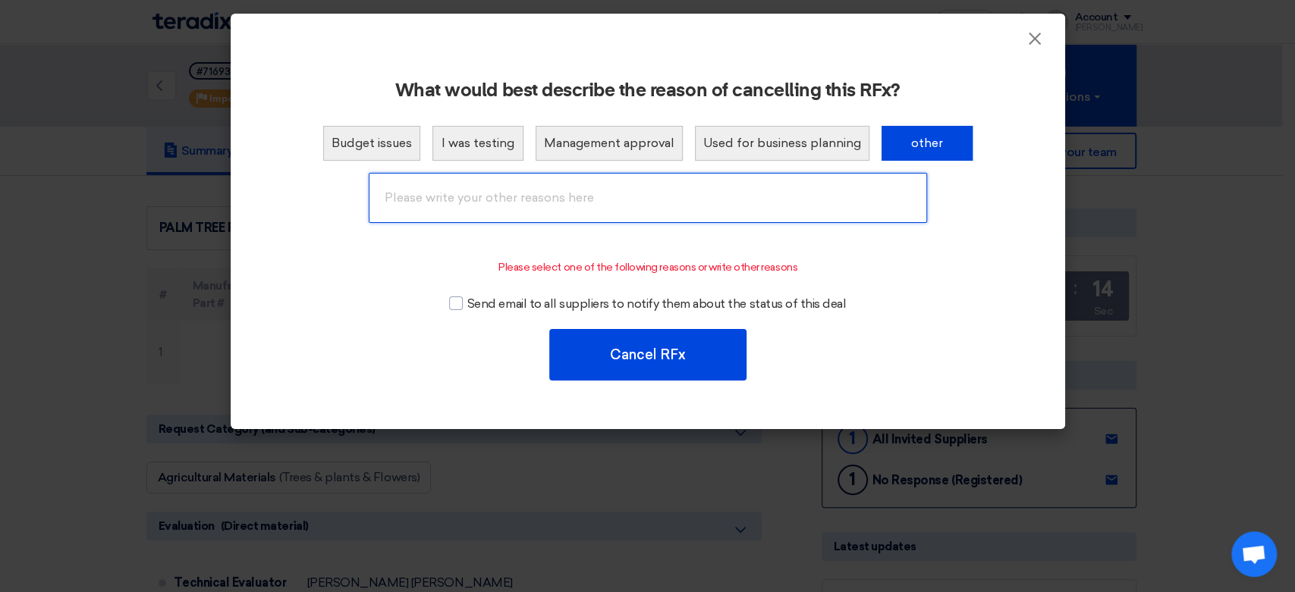
click at [632, 195] on input "text" at bounding box center [648, 198] width 558 height 50
type input "Duplicate request"
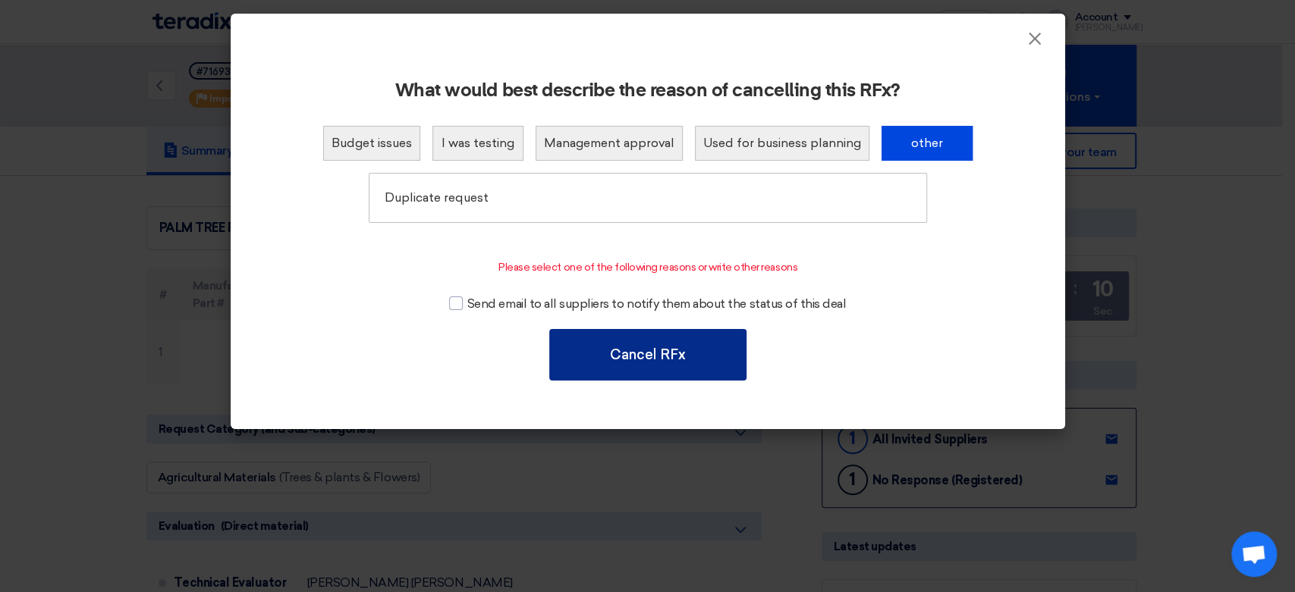
click at [642, 370] on button "Cancel RFx" at bounding box center [647, 355] width 197 height 52
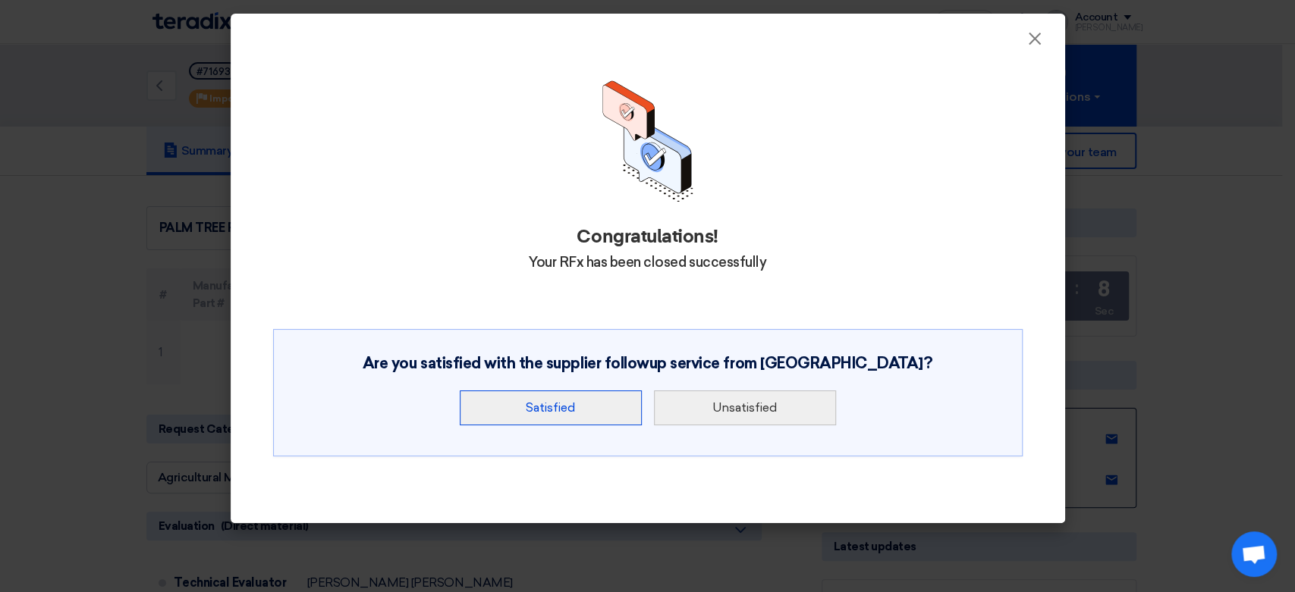
click at [620, 391] on button "Satisfied" at bounding box center [551, 408] width 182 height 35
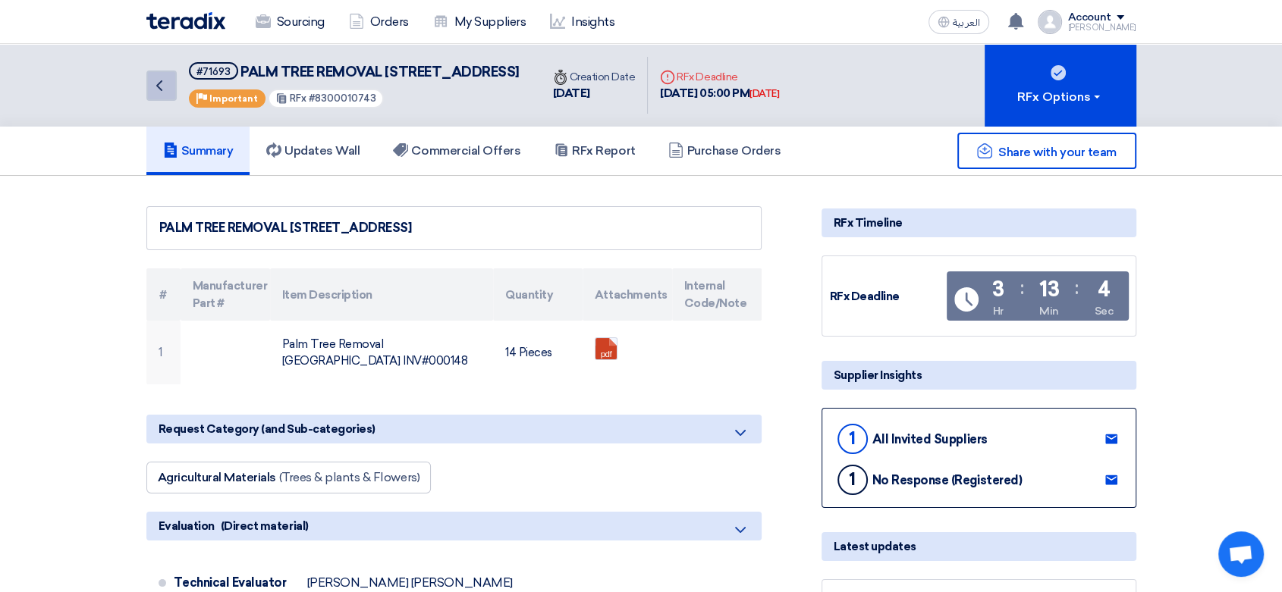
click at [165, 94] on icon "Back" at bounding box center [159, 86] width 18 height 18
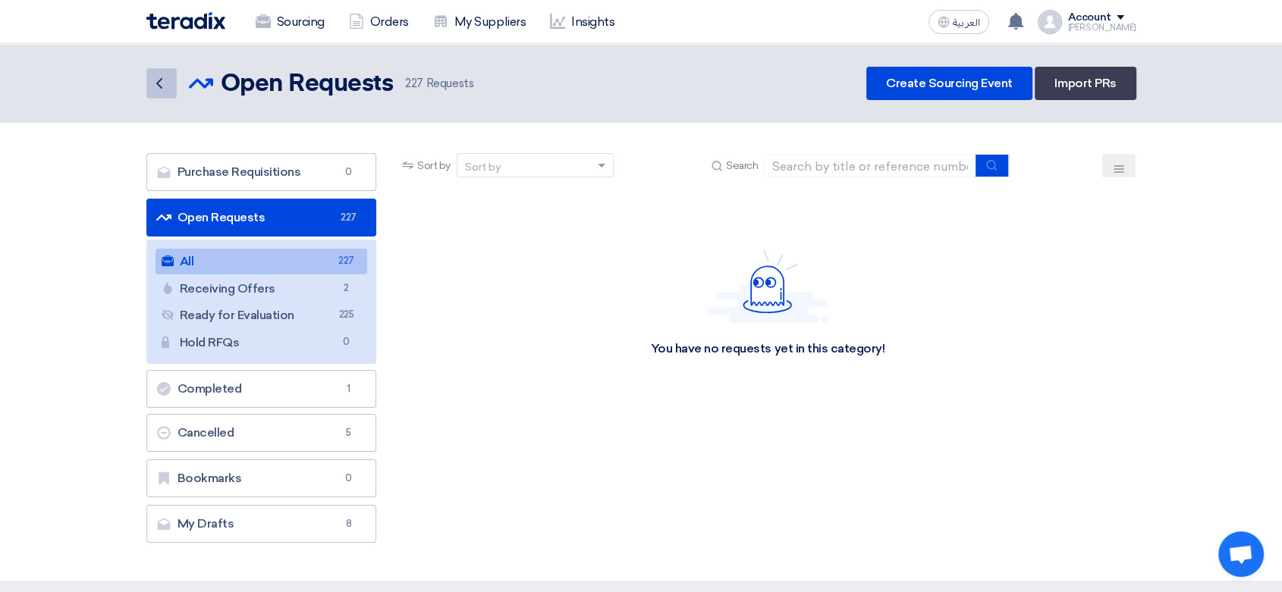
click at [159, 84] on use at bounding box center [159, 83] width 6 height 11
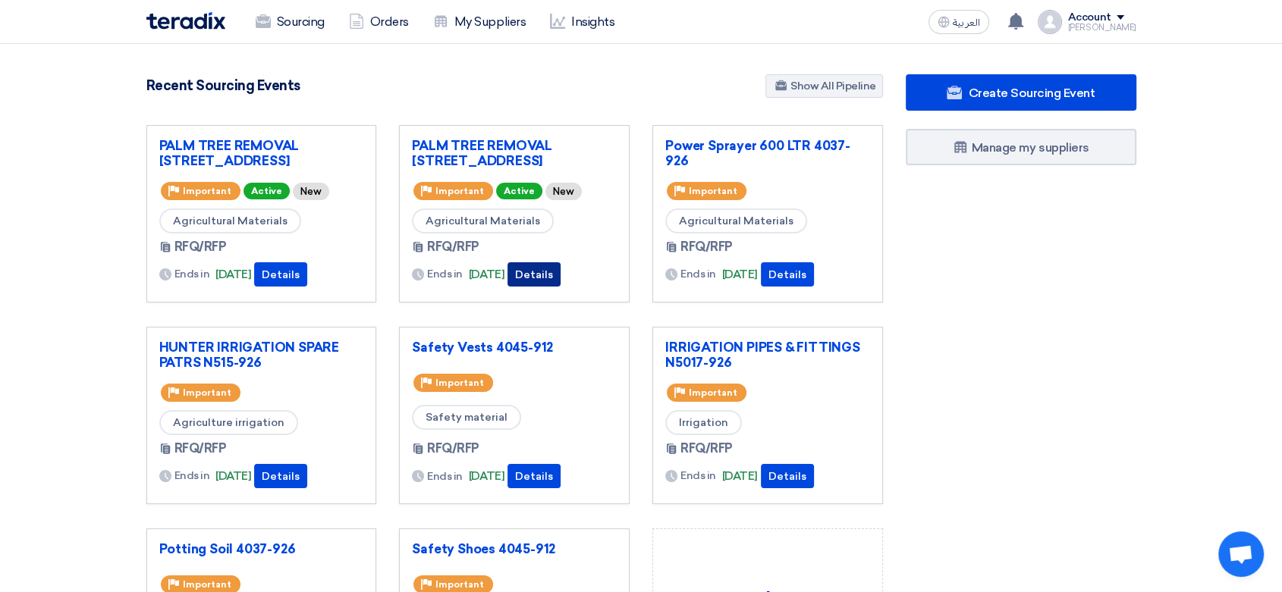
click at [561, 267] on button "Details" at bounding box center [533, 274] width 53 height 24
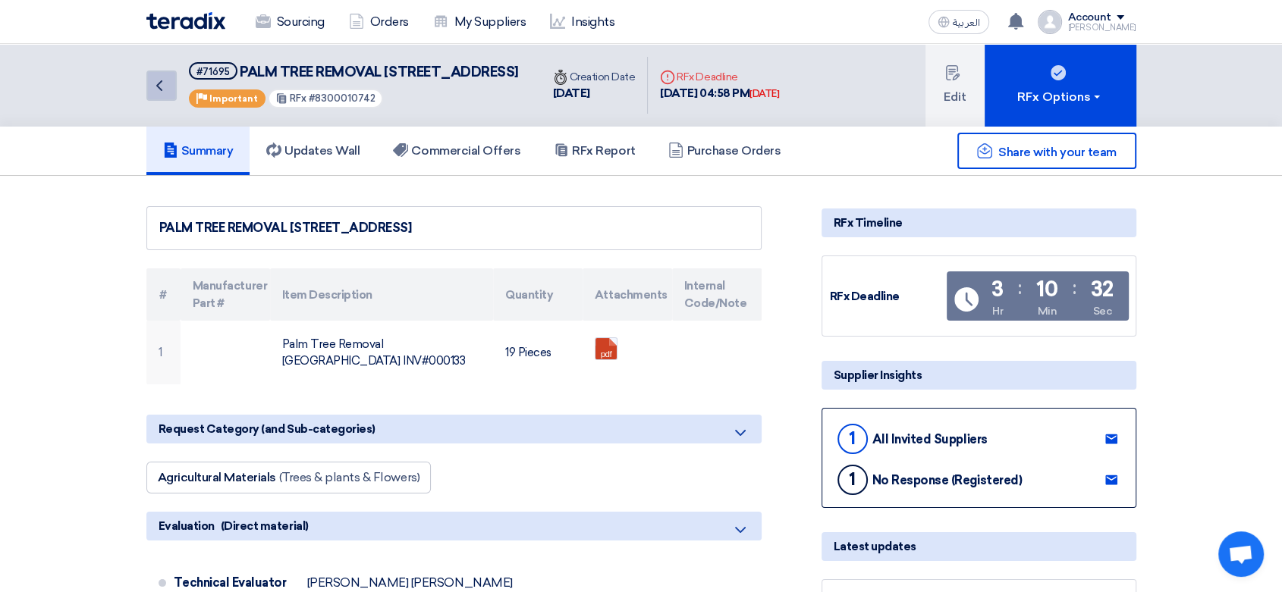
click at [165, 85] on icon "Back" at bounding box center [159, 86] width 18 height 18
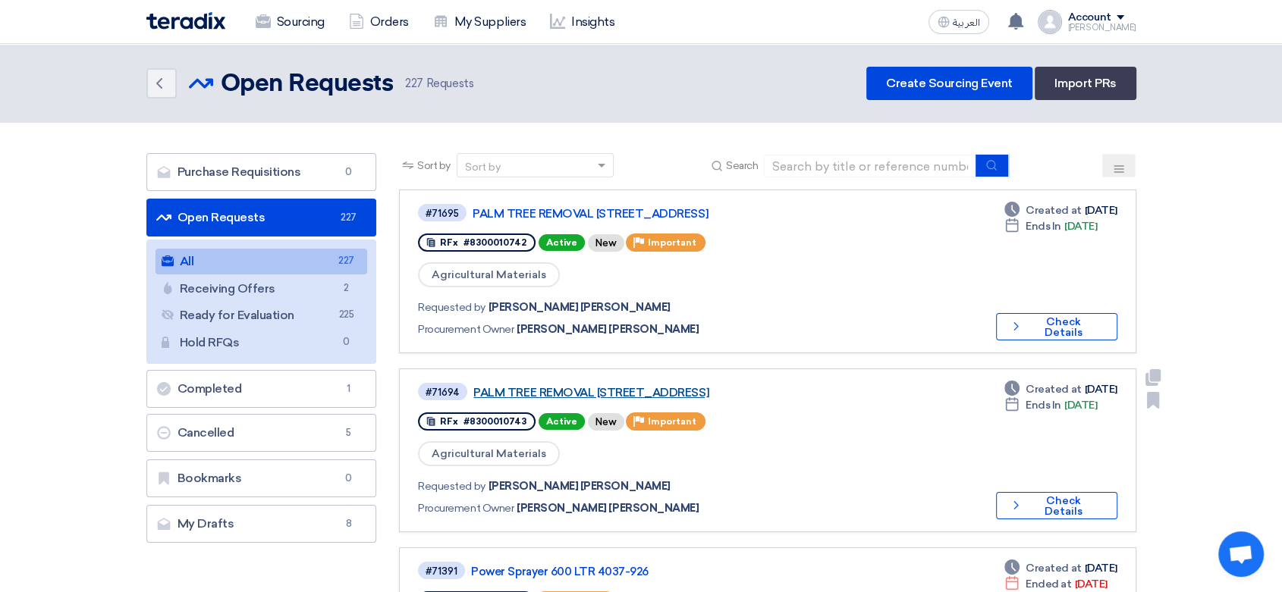
click at [579, 386] on link "PALM TREE REMOVAL [STREET_ADDRESS]" at bounding box center [662, 393] width 379 height 14
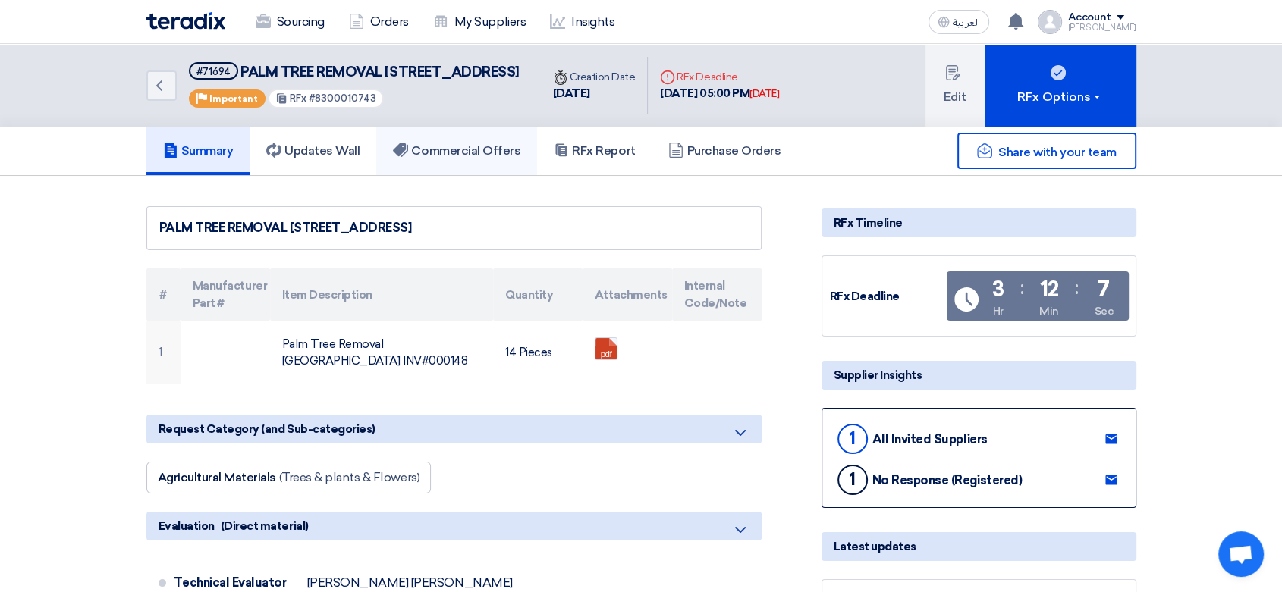
click at [458, 175] on link "Commercial Offers" at bounding box center [456, 151] width 161 height 49
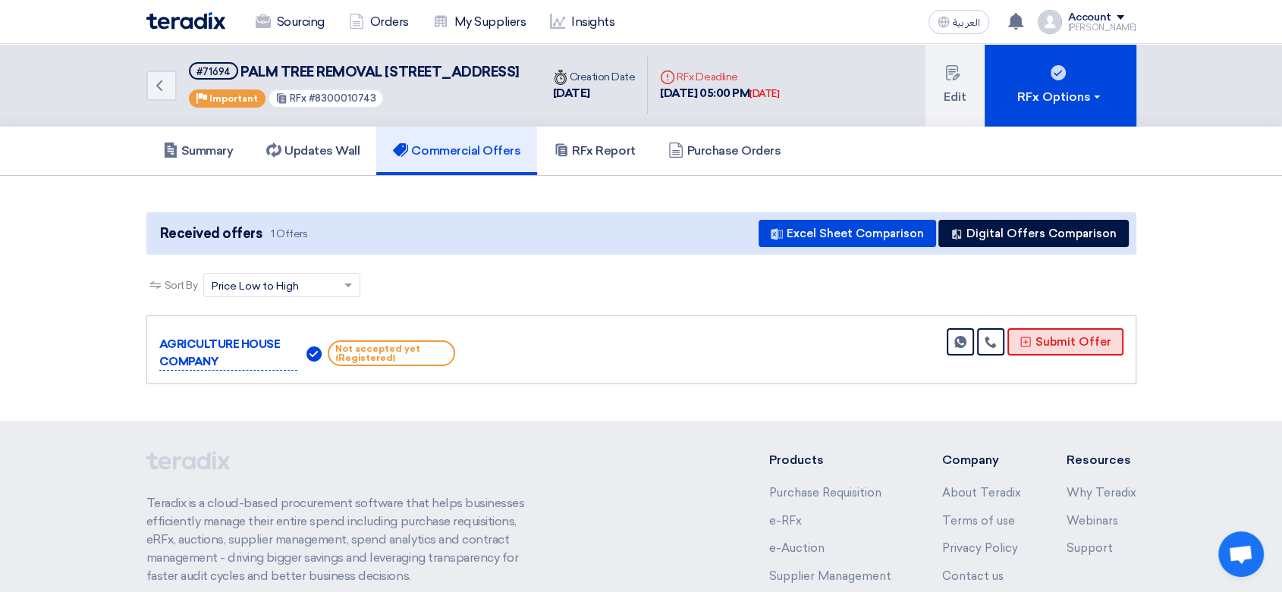
click at [1044, 356] on button "Submit Offer" at bounding box center [1065, 341] width 116 height 27
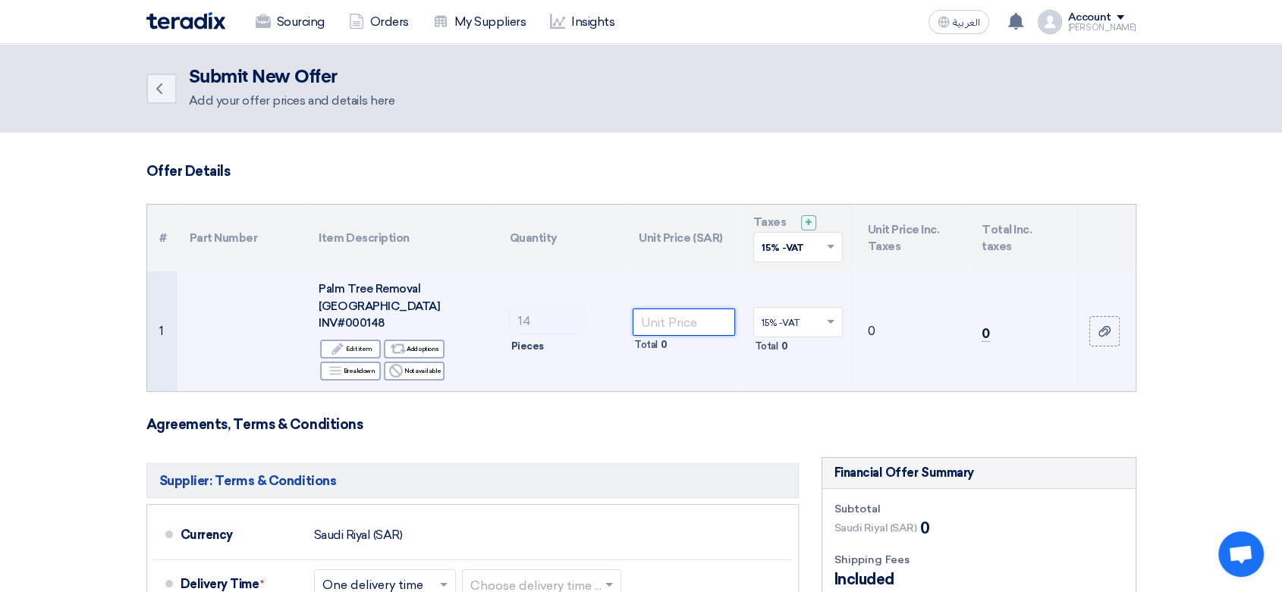
click at [693, 309] on input "number" at bounding box center [684, 322] width 102 height 27
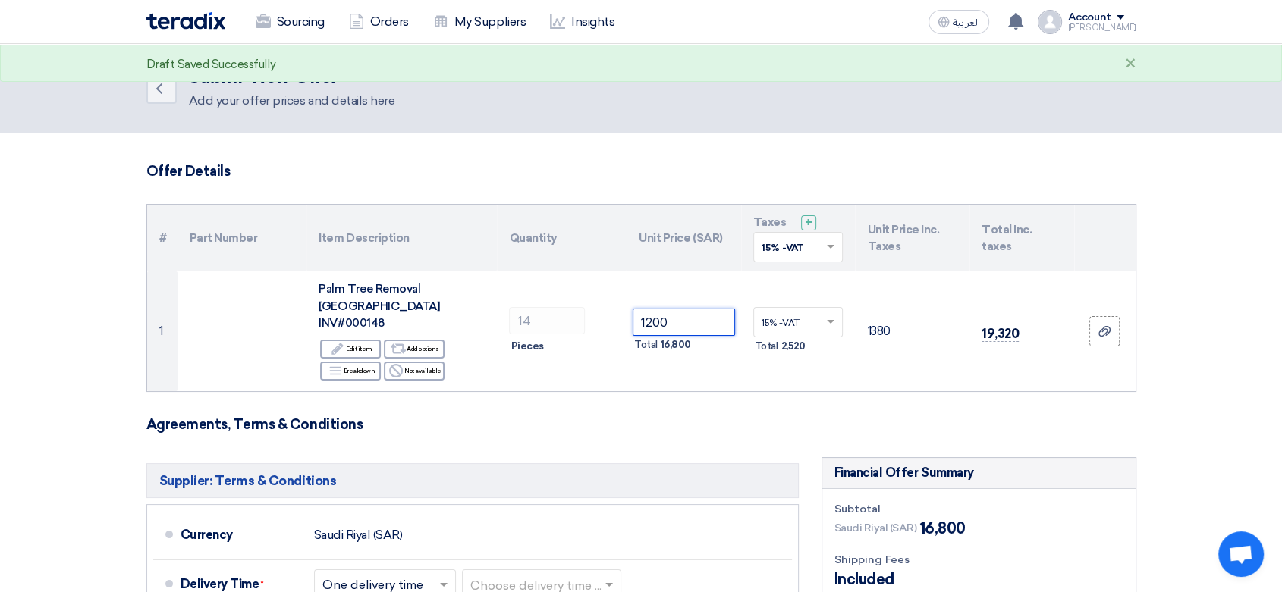
type input "1200"
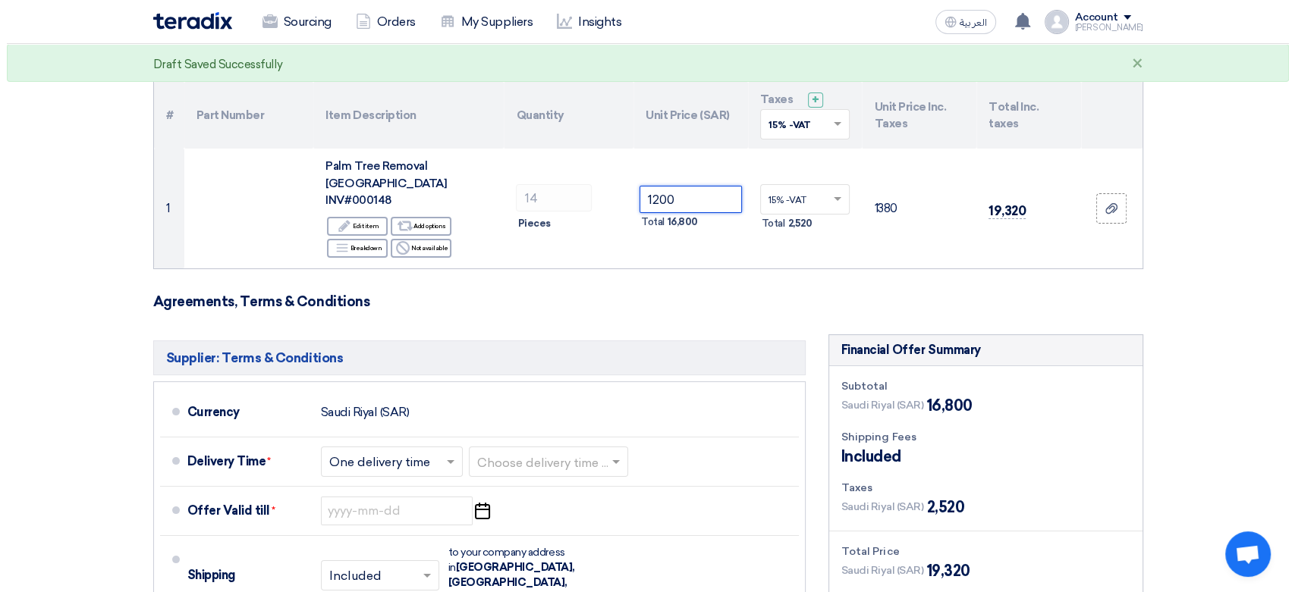
scroll to position [337, 0]
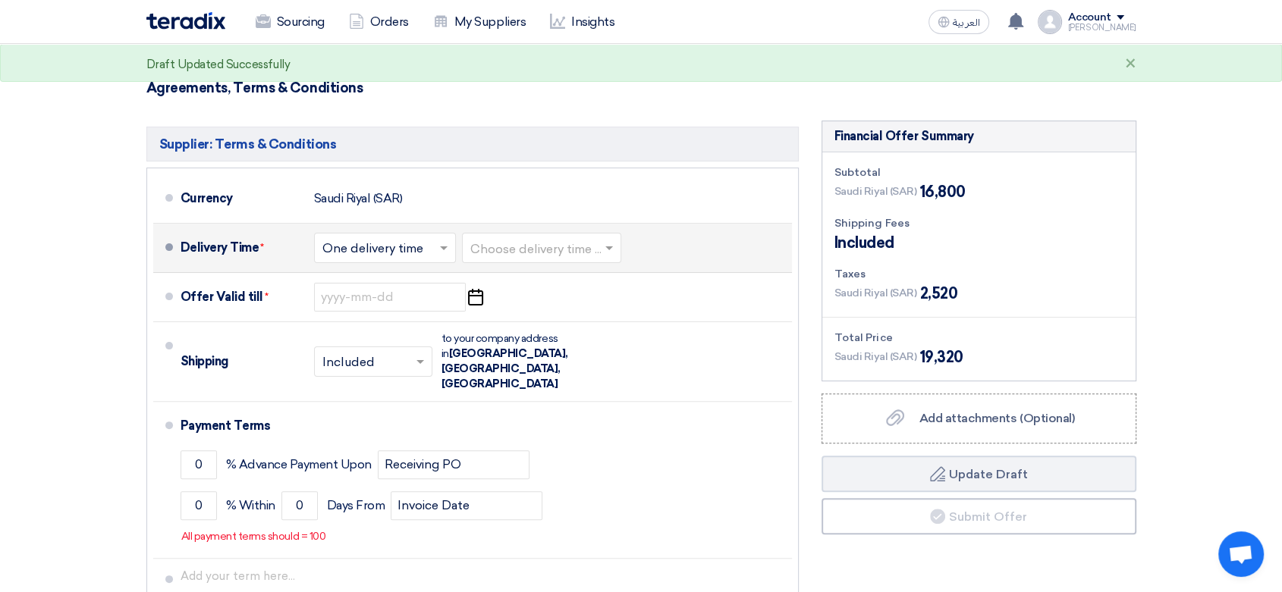
click at [517, 238] on input "text" at bounding box center [542, 249] width 144 height 22
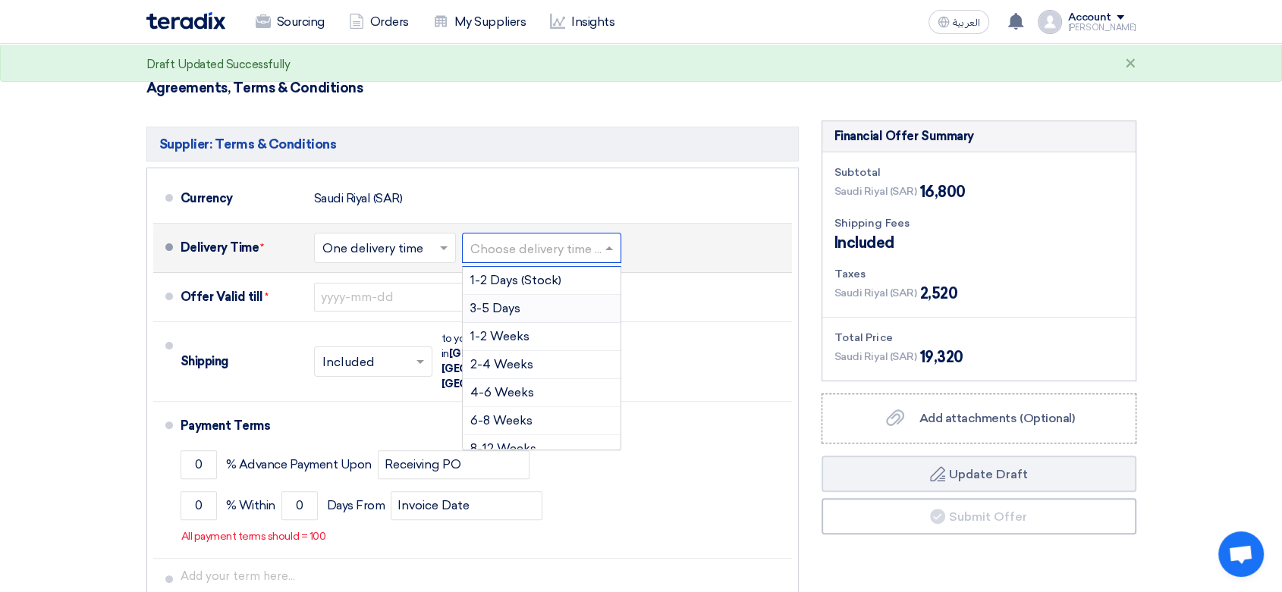
click at [498, 301] on span "3-5 Days" at bounding box center [495, 308] width 50 height 14
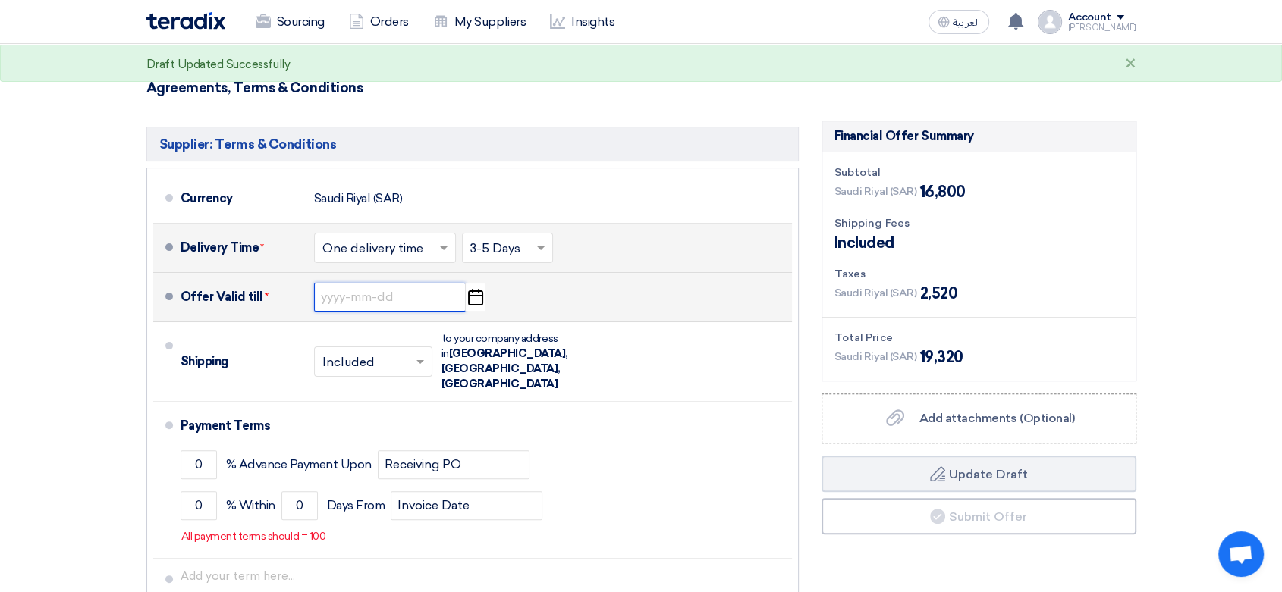
click at [427, 284] on input at bounding box center [390, 297] width 152 height 29
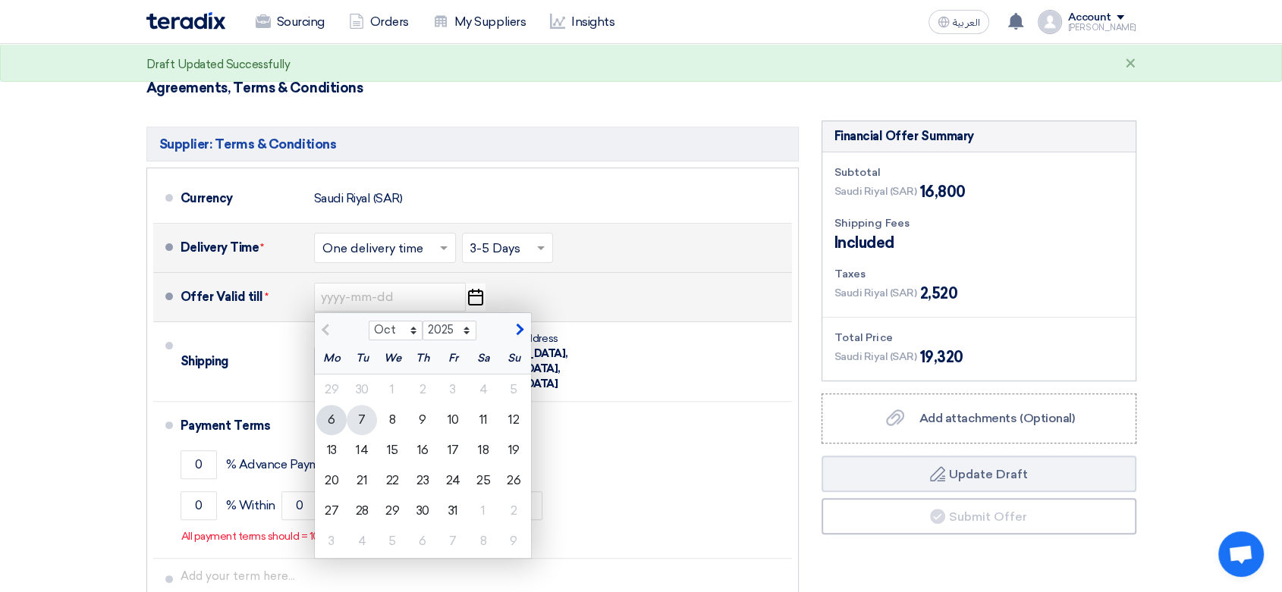
click at [361, 405] on div "7" at bounding box center [362, 420] width 30 height 30
type input "[DATE]"
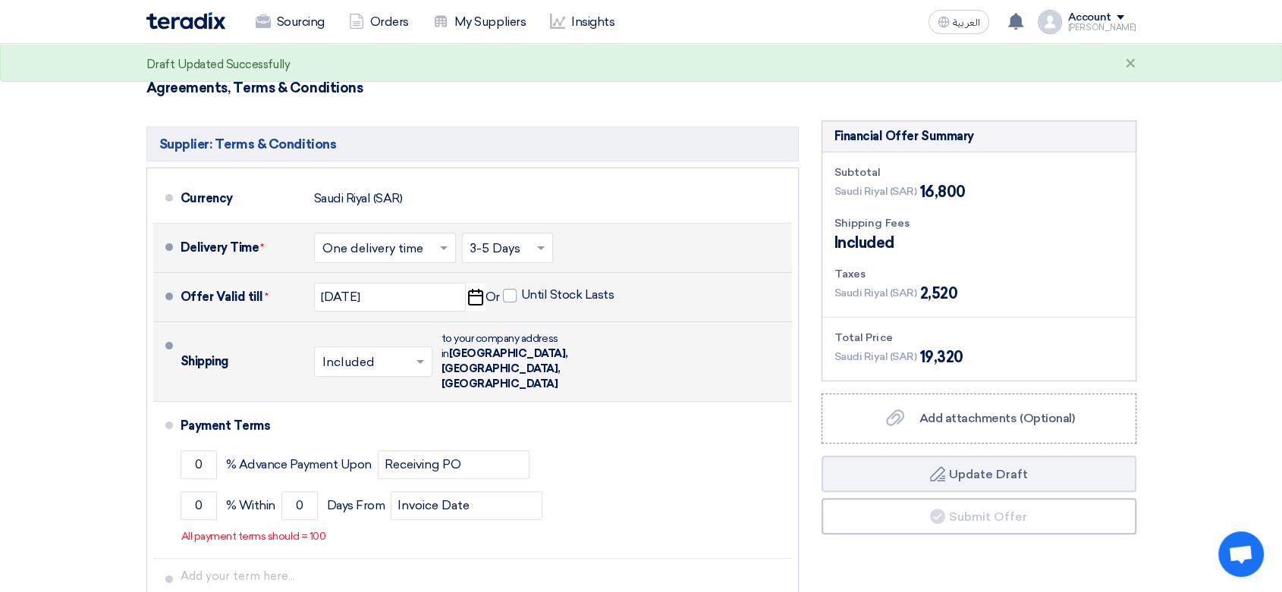
click at [378, 352] on input "text" at bounding box center [373, 363] width 103 height 22
click at [350, 387] on span "Included" at bounding box center [347, 394] width 50 height 14
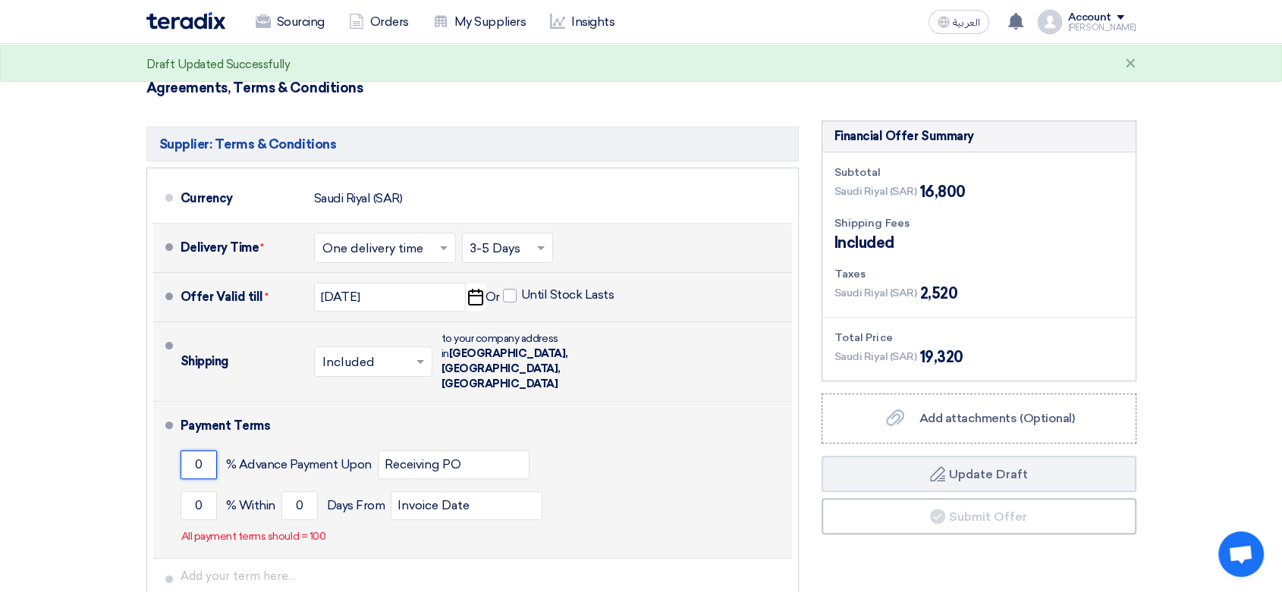
drag, startPoint x: 209, startPoint y: 419, endPoint x: 173, endPoint y: 412, distance: 36.3
click at [173, 412] on li "Payment Terms 0 % Advance Payment Upon Receiving PO 0 % Within 0" at bounding box center [472, 480] width 639 height 157
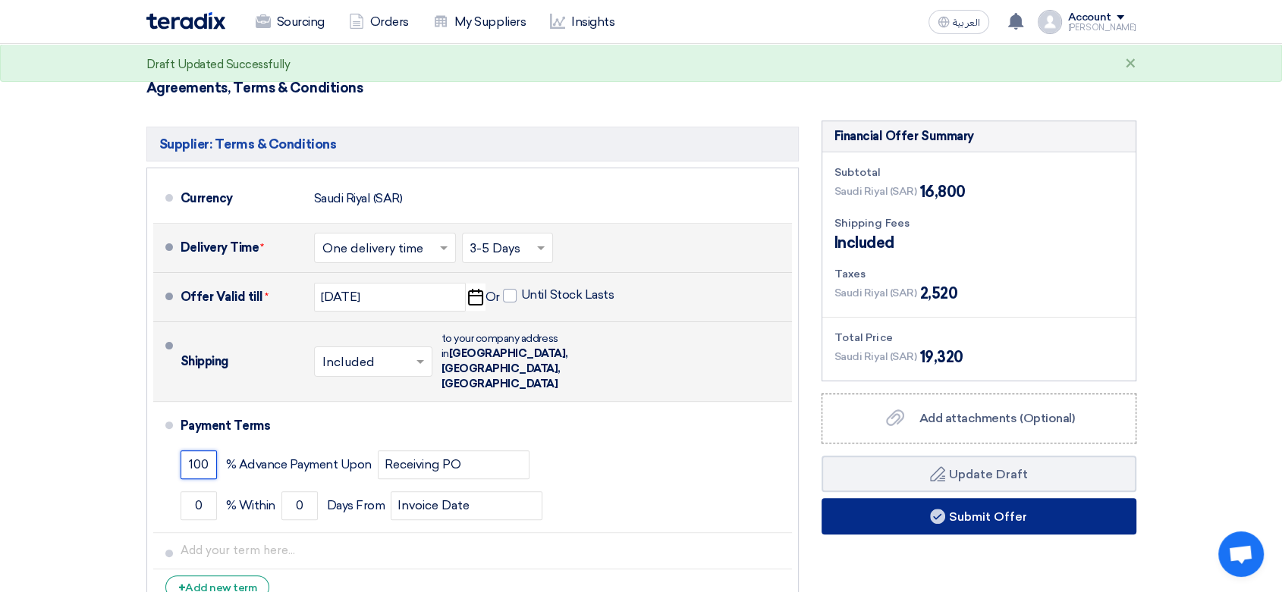
type input "100"
click at [1010, 504] on button "Submit Offer" at bounding box center [978, 516] width 315 height 36
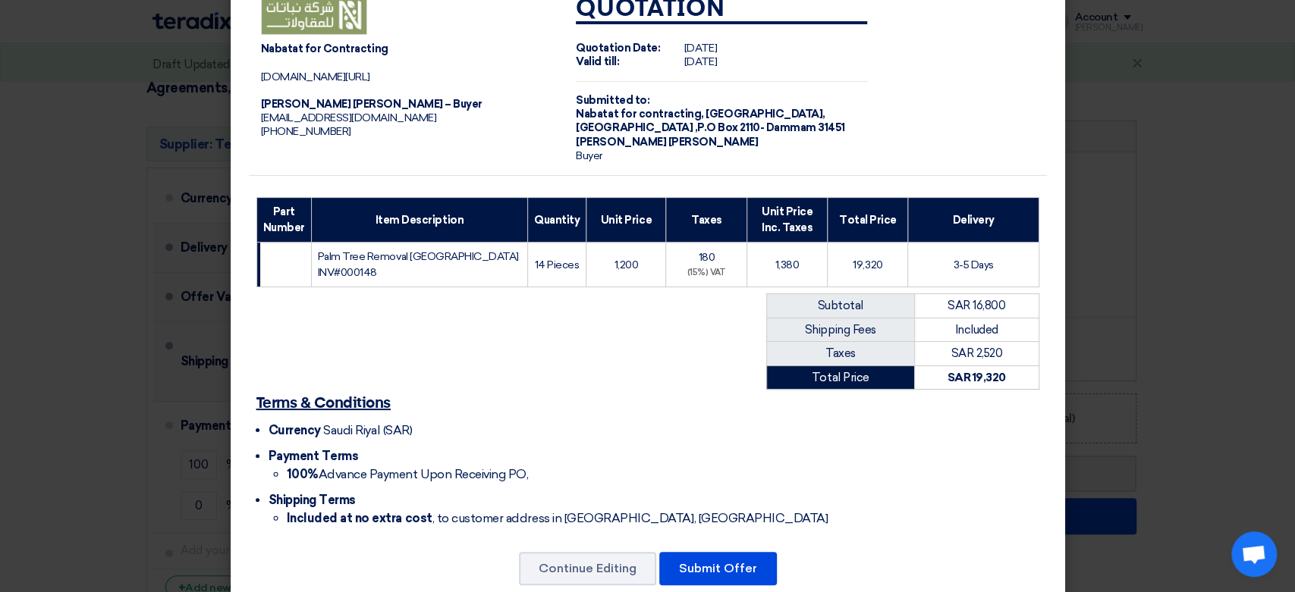
scroll to position [67, 0]
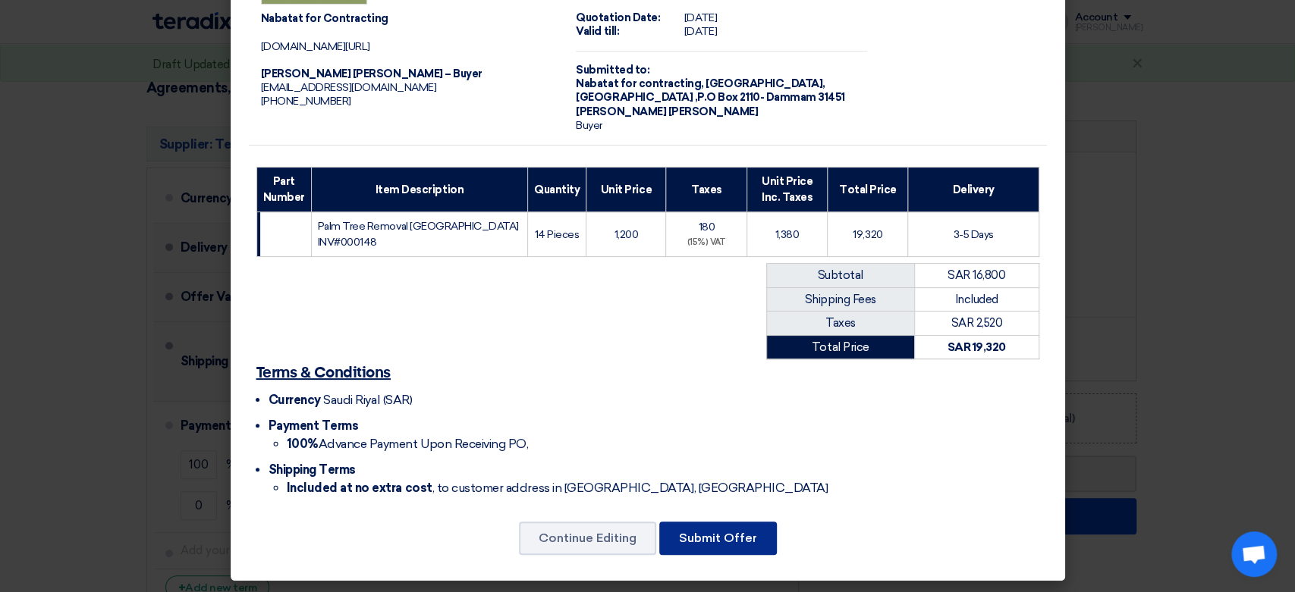
click at [736, 542] on button "Submit Offer" at bounding box center [718, 538] width 118 height 33
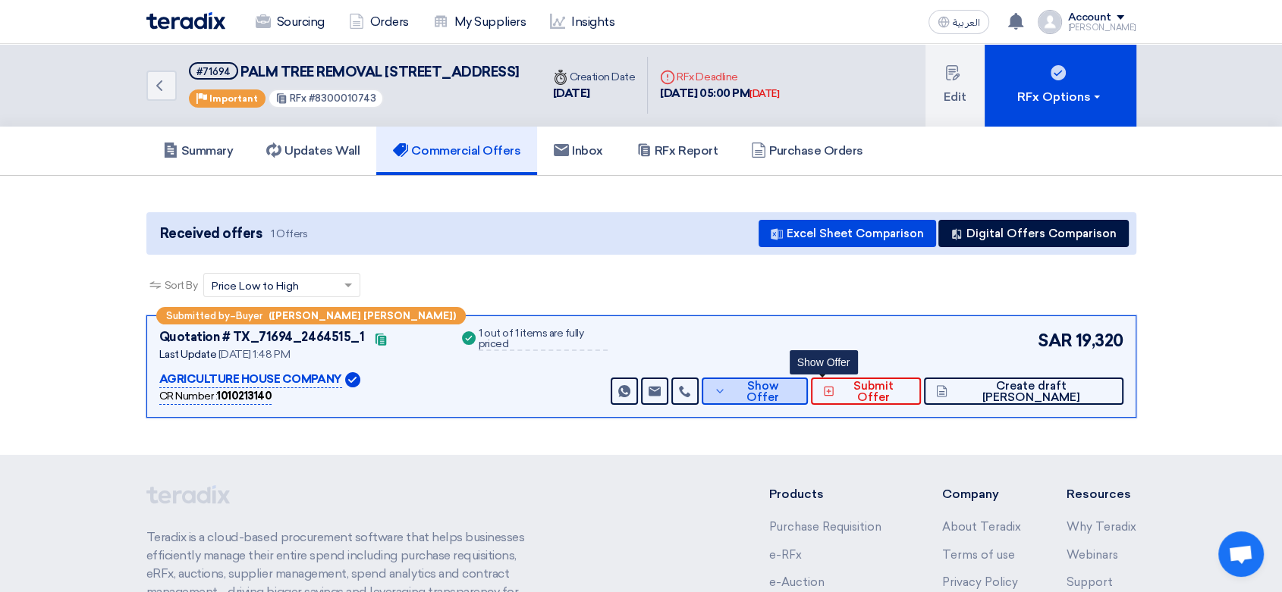
click at [796, 404] on span "Show Offer" at bounding box center [763, 392] width 66 height 23
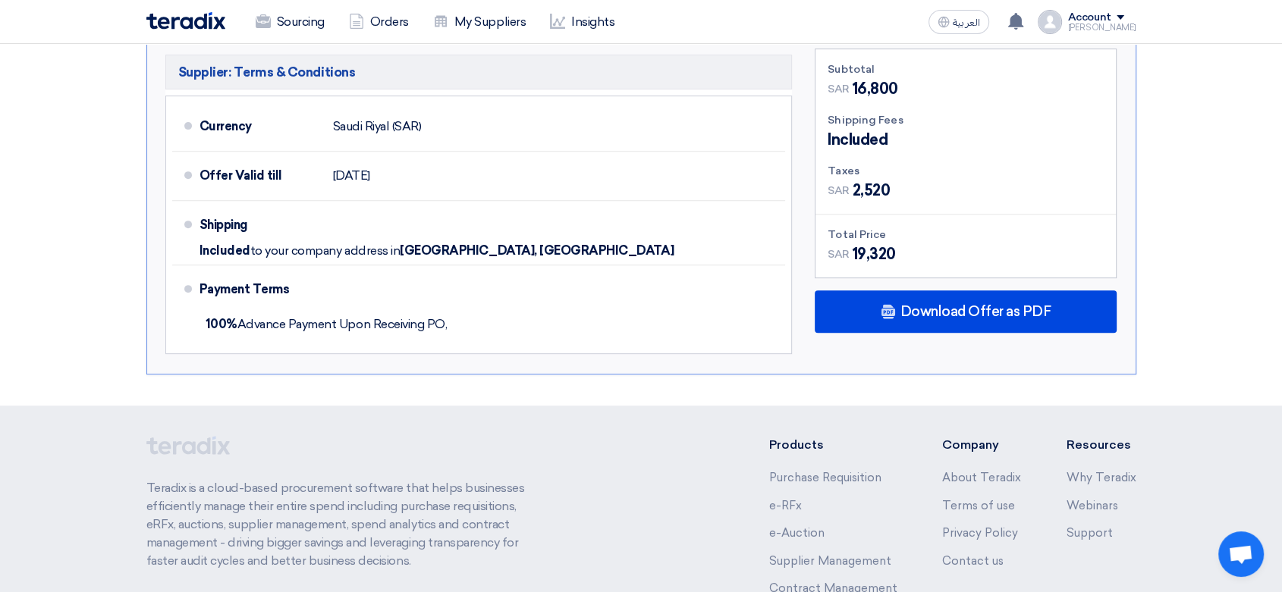
scroll to position [674, 0]
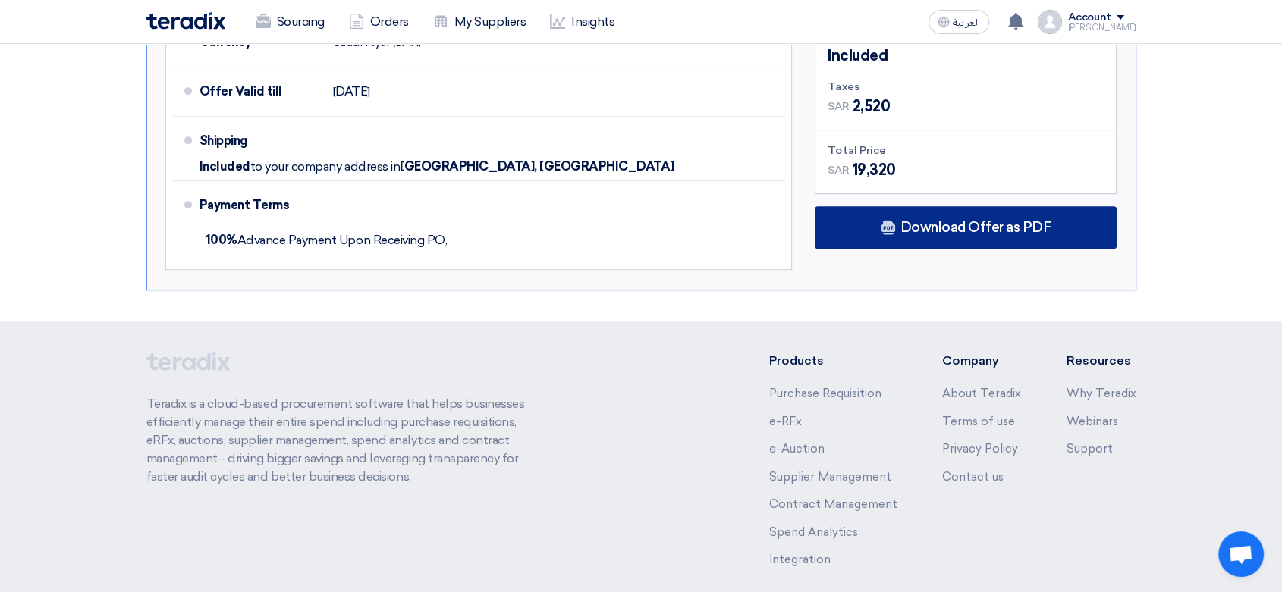
click at [925, 249] on div "Download Offer as PDF" at bounding box center [966, 227] width 302 height 42
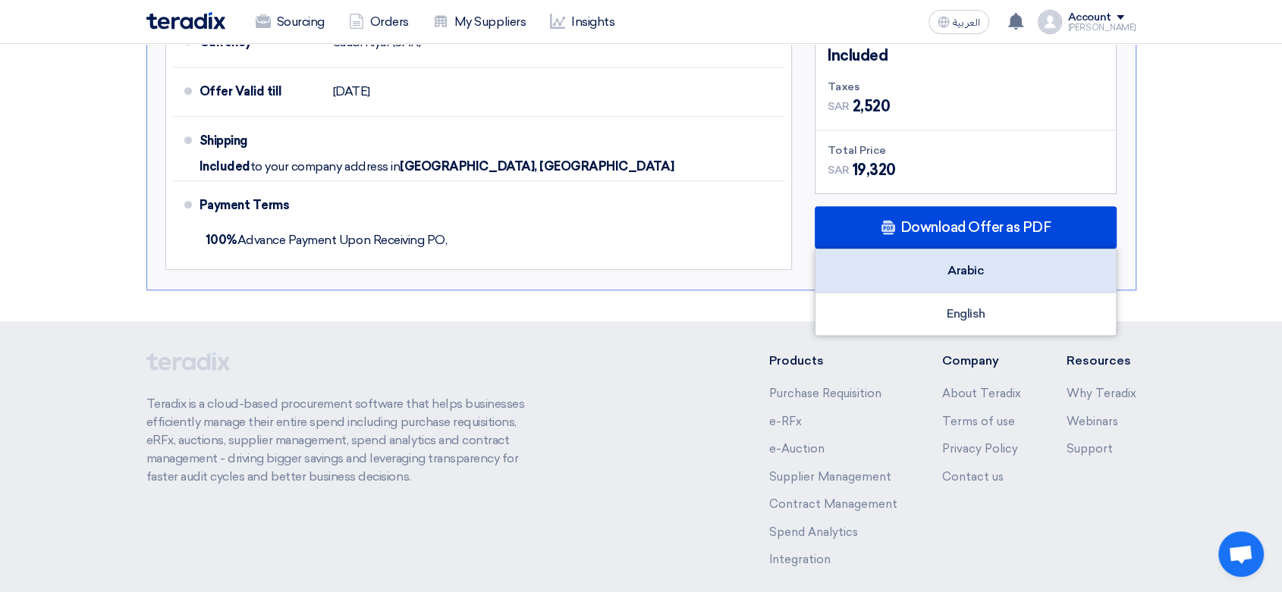
click at [941, 282] on div "Arabic" at bounding box center [965, 271] width 300 height 43
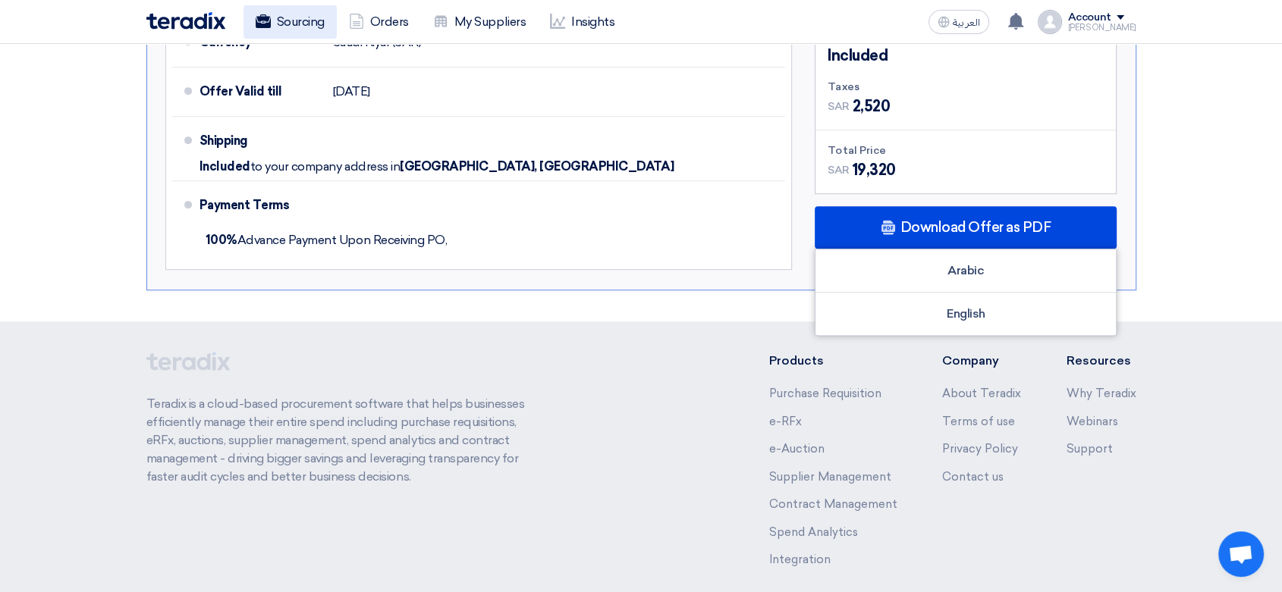
click at [307, 30] on link "Sourcing" at bounding box center [289, 21] width 93 height 33
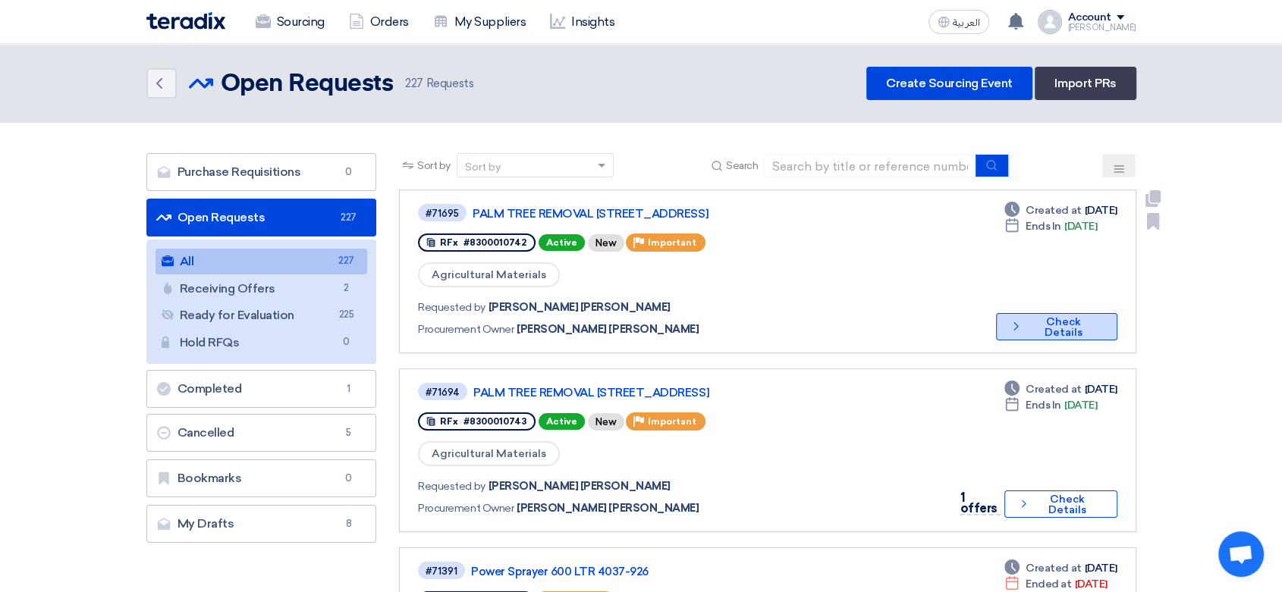
click at [1016, 319] on icon "Check details" at bounding box center [1016, 326] width 14 height 14
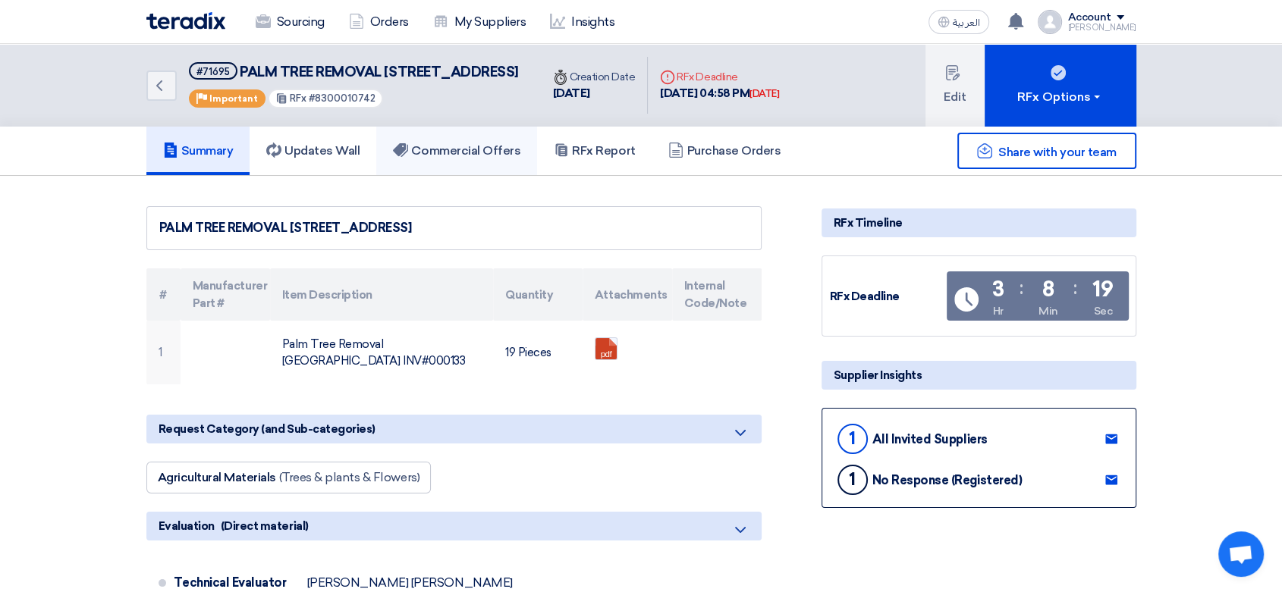
click at [488, 159] on h5 "Commercial Offers" at bounding box center [456, 150] width 127 height 15
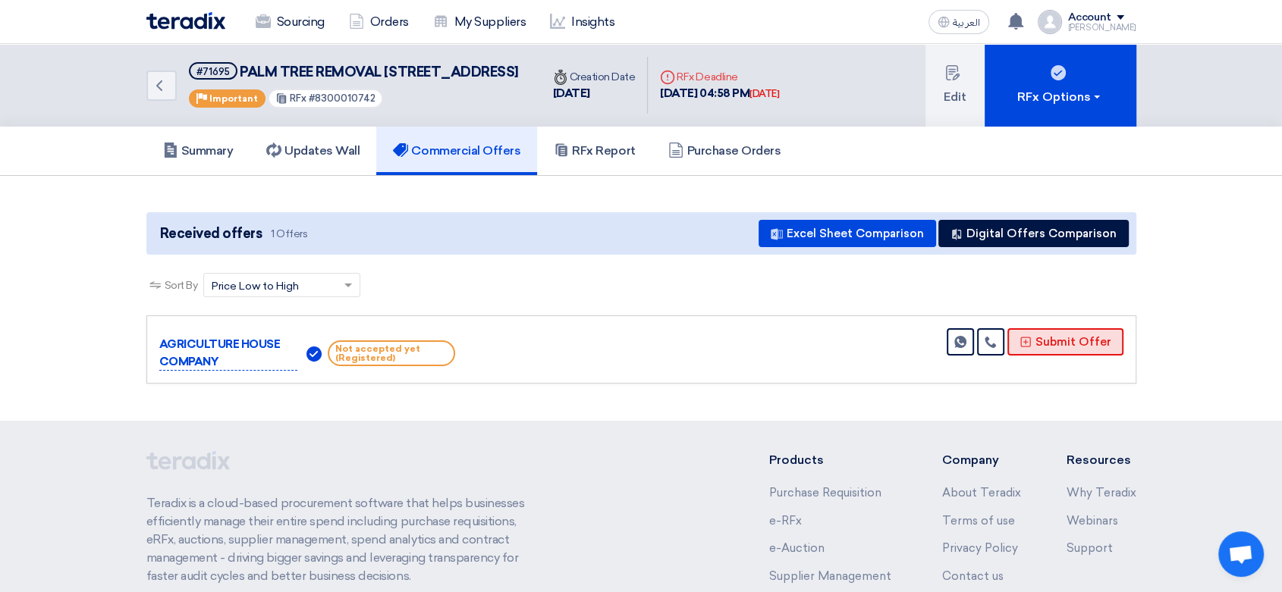
click at [1057, 356] on button "Submit Offer" at bounding box center [1065, 341] width 116 height 27
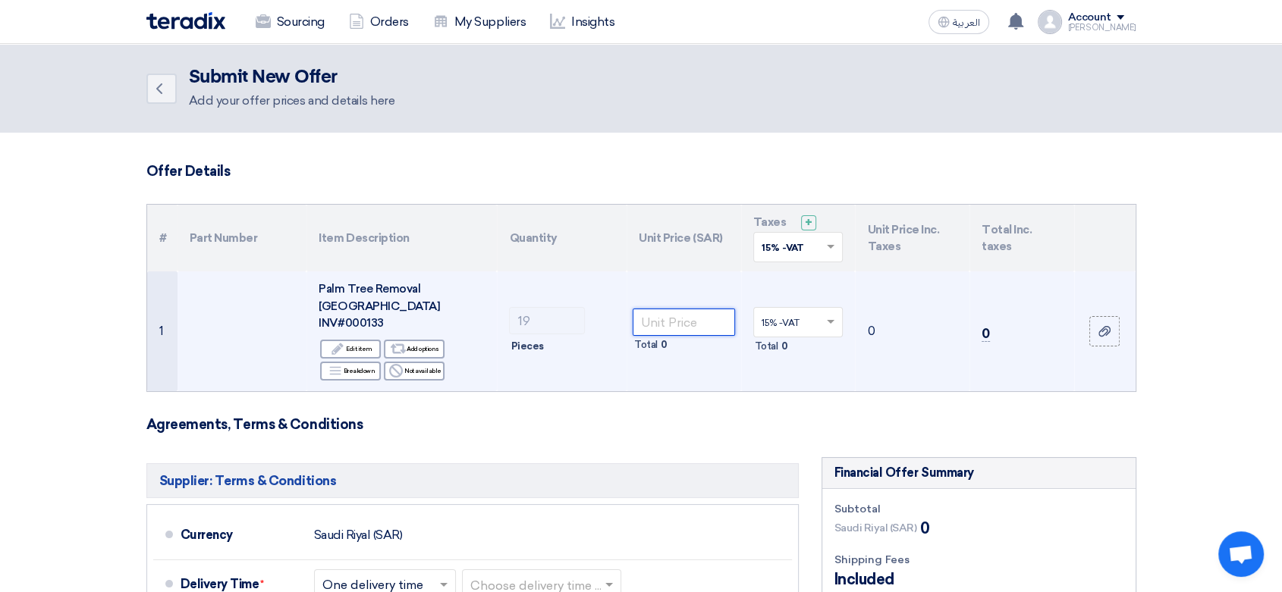
click at [655, 314] on input "number" at bounding box center [684, 322] width 102 height 27
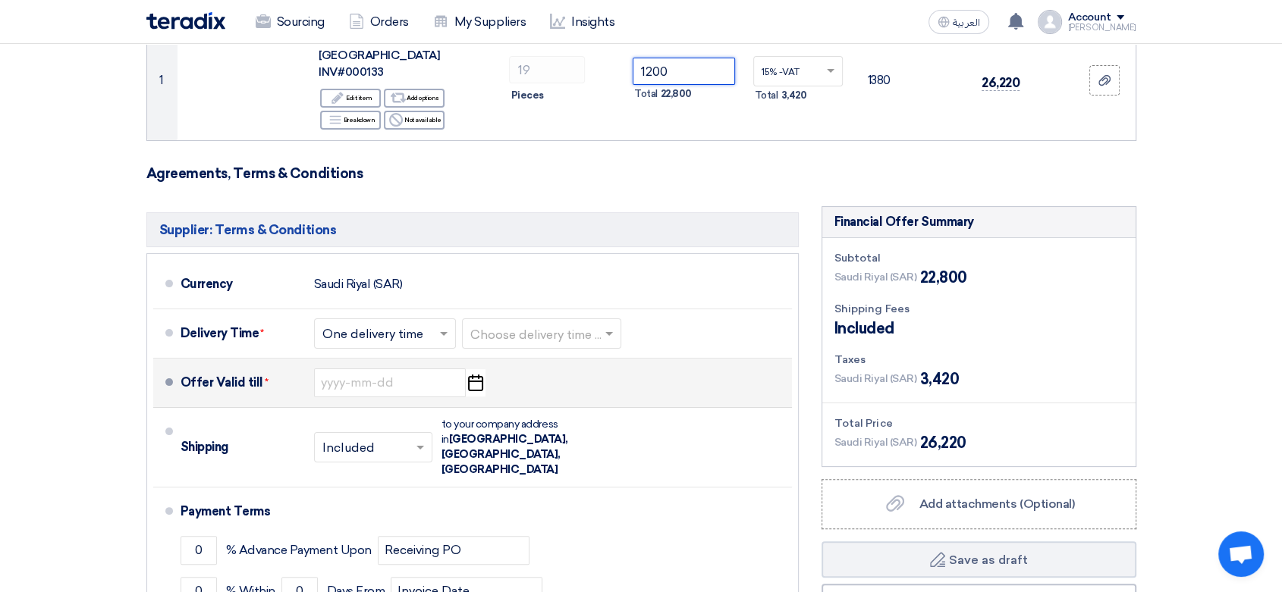
scroll to position [253, 0]
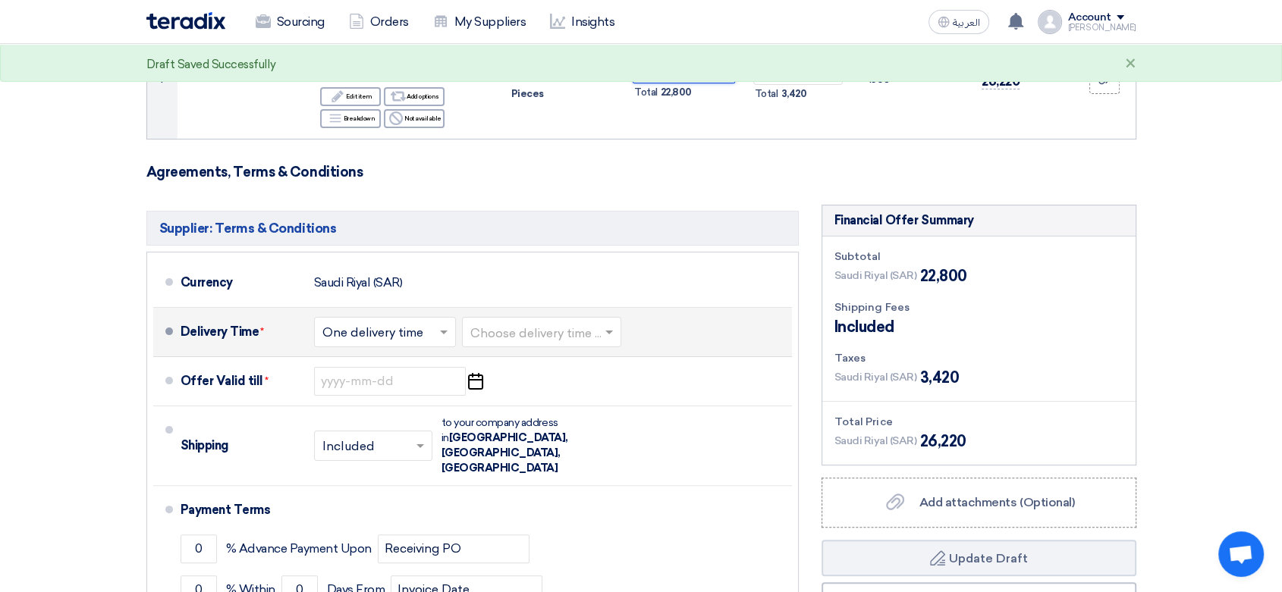
type input "1200"
click at [570, 322] on input "text" at bounding box center [542, 333] width 144 height 22
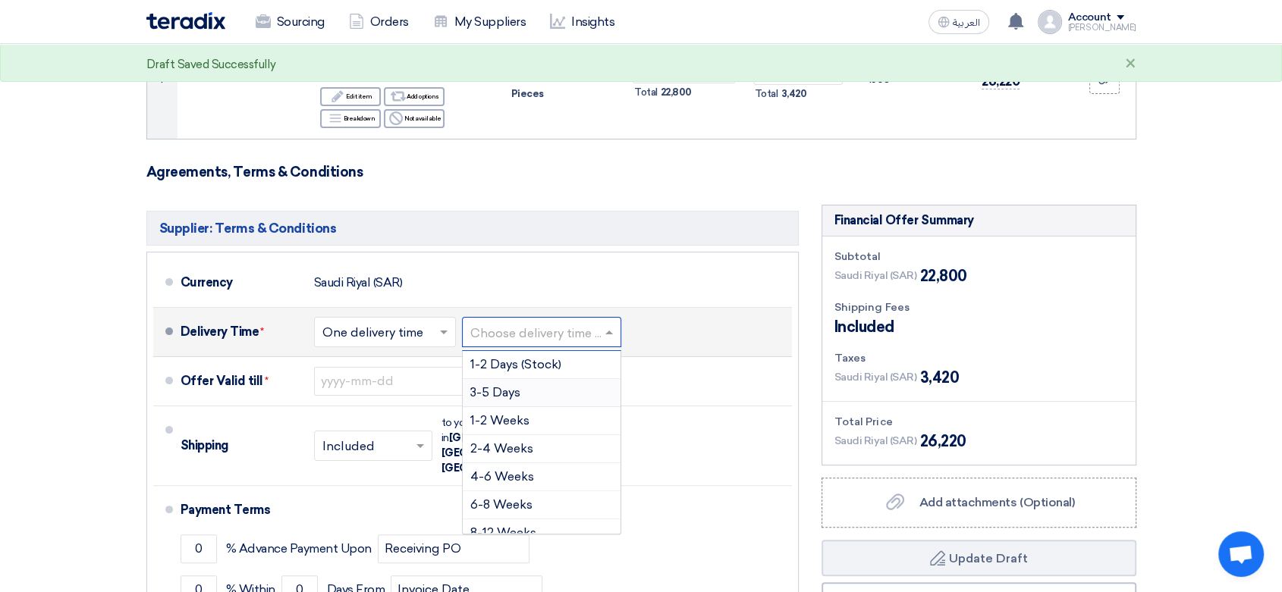
click at [501, 385] on span "3-5 Days" at bounding box center [495, 392] width 50 height 14
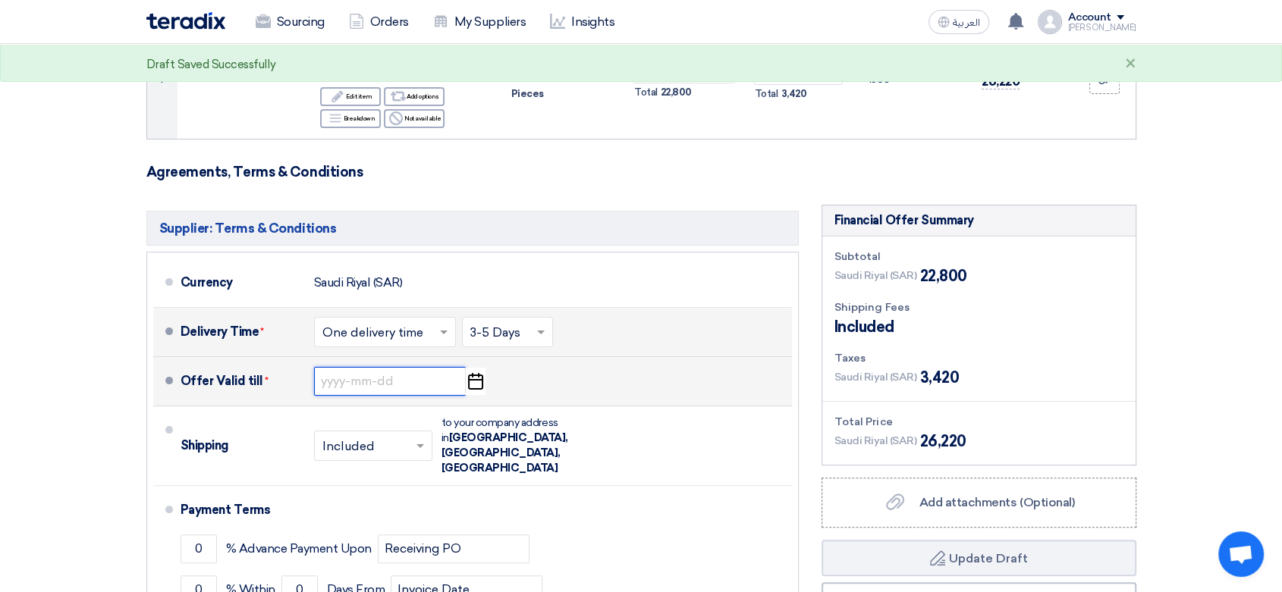
click at [416, 367] on input at bounding box center [390, 381] width 152 height 29
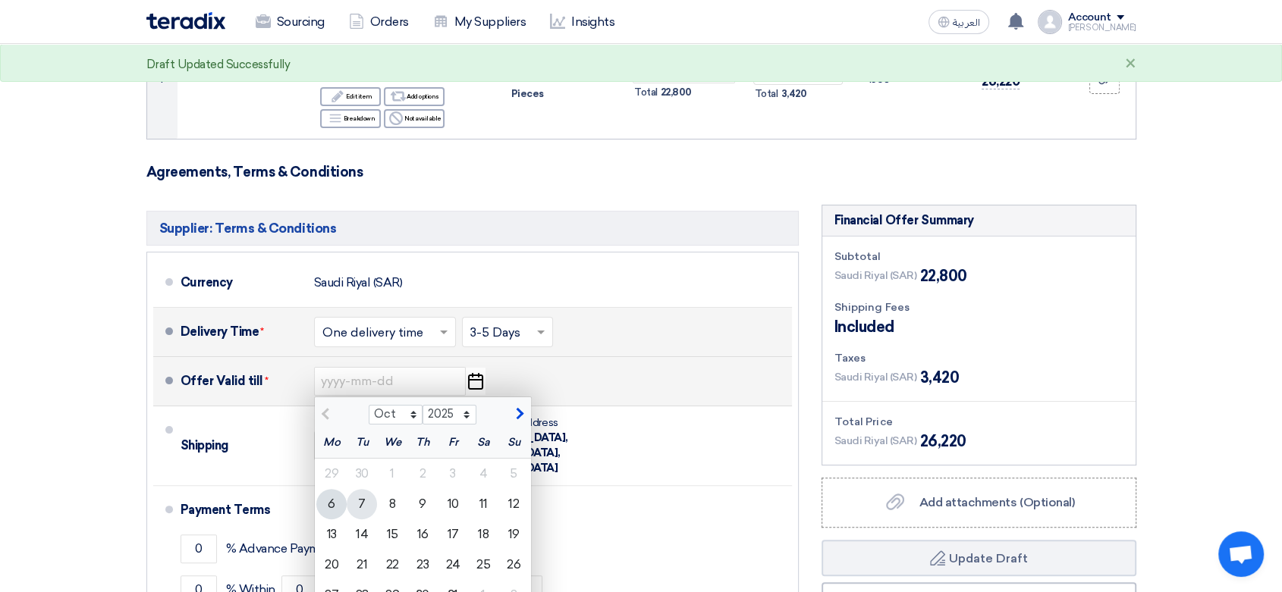
click at [363, 489] on div "7" at bounding box center [362, 504] width 30 height 30
type input "[DATE]"
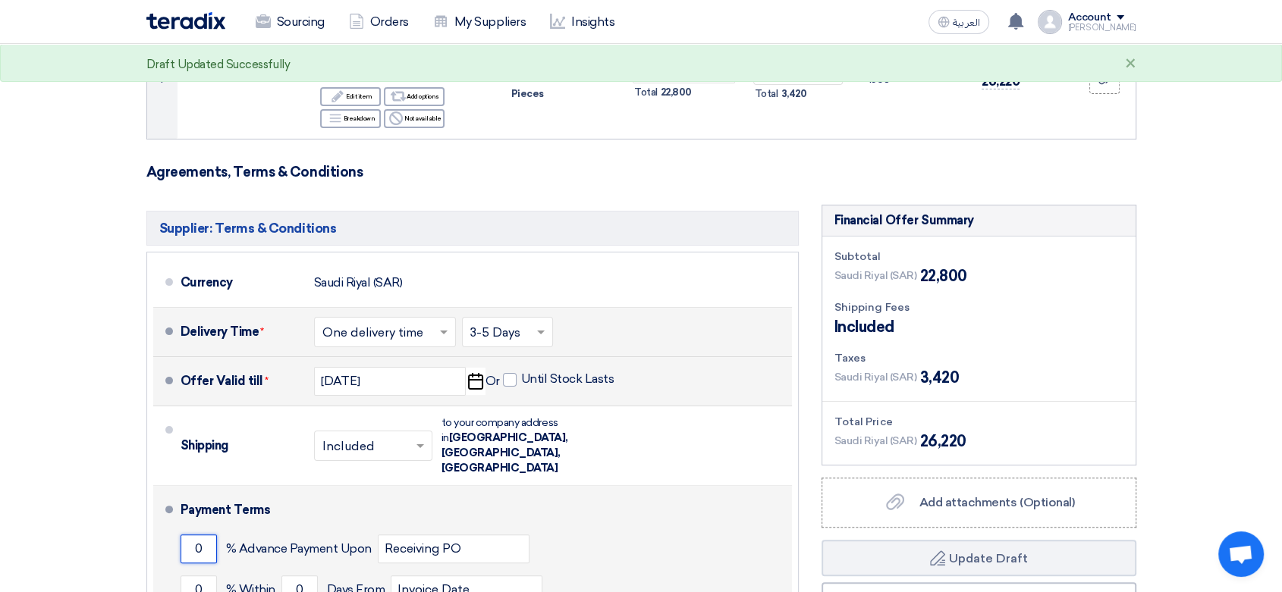
drag, startPoint x: 201, startPoint y: 504, endPoint x: 178, endPoint y: 497, distance: 23.8
click at [178, 497] on li "Payment Terms 0 % Advance Payment Upon Receiving PO 0 % Within 0" at bounding box center [472, 564] width 639 height 157
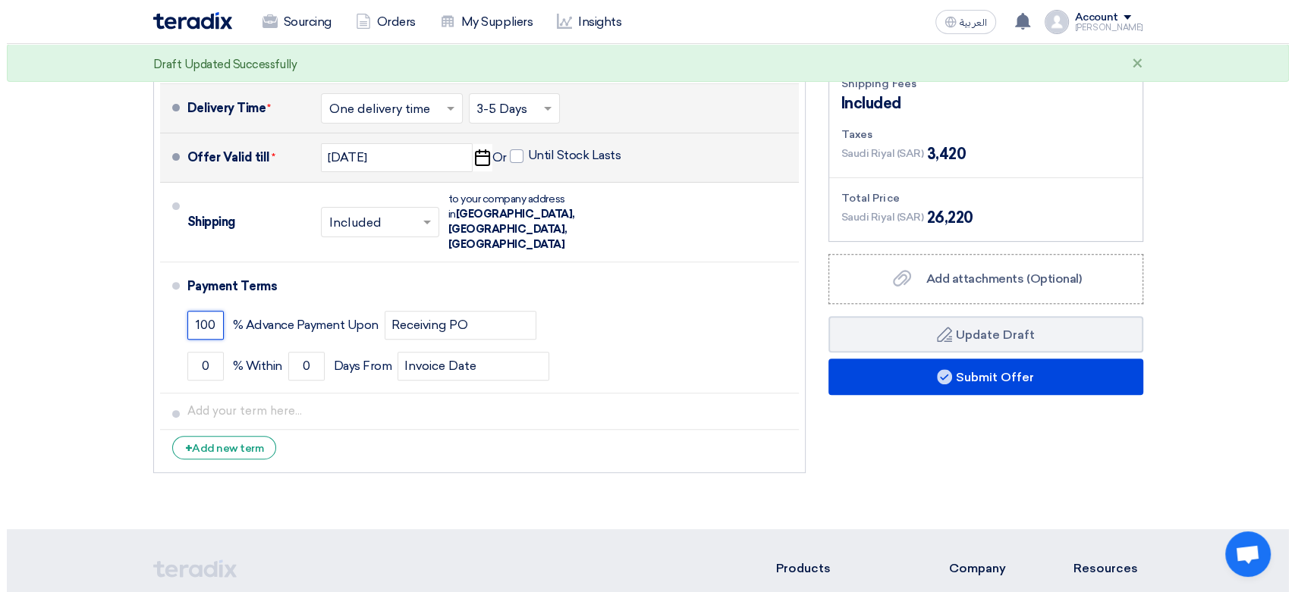
scroll to position [505, 0]
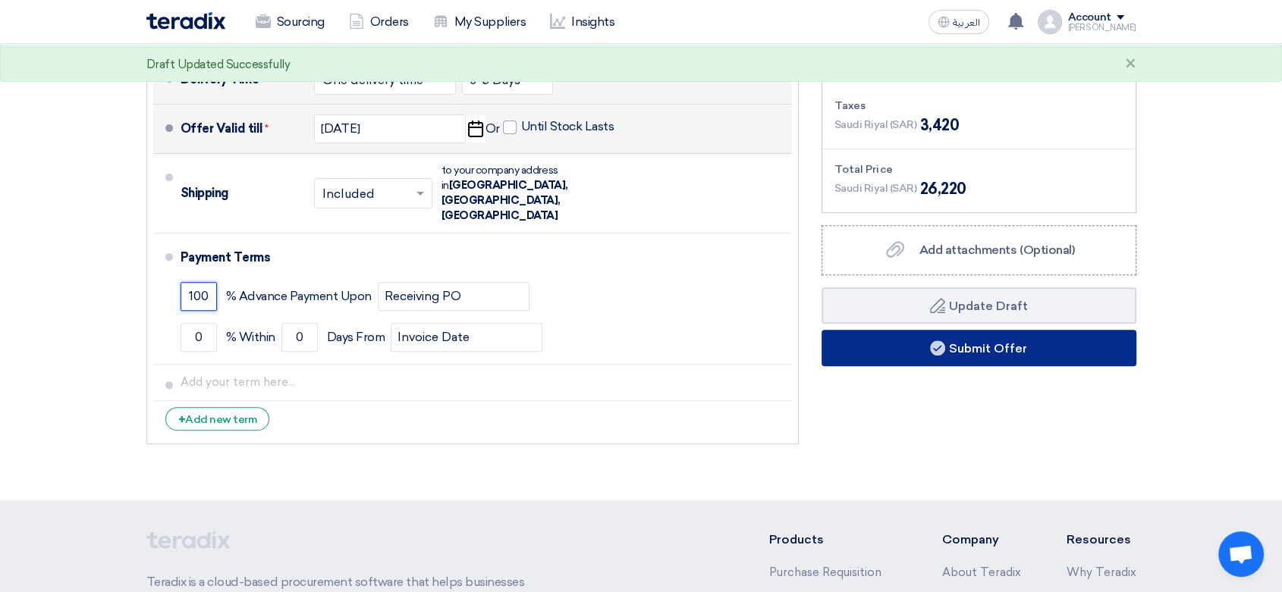
type input "100"
click at [1022, 330] on button "Submit Offer" at bounding box center [978, 348] width 315 height 36
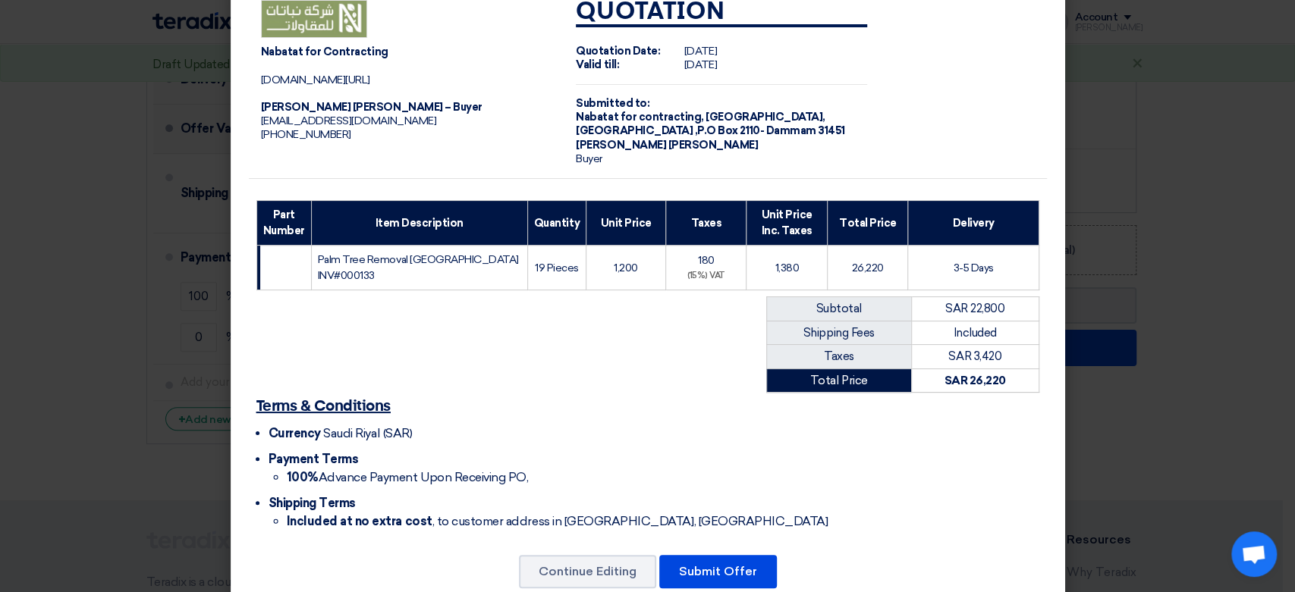
scroll to position [67, 0]
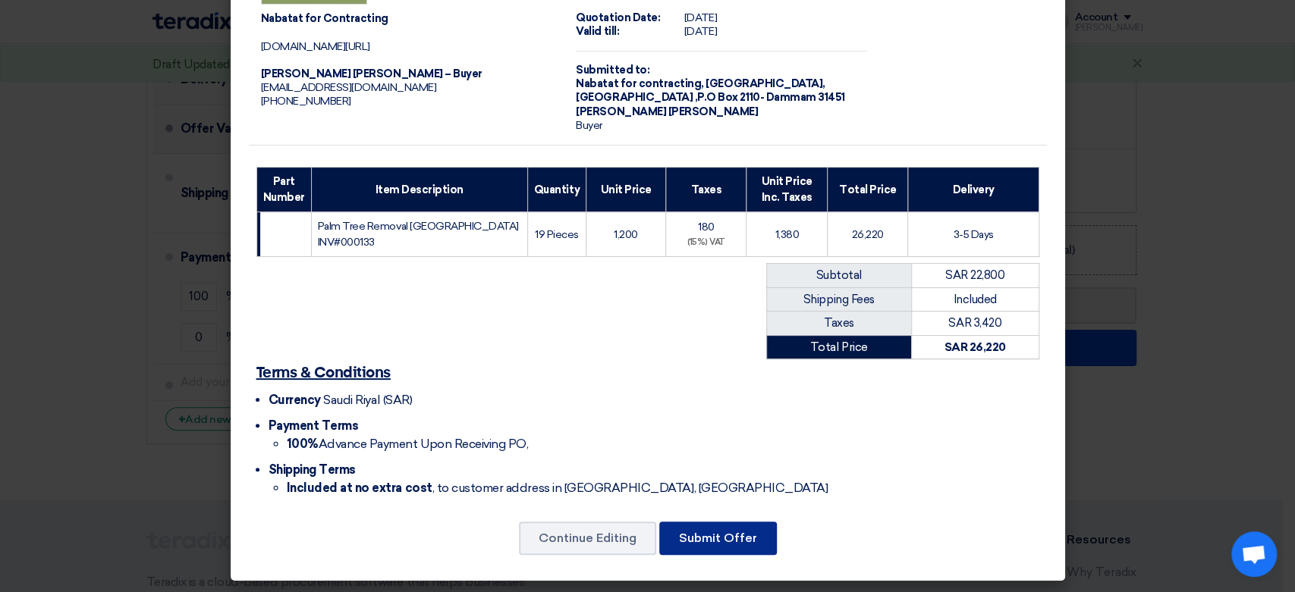
click at [702, 540] on button "Submit Offer" at bounding box center [718, 538] width 118 height 33
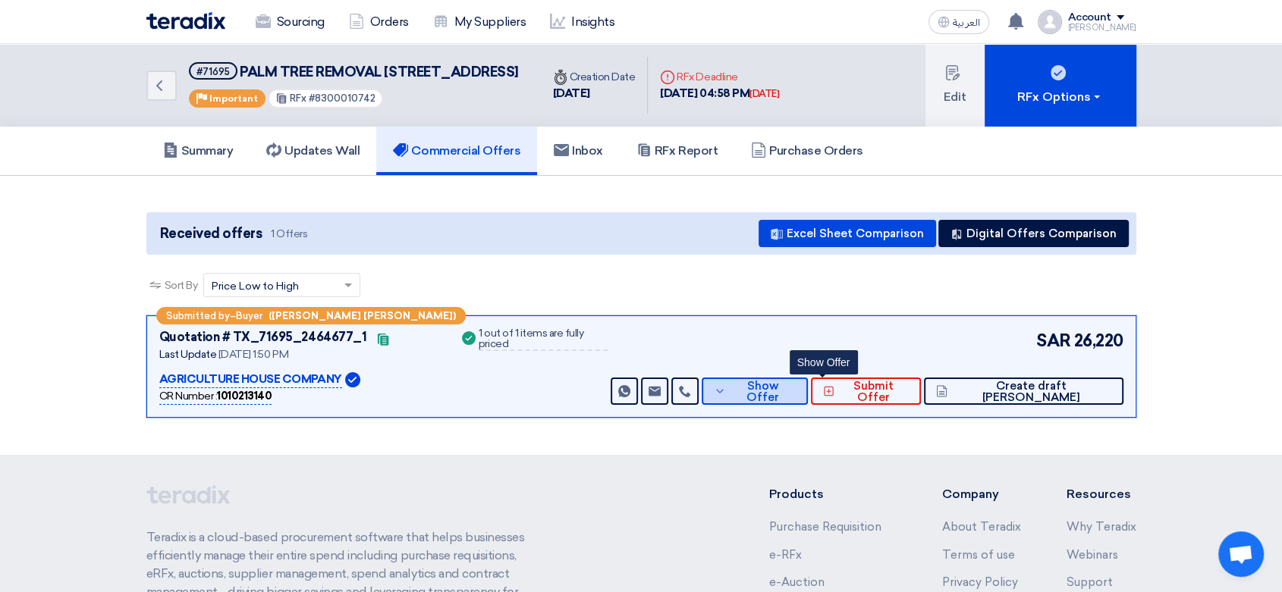
click at [796, 404] on span "Show Offer" at bounding box center [763, 392] width 66 height 23
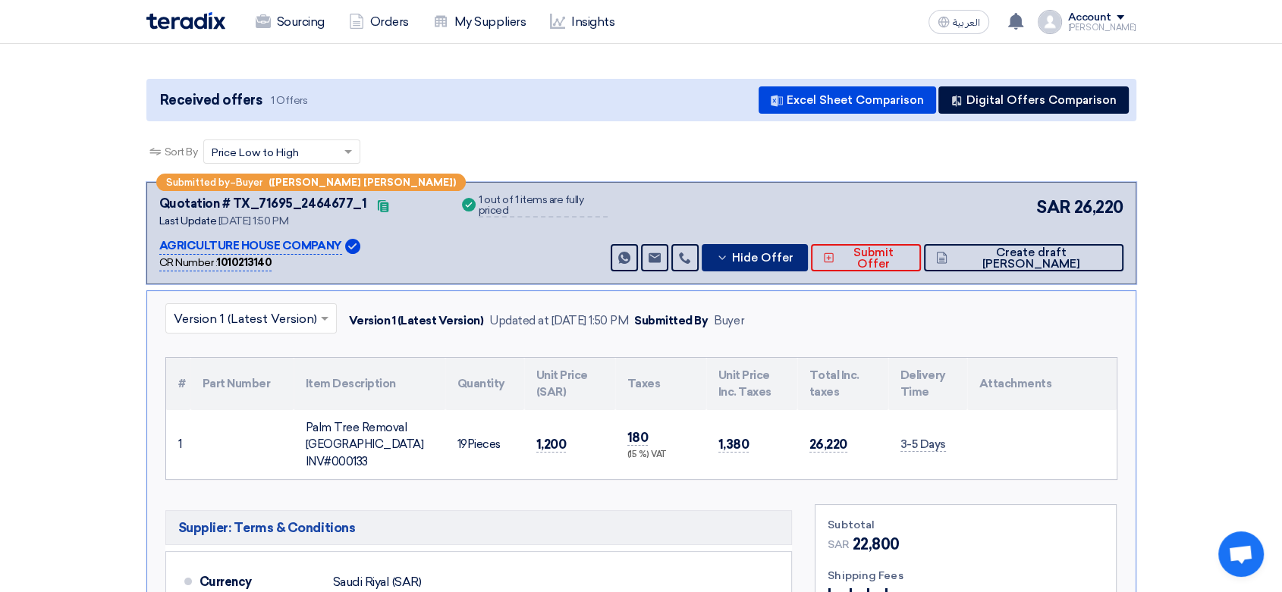
scroll to position [421, 0]
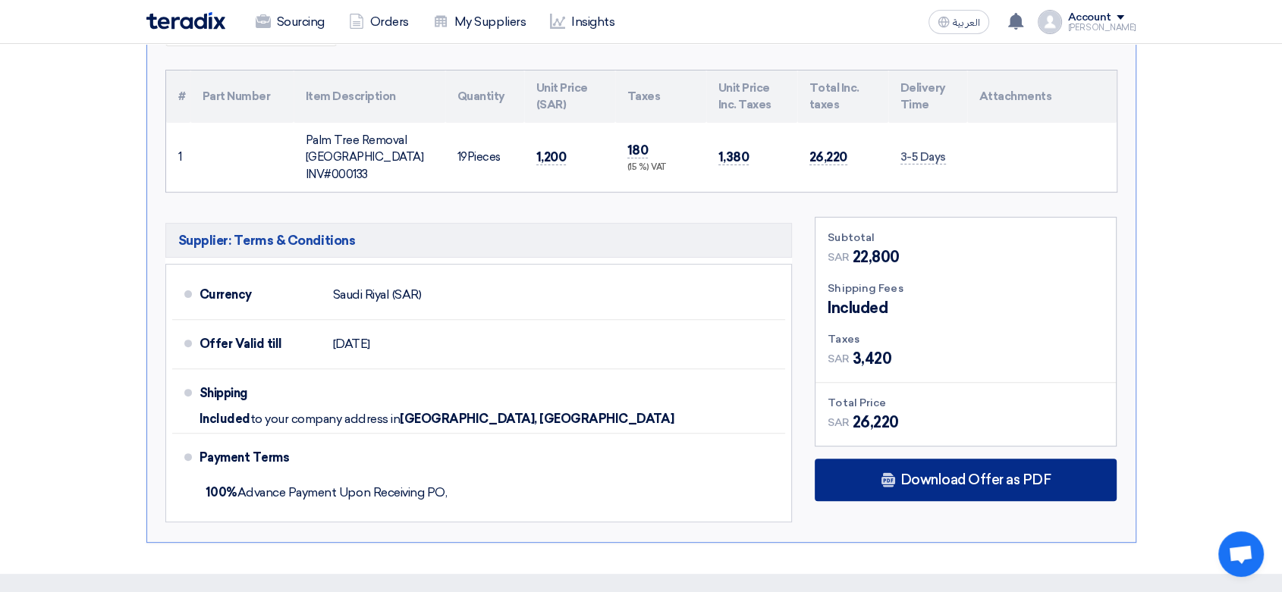
click at [971, 501] on div "Download Offer as PDF" at bounding box center [966, 480] width 302 height 42
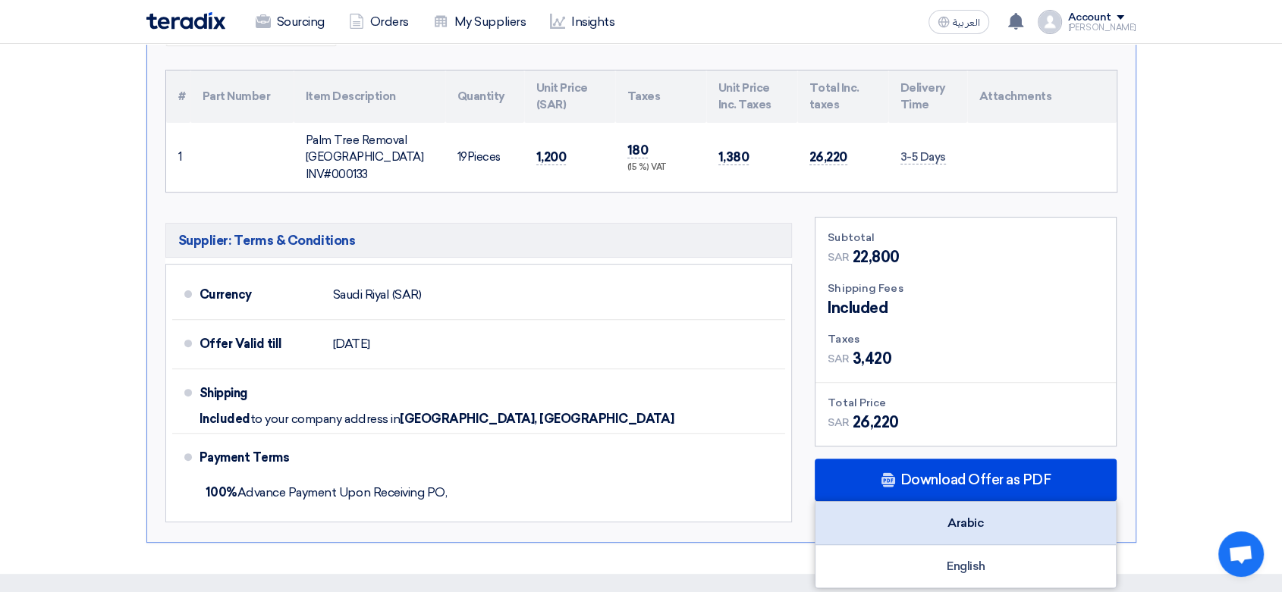
click at [968, 533] on div "Arabic" at bounding box center [965, 523] width 300 height 43
click at [950, 538] on div "Arabic" at bounding box center [965, 523] width 300 height 43
